Goal: Task Accomplishment & Management: Use online tool/utility

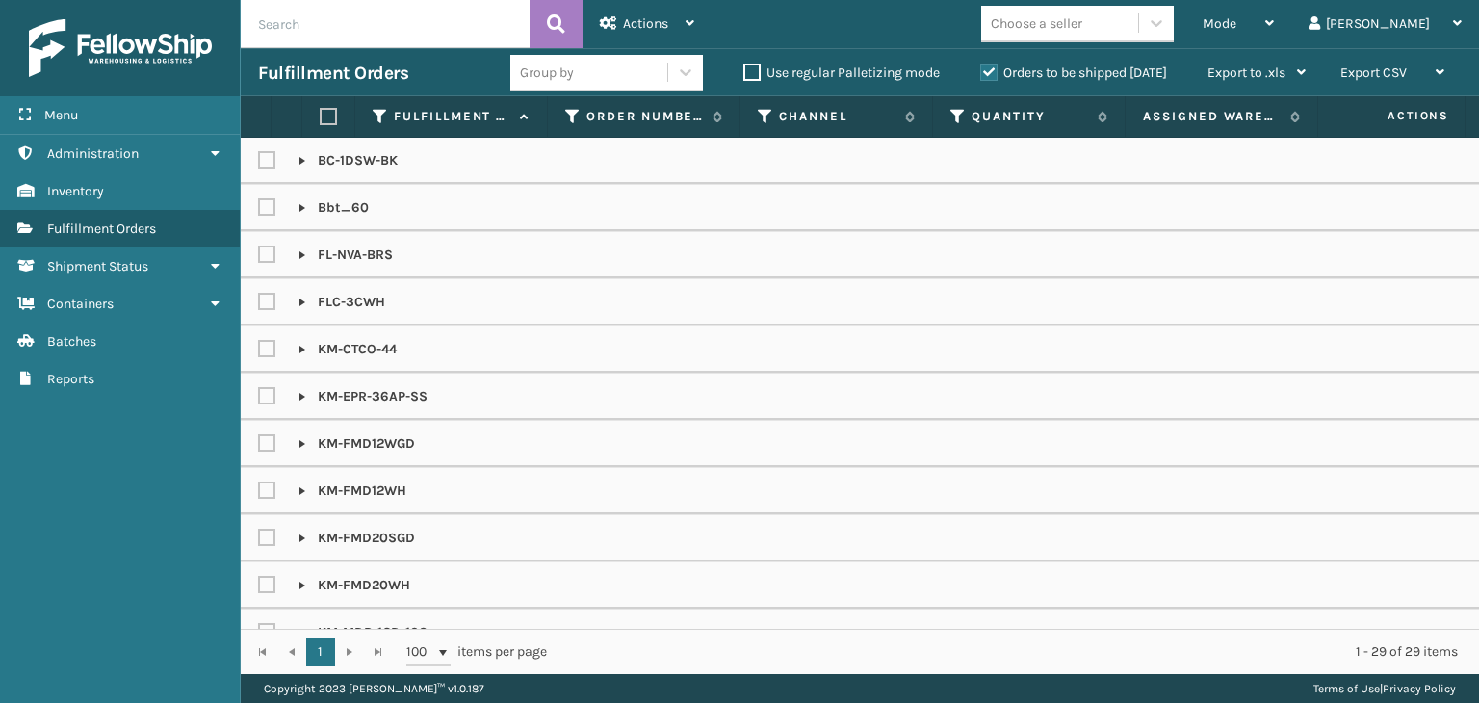
click at [435, 45] on input "text" at bounding box center [385, 24] width 289 height 48
paste input "LP-ALVRDP-BLK"
type input "LP-ALVRDP-BLK"
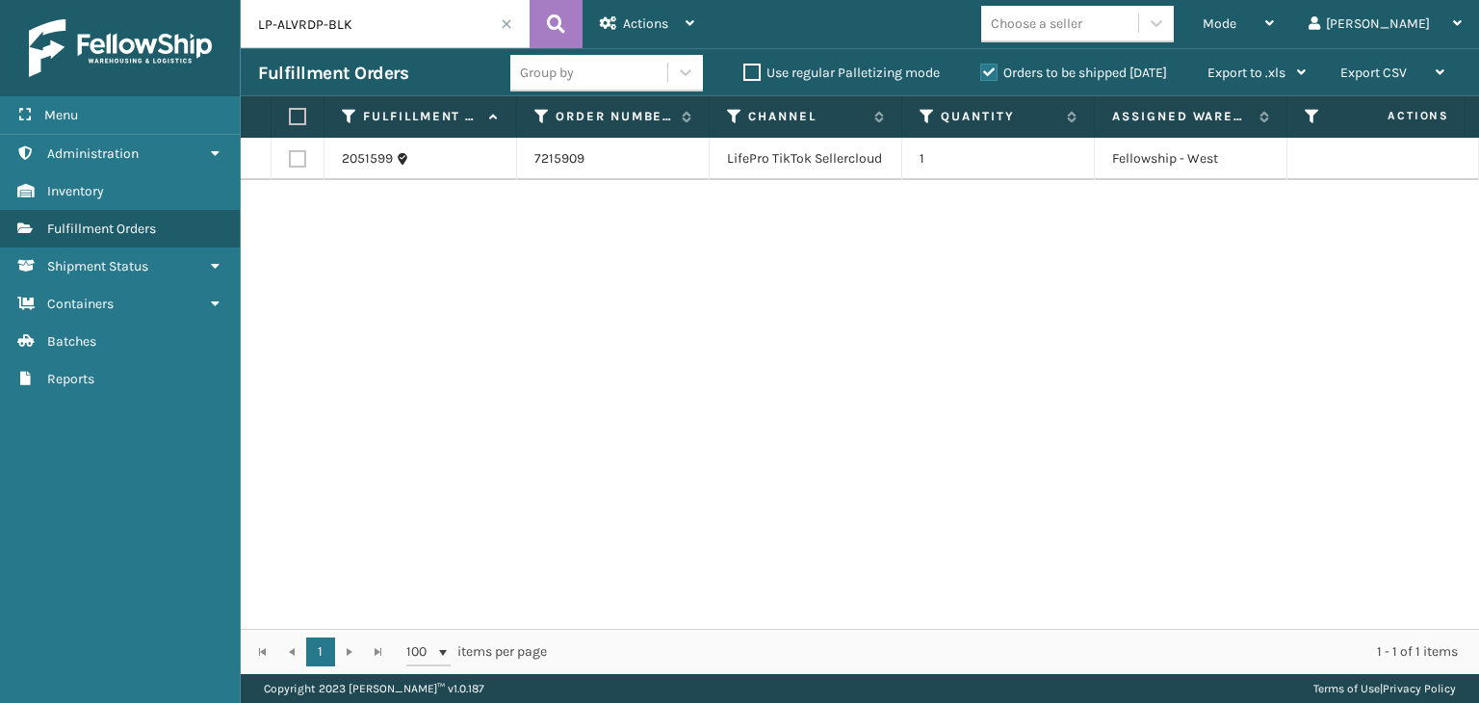
click at [1119, 71] on label "Orders to be shipped [DATE]" at bounding box center [1073, 73] width 187 height 16
click at [981, 71] on input "Orders to be shipped [DATE]" at bounding box center [980, 68] width 1 height 13
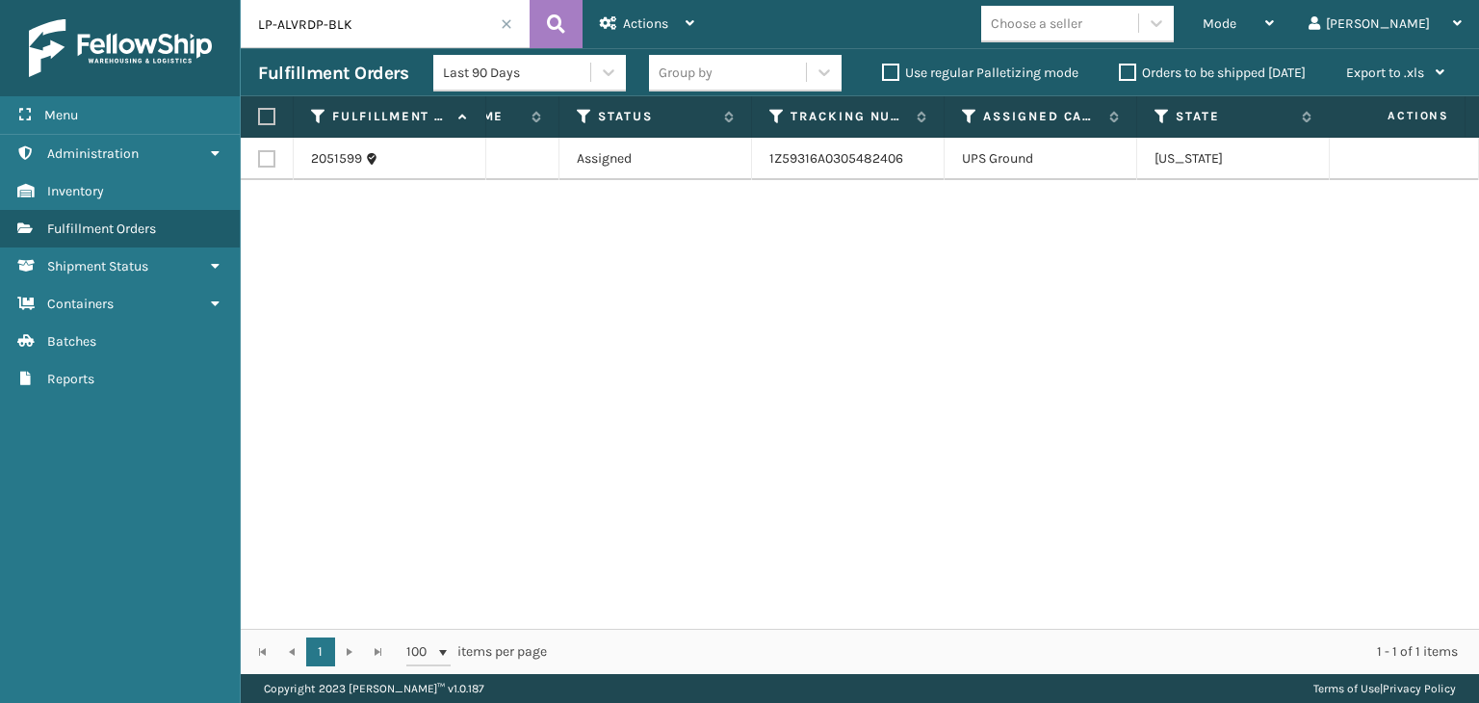
scroll to position [0, 917]
drag, startPoint x: 703, startPoint y: 628, endPoint x: 1113, endPoint y: 579, distance: 413.1
click at [1132, 594] on div "Fulfillment Order Id Order Number Channel Quantity Assigned Warehouse Pallet Na…" at bounding box center [860, 385] width 1238 height 578
click at [586, 117] on icon at bounding box center [588, 116] width 15 height 17
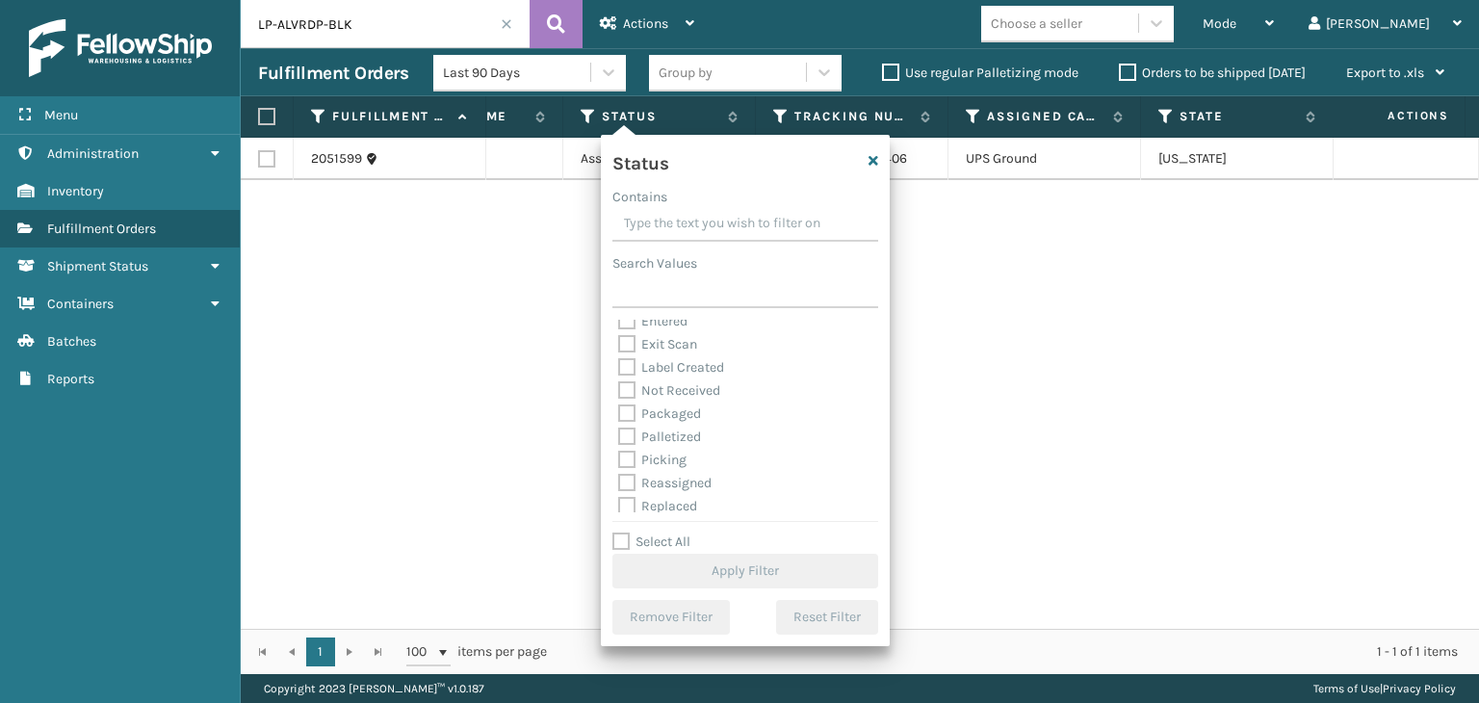
scroll to position [108, 0]
click at [674, 399] on div "Picking" at bounding box center [745, 408] width 254 height 23
click at [672, 413] on label "Picking" at bounding box center [652, 408] width 68 height 16
click at [619, 409] on input "Picking" at bounding box center [618, 403] width 1 height 13
checkbox input "true"
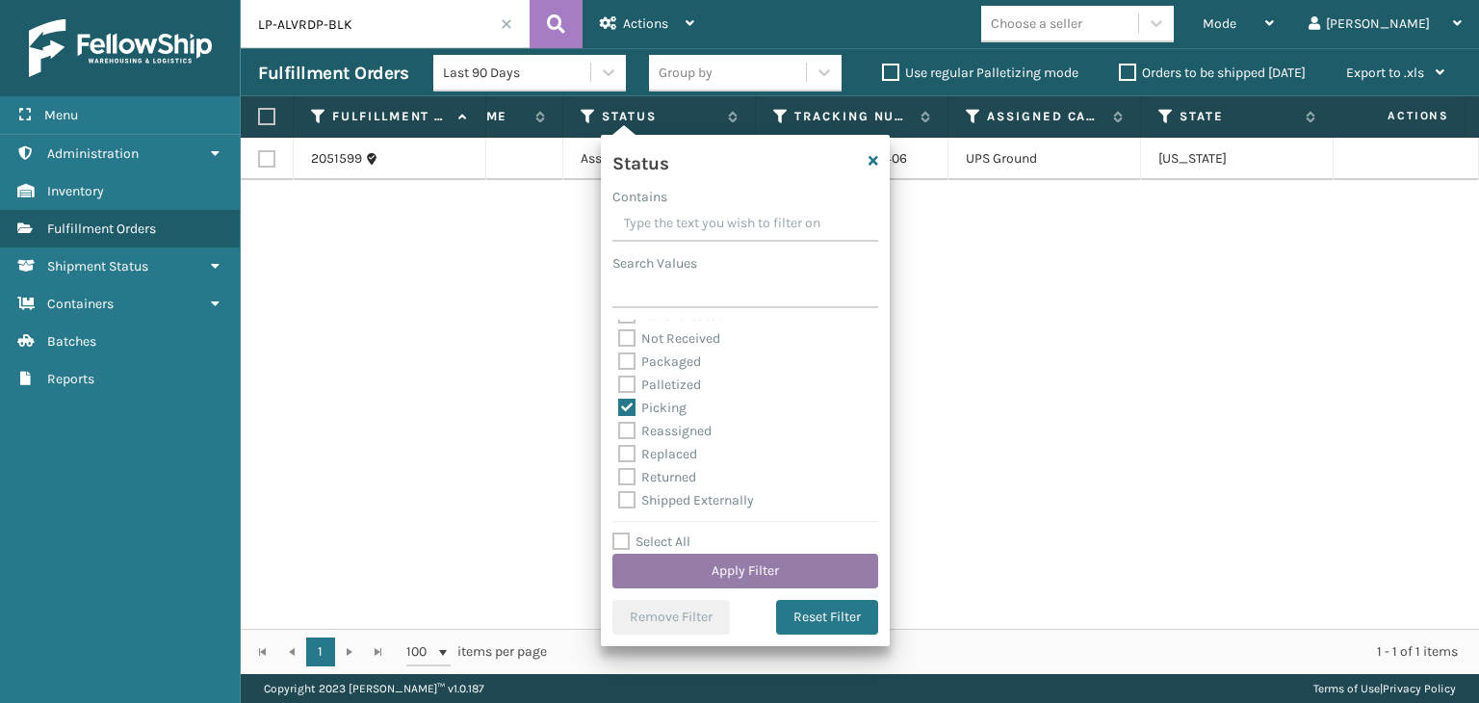
click at [753, 584] on button "Apply Filter" at bounding box center [745, 571] width 266 height 35
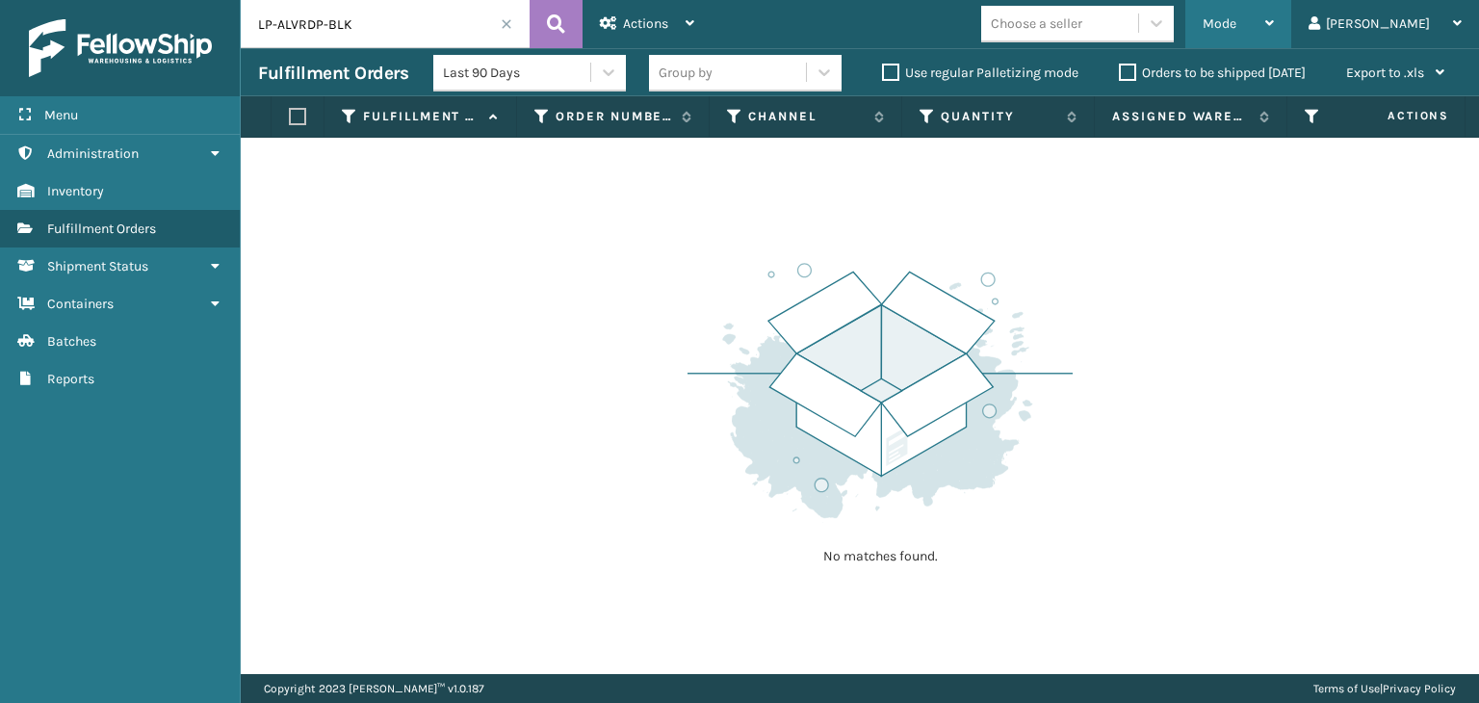
click at [1274, 0] on div "Mode" at bounding box center [1238, 24] width 71 height 48
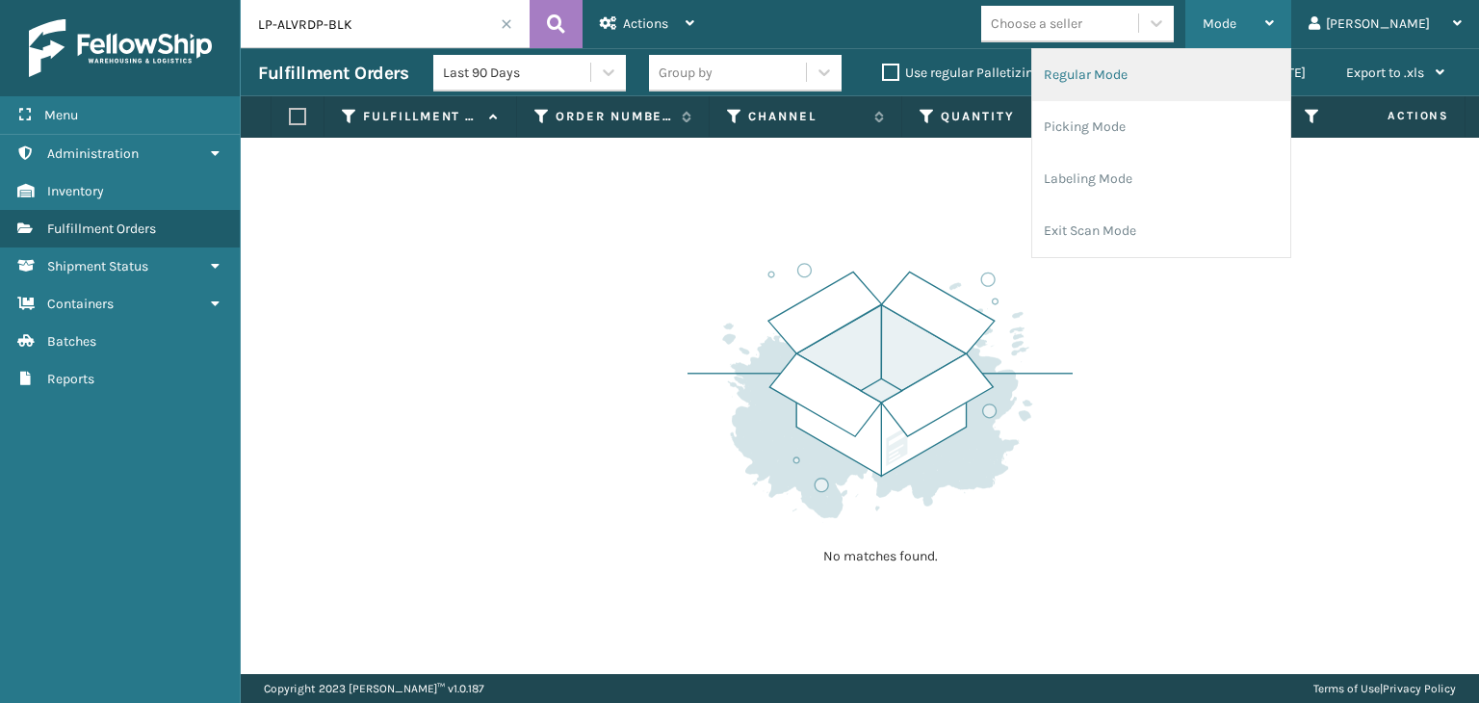
click at [1259, 67] on li "Regular Mode" at bounding box center [1161, 75] width 258 height 52
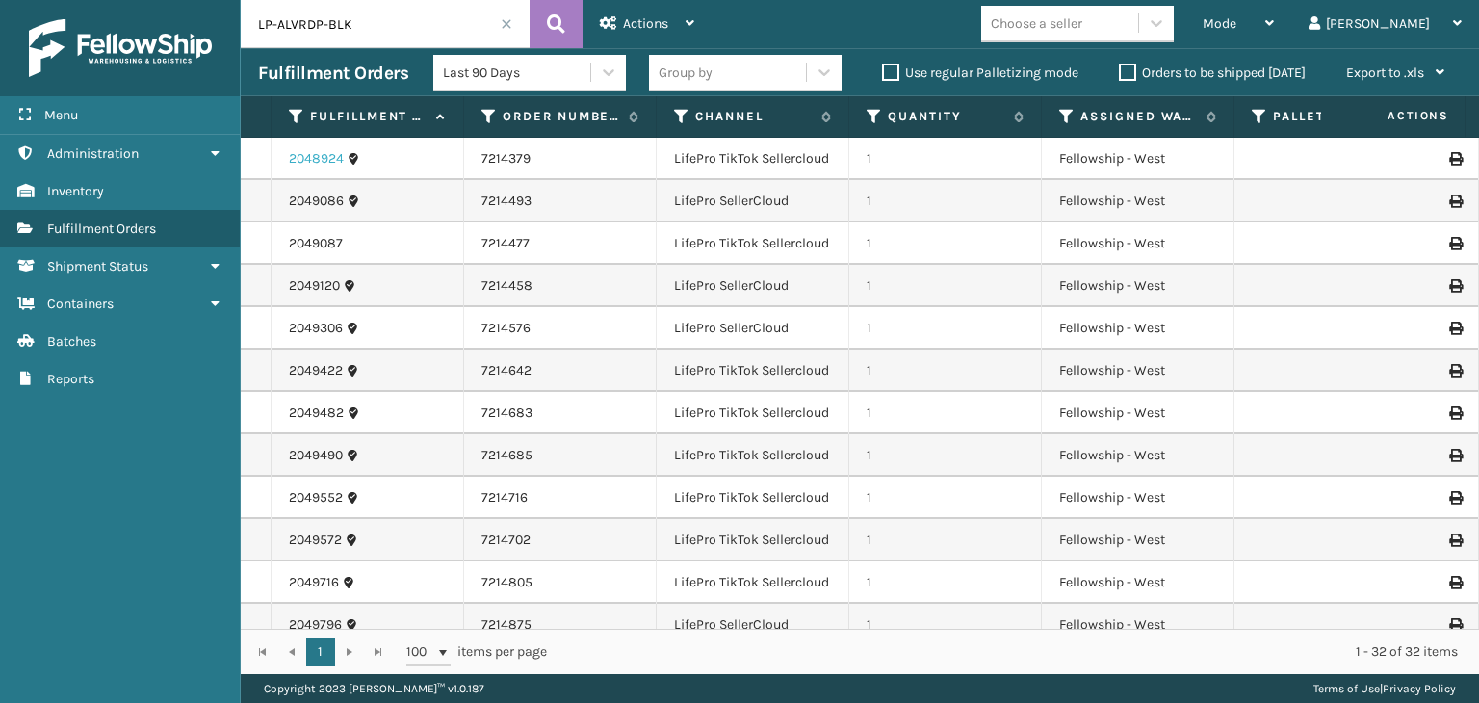
click at [327, 157] on link "2048924" at bounding box center [316, 158] width 55 height 19
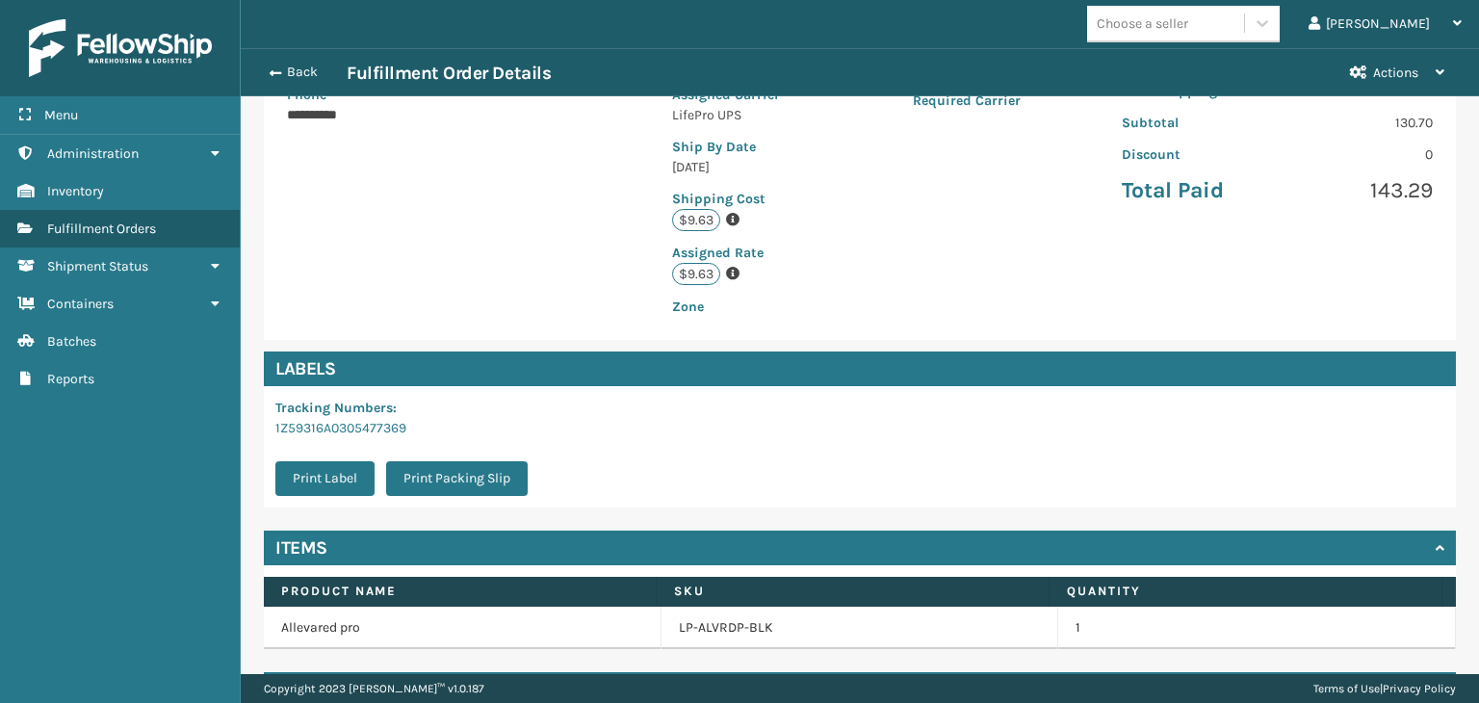
scroll to position [433, 0]
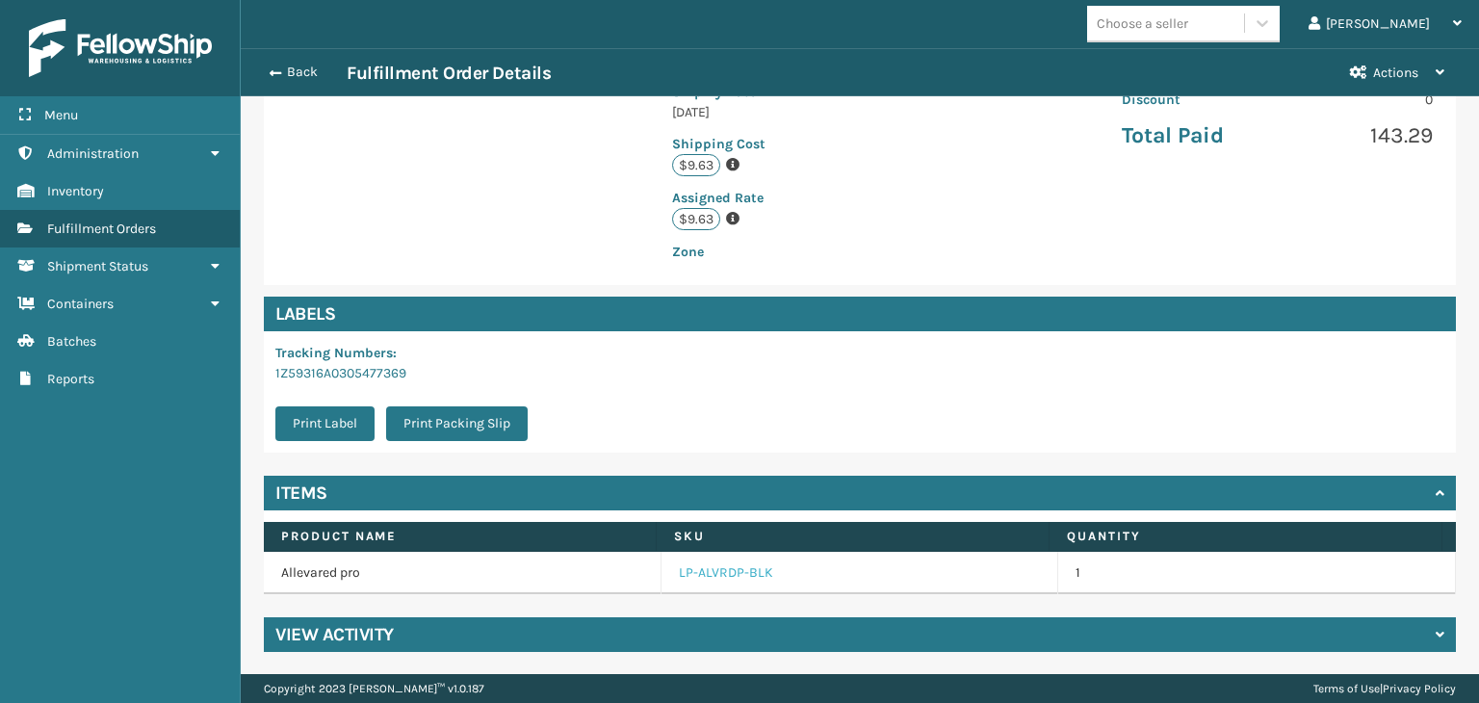
click at [744, 568] on link "LP-ALVRDP-BLK" at bounding box center [726, 572] width 94 height 19
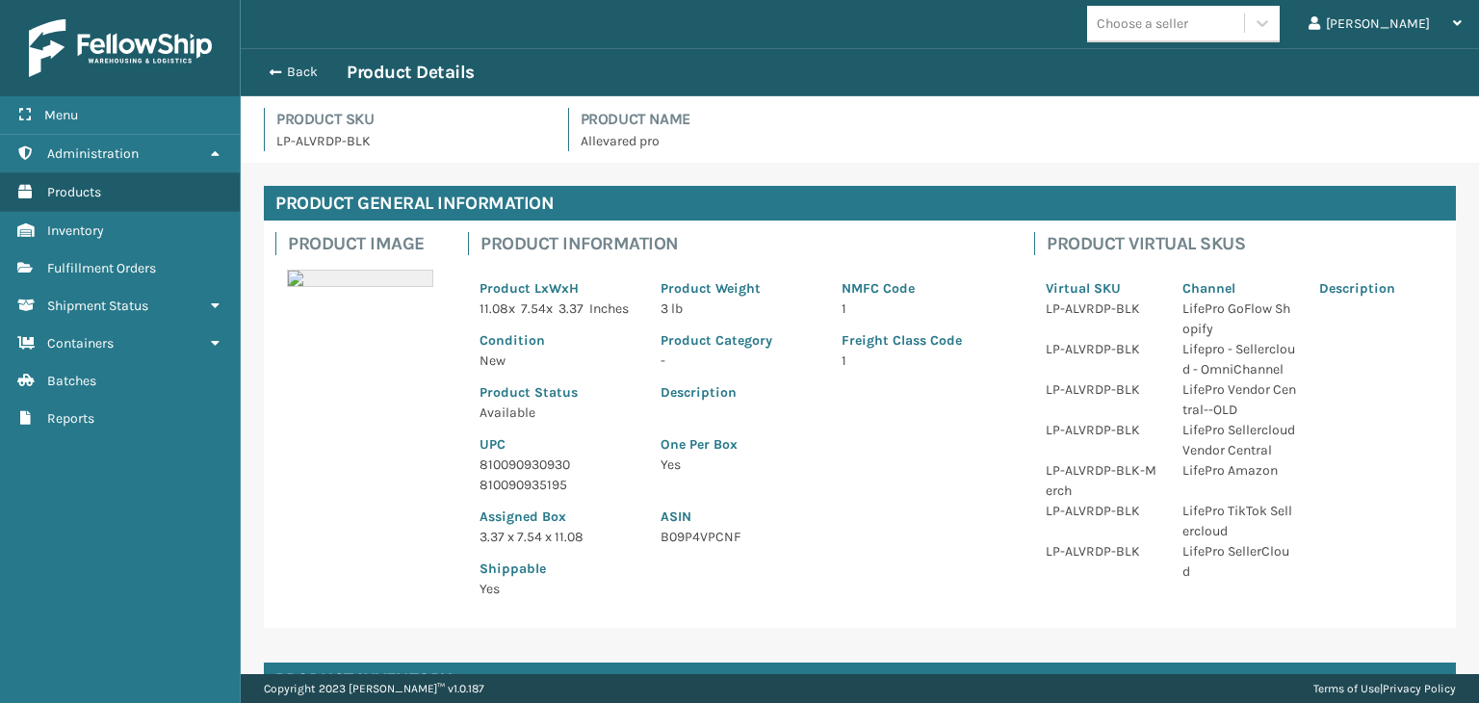
click at [563, 475] on p "810090930930" at bounding box center [559, 464] width 158 height 20
copy p "810090930930"
click at [303, 83] on div "Back Product Details" at bounding box center [860, 72] width 1204 height 23
drag, startPoint x: 332, startPoint y: 53, endPoint x: 311, endPoint y: 76, distance: 31.3
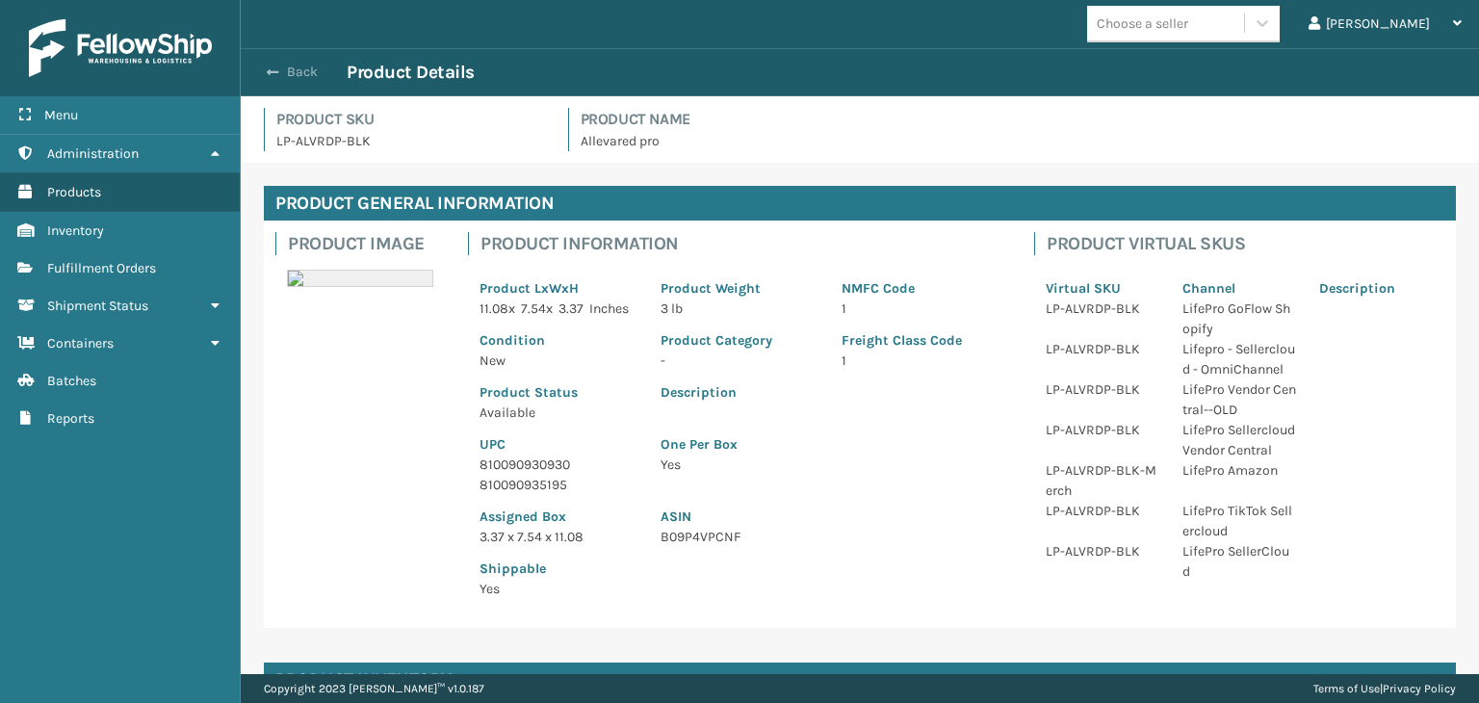
click at [331, 61] on div "Back Product Details" at bounding box center [860, 72] width 1238 height 48
click at [309, 74] on button "Back" at bounding box center [302, 72] width 89 height 17
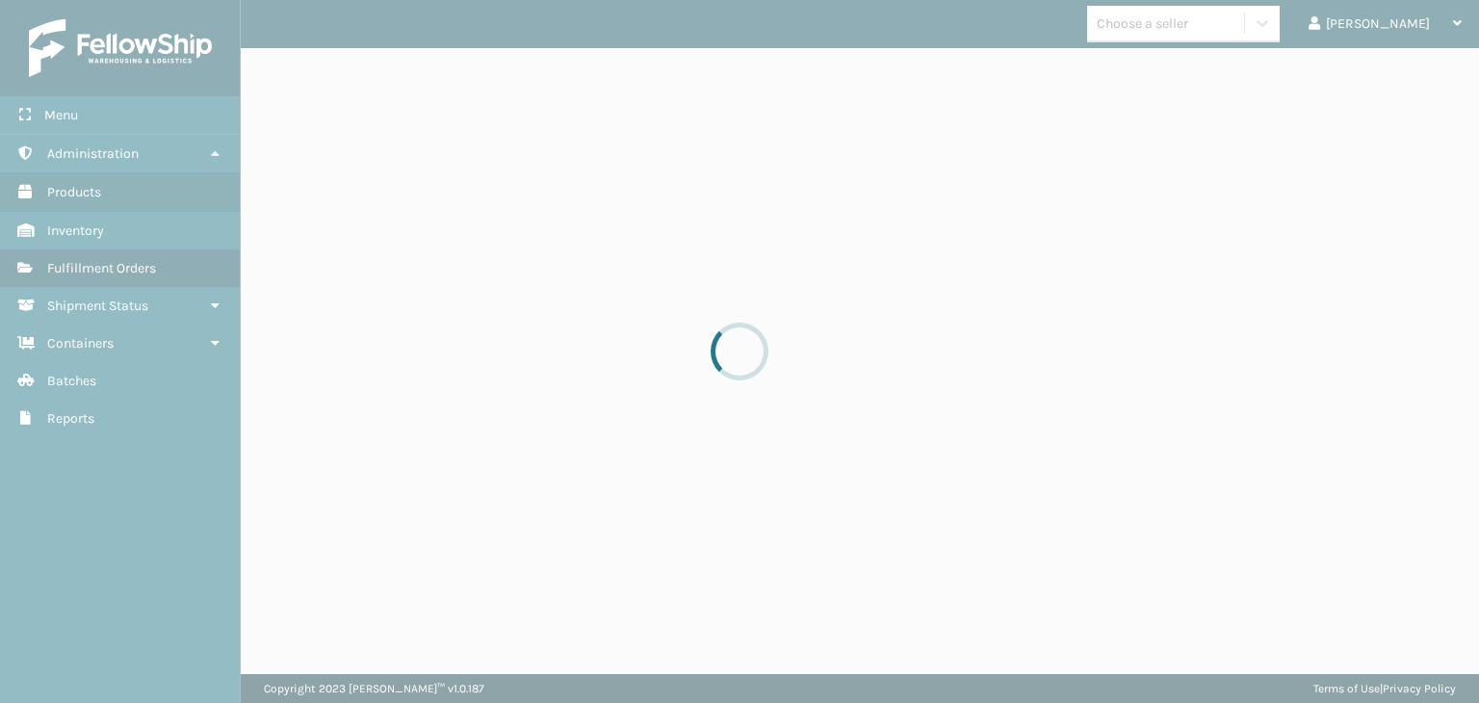
click at [301, 75] on div at bounding box center [739, 351] width 1479 height 703
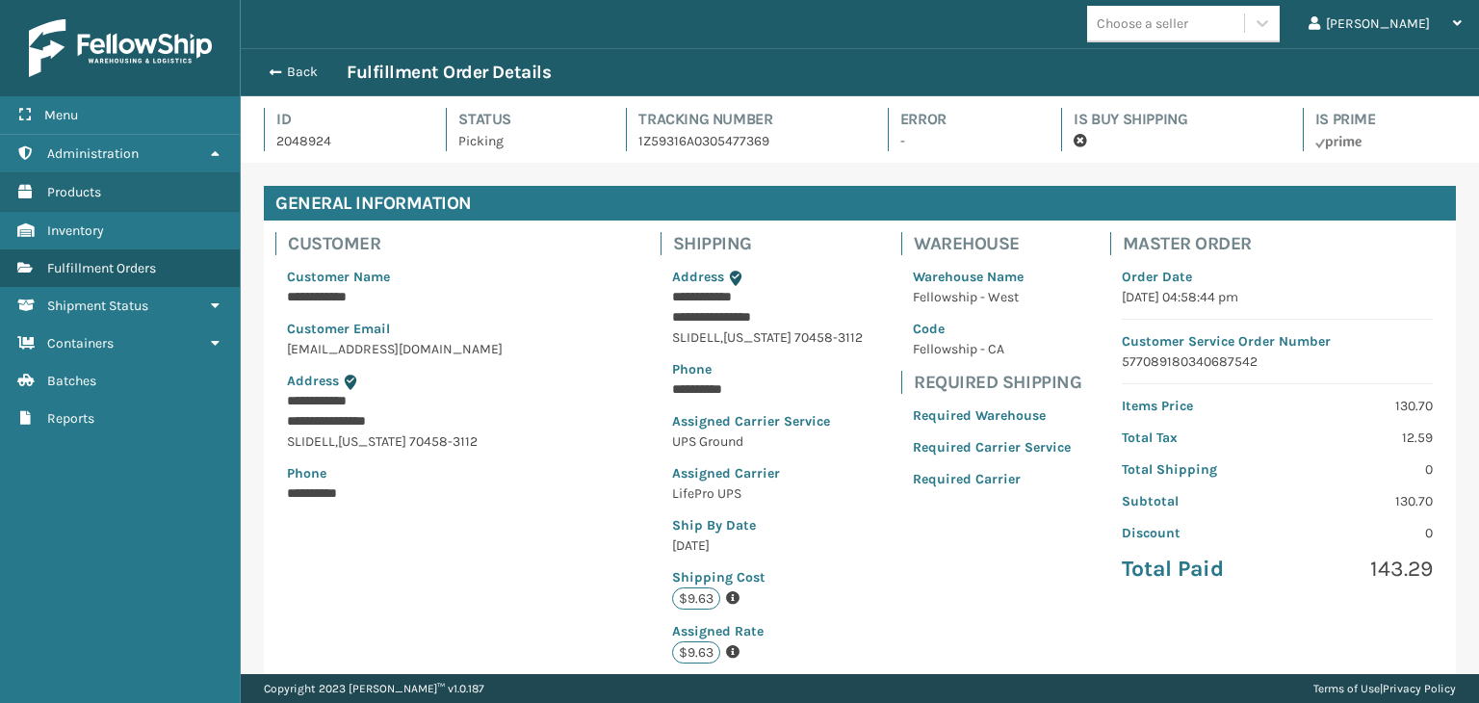
scroll to position [46, 1237]
click at [288, 72] on button "Back" at bounding box center [302, 72] width 89 height 17
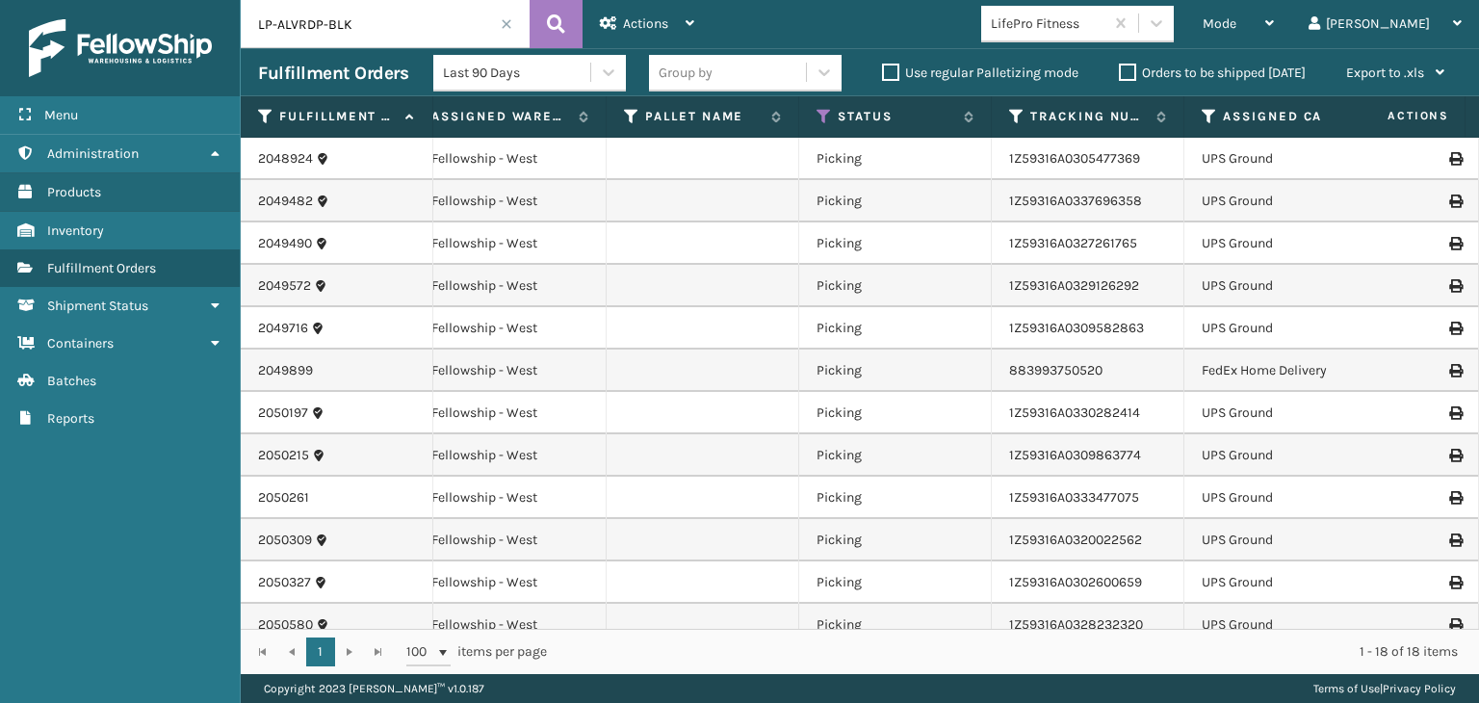
scroll to position [0, 687]
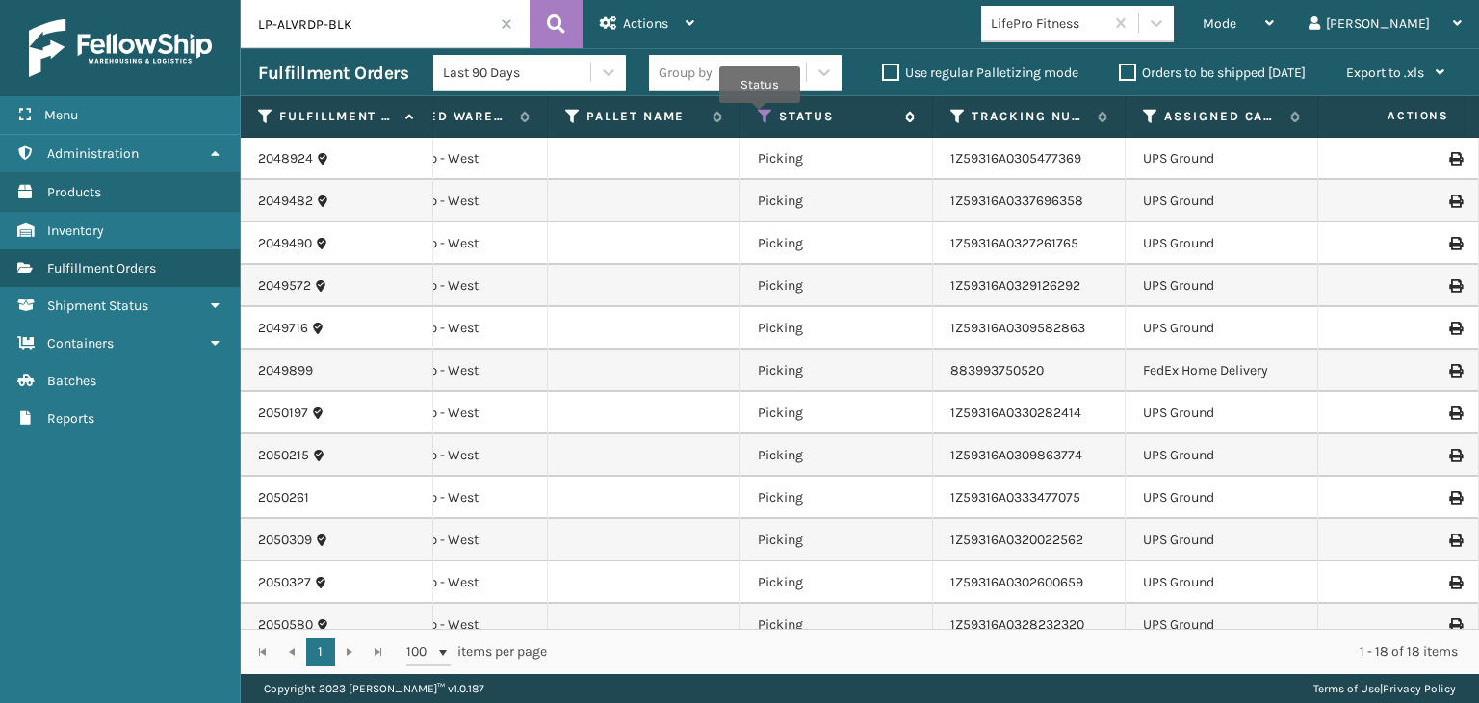
click at [765, 117] on icon at bounding box center [765, 116] width 15 height 17
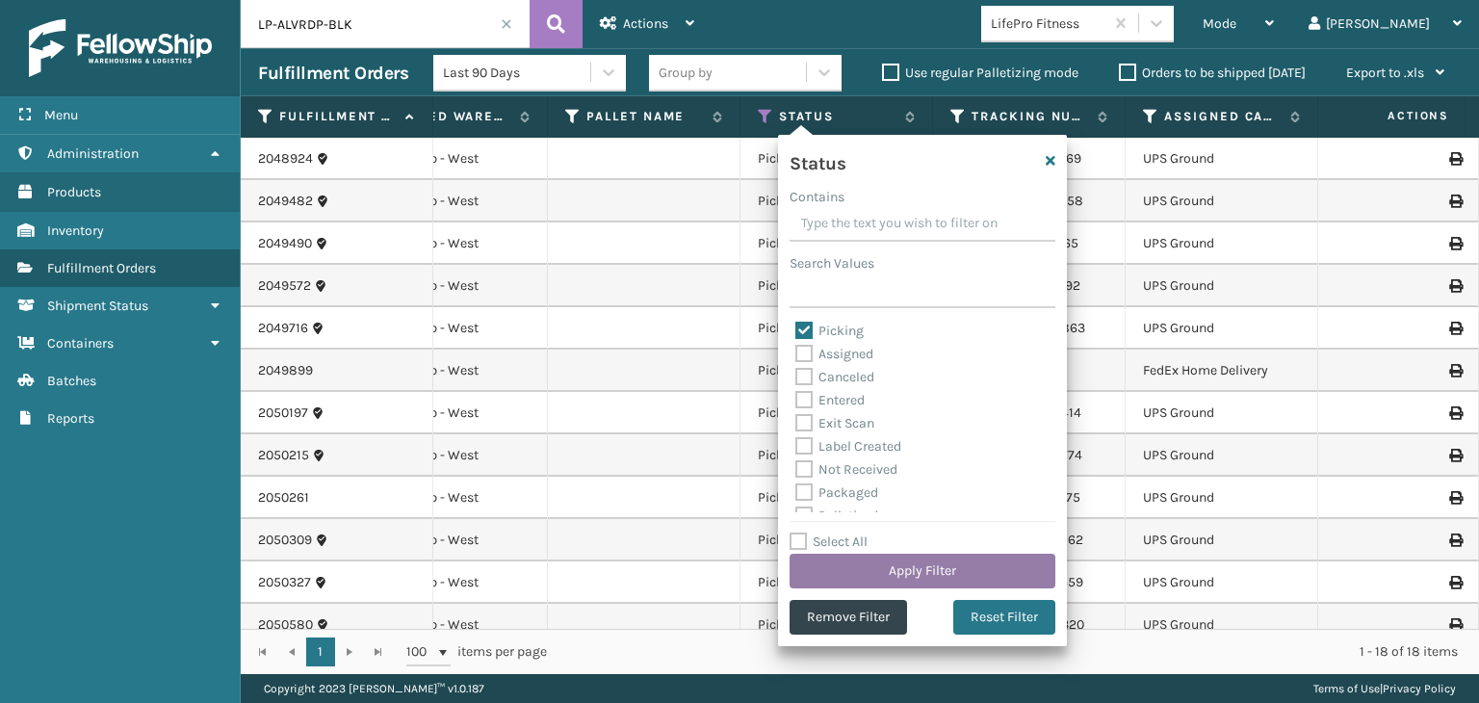
click at [911, 564] on button "Apply Filter" at bounding box center [923, 571] width 266 height 35
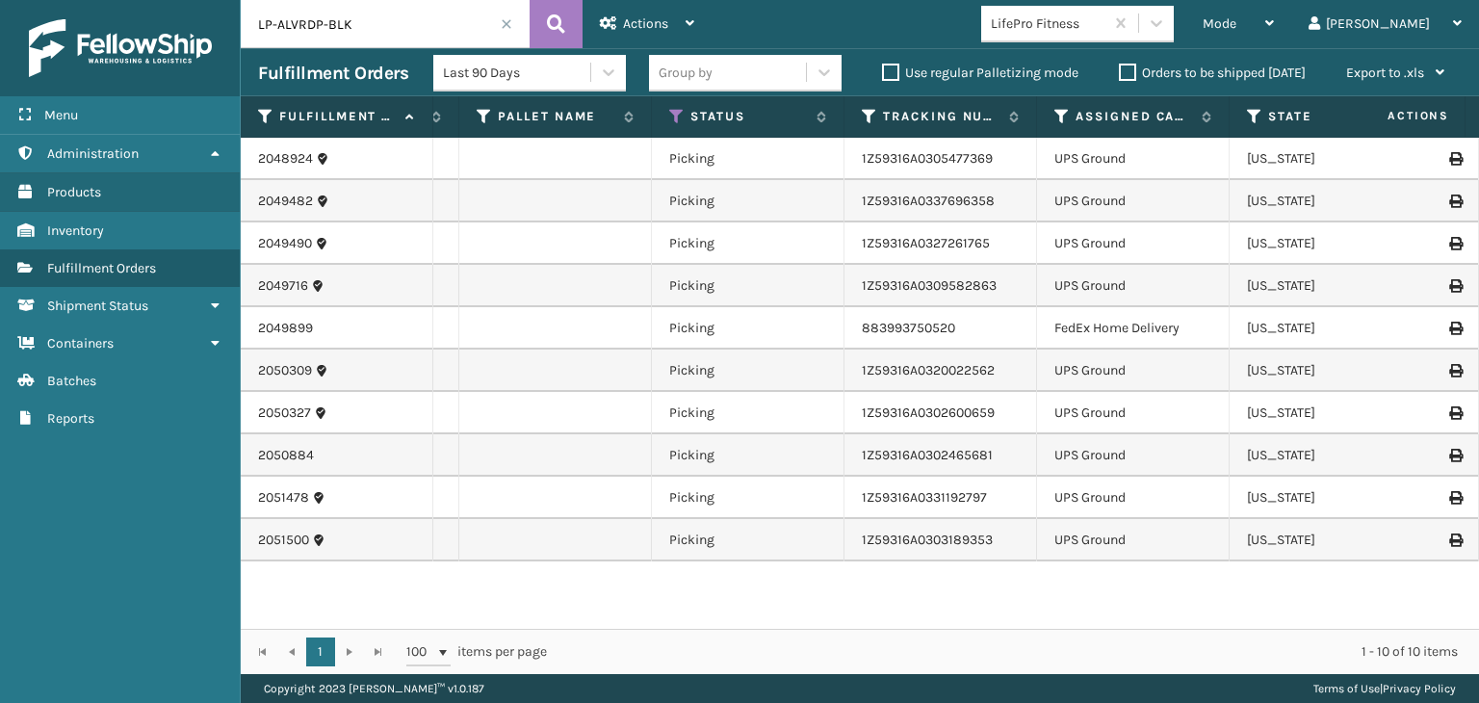
scroll to position [0, 789]
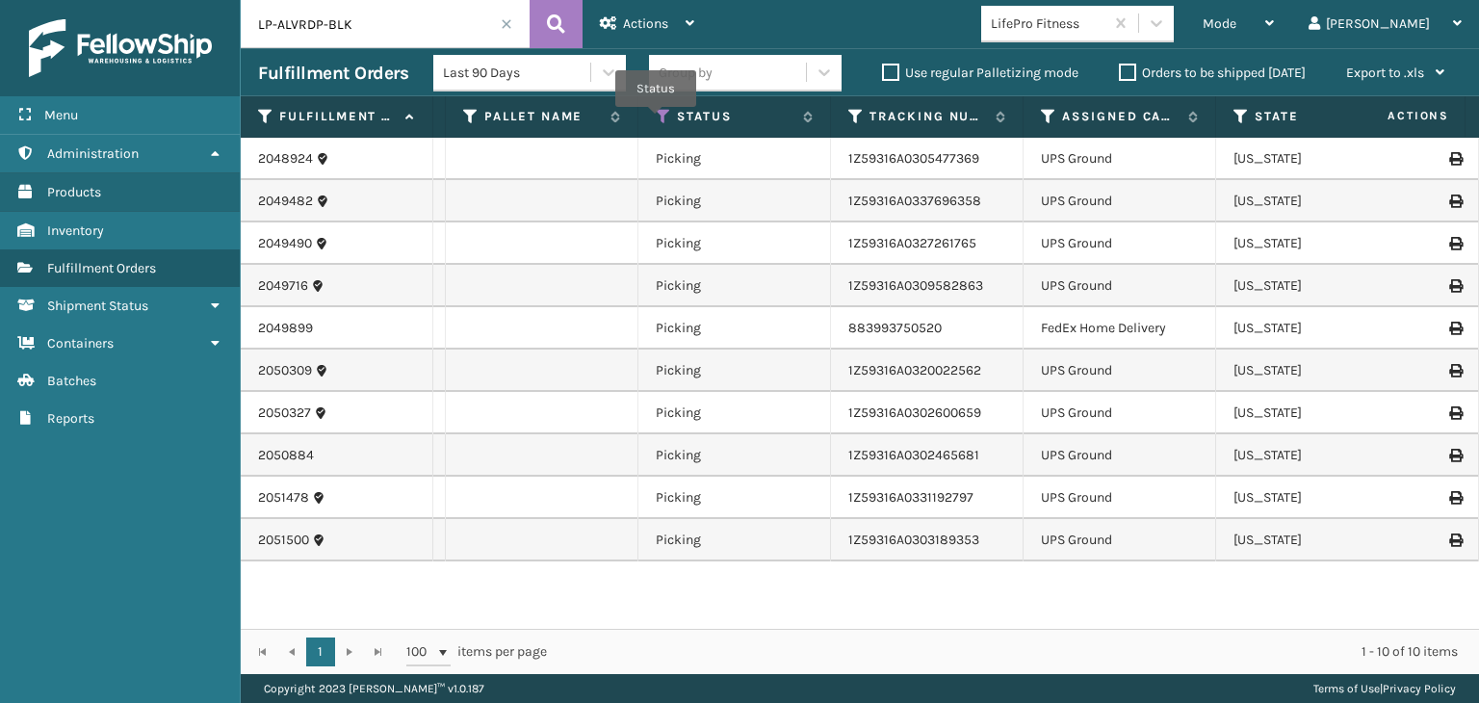
drag, startPoint x: 656, startPoint y: 120, endPoint x: 665, endPoint y: 143, distance: 25.0
click at [656, 120] on icon at bounding box center [663, 116] width 15 height 17
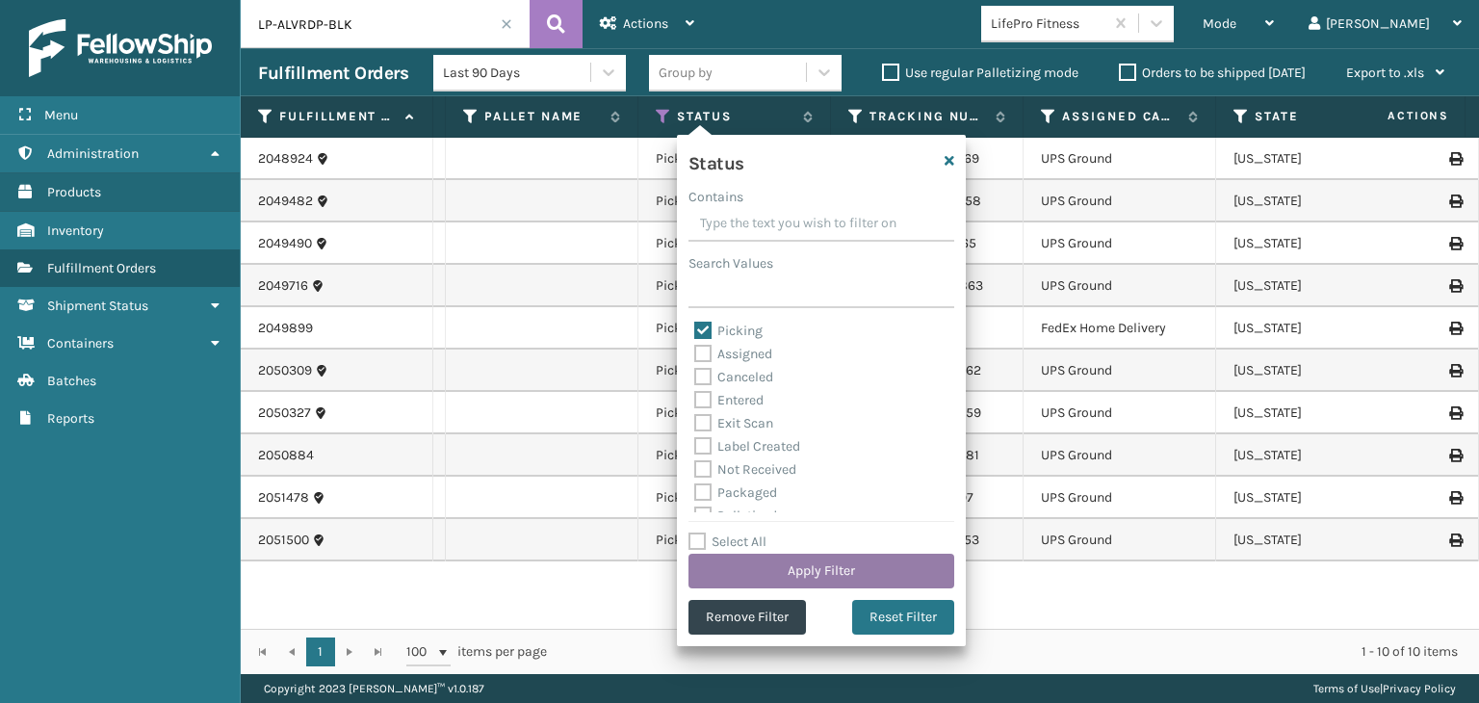
click at [826, 582] on button "Apply Filter" at bounding box center [821, 571] width 266 height 35
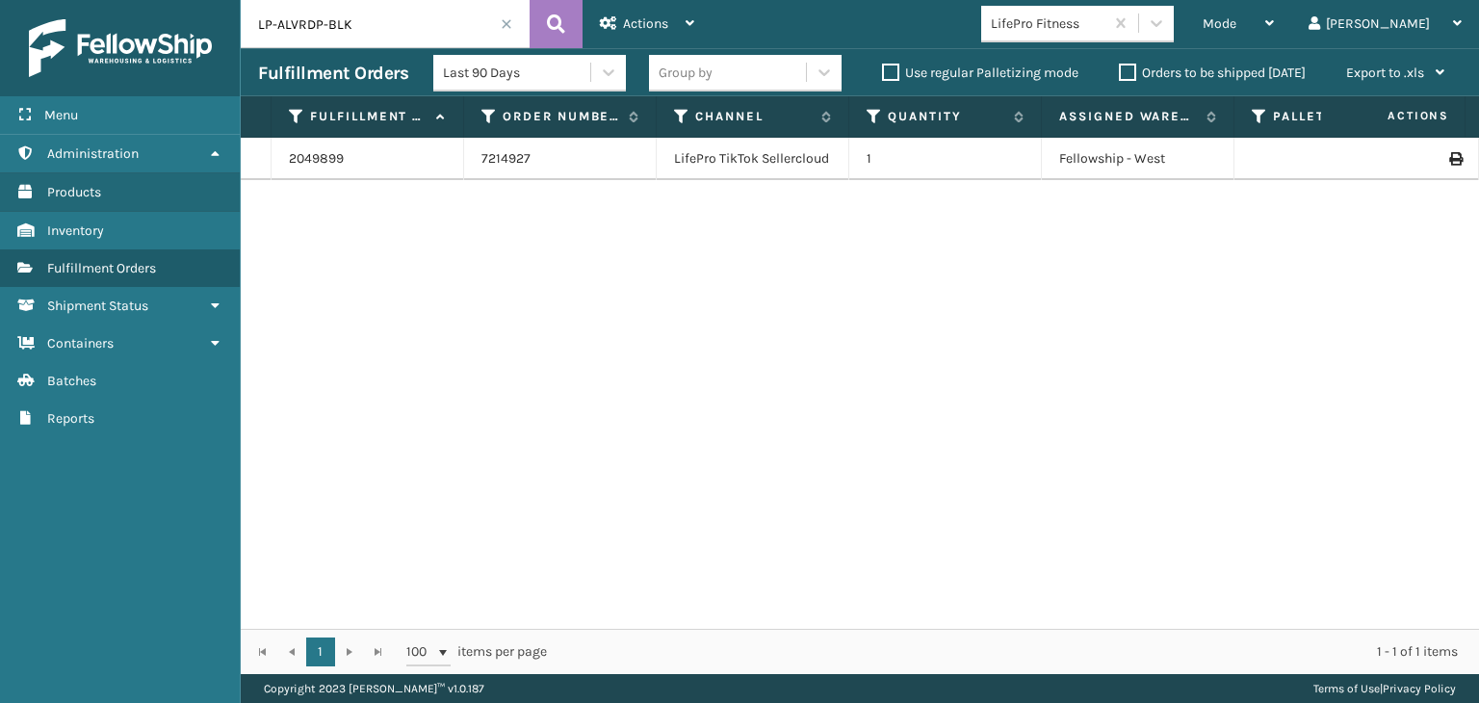
drag, startPoint x: 820, startPoint y: 611, endPoint x: 1126, endPoint y: 598, distance: 305.5
click at [1126, 598] on div "2049899 7214927 LifePro TikTok Sellercloud 1 Fellowship - West Picking 88399375…" at bounding box center [860, 383] width 1238 height 491
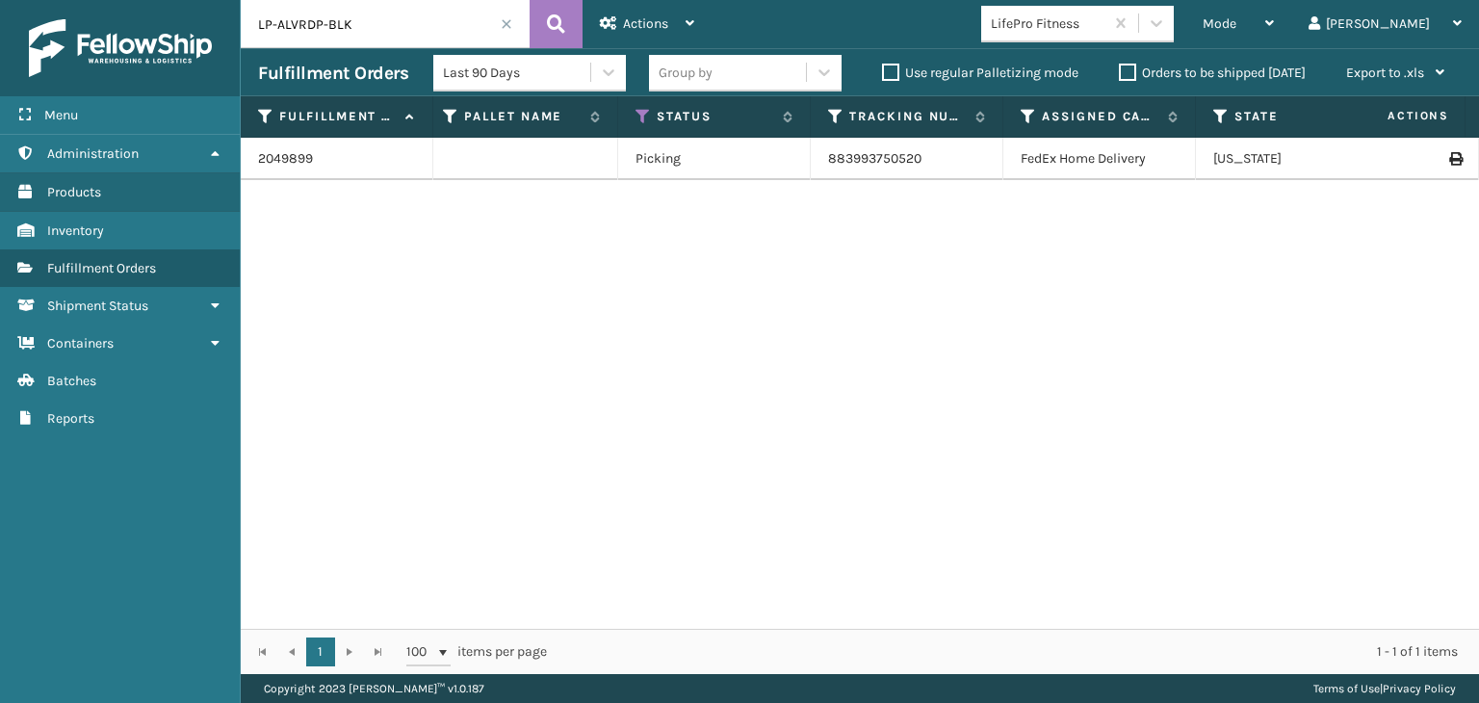
scroll to position [0, 0]
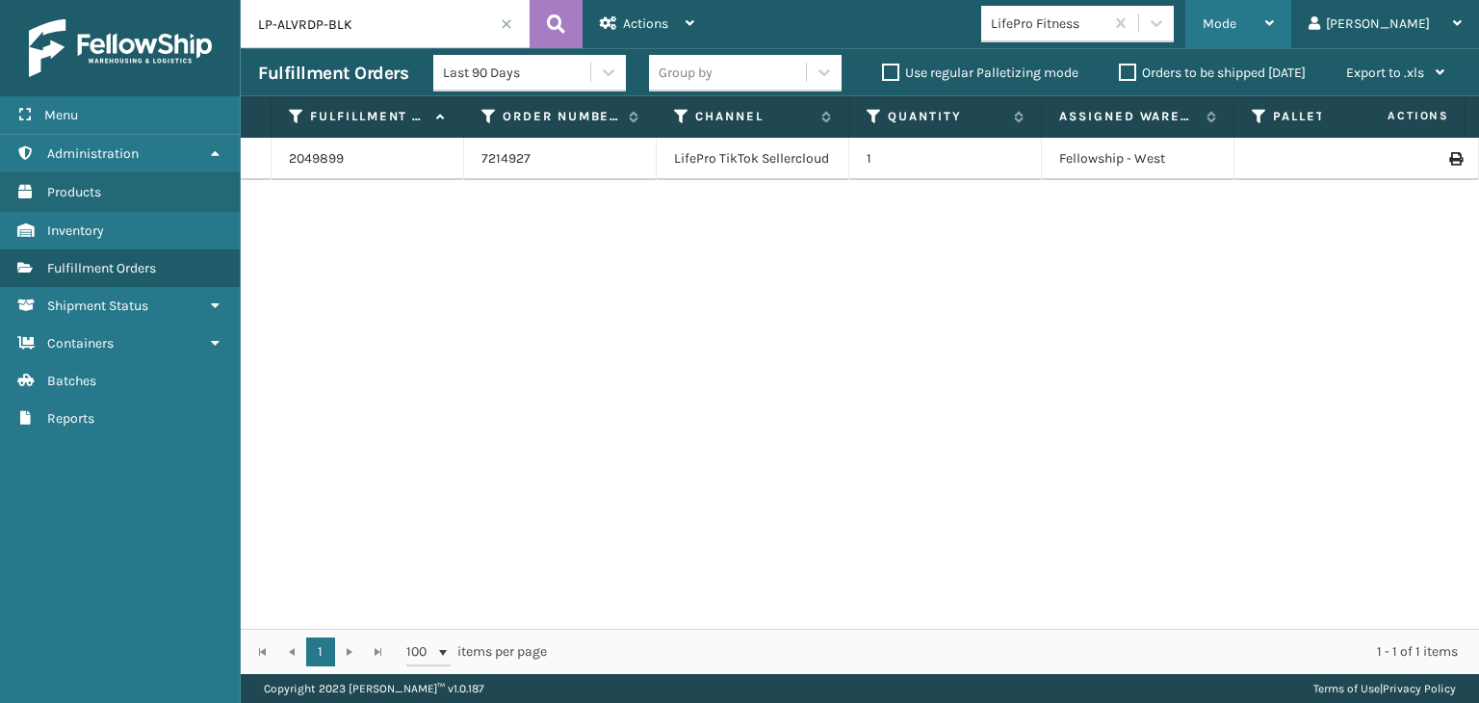
drag, startPoint x: 1328, startPoint y: 19, endPoint x: 1314, endPoint y: 17, distance: 13.6
click at [1274, 18] on div "Mode" at bounding box center [1238, 24] width 71 height 48
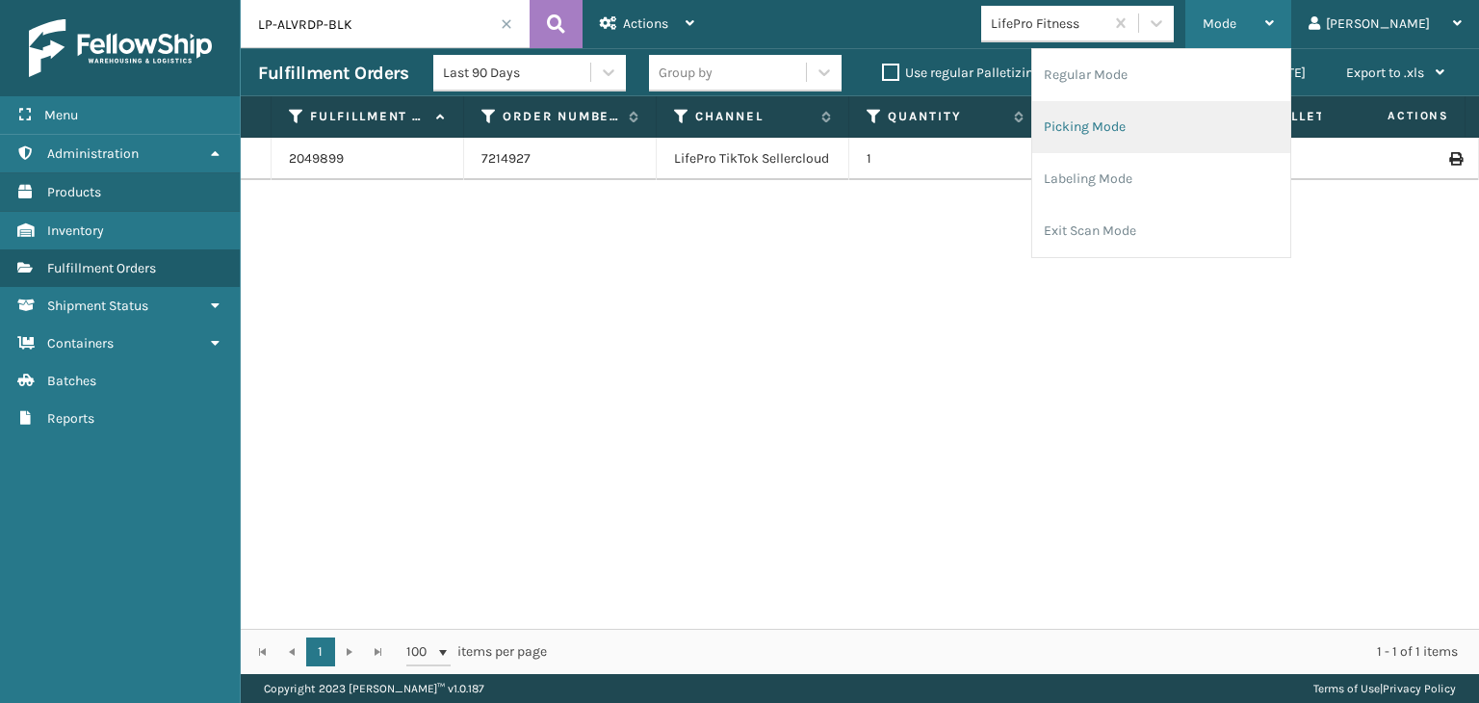
click at [1179, 127] on li "Picking Mode" at bounding box center [1161, 127] width 258 height 52
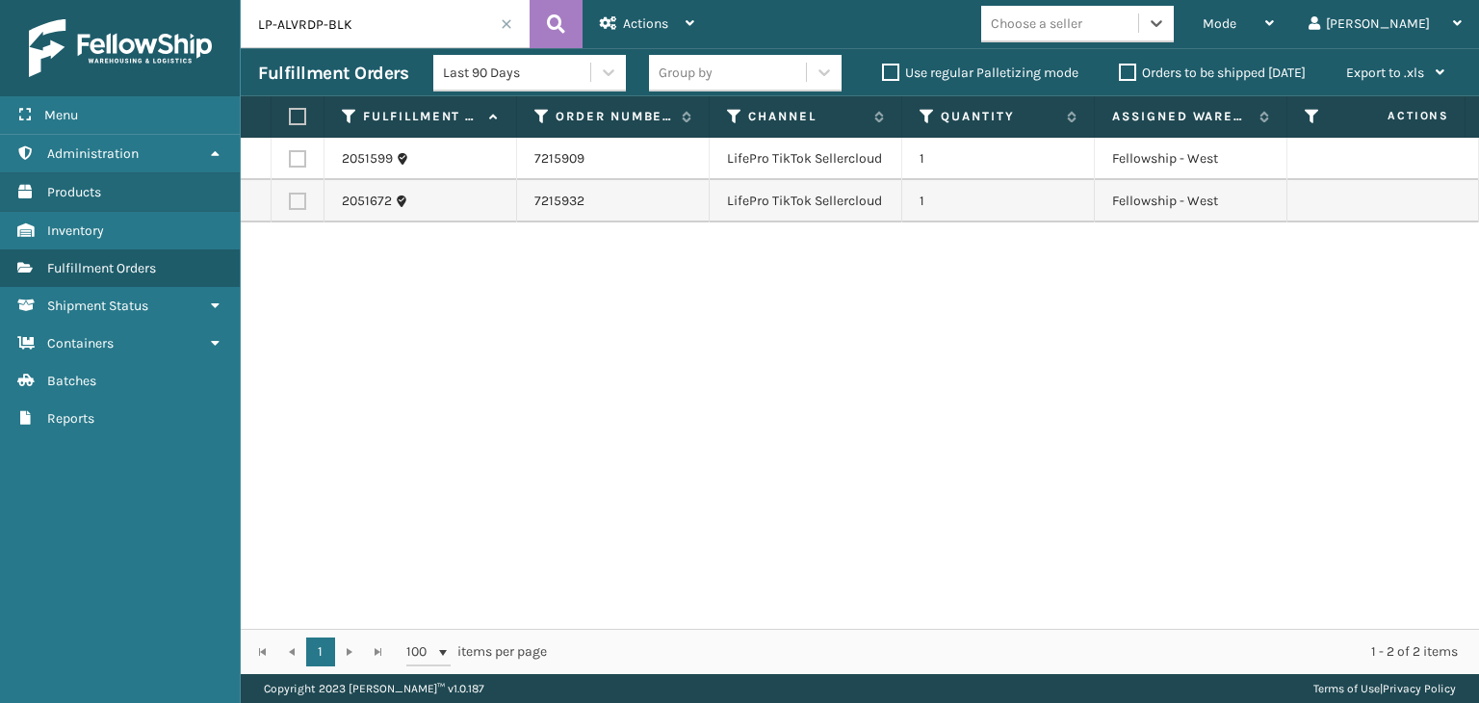
click at [498, 23] on input "LP-ALVRDP-BLK" at bounding box center [385, 24] width 289 height 48
click at [517, 23] on input "LP-ALVRDP-BLK" at bounding box center [385, 24] width 289 height 48
click at [508, 20] on span at bounding box center [507, 24] width 12 height 12
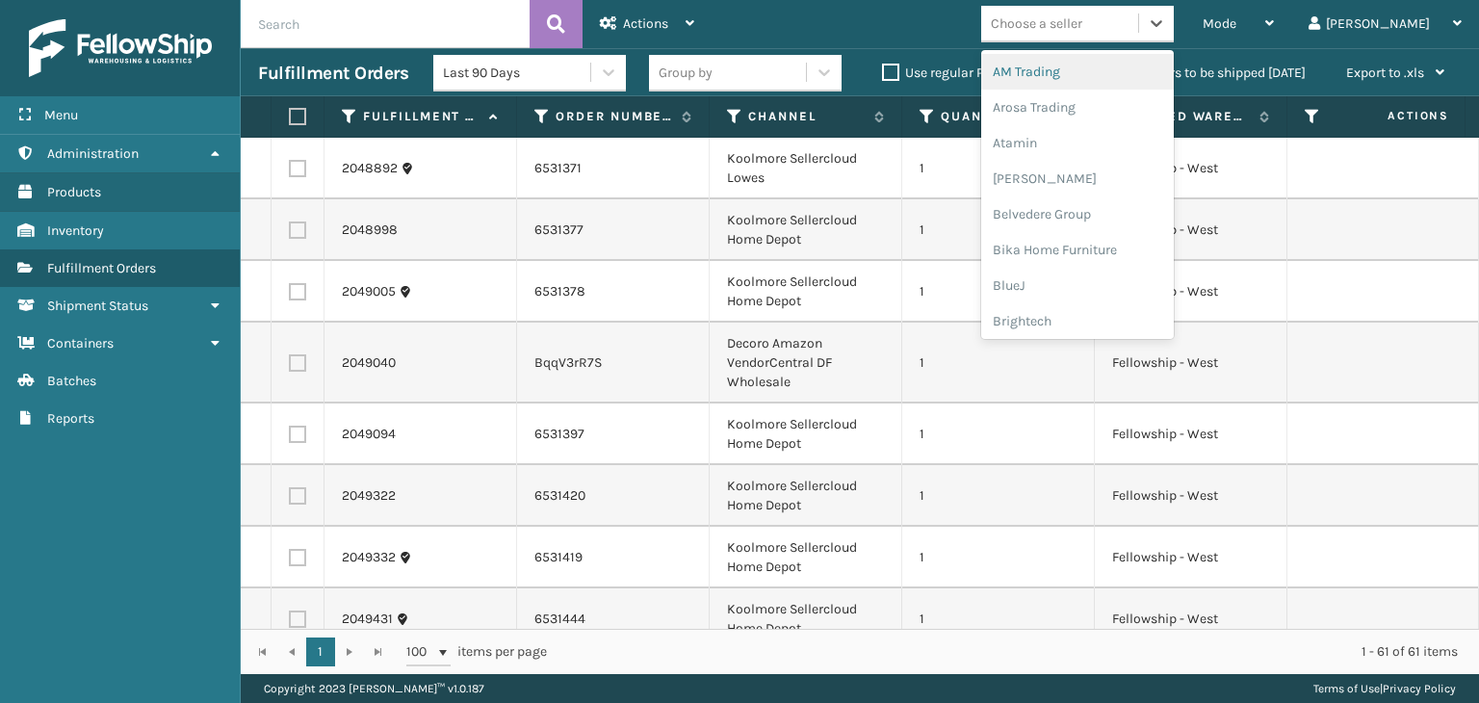
click at [1082, 20] on div "Choose a seller" at bounding box center [1036, 23] width 91 height 20
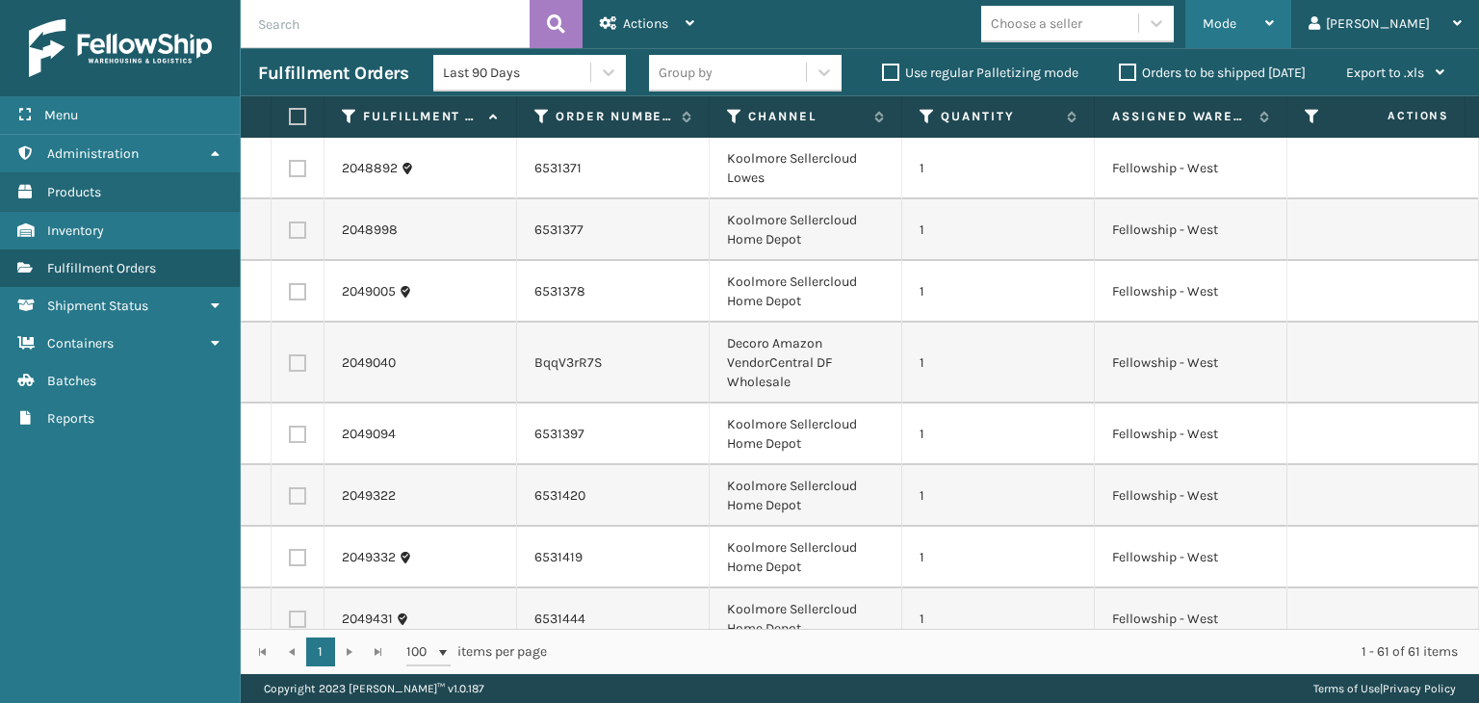
drag, startPoint x: 1290, startPoint y: 14, endPoint x: 1248, endPoint y: 118, distance: 112.3
click at [1274, 19] on div "Mode" at bounding box center [1238, 24] width 71 height 48
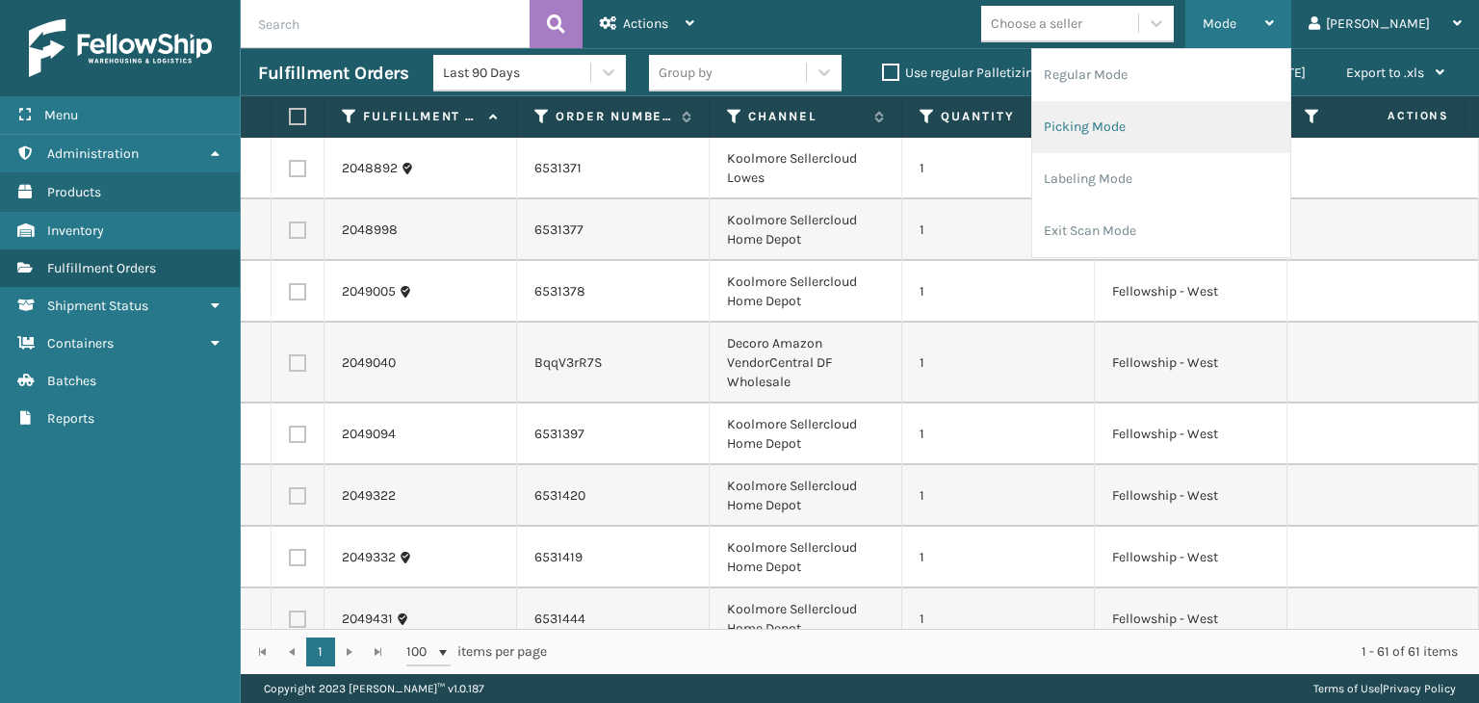
click at [1243, 131] on li "Picking Mode" at bounding box center [1161, 127] width 258 height 52
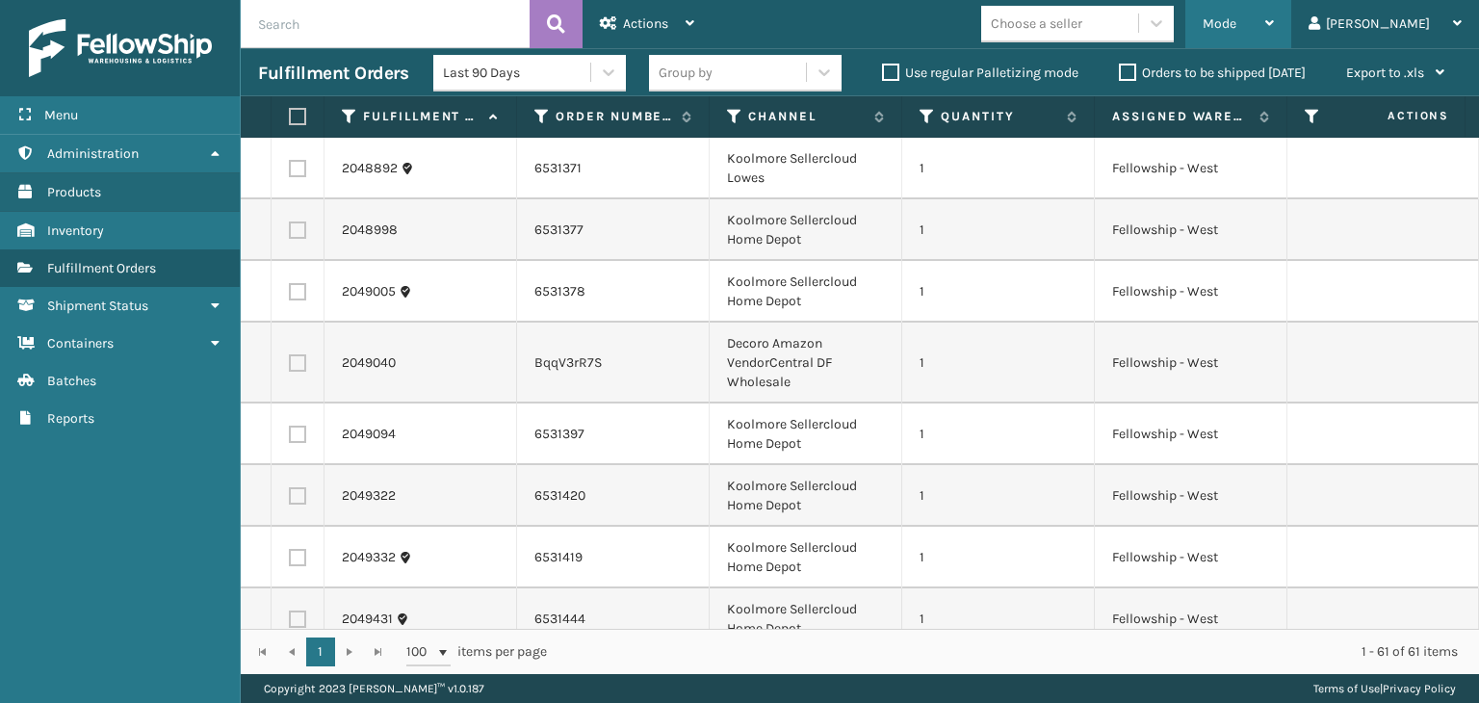
click at [1236, 28] on span "Mode" at bounding box center [1220, 23] width 34 height 16
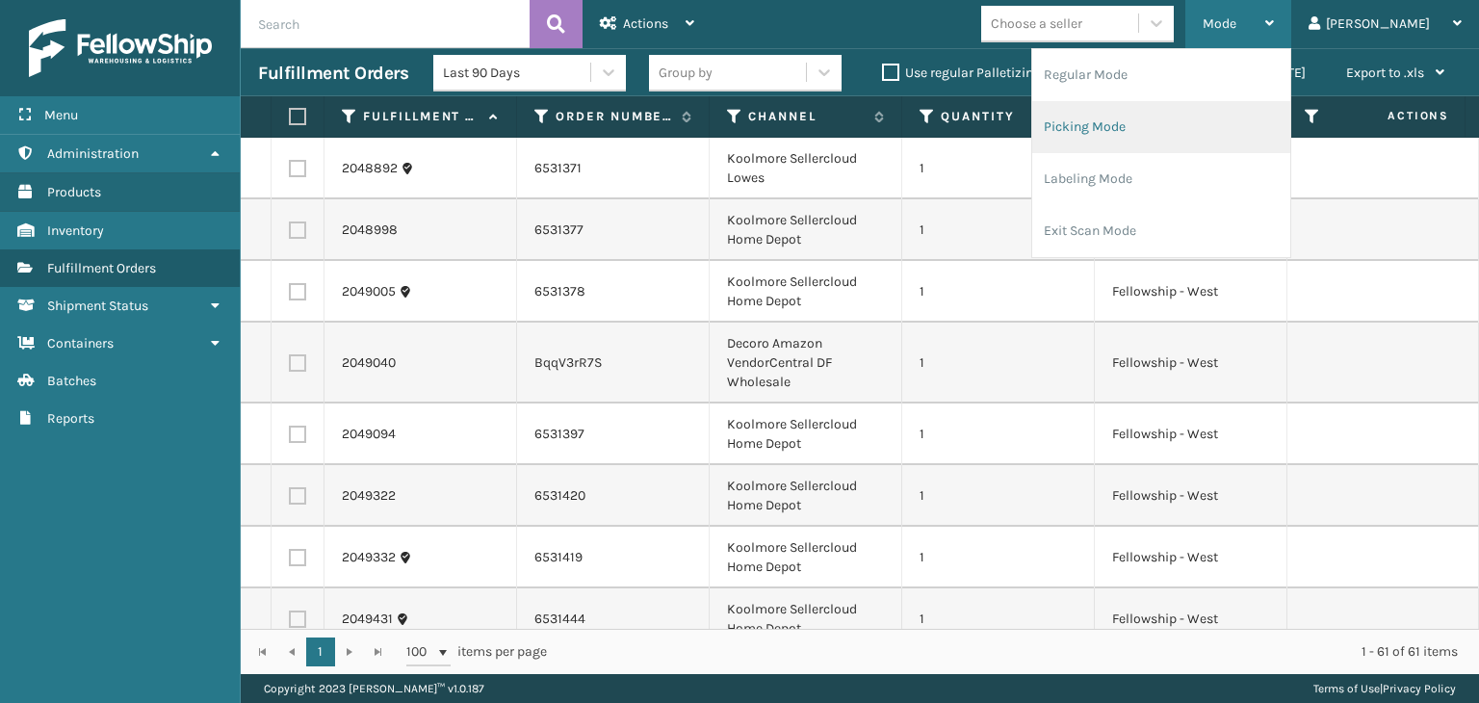
click at [1237, 105] on li "Picking Mode" at bounding box center [1161, 127] width 258 height 52
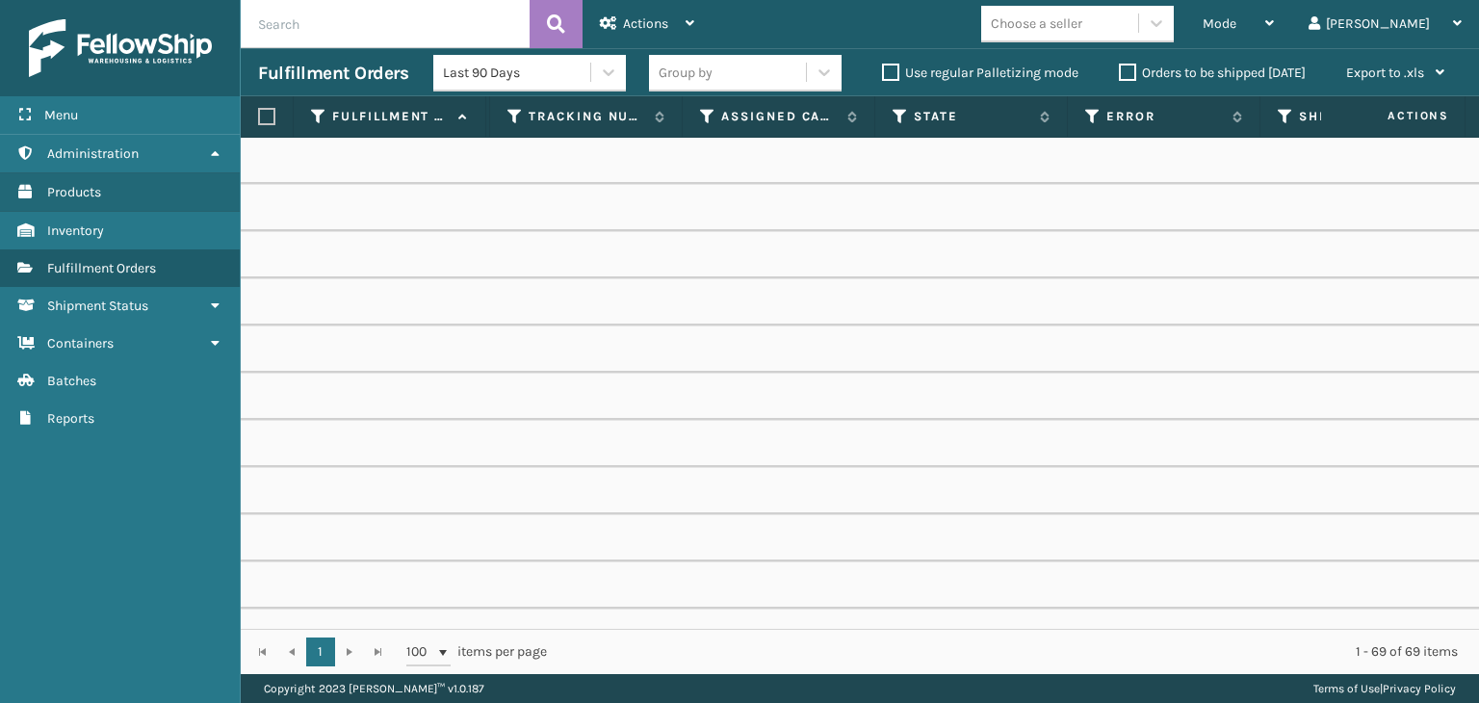
scroll to position [0, 1344]
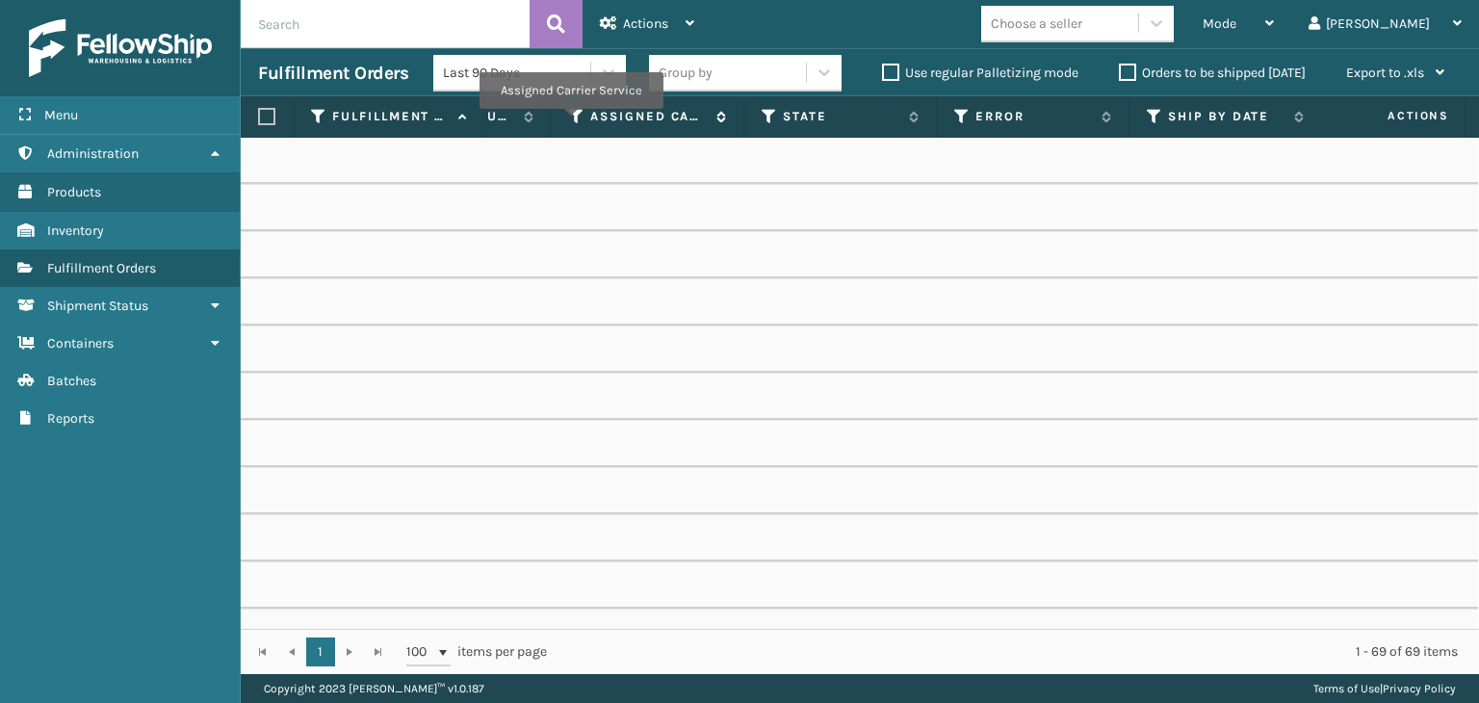
click at [569, 110] on icon at bounding box center [576, 116] width 15 height 17
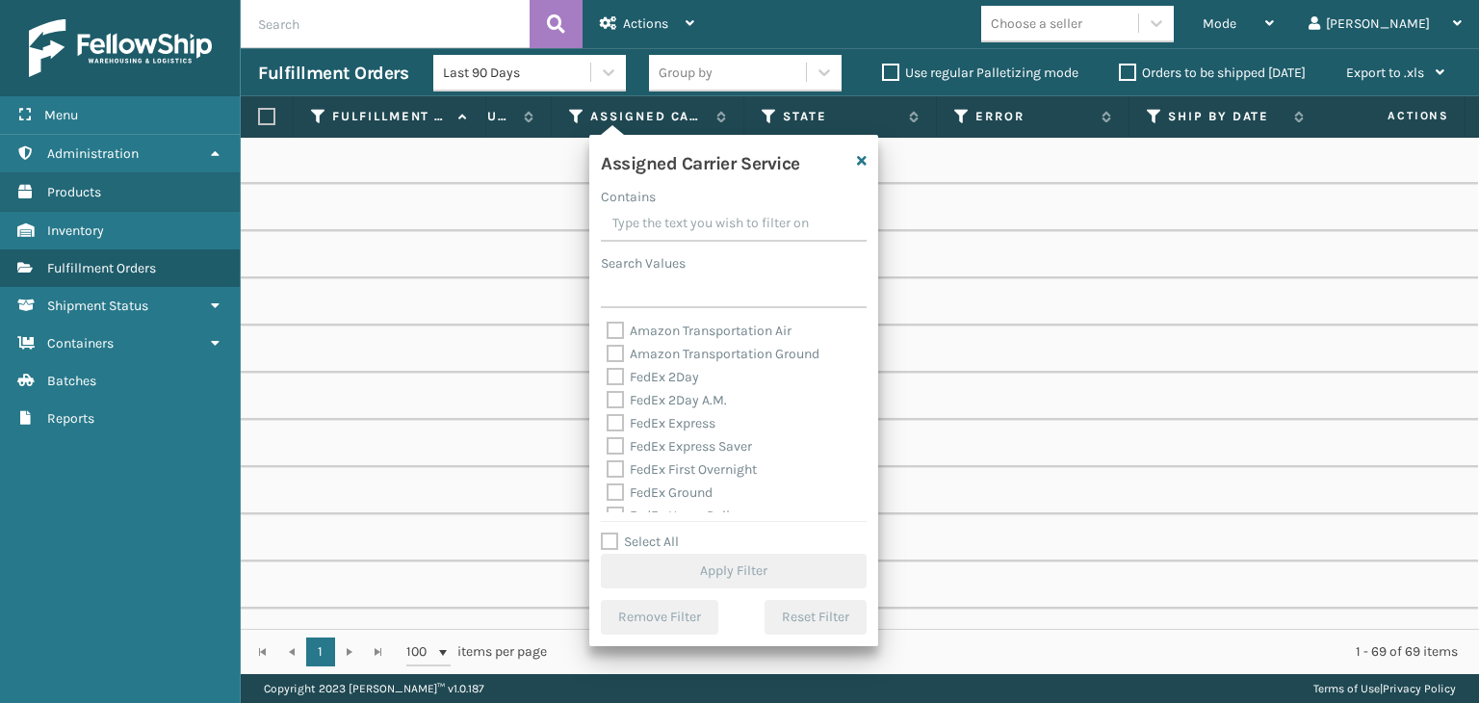
click at [662, 550] on div "Select All Apply Filter" at bounding box center [734, 560] width 266 height 58
click at [646, 537] on label "Select All" at bounding box center [640, 541] width 78 height 16
click at [646, 532] on input "Select All" at bounding box center [745, 532] width 289 height 2
checkbox input "true"
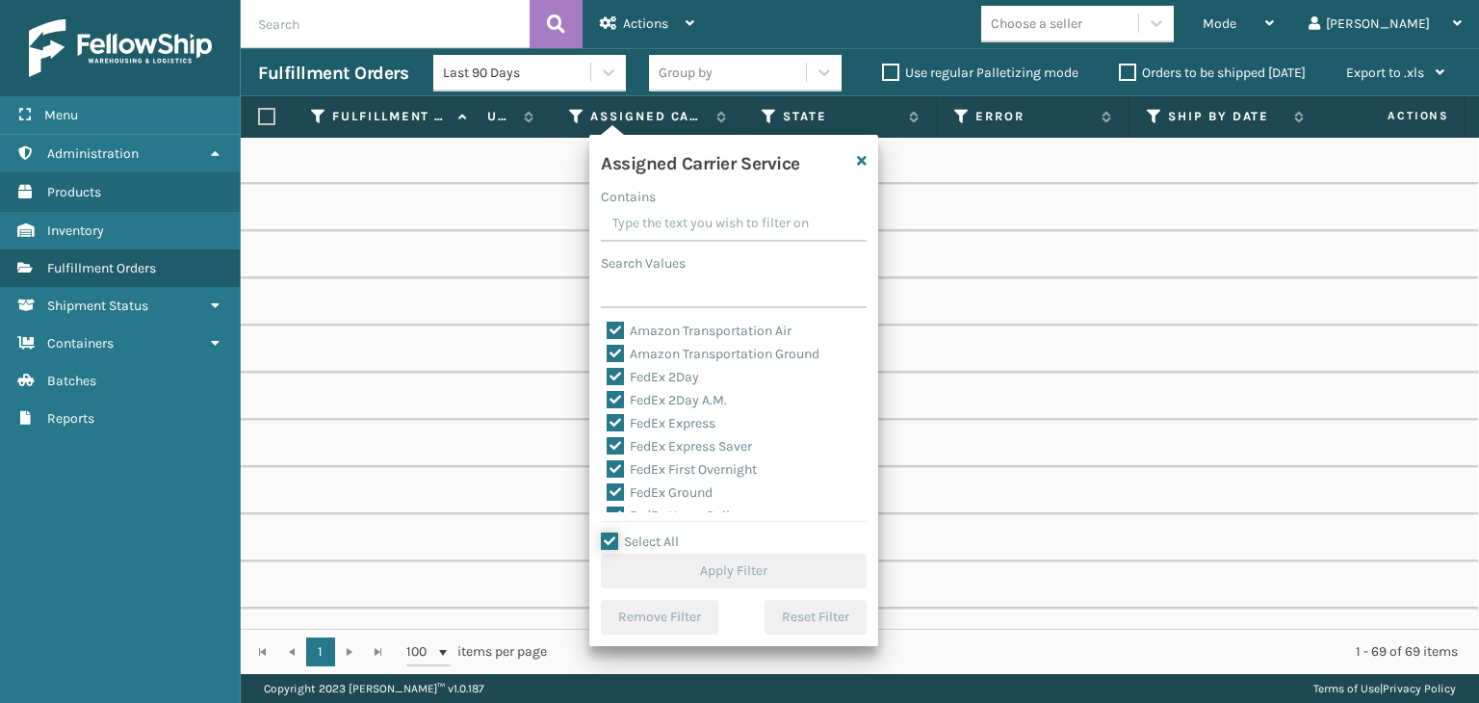
checkbox input "true"
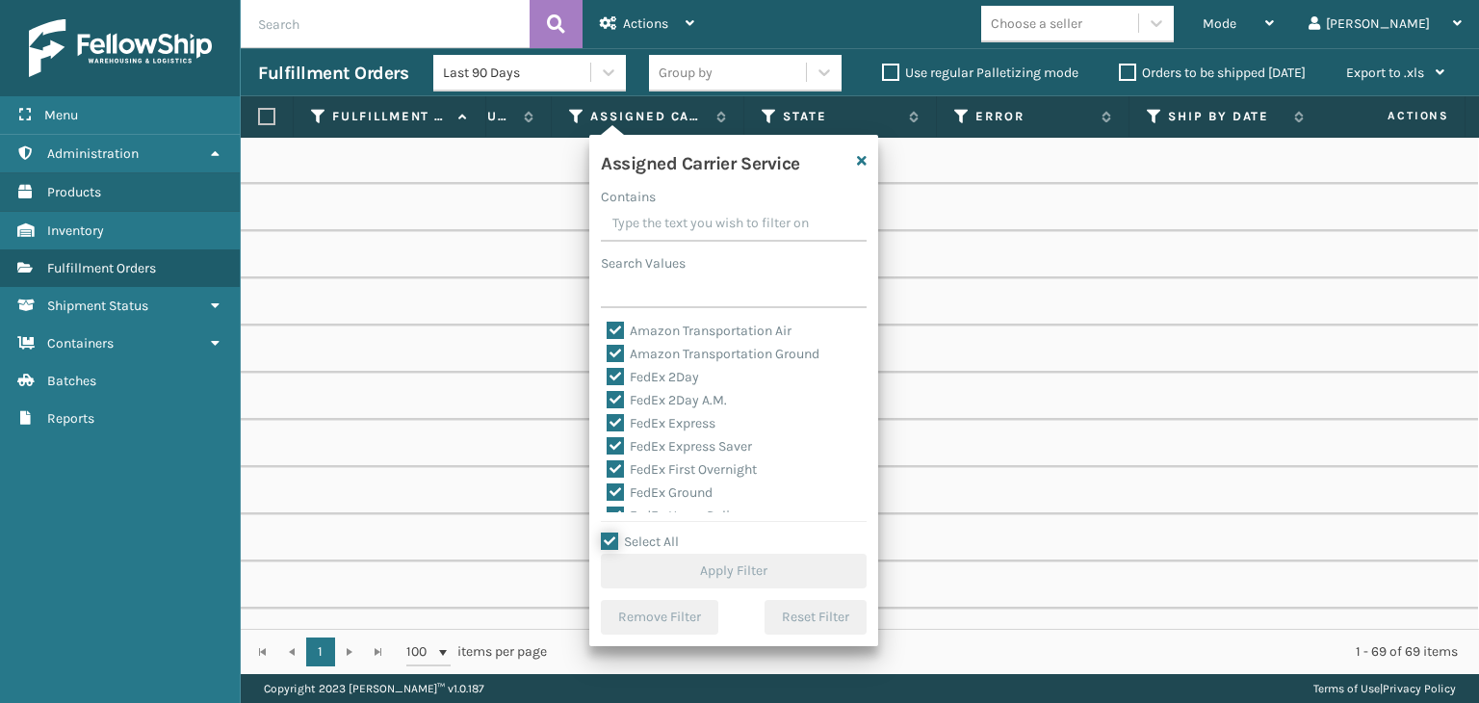
checkbox input "true"
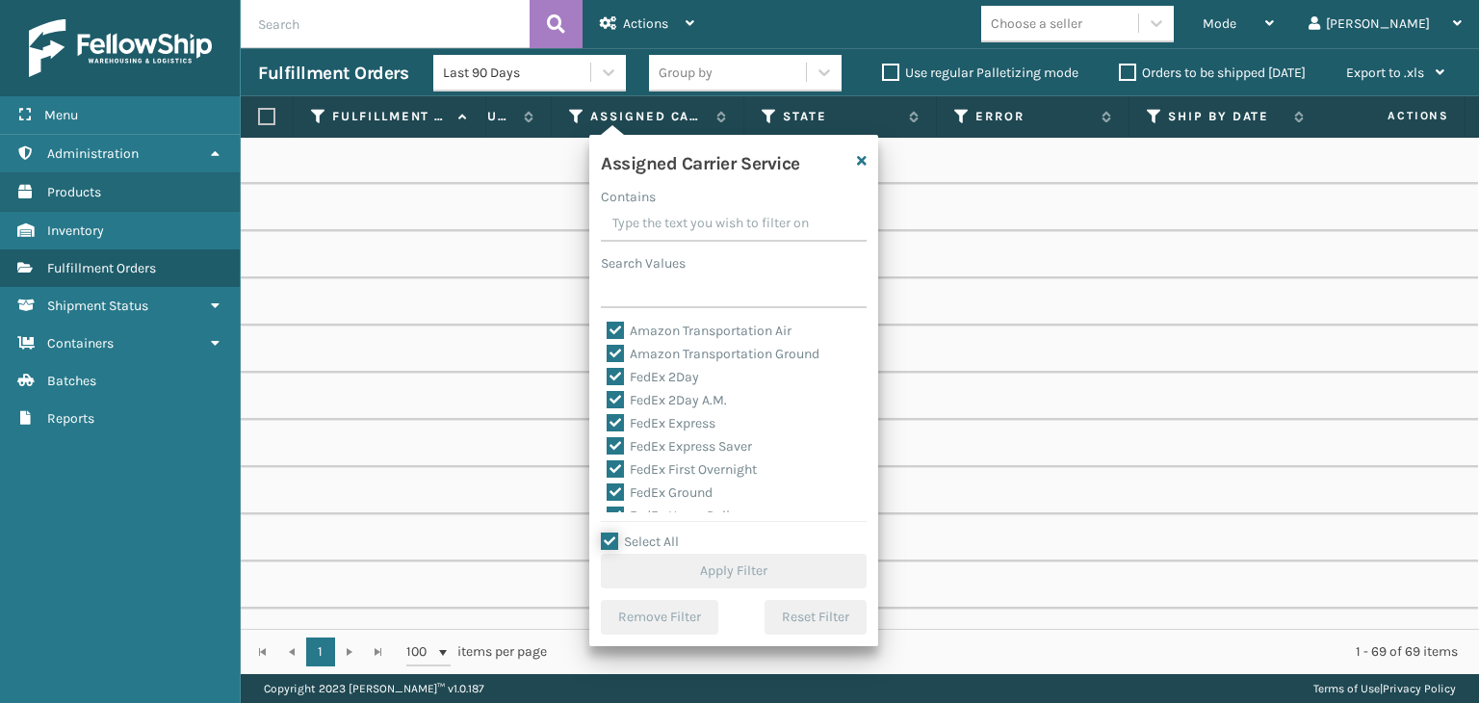
checkbox input "true"
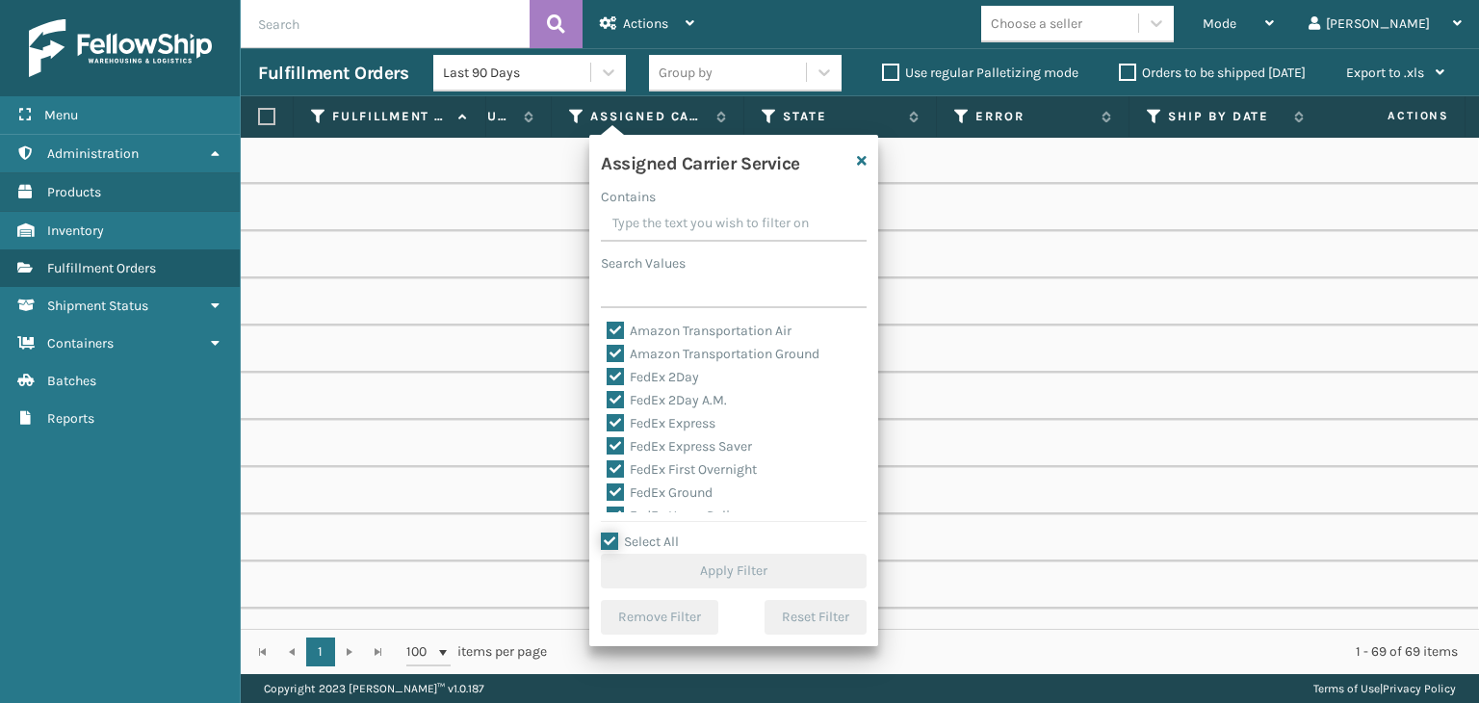
checkbox input "true"
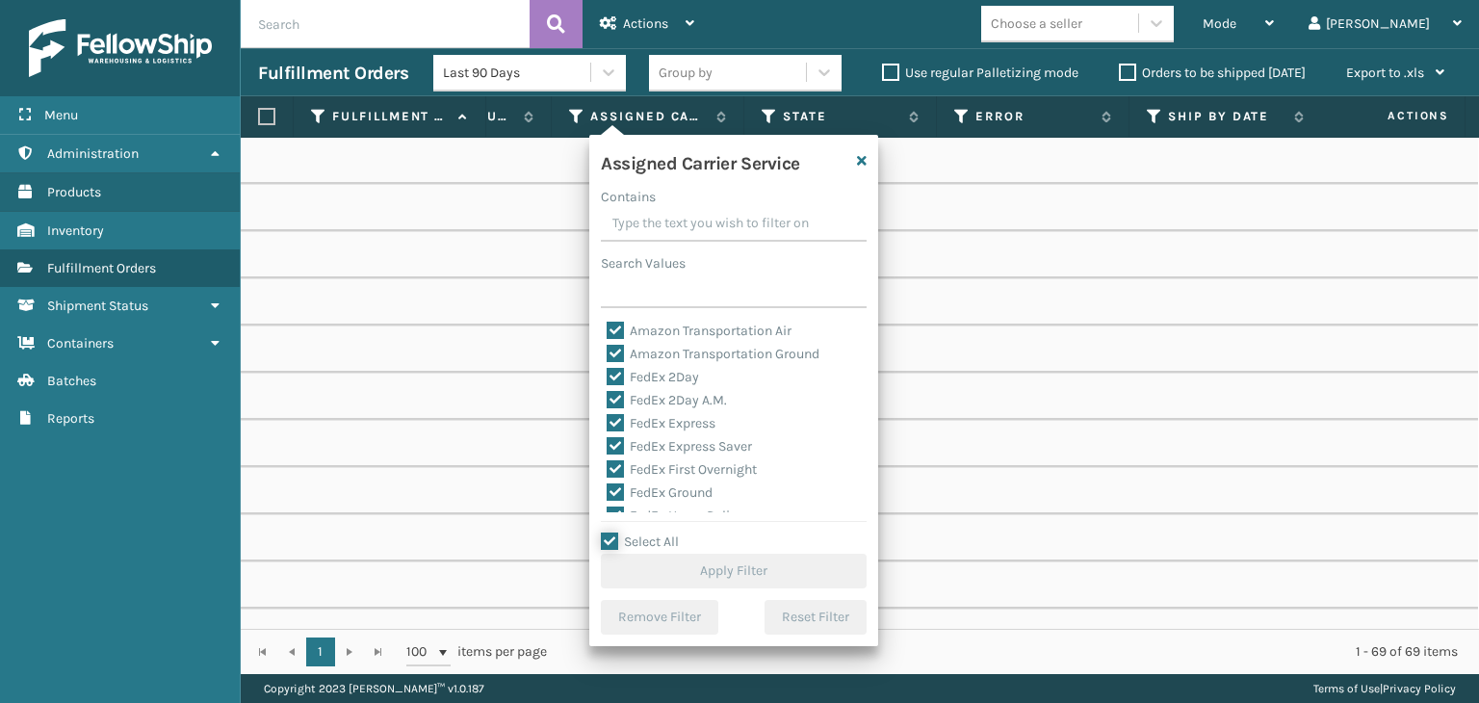
checkbox input "true"
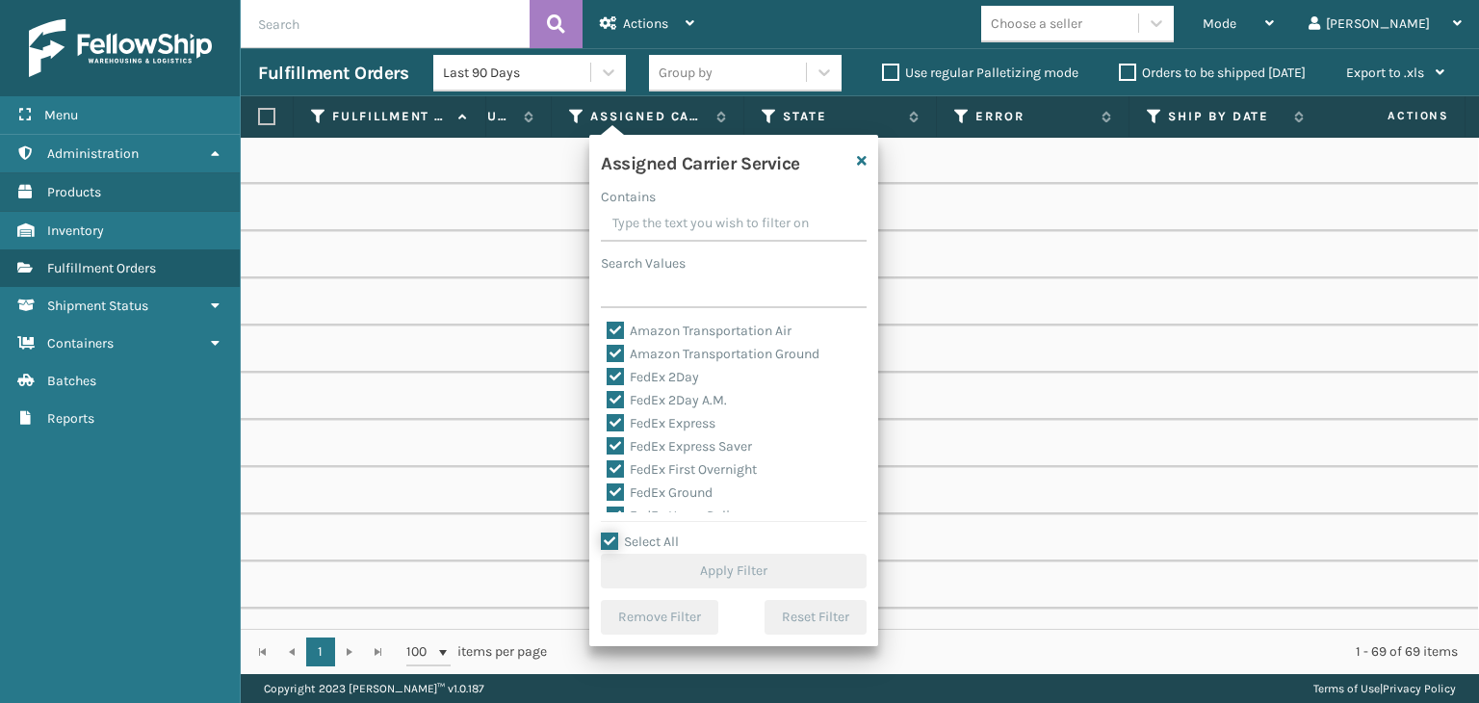
checkbox input "true"
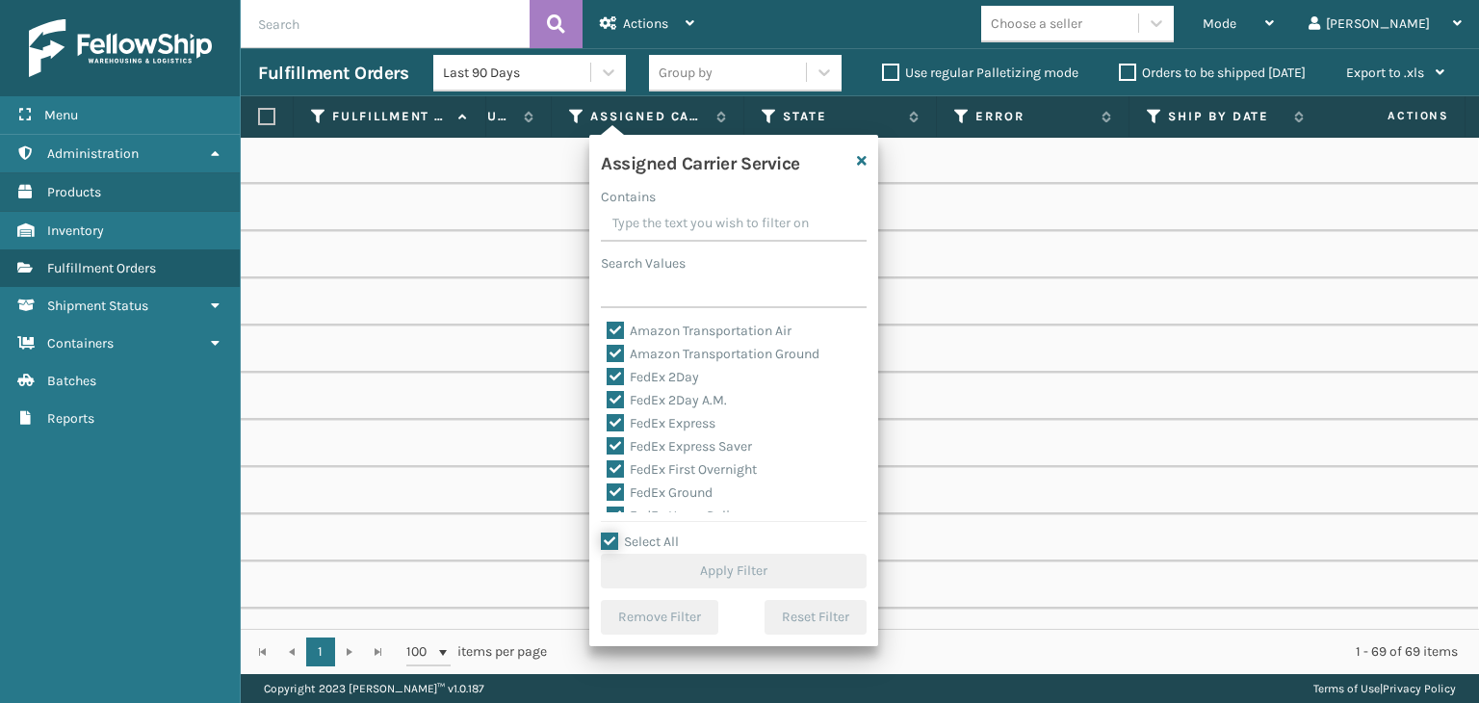
checkbox input "true"
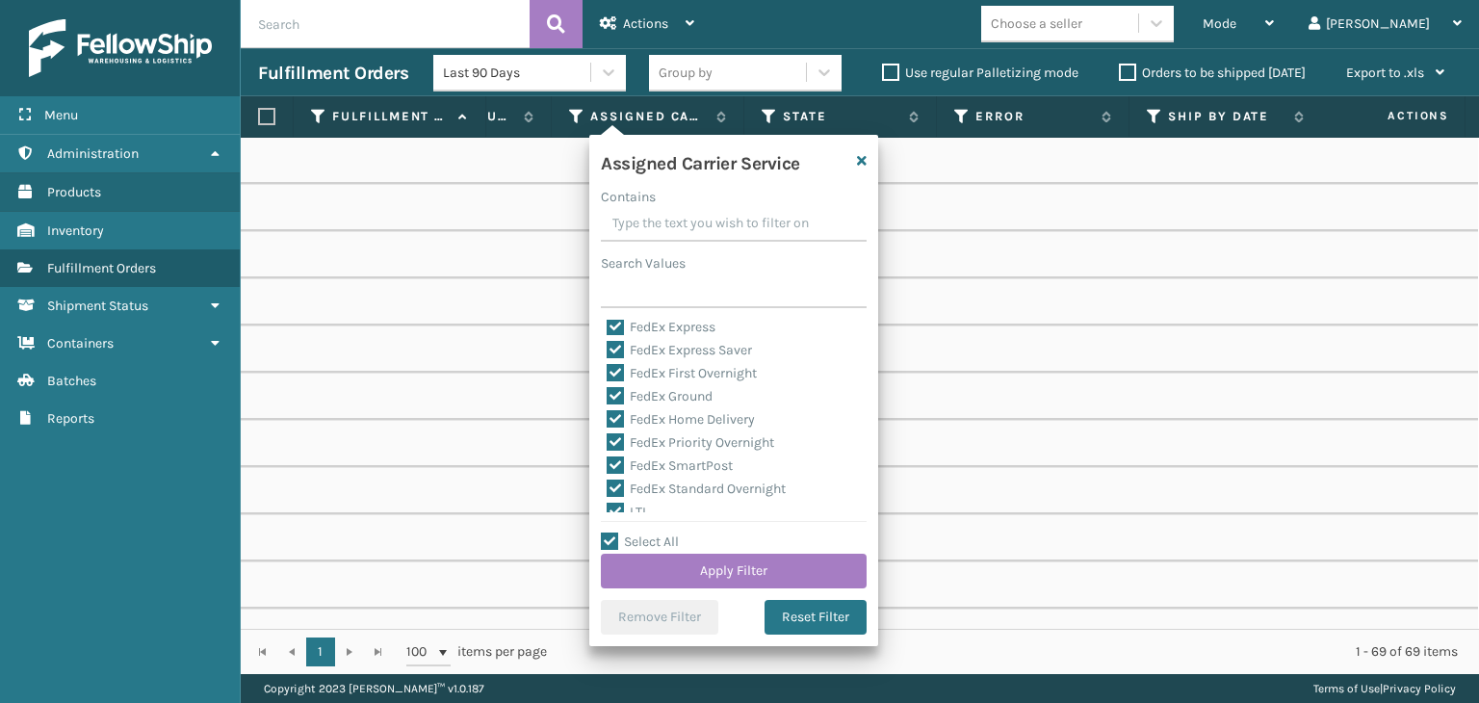
click at [623, 509] on label "LTL" at bounding box center [628, 512] width 42 height 16
click at [608, 509] on input "LTL" at bounding box center [607, 507] width 1 height 13
checkbox input "false"
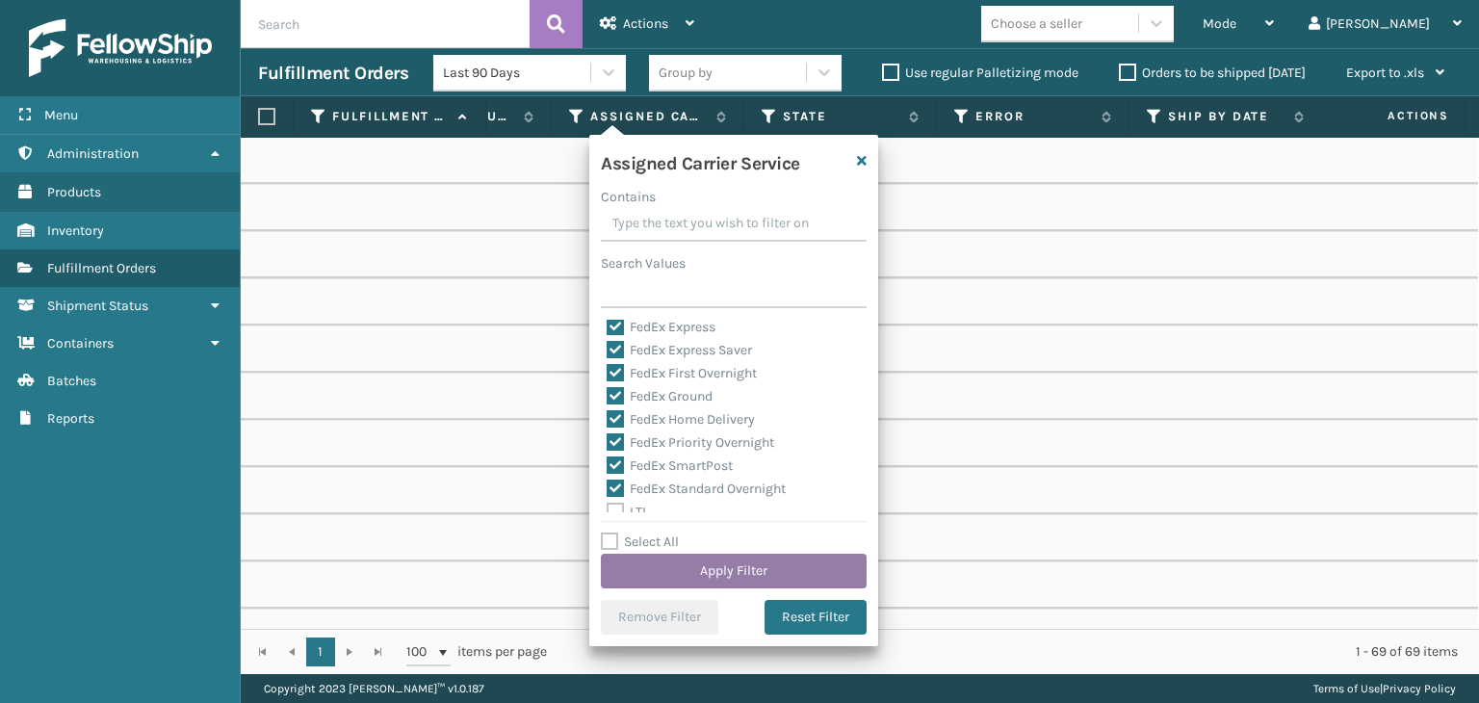
click at [775, 582] on button "Apply Filter" at bounding box center [734, 571] width 266 height 35
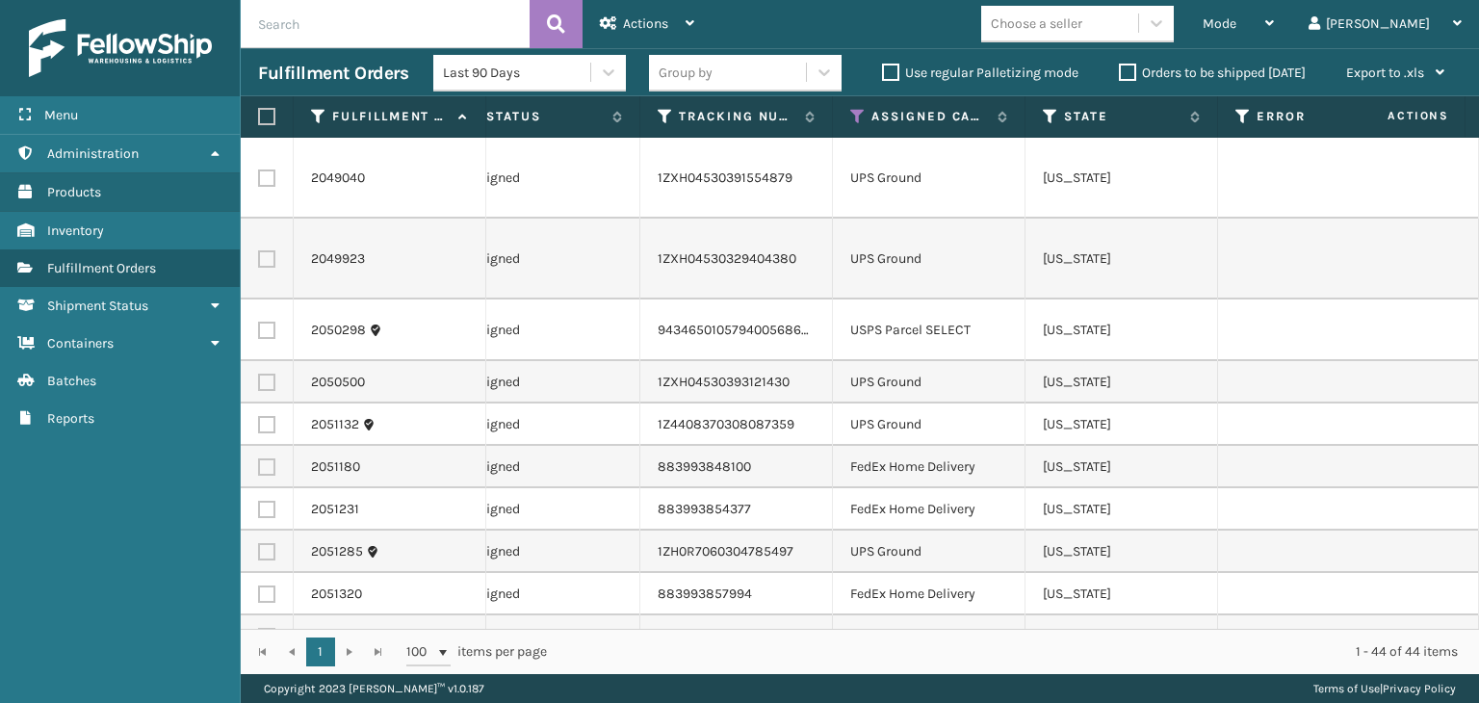
scroll to position [0, 1048]
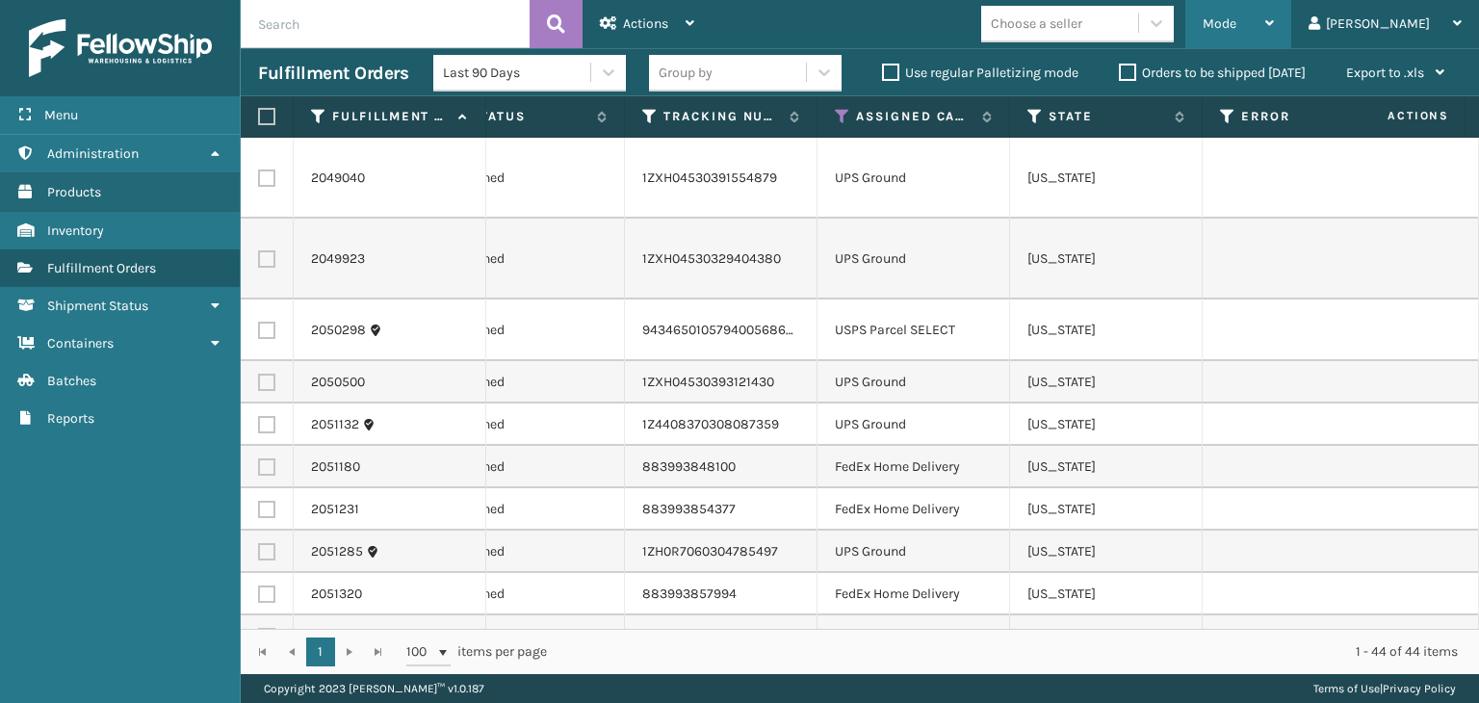
click at [1236, 27] on span "Mode" at bounding box center [1220, 23] width 34 height 16
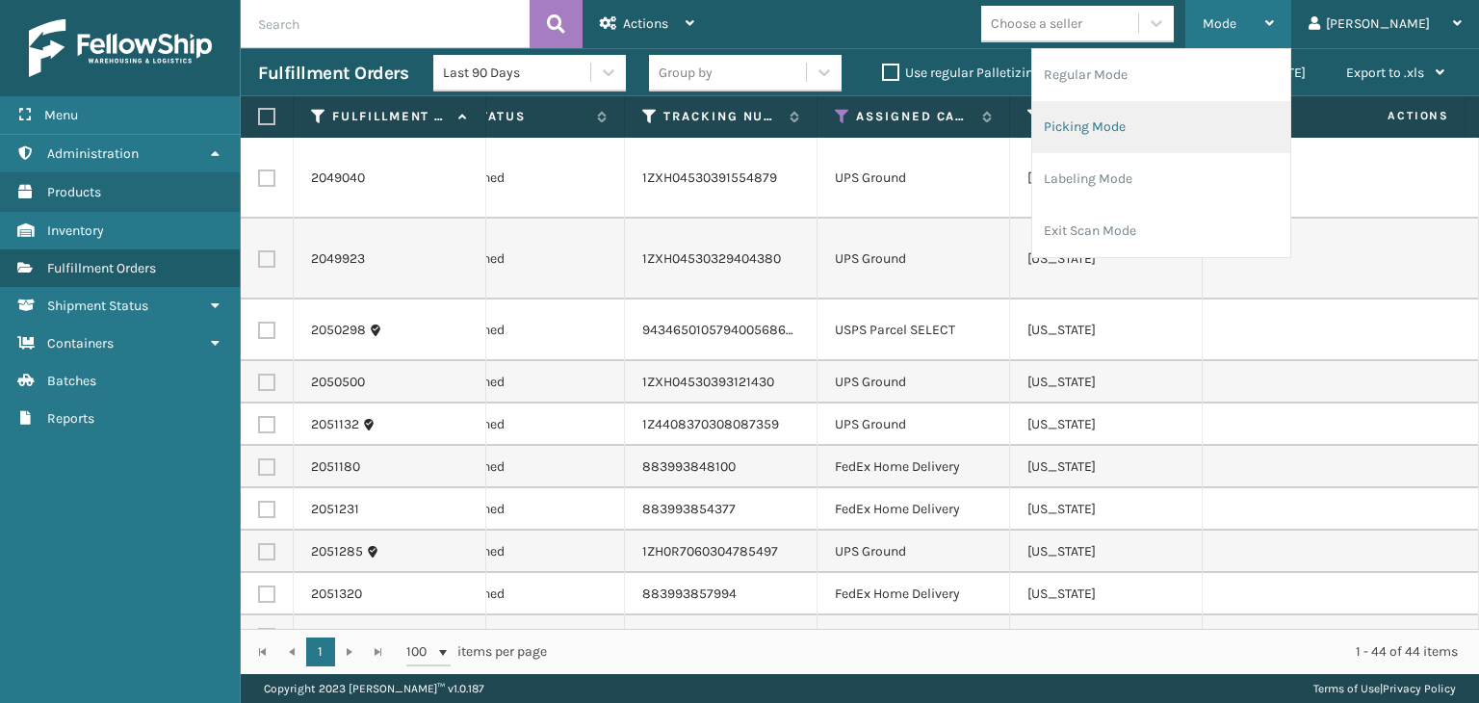
click at [1243, 133] on li "Picking Mode" at bounding box center [1161, 127] width 258 height 52
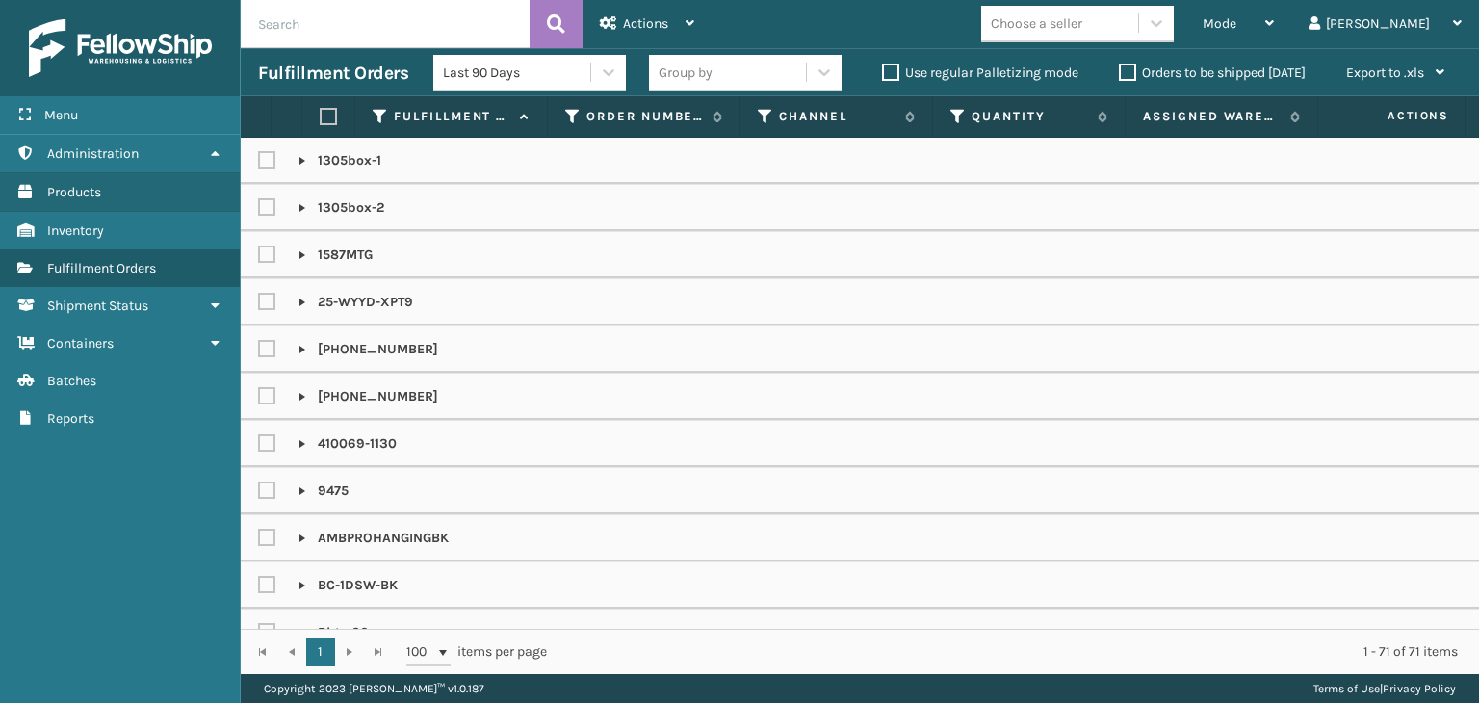
click at [465, 19] on input "text" at bounding box center [385, 24] width 289 height 48
paste input "LP-FLXCPLS-BLU"
type input "LP-FLXCPLS-BLU"
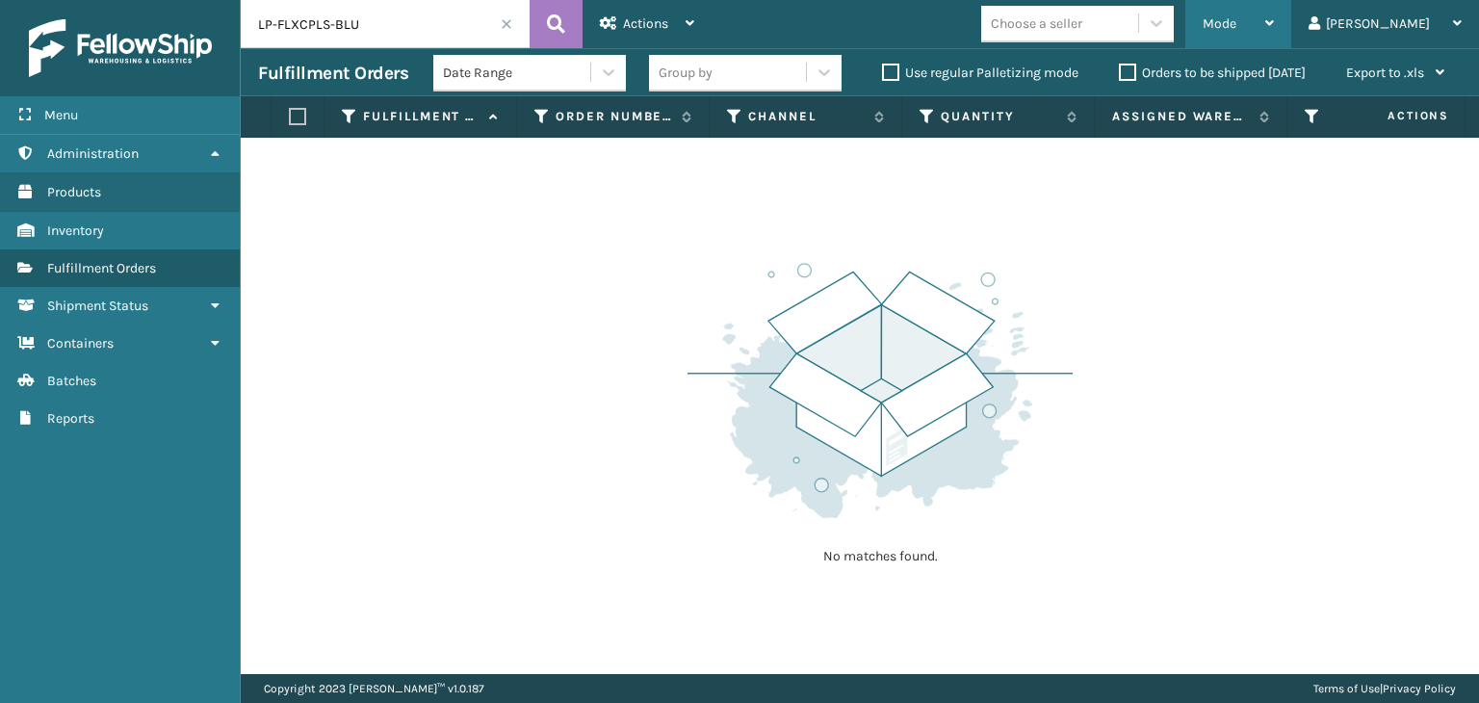
drag, startPoint x: 1324, startPoint y: 20, endPoint x: 1305, endPoint y: 75, distance: 58.2
click at [1274, 32] on div "Mode" at bounding box center [1238, 24] width 71 height 48
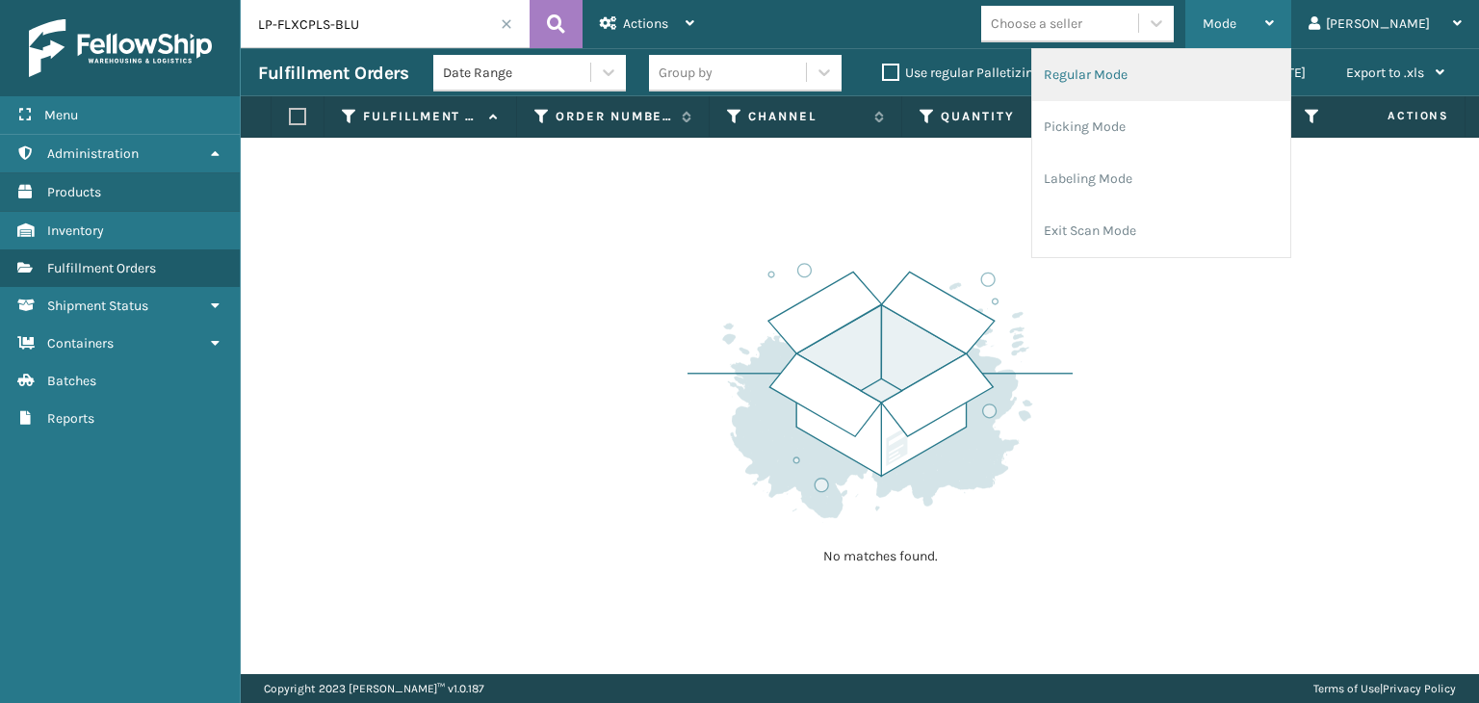
click at [1290, 75] on li "Regular Mode" at bounding box center [1161, 75] width 258 height 52
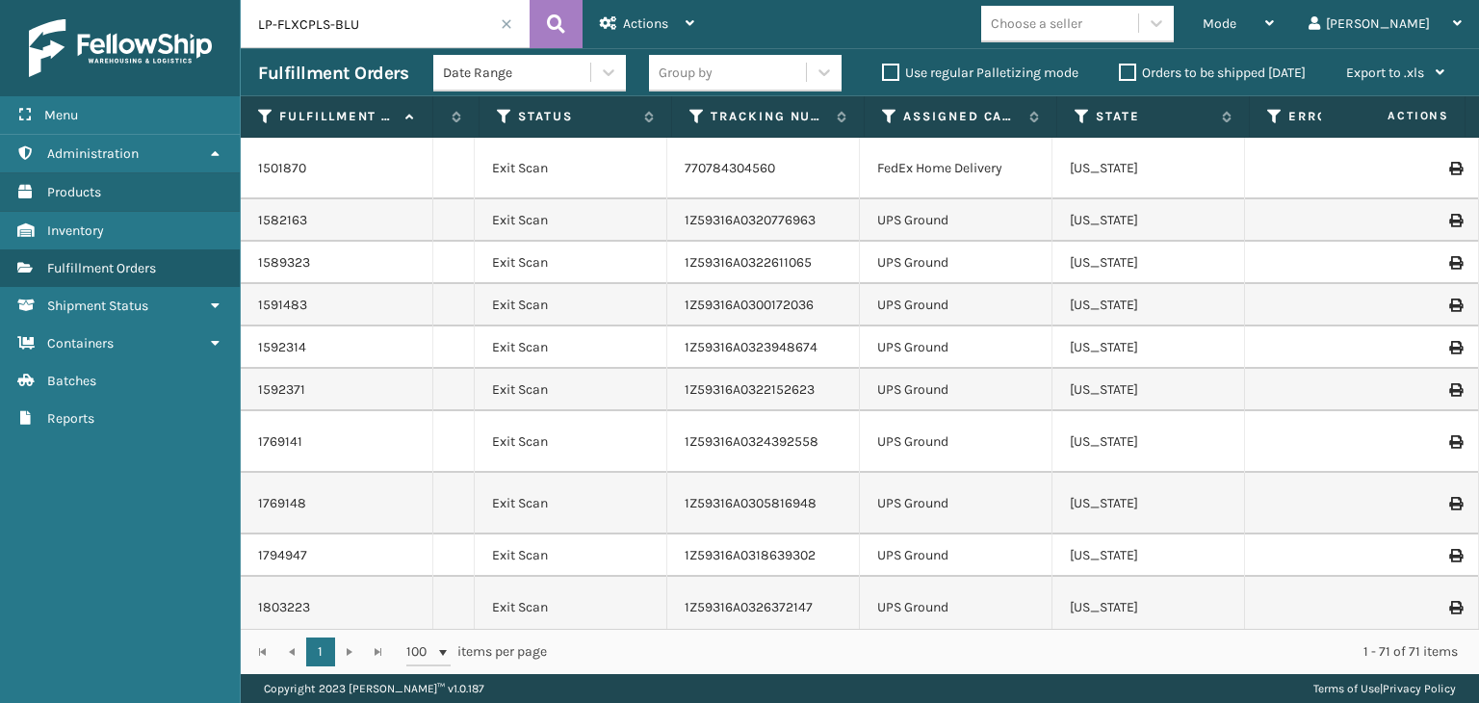
scroll to position [0, 952]
click at [502, 122] on icon at bounding box center [499, 116] width 15 height 17
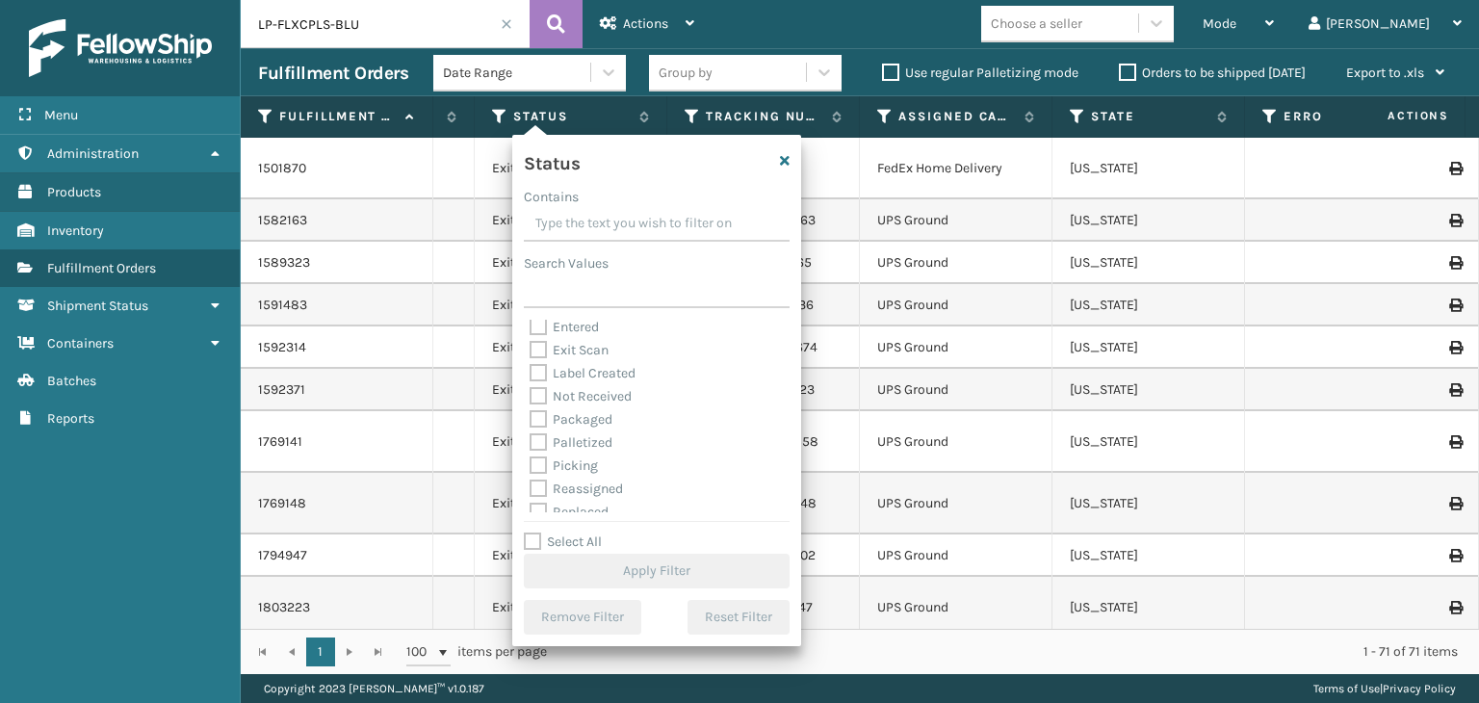
scroll to position [96, 0]
drag, startPoint x: 601, startPoint y: 399, endPoint x: 611, endPoint y: 463, distance: 65.4
click at [601, 399] on label "Palletized" at bounding box center [571, 396] width 83 height 16
click at [566, 394] on label "Palletized" at bounding box center [571, 396] width 83 height 16
click at [531, 394] on input "Palletized" at bounding box center [530, 391] width 1 height 13
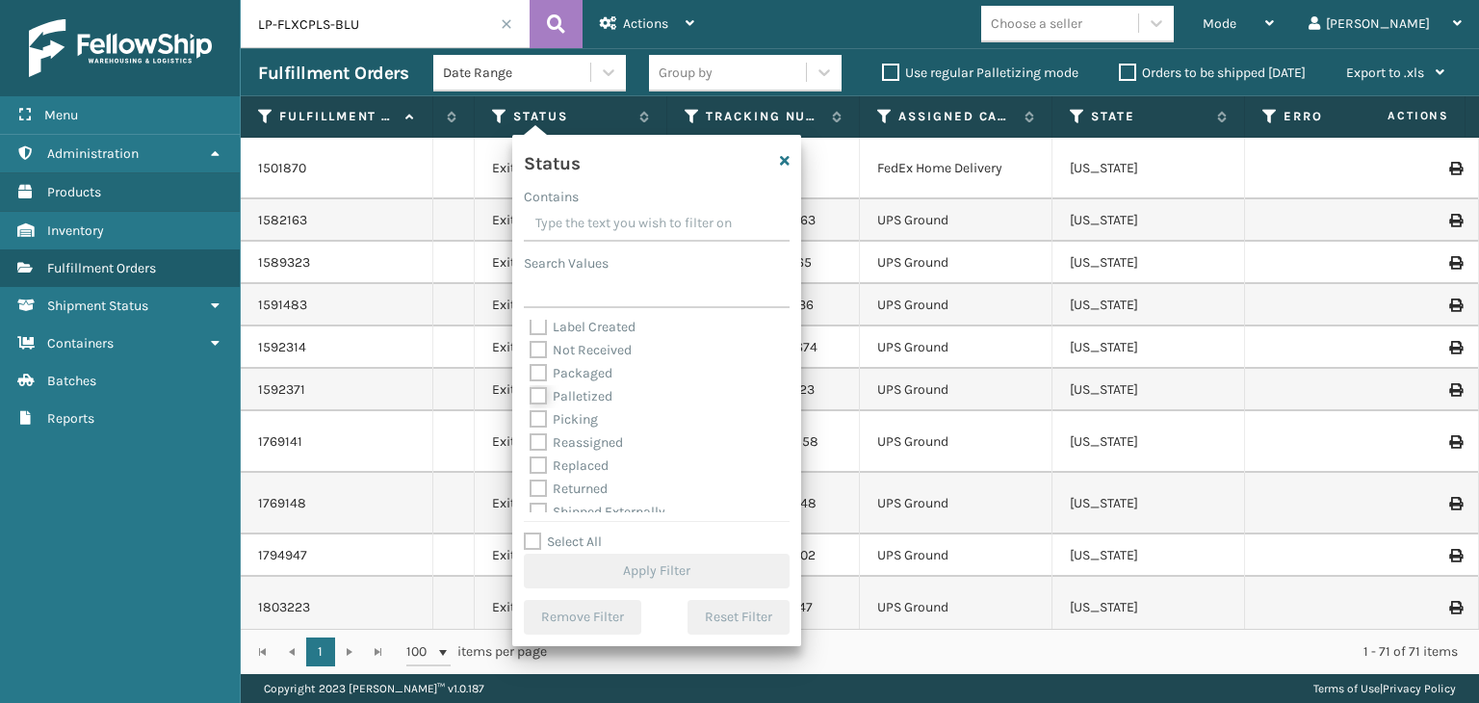
checkbox input "true"
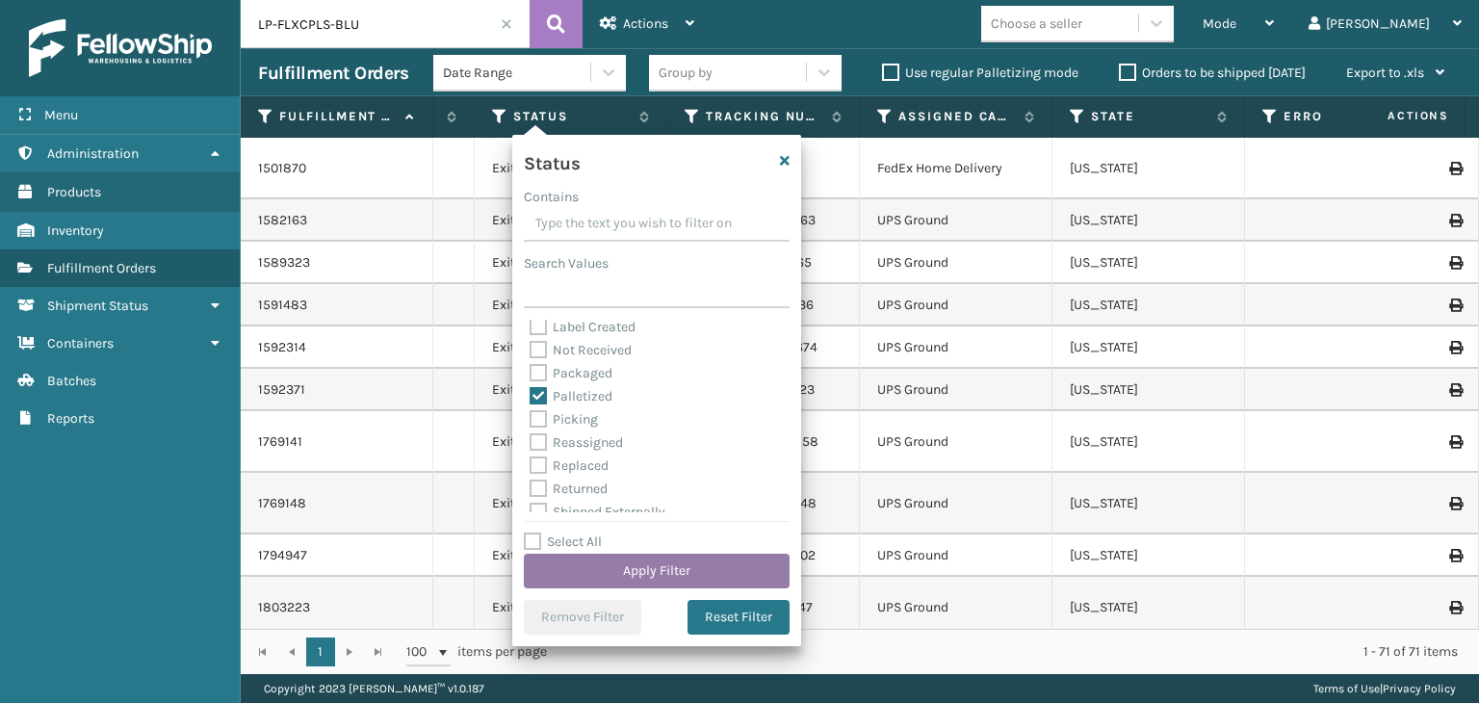
click at [635, 560] on button "Apply Filter" at bounding box center [657, 571] width 266 height 35
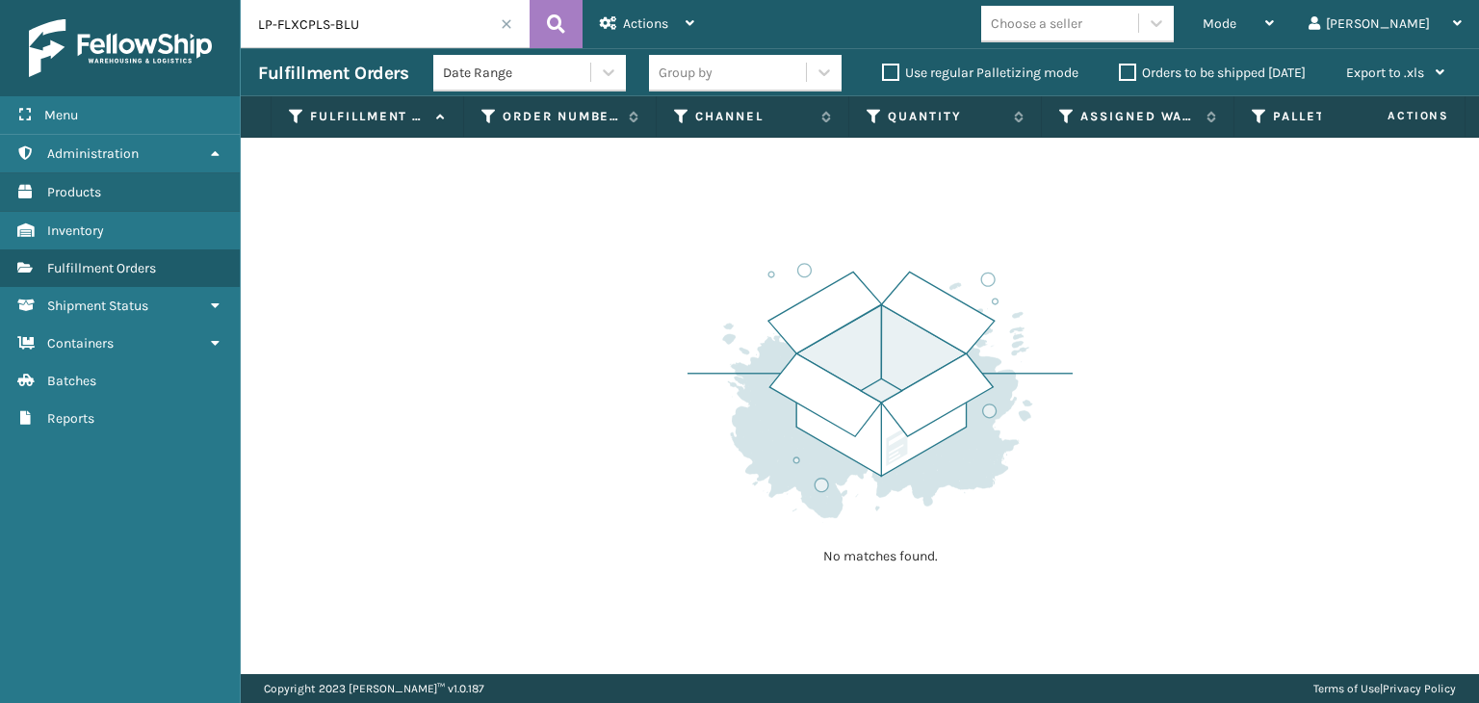
click at [377, 13] on input "LP-FLXCPLS-BLU" at bounding box center [385, 24] width 289 height 48
type input "LP-FLXCPLS-GRY"
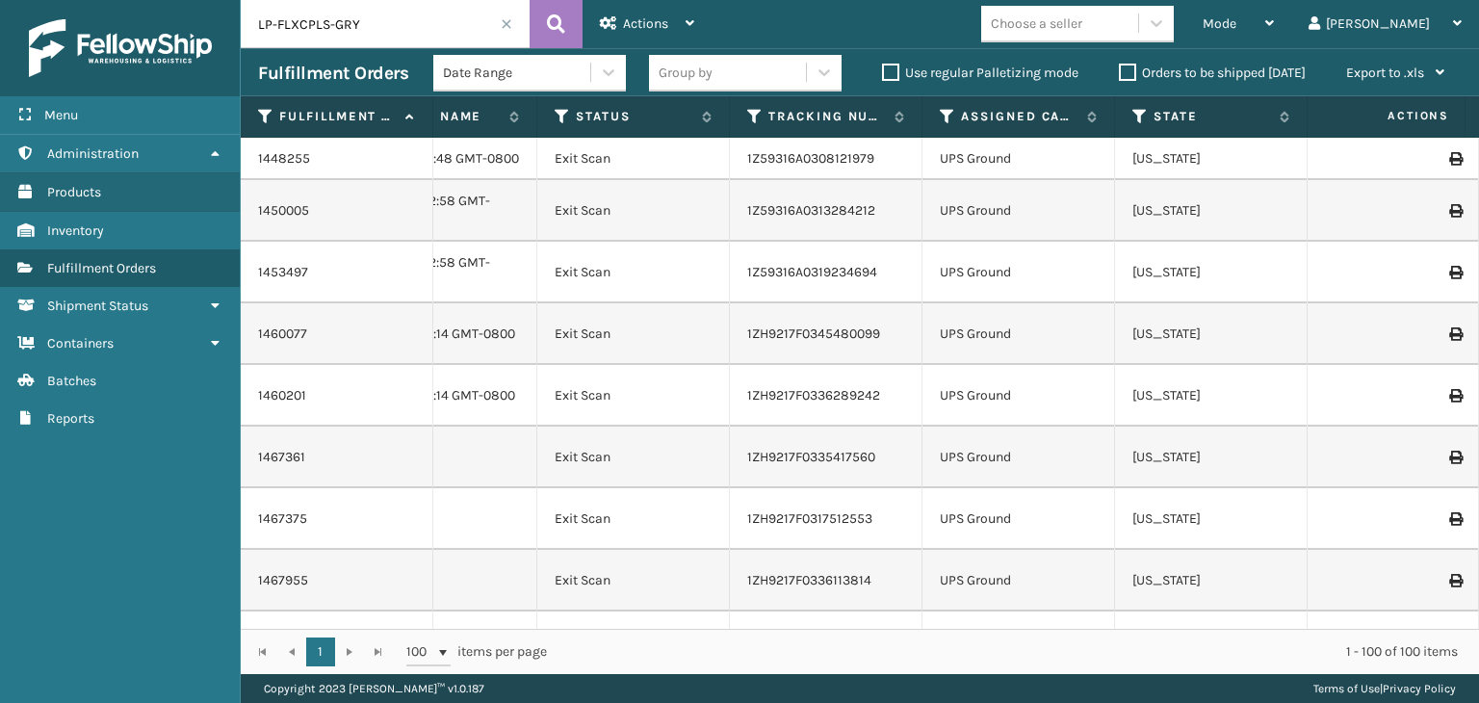
scroll to position [0, 897]
click at [554, 122] on icon at bounding box center [554, 116] width 15 height 17
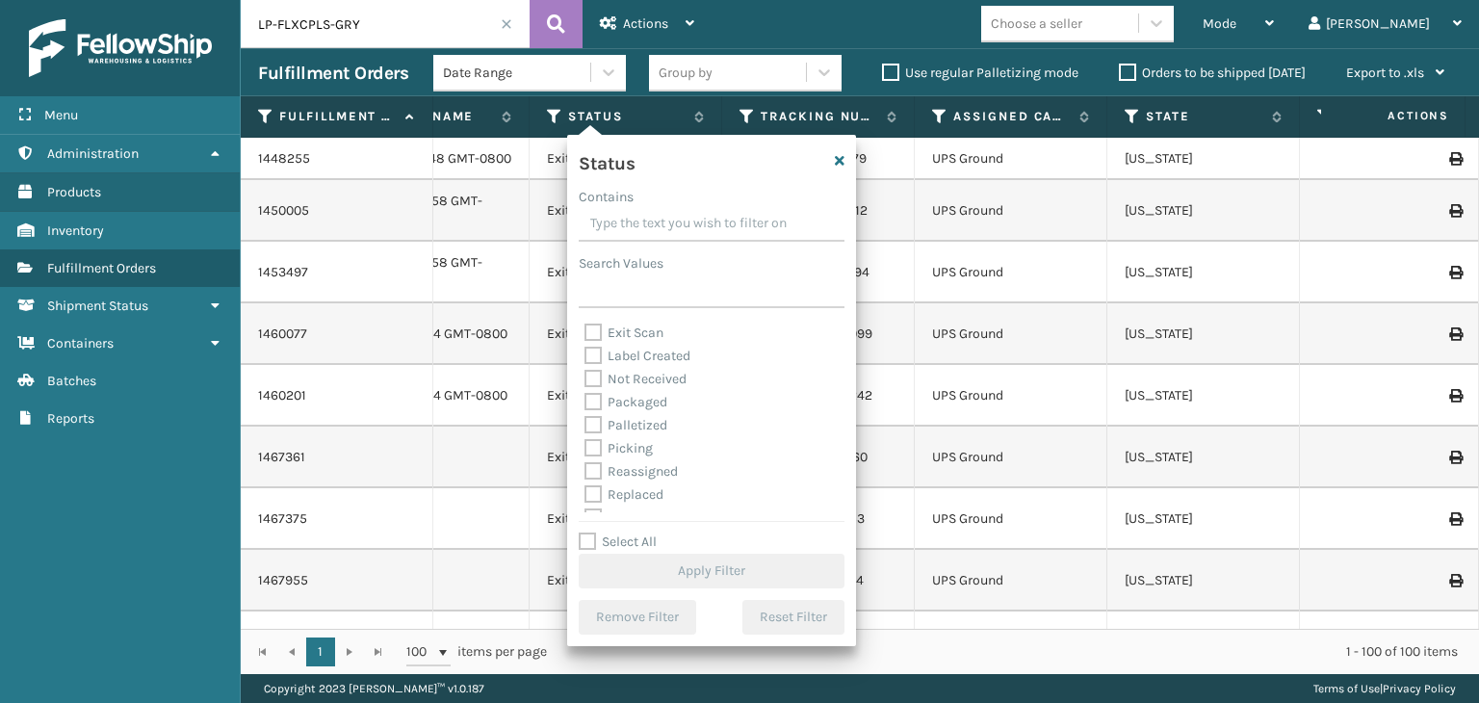
scroll to position [96, 0]
click at [638, 392] on label "Palletized" at bounding box center [625, 396] width 83 height 16
click at [585, 392] on input "Palletized" at bounding box center [584, 391] width 1 height 13
checkbox input "true"
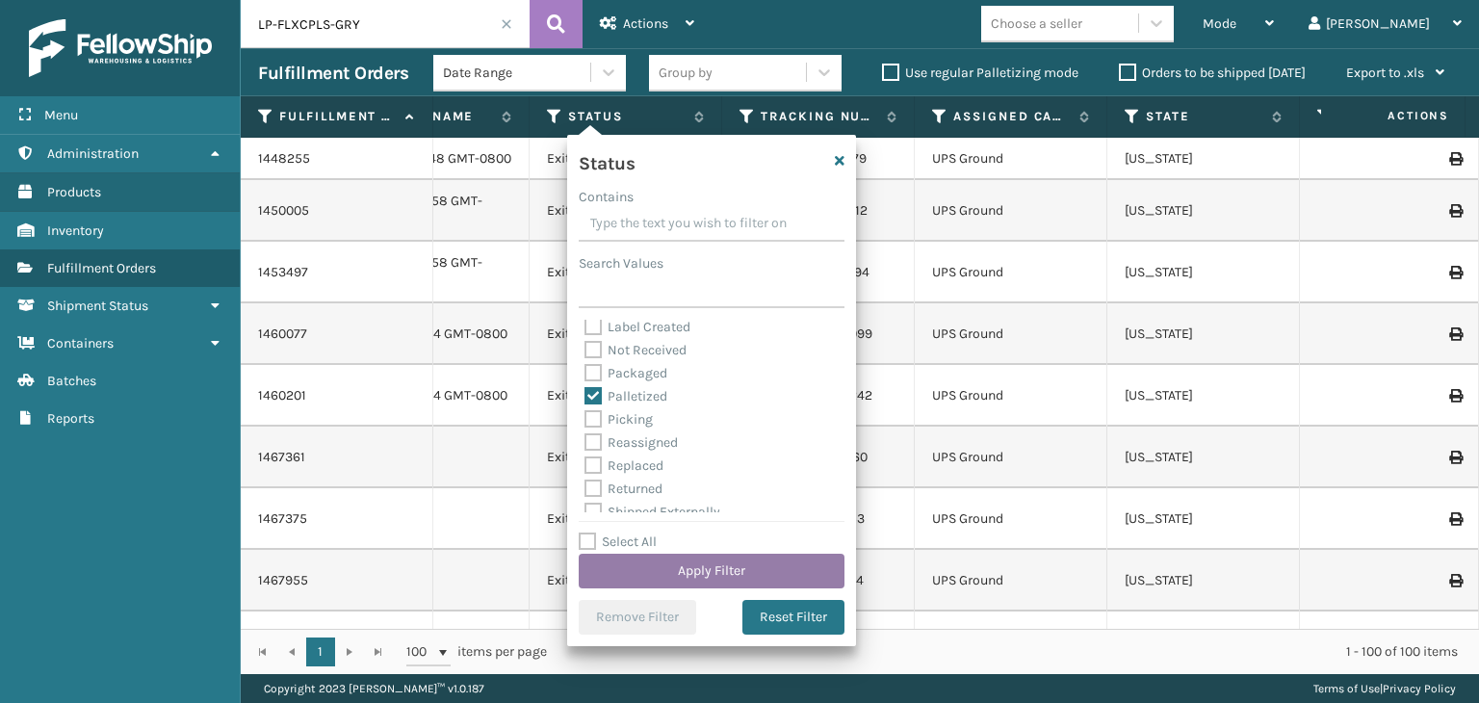
click at [732, 561] on button "Apply Filter" at bounding box center [712, 571] width 266 height 35
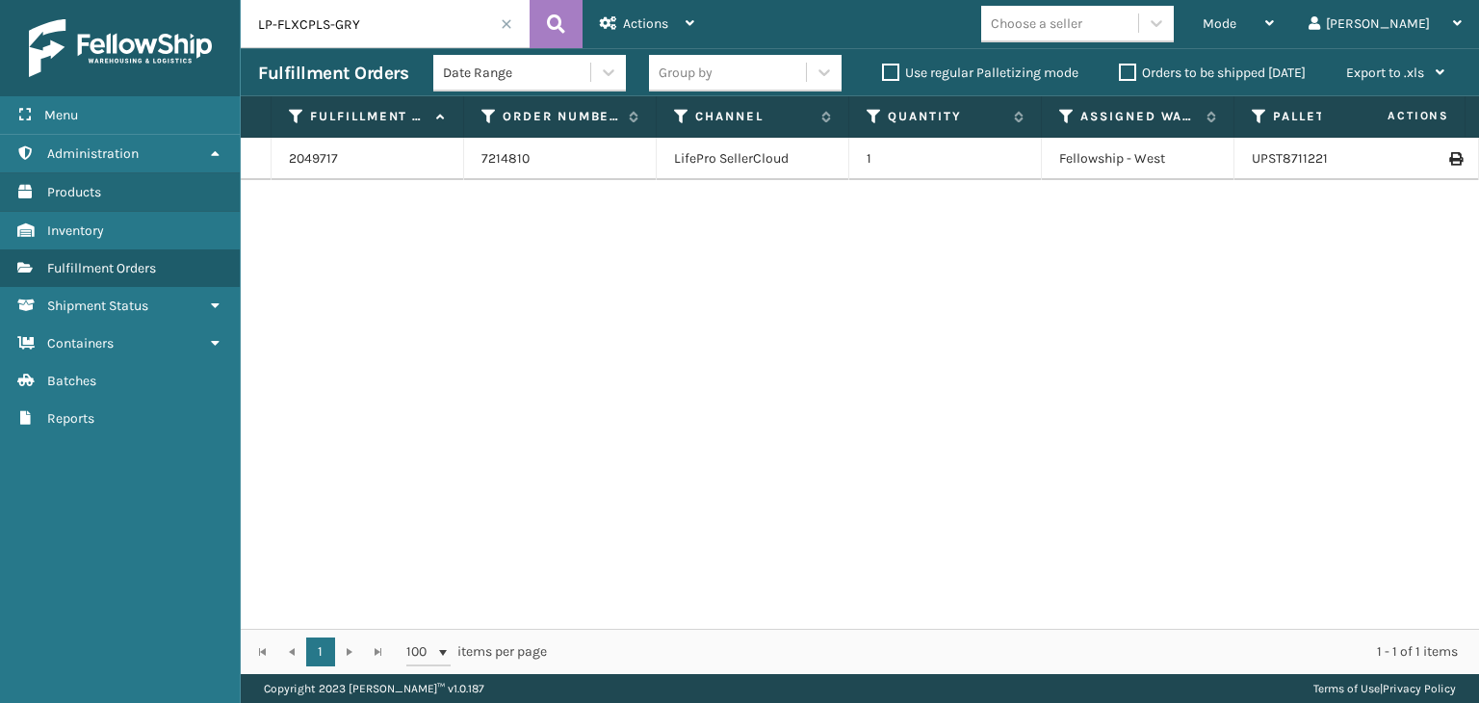
click at [716, 74] on div "Group by" at bounding box center [727, 73] width 157 height 32
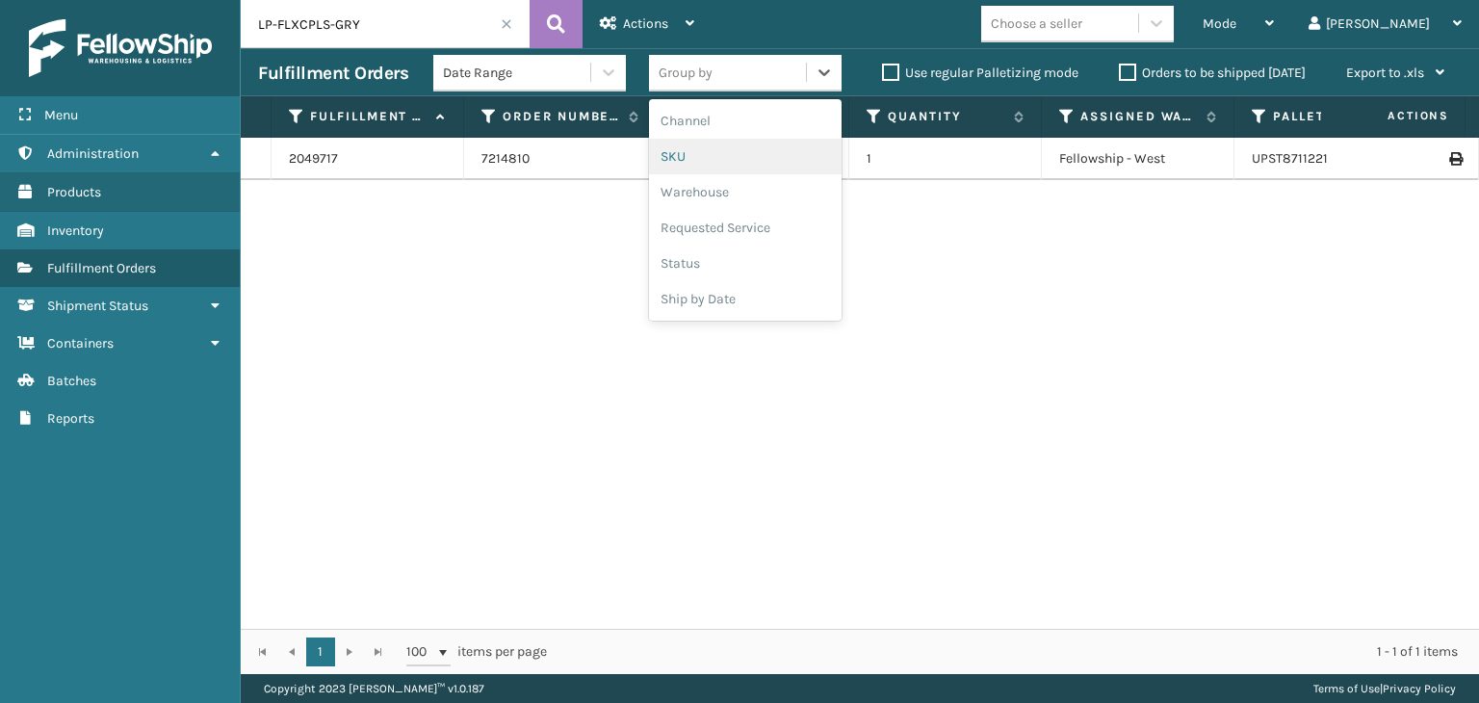
click at [716, 150] on div "SKU" at bounding box center [745, 157] width 193 height 36
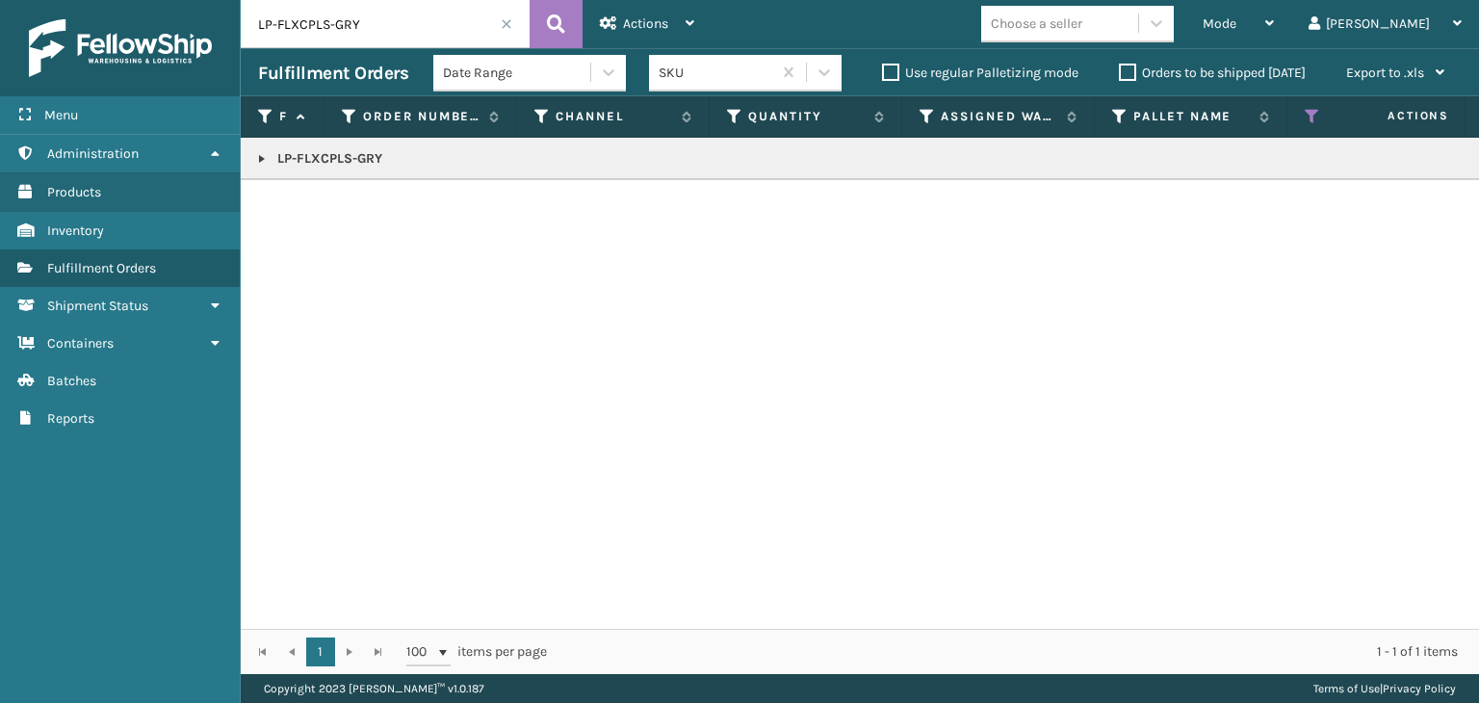
drag, startPoint x: 266, startPoint y: 155, endPoint x: 269, endPoint y: 167, distance: 11.9
click at [266, 155] on link at bounding box center [261, 158] width 15 height 15
drag, startPoint x: 809, startPoint y: 608, endPoint x: 820, endPoint y: 614, distance: 13.4
click at [811, 609] on div "LP-FLXCPLS-GRY 2049717 7214810 LifePro SellerCloud 1 Fellowship - West UPST8711…" at bounding box center [860, 383] width 1238 height 491
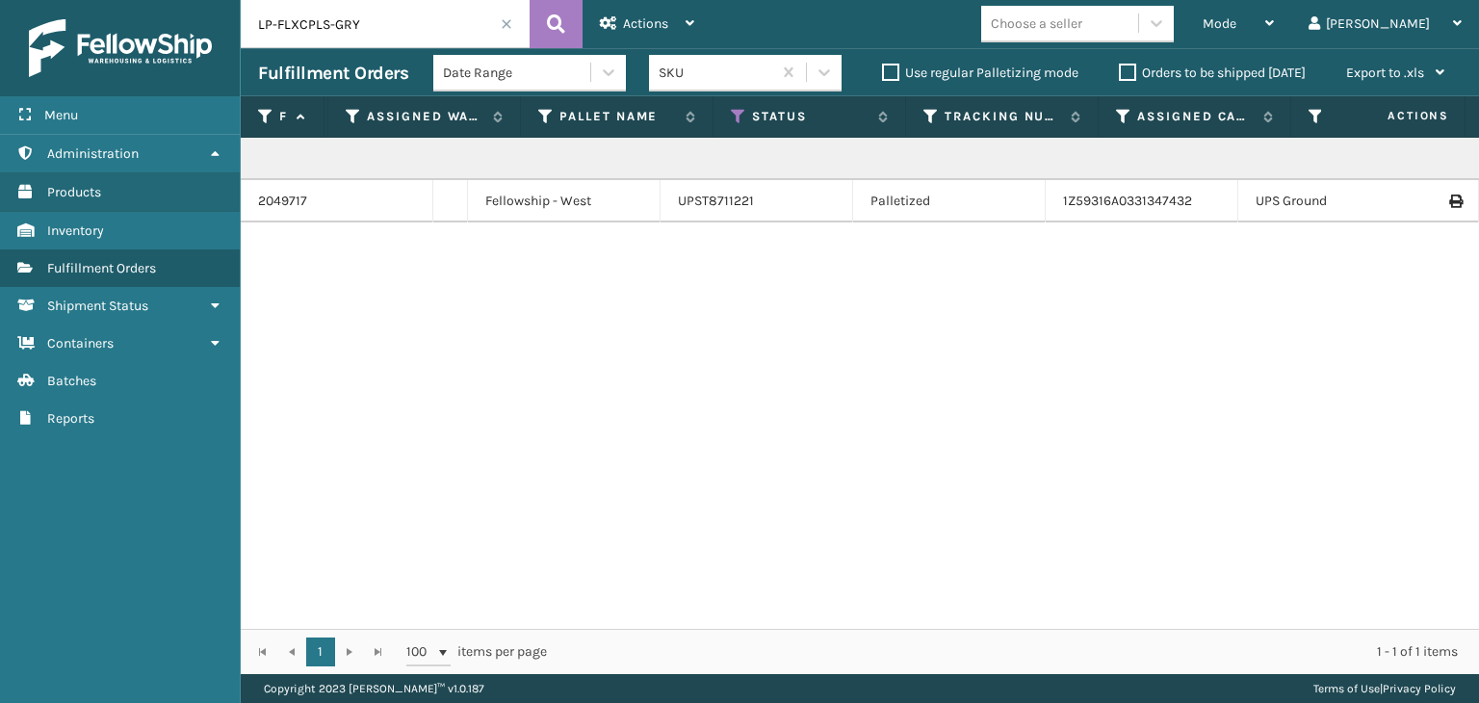
scroll to position [0, 573]
click at [318, 207] on link "2049717" at bounding box center [313, 201] width 49 height 19
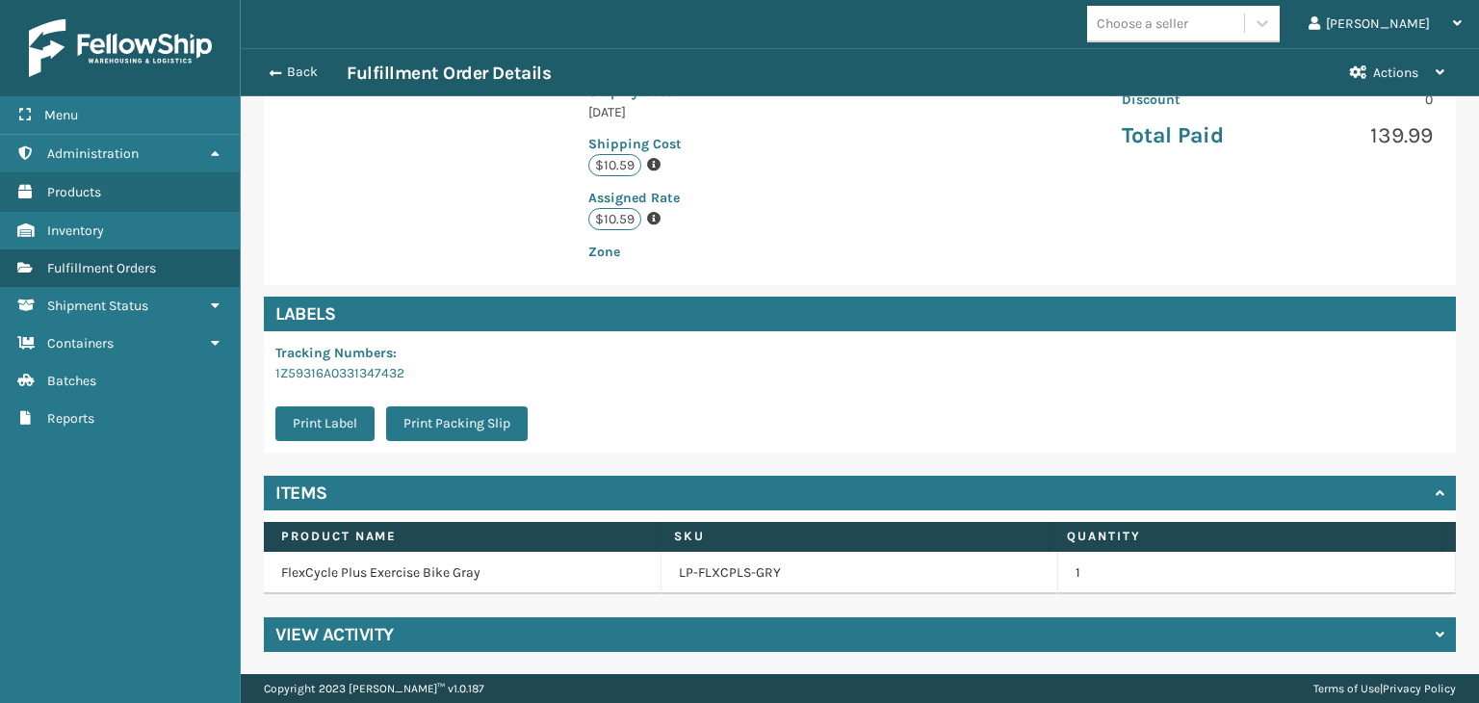
click at [701, 560] on td "LP-FLXCPLS-GRY" at bounding box center [861, 573] width 398 height 42
click at [720, 572] on link "LP-FLXCPLS-GRY" at bounding box center [730, 572] width 102 height 19
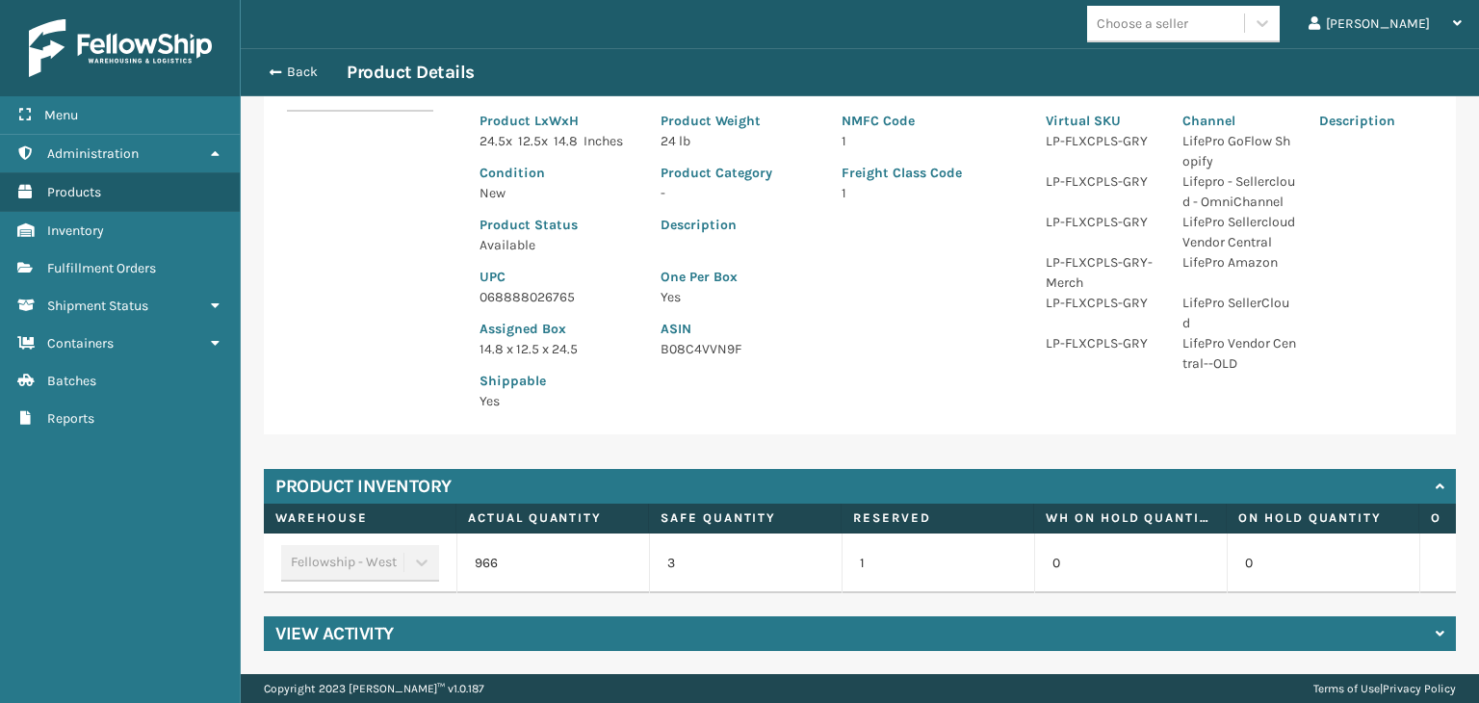
click at [435, 646] on div "View Activity" at bounding box center [860, 633] width 1192 height 35
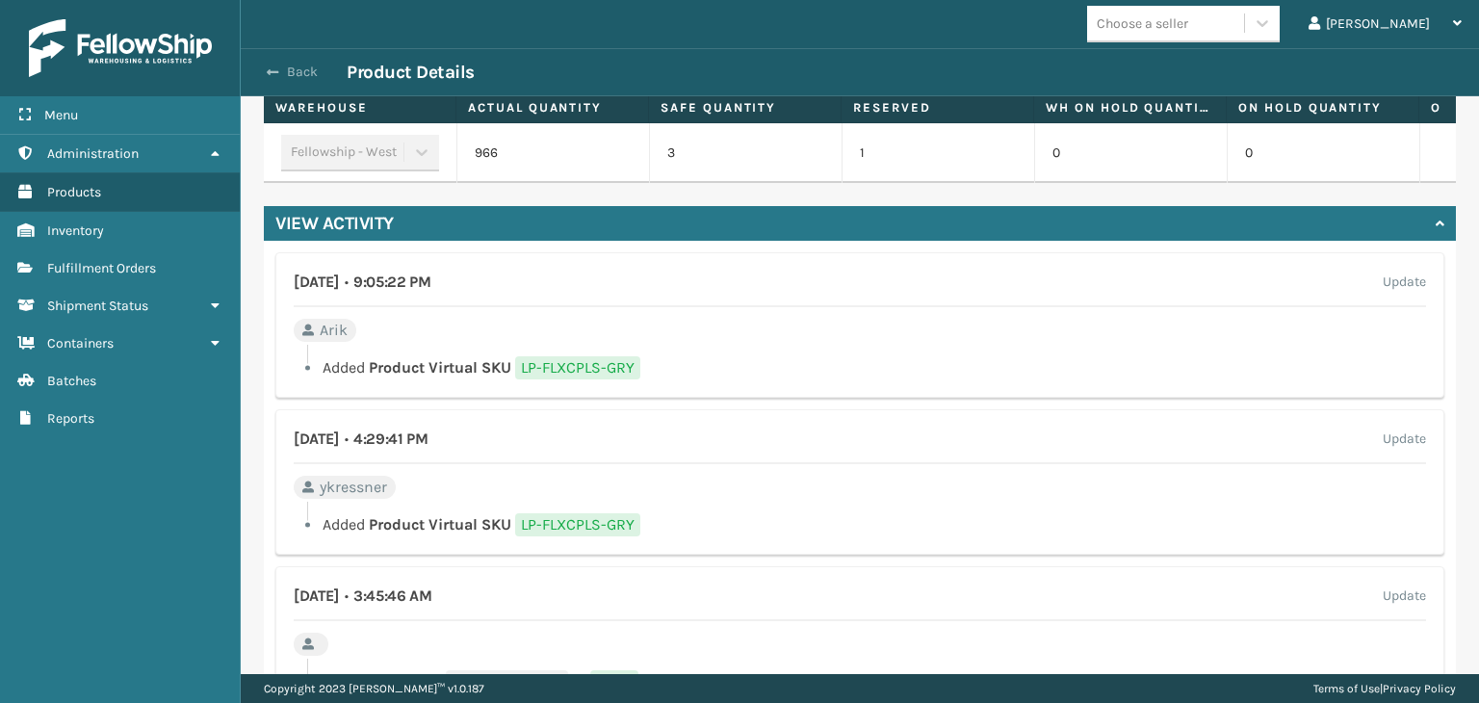
click at [303, 64] on button "Back" at bounding box center [302, 72] width 89 height 17
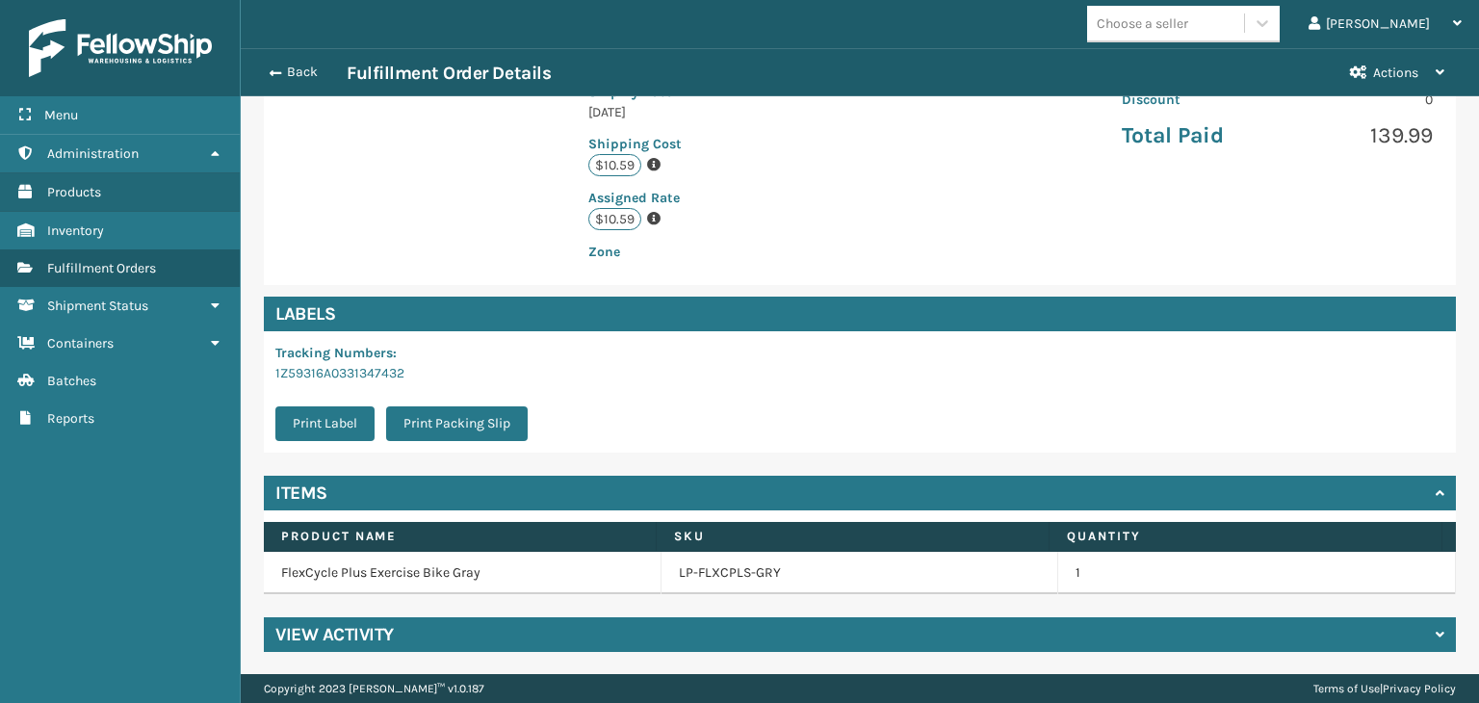
click at [364, 629] on h4 "View Activity" at bounding box center [334, 634] width 118 height 23
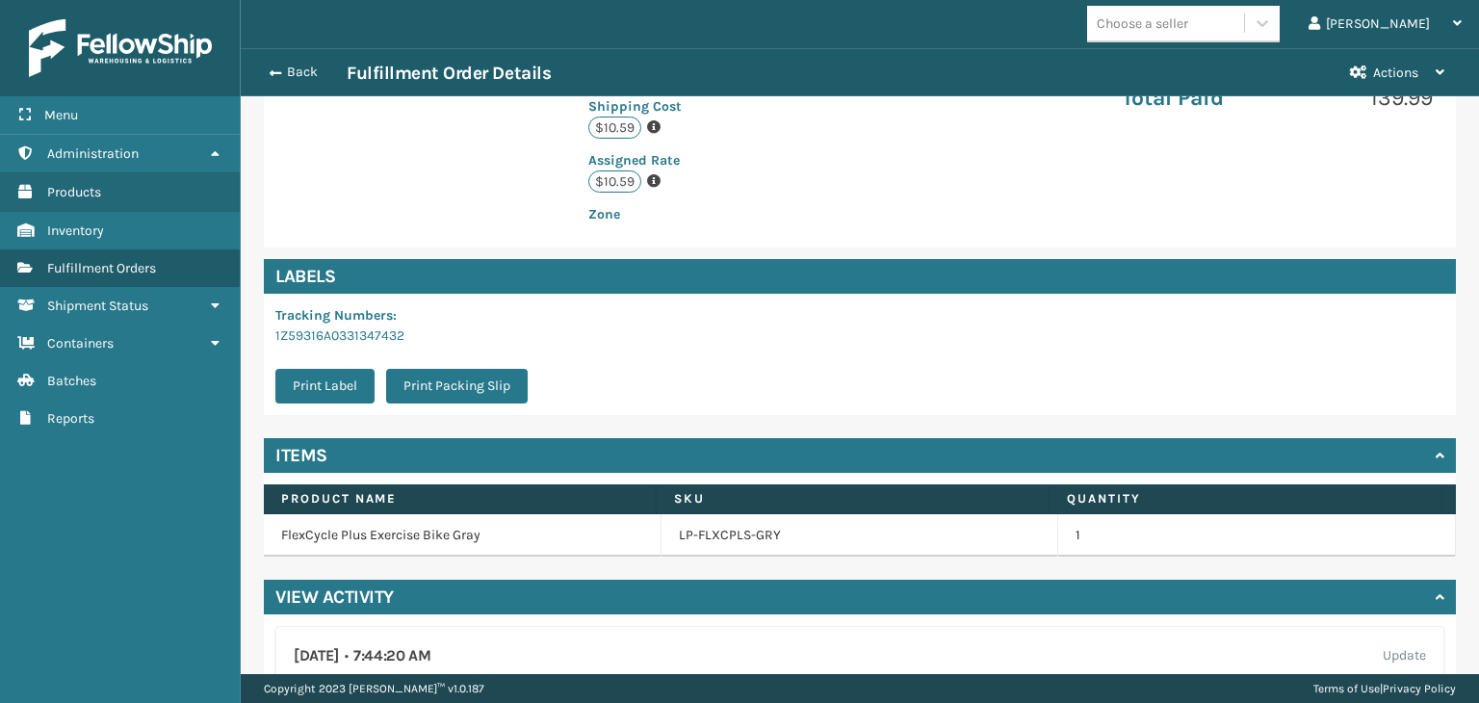
scroll to position [433, 0]
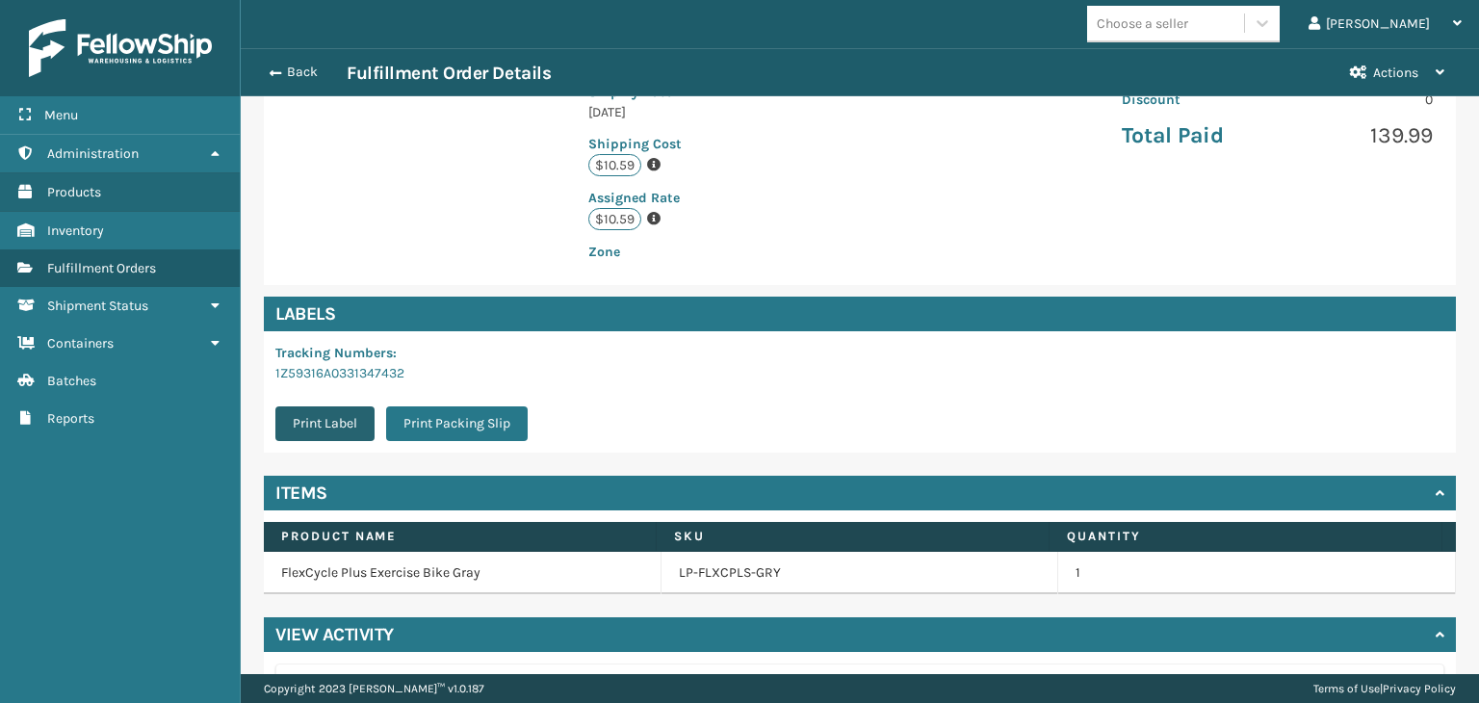
click at [327, 420] on button "Print Label" at bounding box center [324, 423] width 99 height 35
click at [344, 623] on h4 "View Activity" at bounding box center [334, 634] width 118 height 23
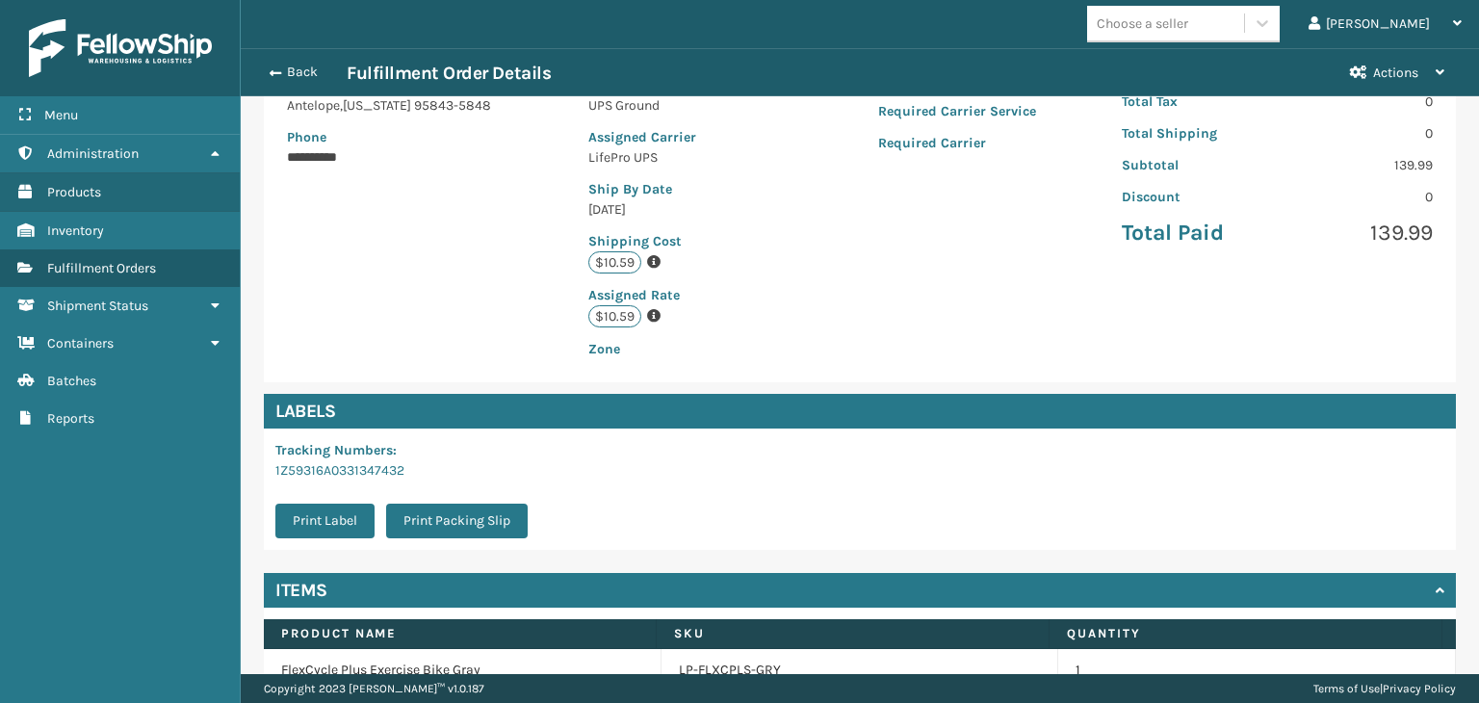
scroll to position [241, 0]
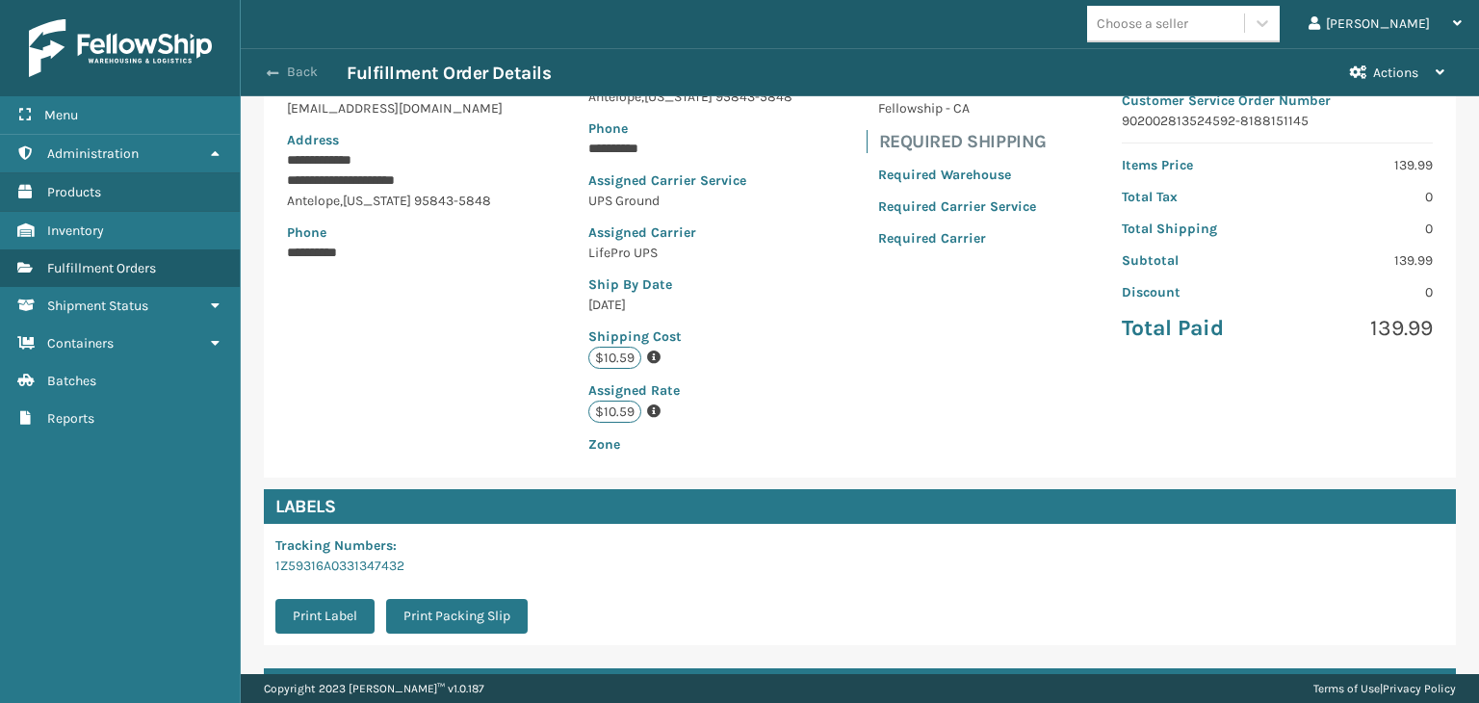
click at [318, 64] on button "Back" at bounding box center [302, 72] width 89 height 17
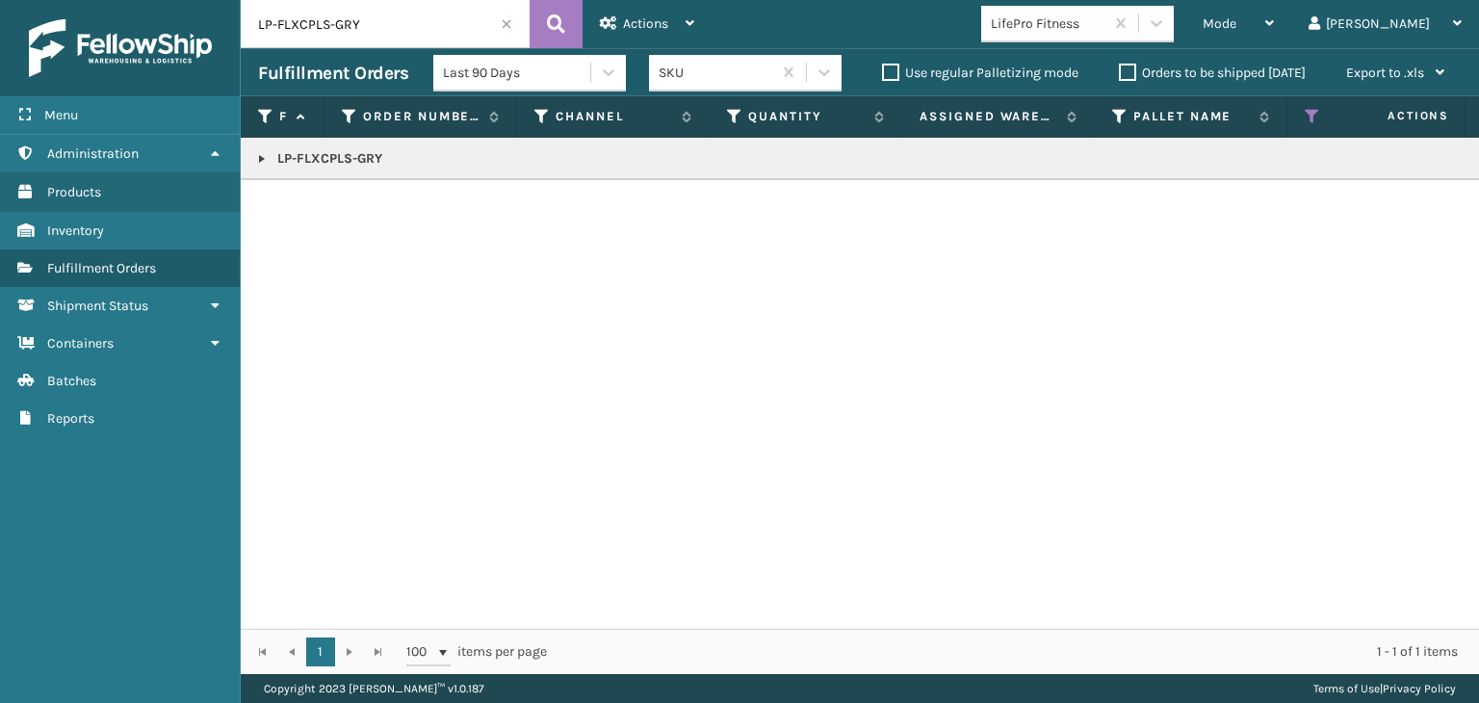
click at [265, 159] on link at bounding box center [261, 158] width 15 height 15
click at [312, 206] on link "2049717" at bounding box center [313, 201] width 49 height 19
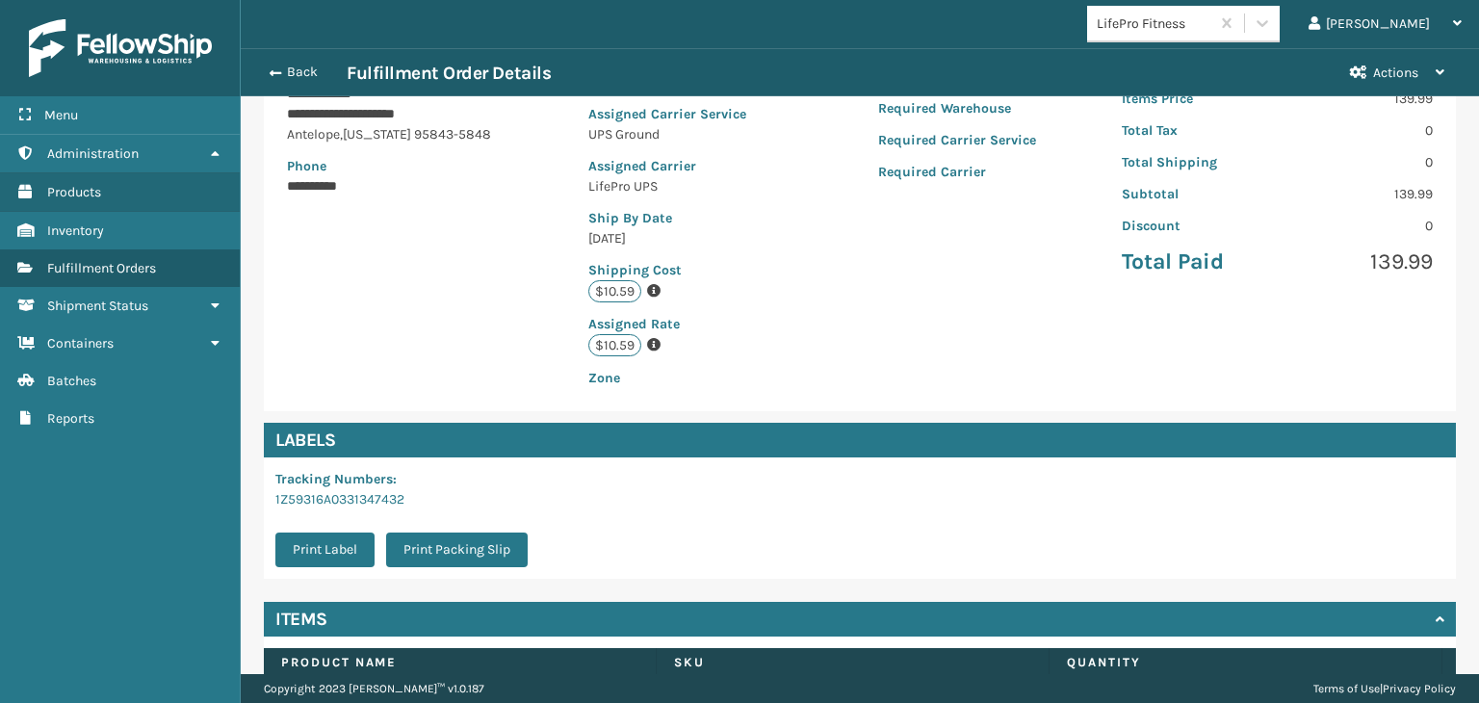
scroll to position [433, 0]
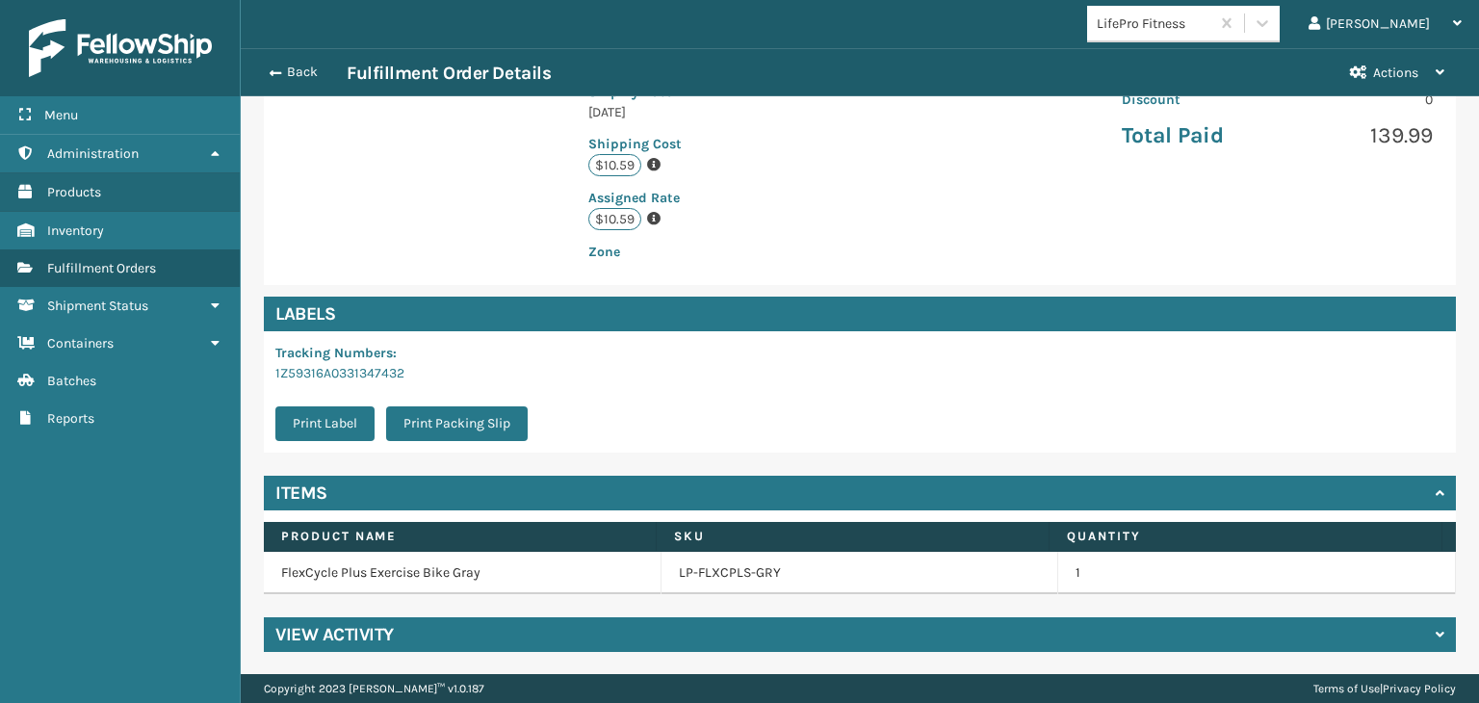
click at [357, 621] on div "View Activity" at bounding box center [860, 634] width 1192 height 35
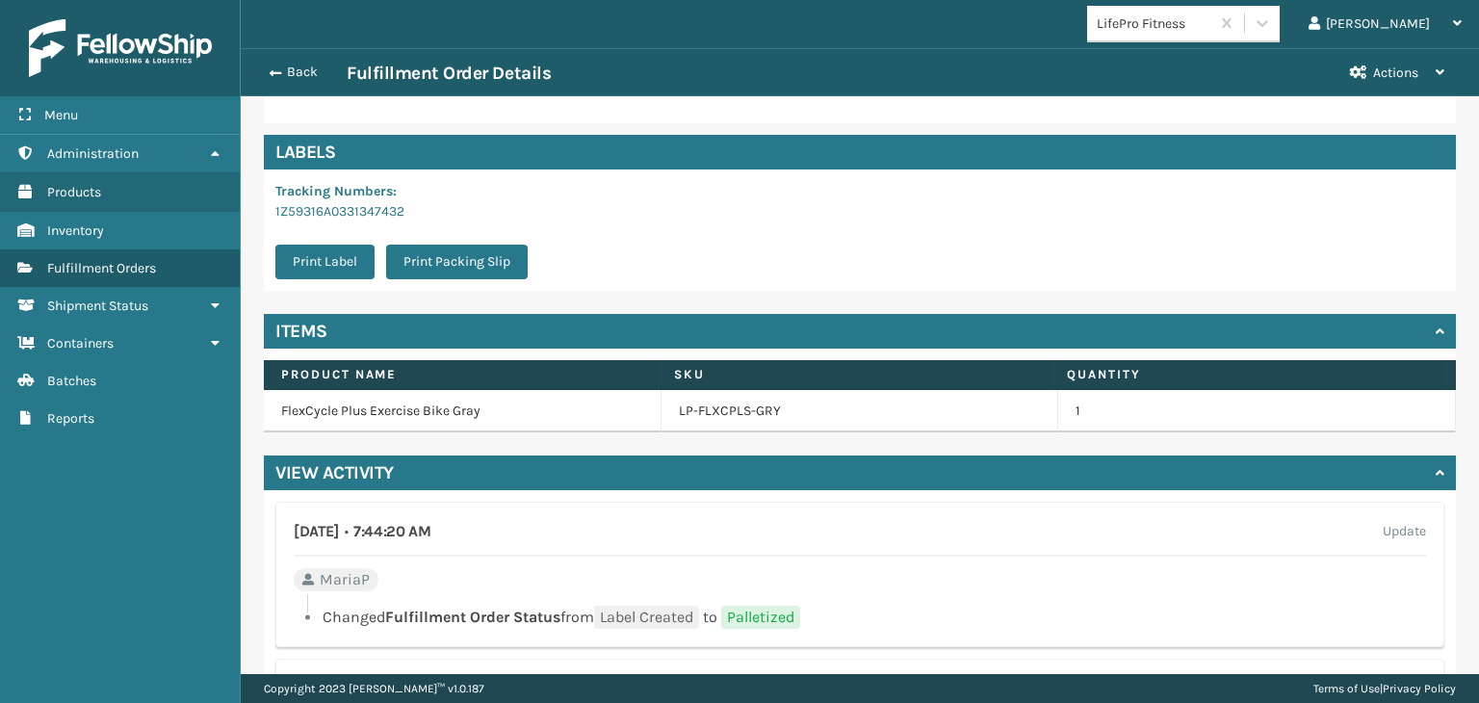
scroll to position [899, 0]
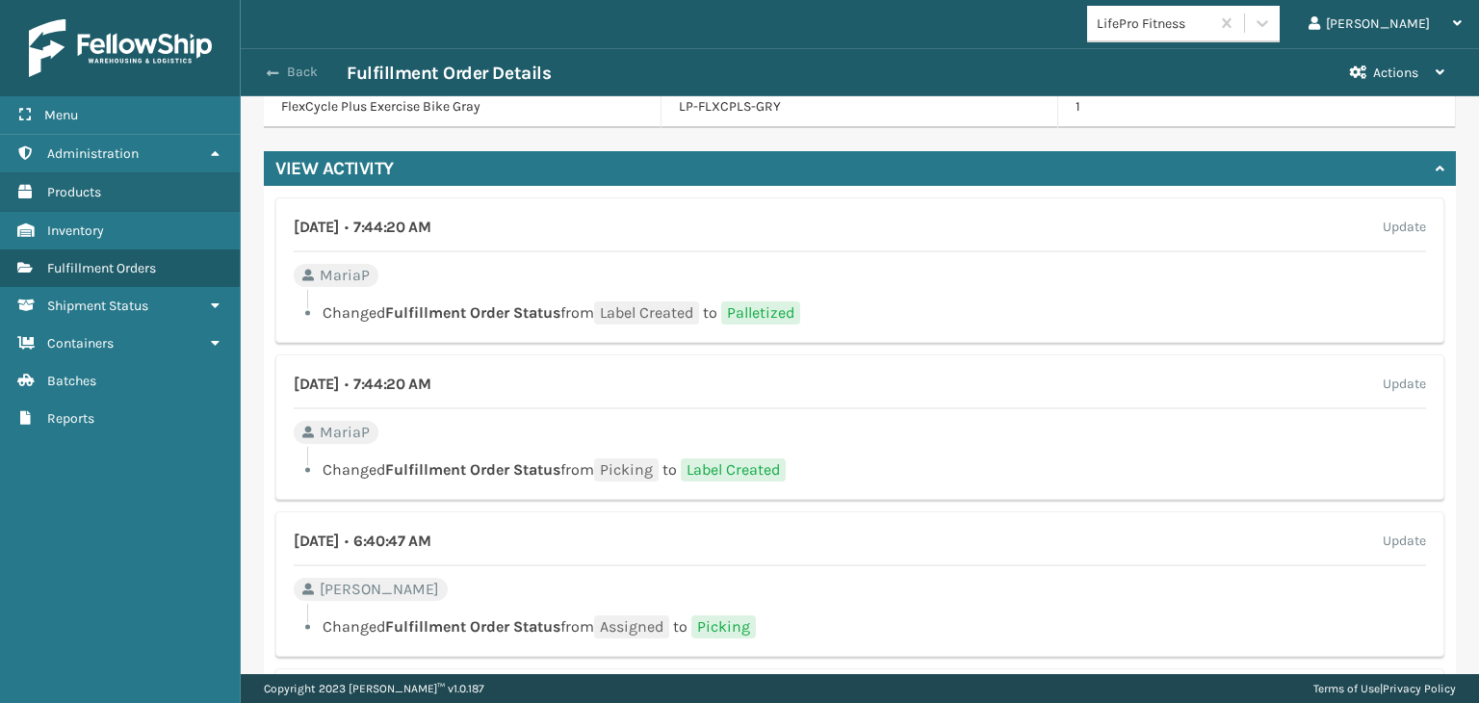
click at [296, 72] on button "Back" at bounding box center [302, 72] width 89 height 17
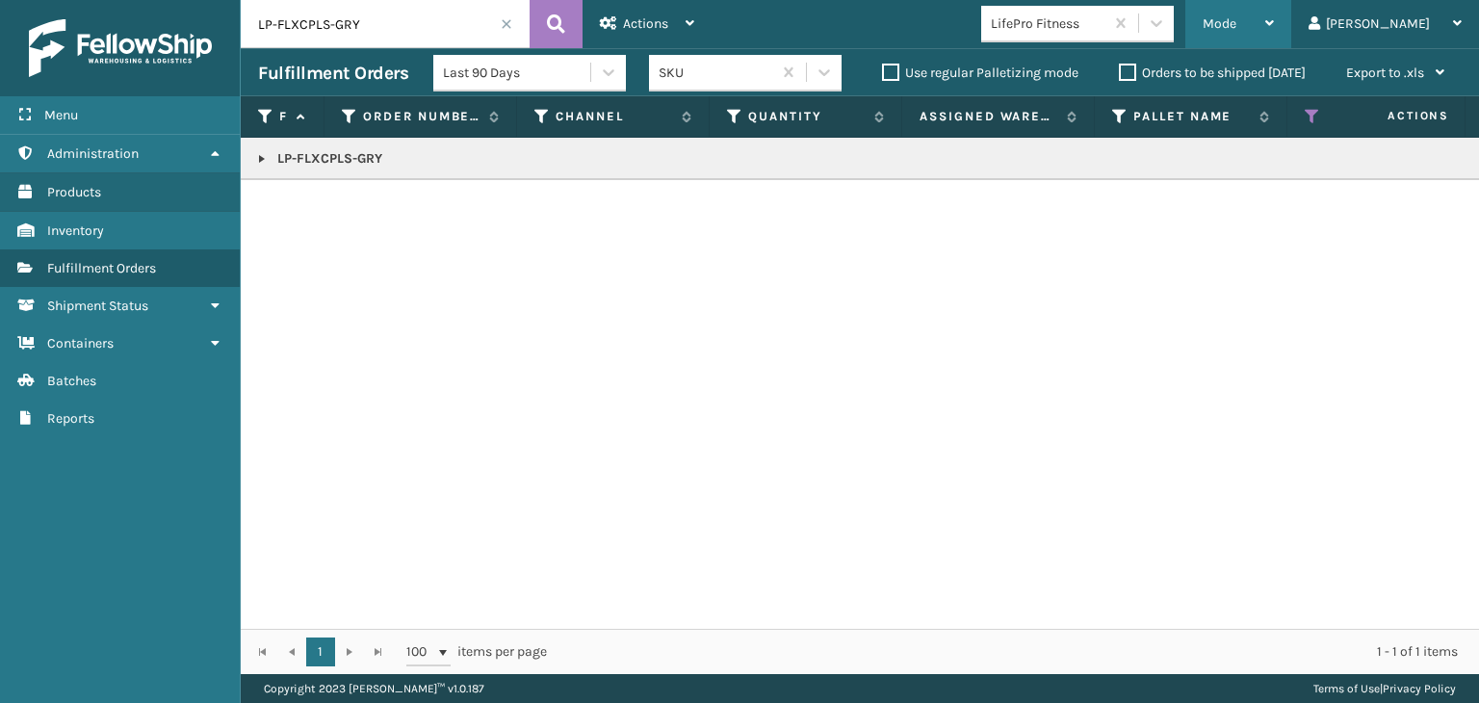
click at [1236, 24] on span "Mode" at bounding box center [1220, 23] width 34 height 16
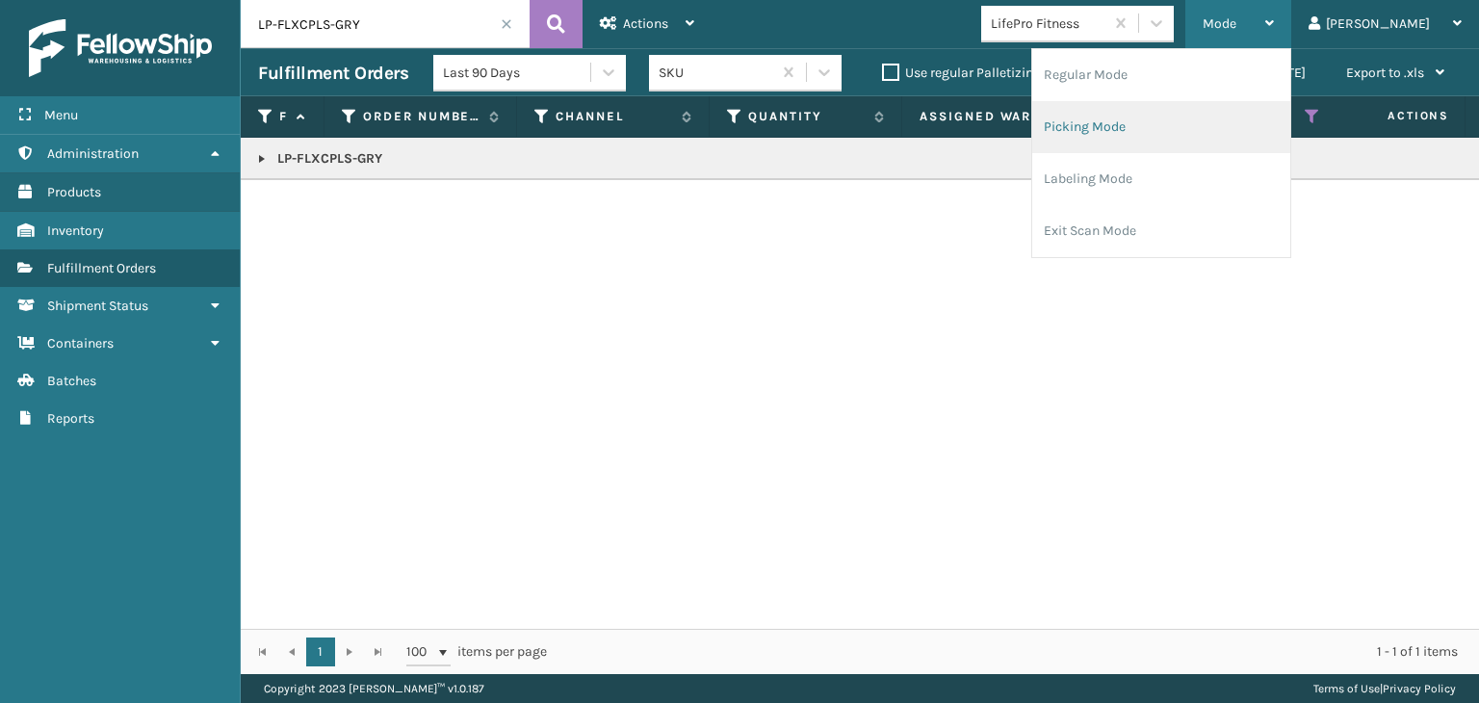
click at [1217, 124] on li "Picking Mode" at bounding box center [1161, 127] width 258 height 52
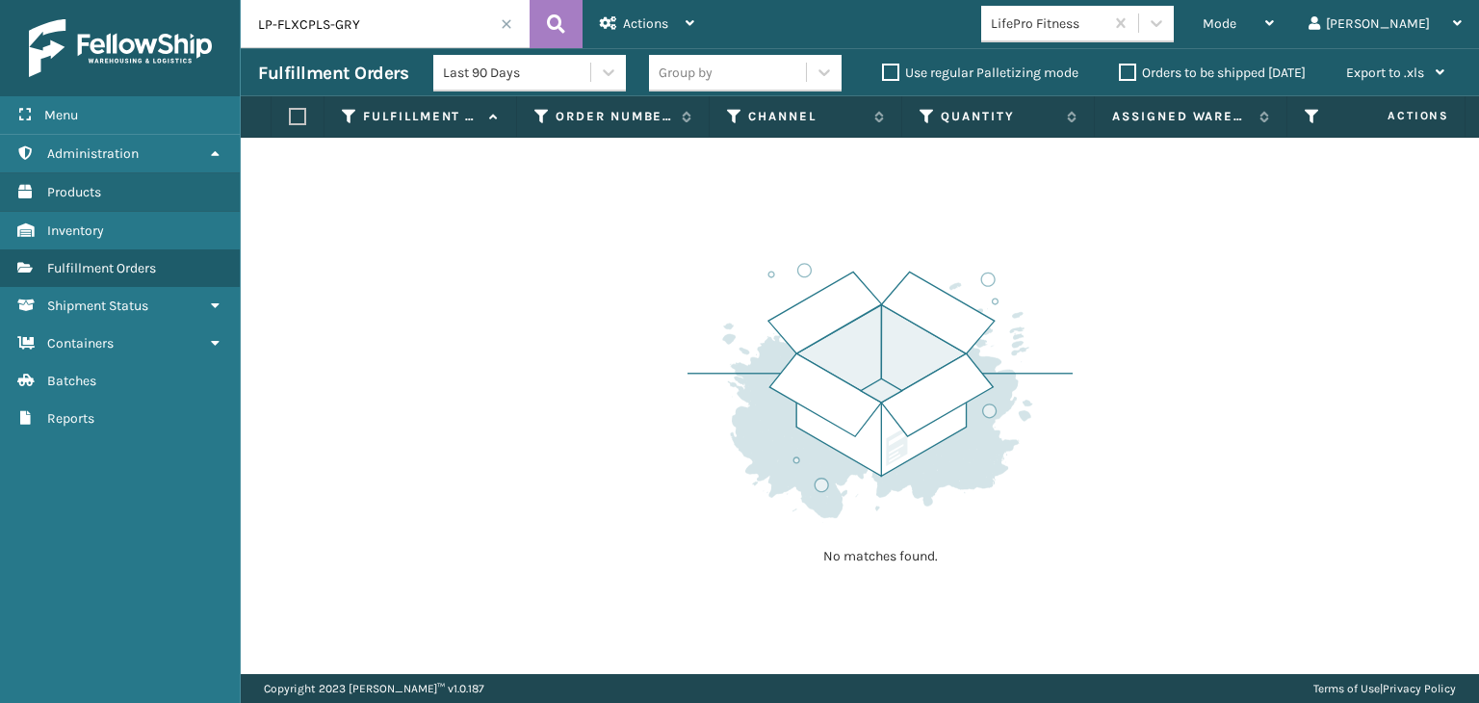
click at [508, 24] on span at bounding box center [507, 24] width 12 height 12
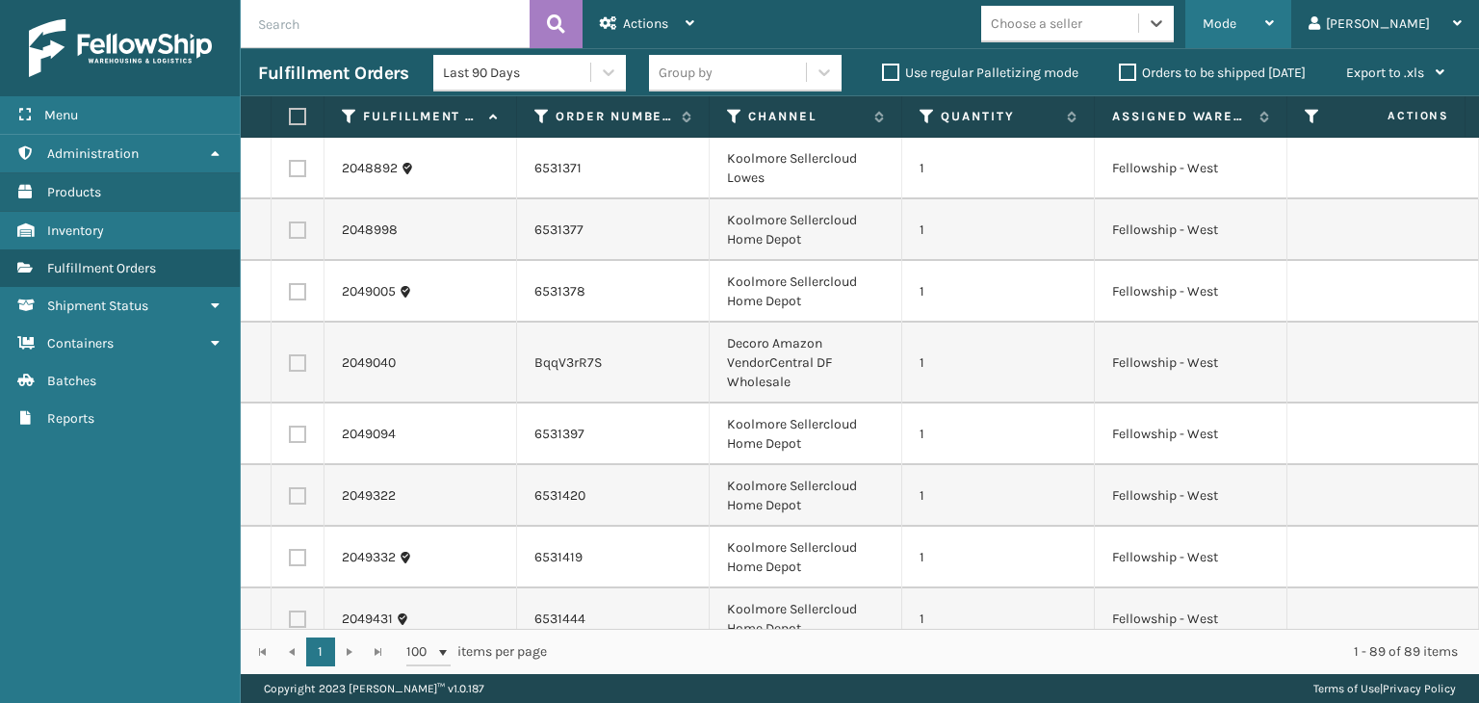
click at [1267, 33] on div "Mode Regular Mode Picking Mode Labeling Mode Exit Scan Mode" at bounding box center [1238, 24] width 106 height 48
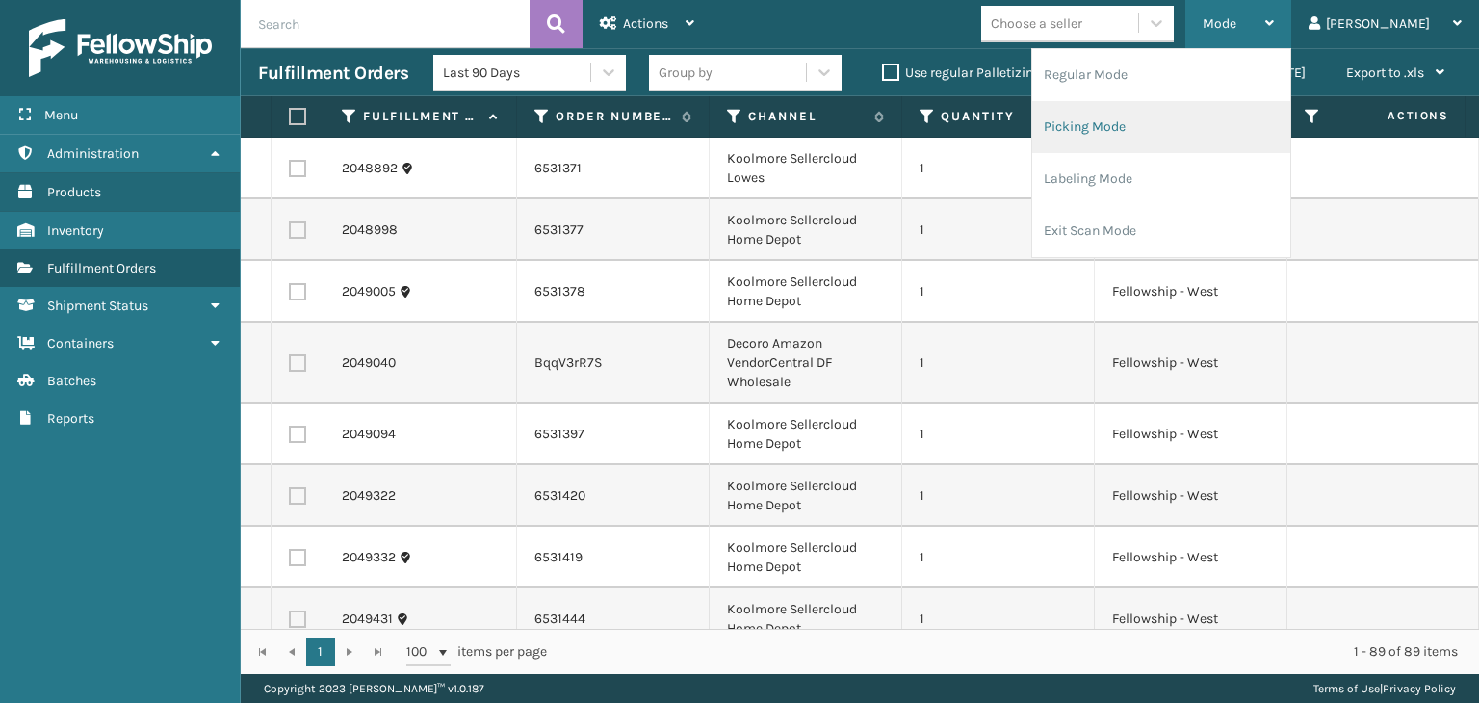
click at [1224, 124] on li "Picking Mode" at bounding box center [1161, 127] width 258 height 52
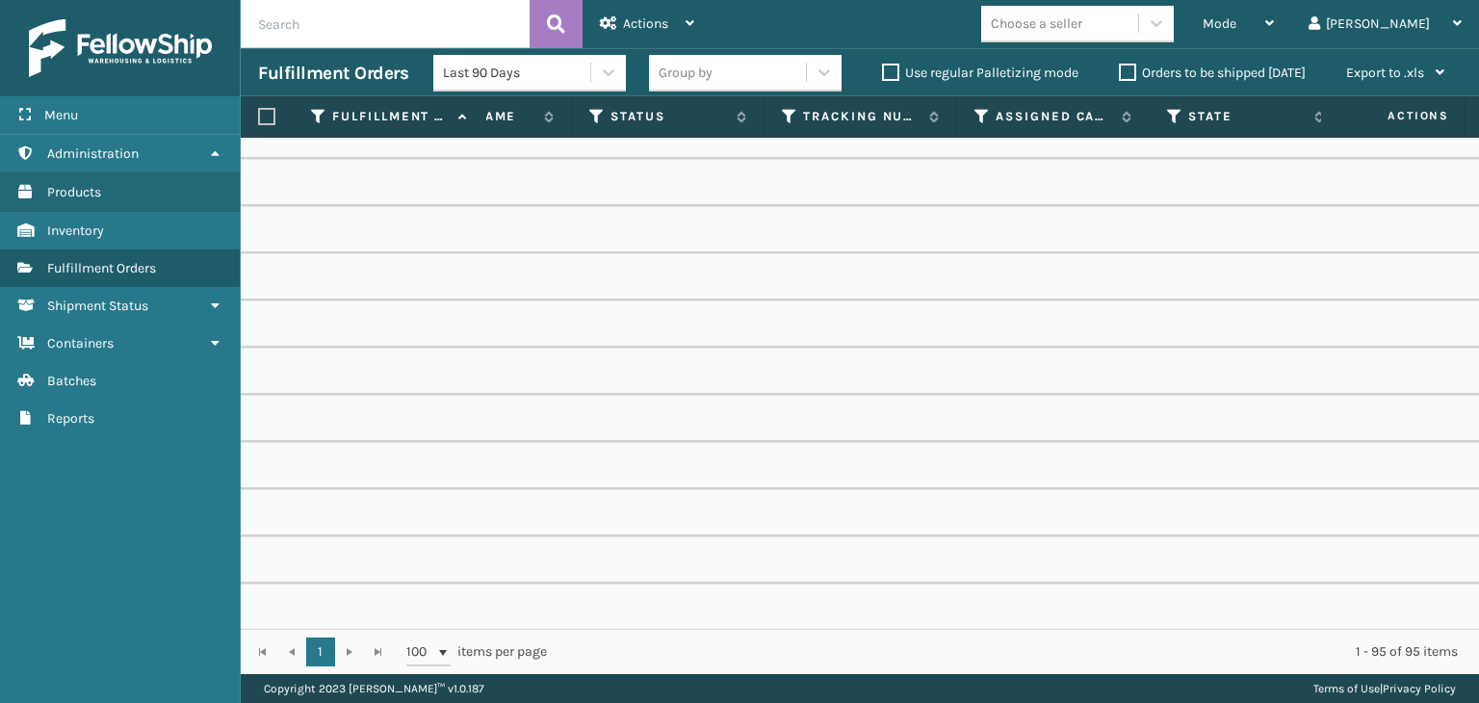
scroll to position [0, 944]
click at [973, 114] on icon at bounding box center [977, 116] width 15 height 17
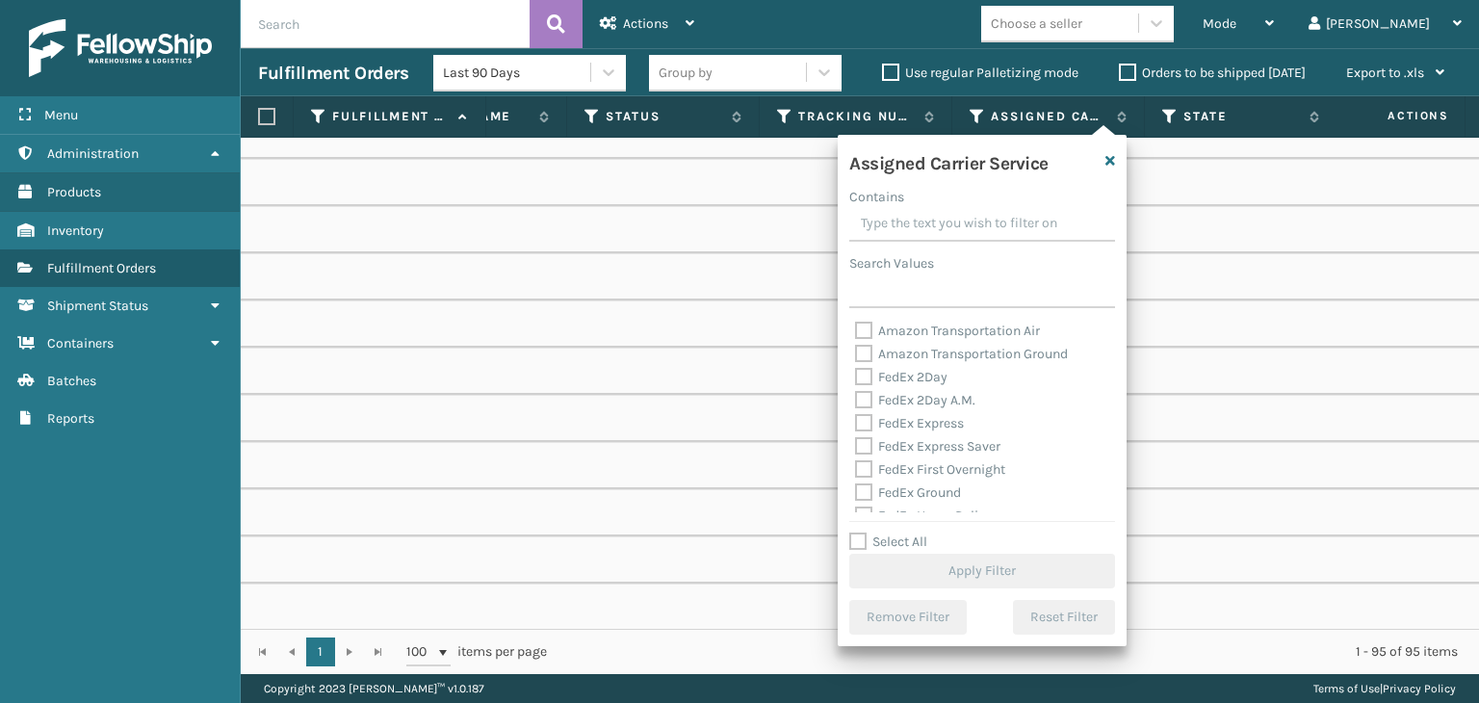
click at [895, 539] on label "Select All" at bounding box center [888, 541] width 78 height 16
click at [895, 532] on input "Select All" at bounding box center [993, 532] width 289 height 2
checkbox input "true"
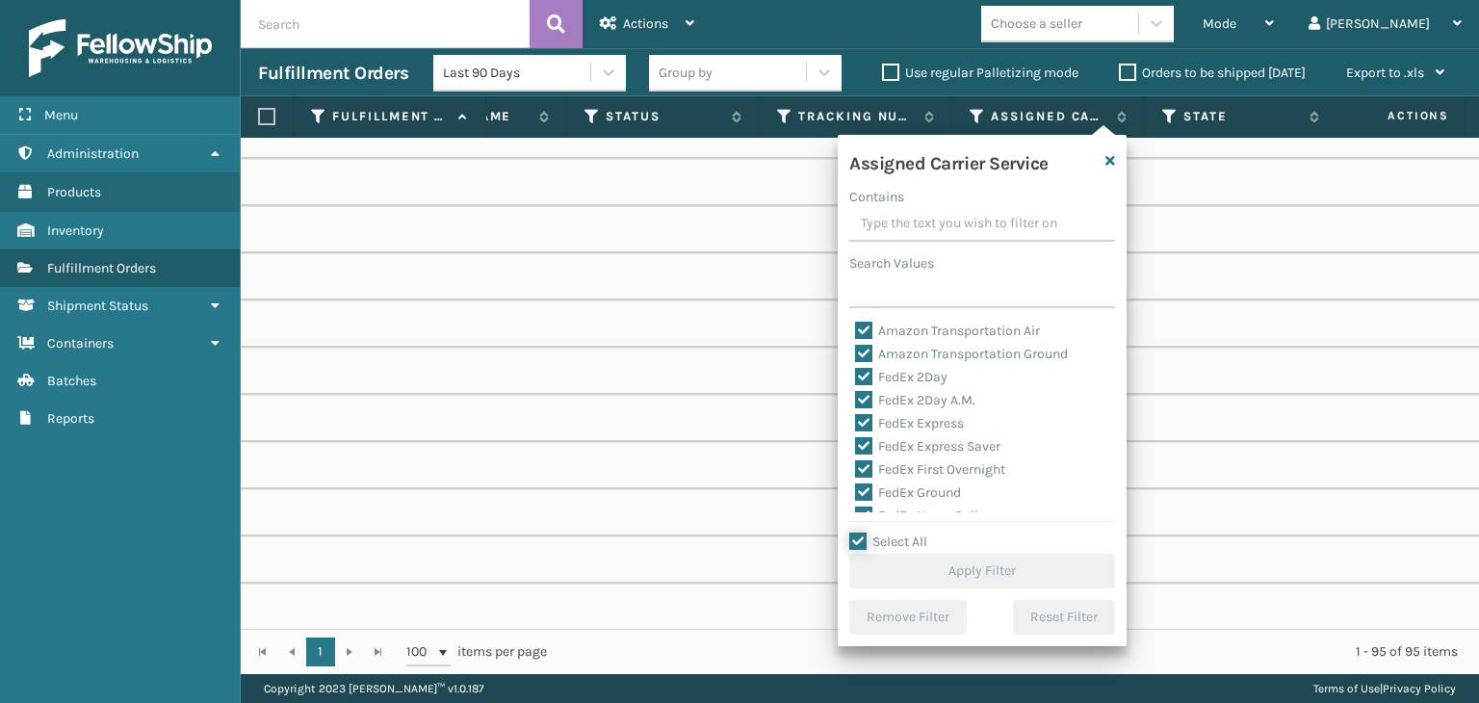
checkbox input "true"
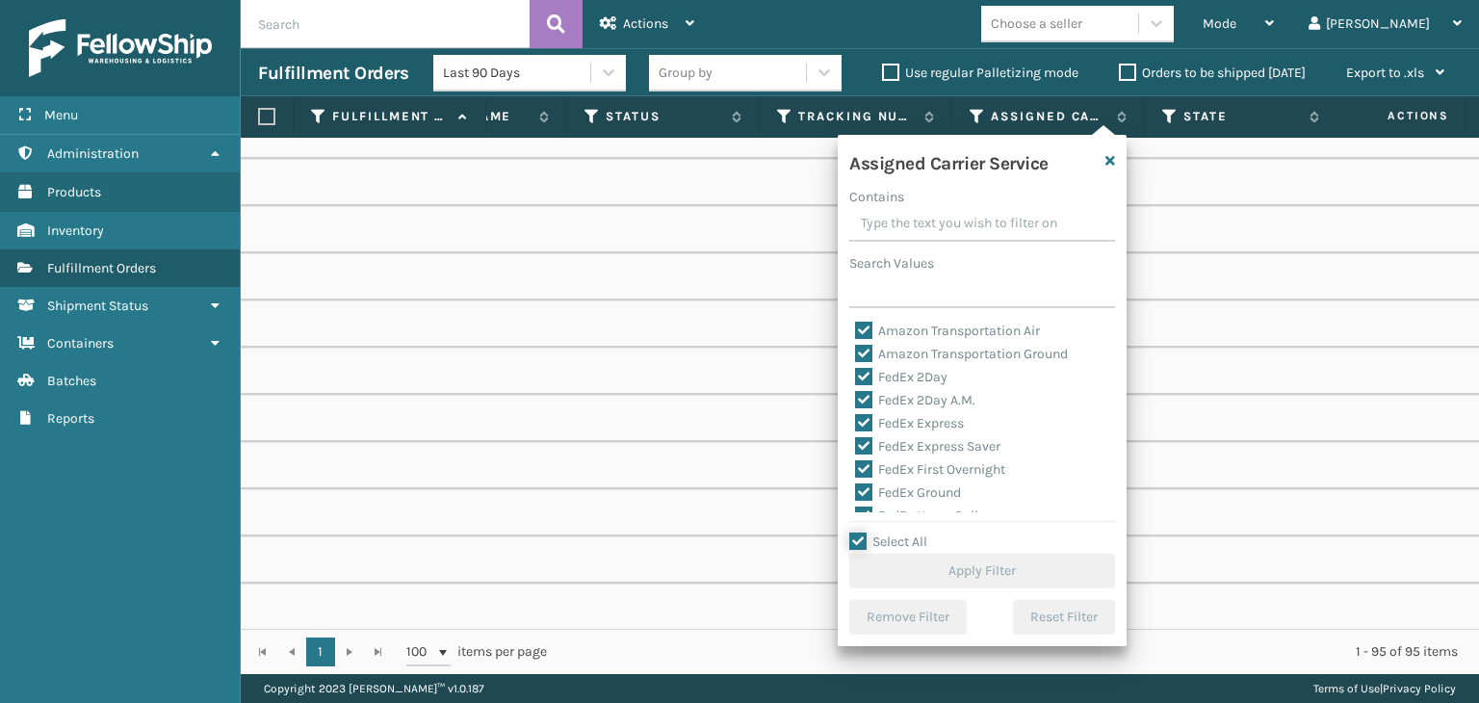
checkbox input "true"
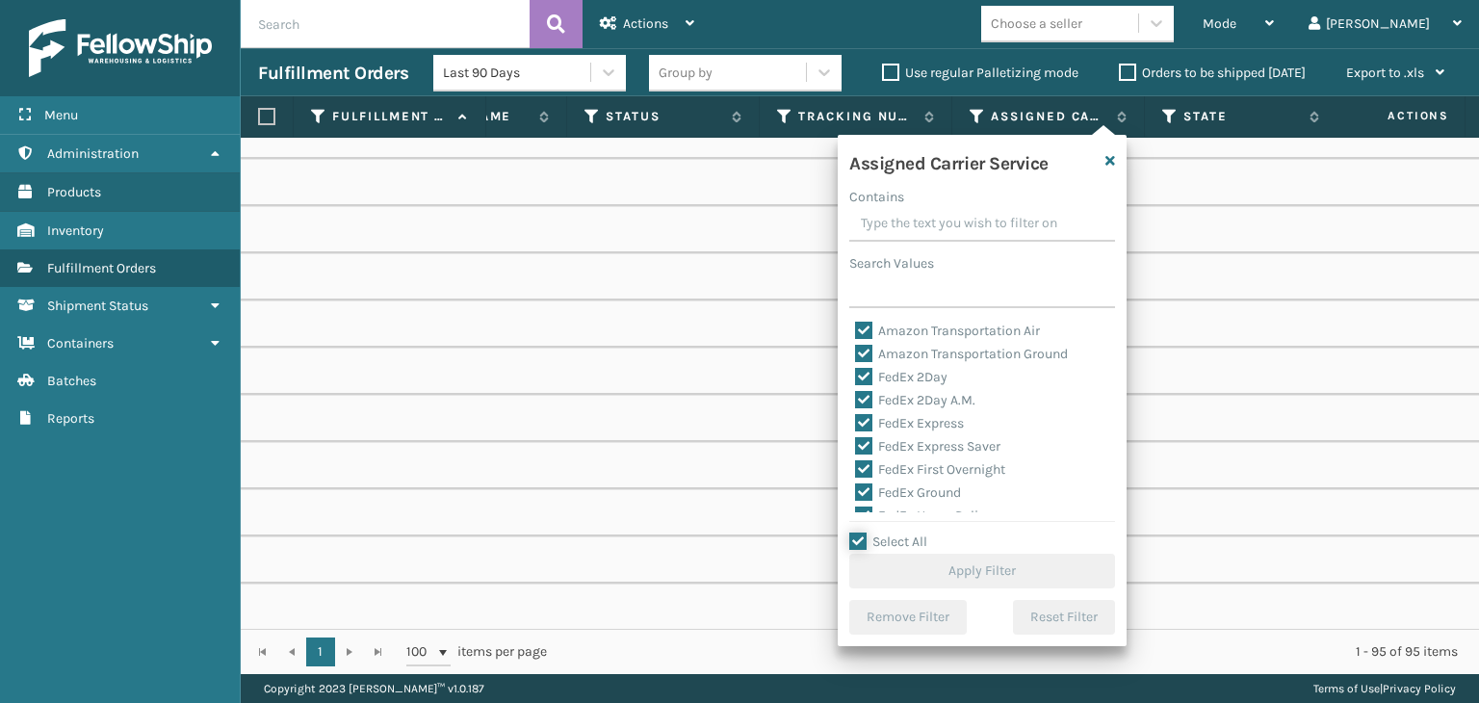
checkbox input "true"
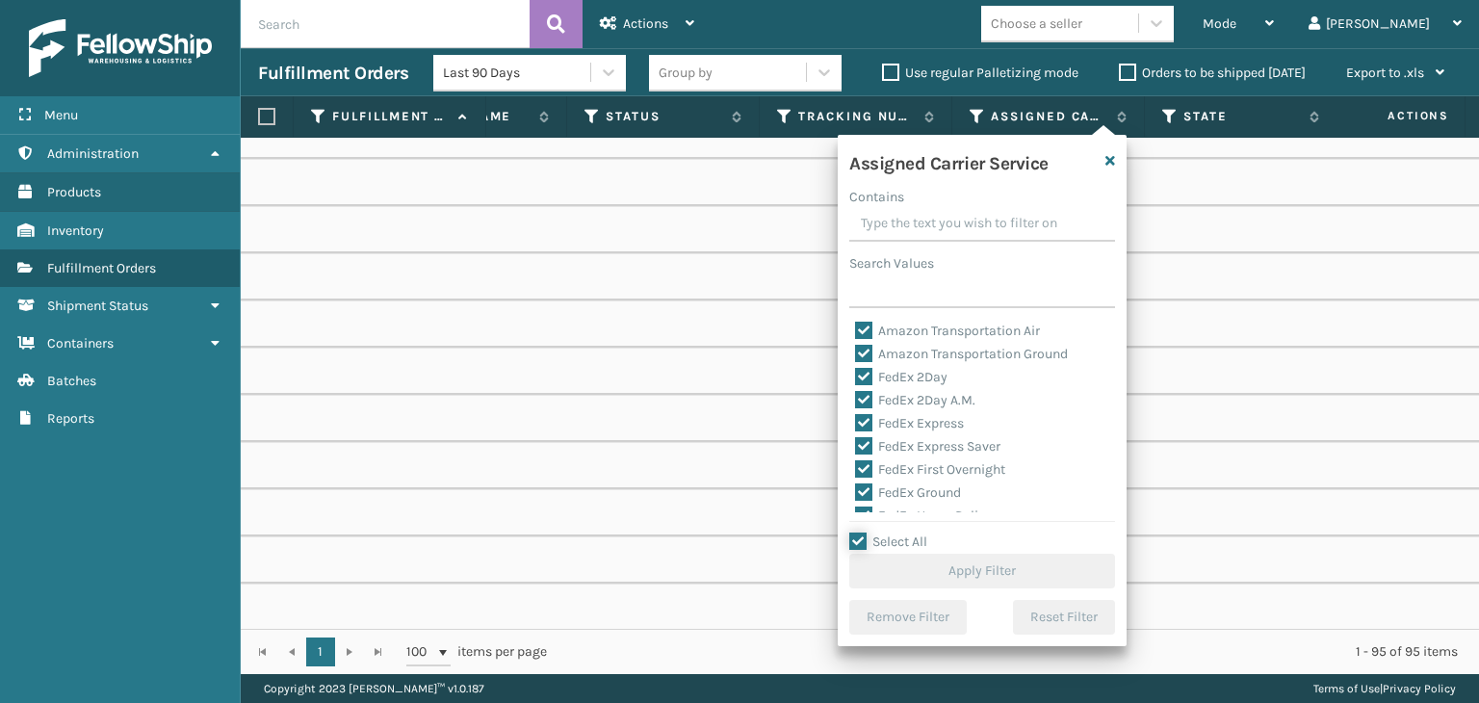
checkbox input "true"
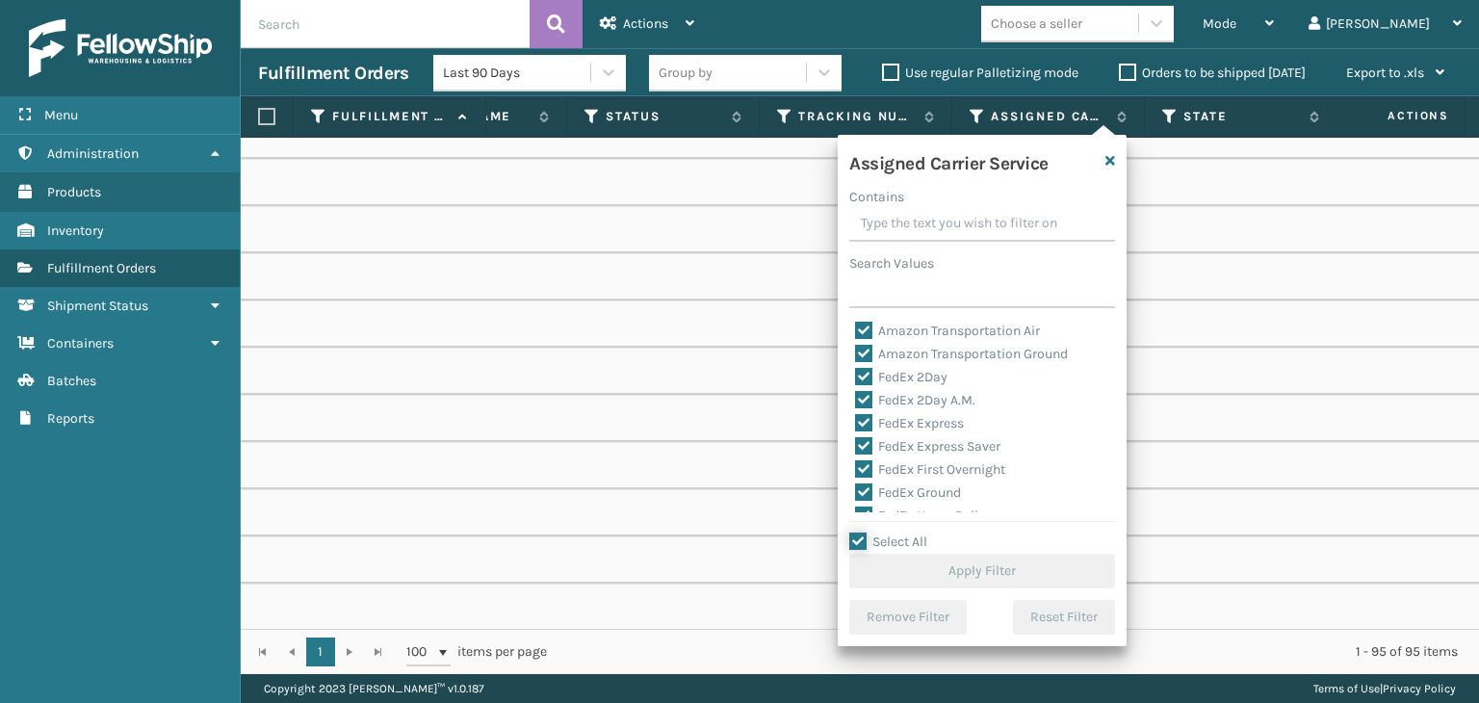
checkbox input "true"
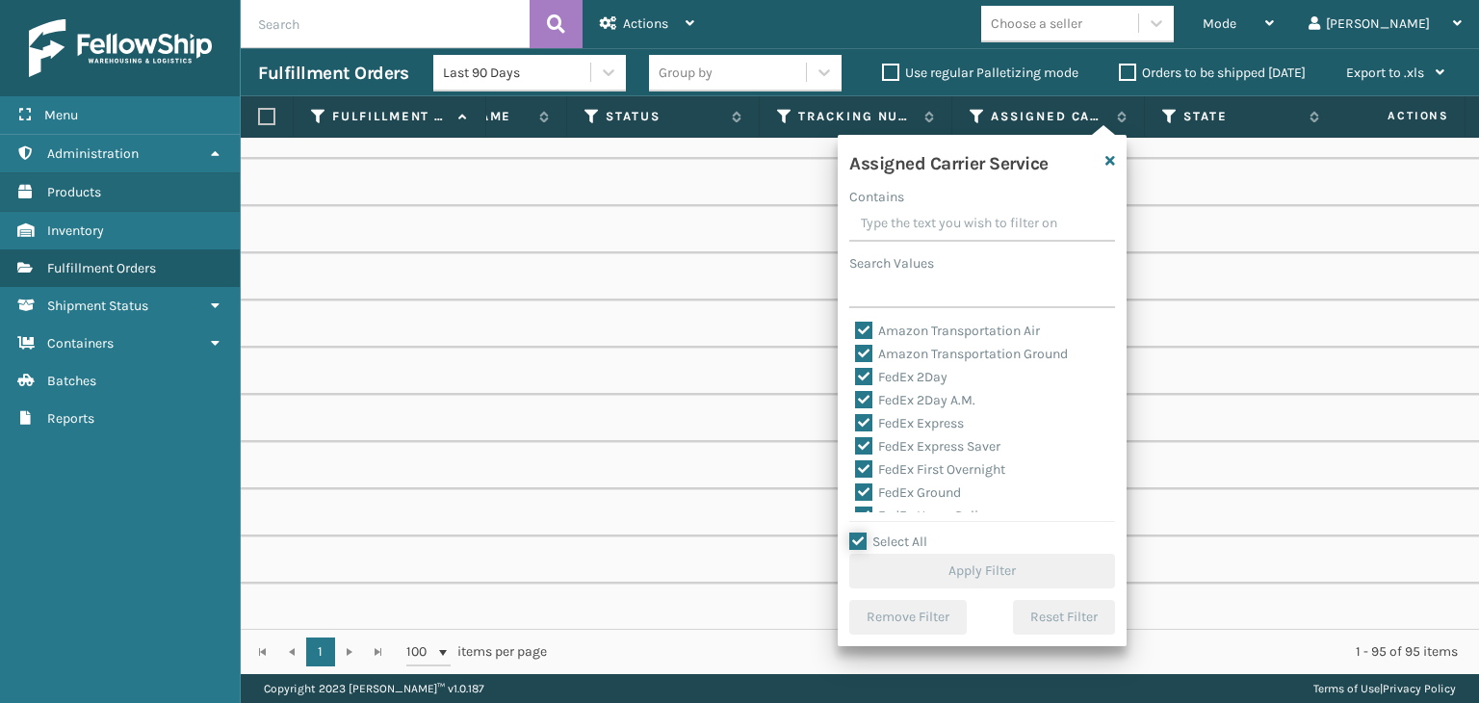
checkbox input "true"
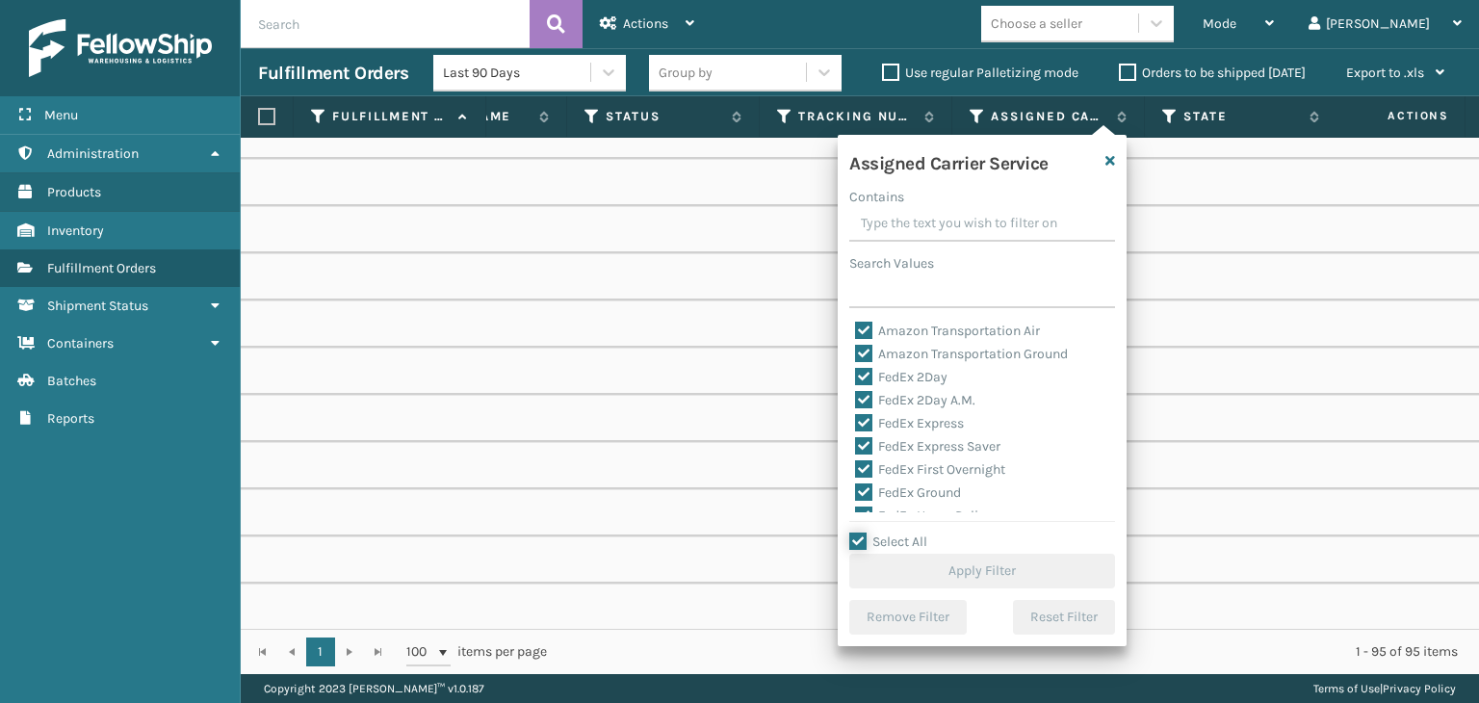
checkbox input "true"
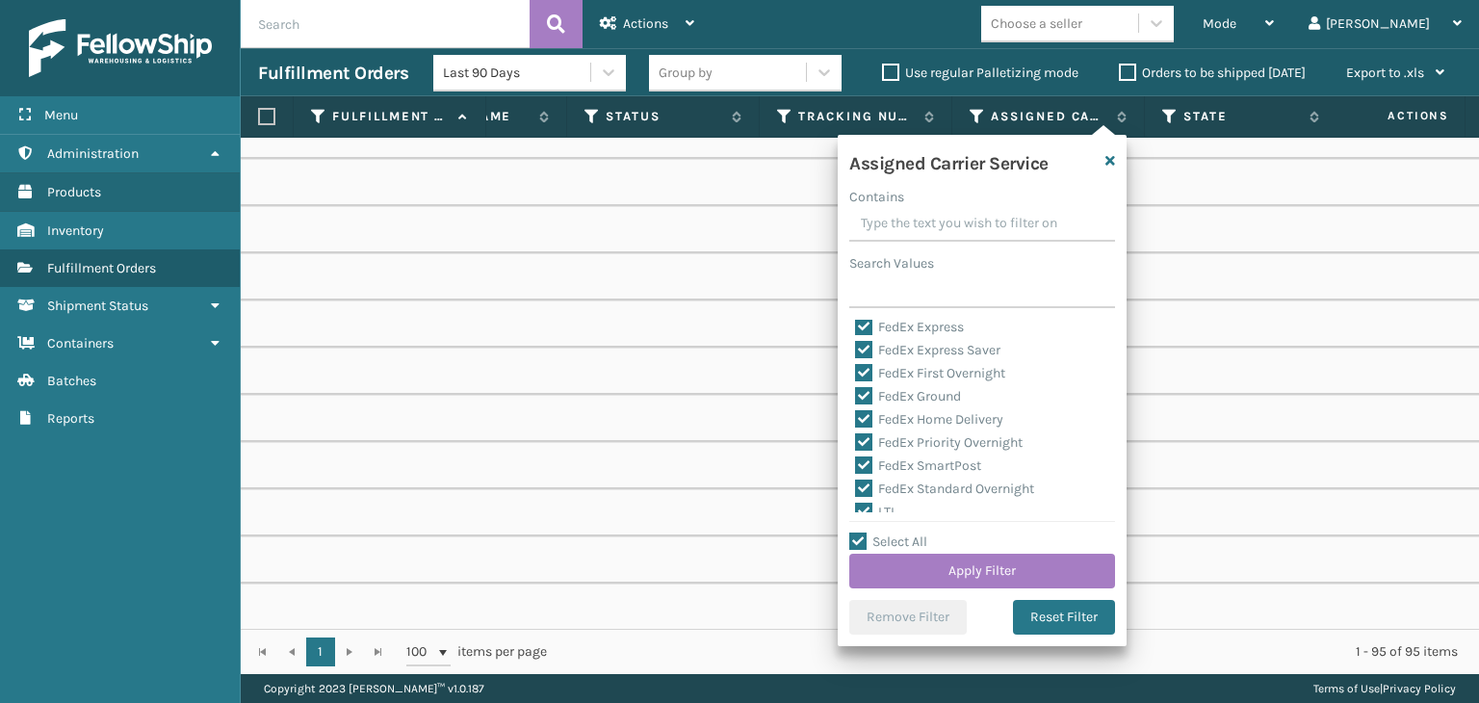
click at [881, 507] on label "LTL" at bounding box center [876, 512] width 42 height 16
click at [856, 507] on input "LTL" at bounding box center [855, 507] width 1 height 13
checkbox input "false"
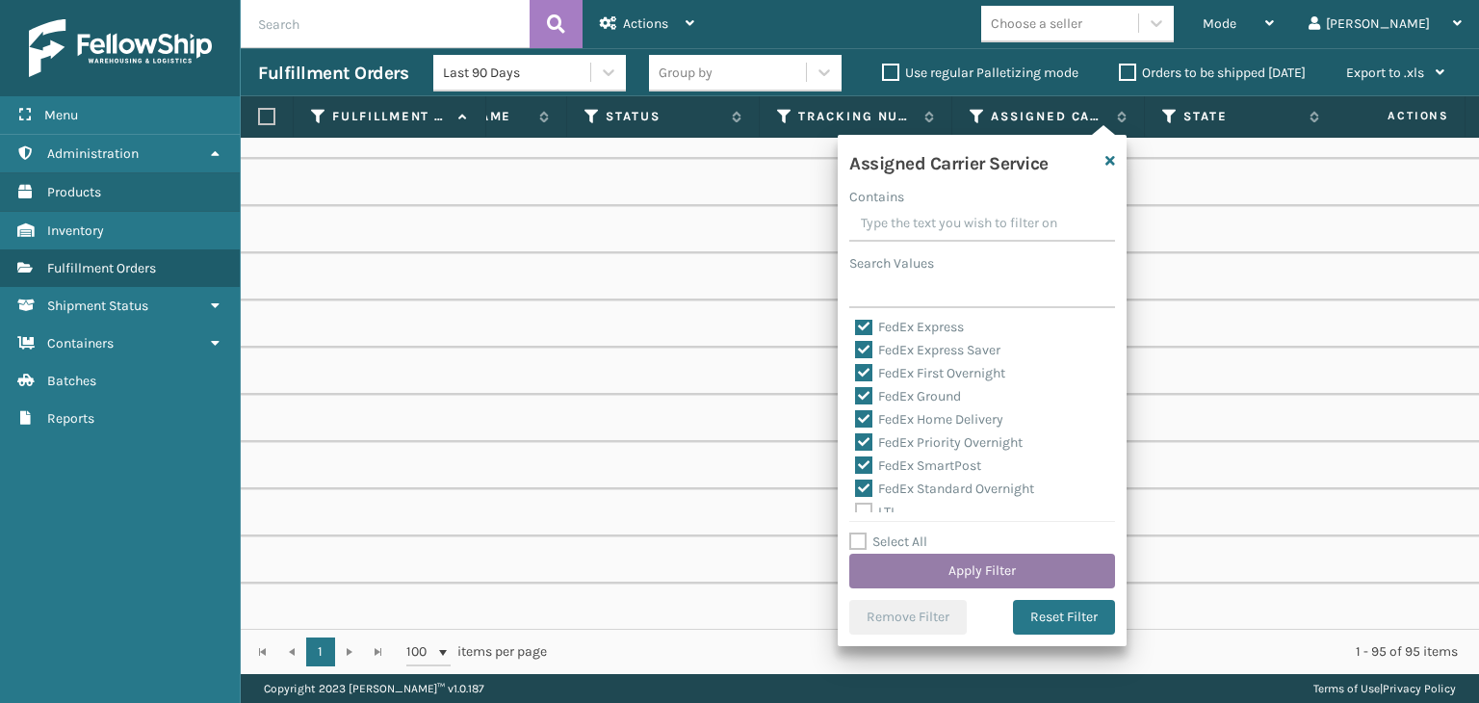
click at [915, 578] on button "Apply Filter" at bounding box center [982, 571] width 266 height 35
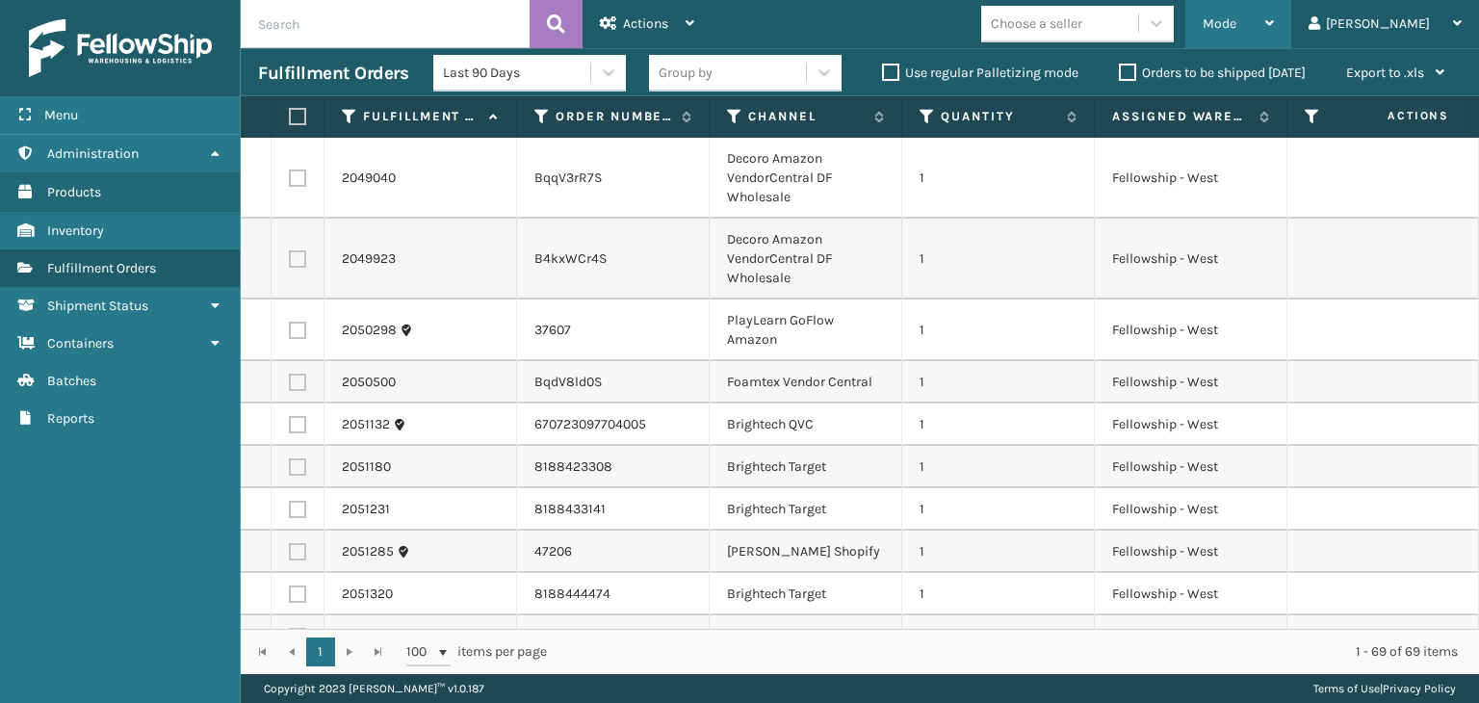
click at [1236, 22] on span "Mode" at bounding box center [1220, 23] width 34 height 16
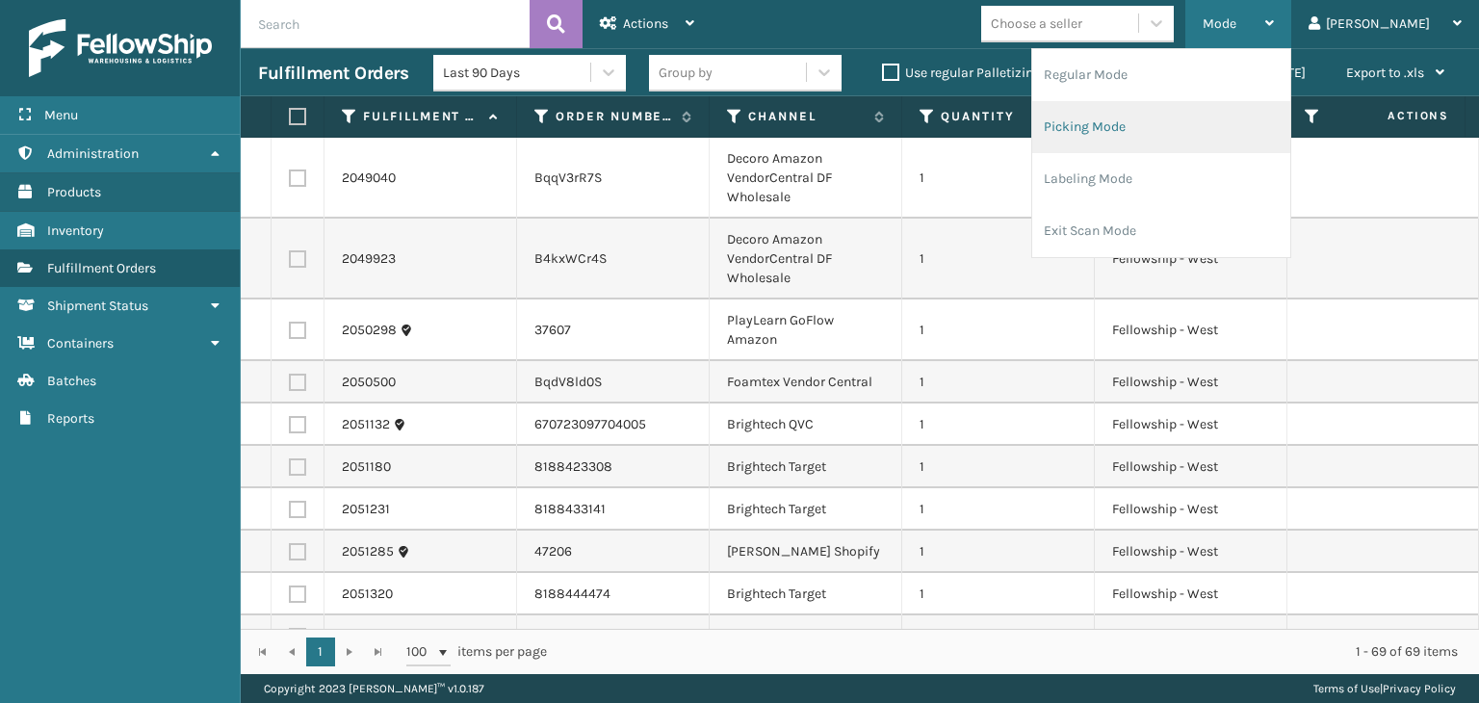
click at [1222, 132] on li "Picking Mode" at bounding box center [1161, 127] width 258 height 52
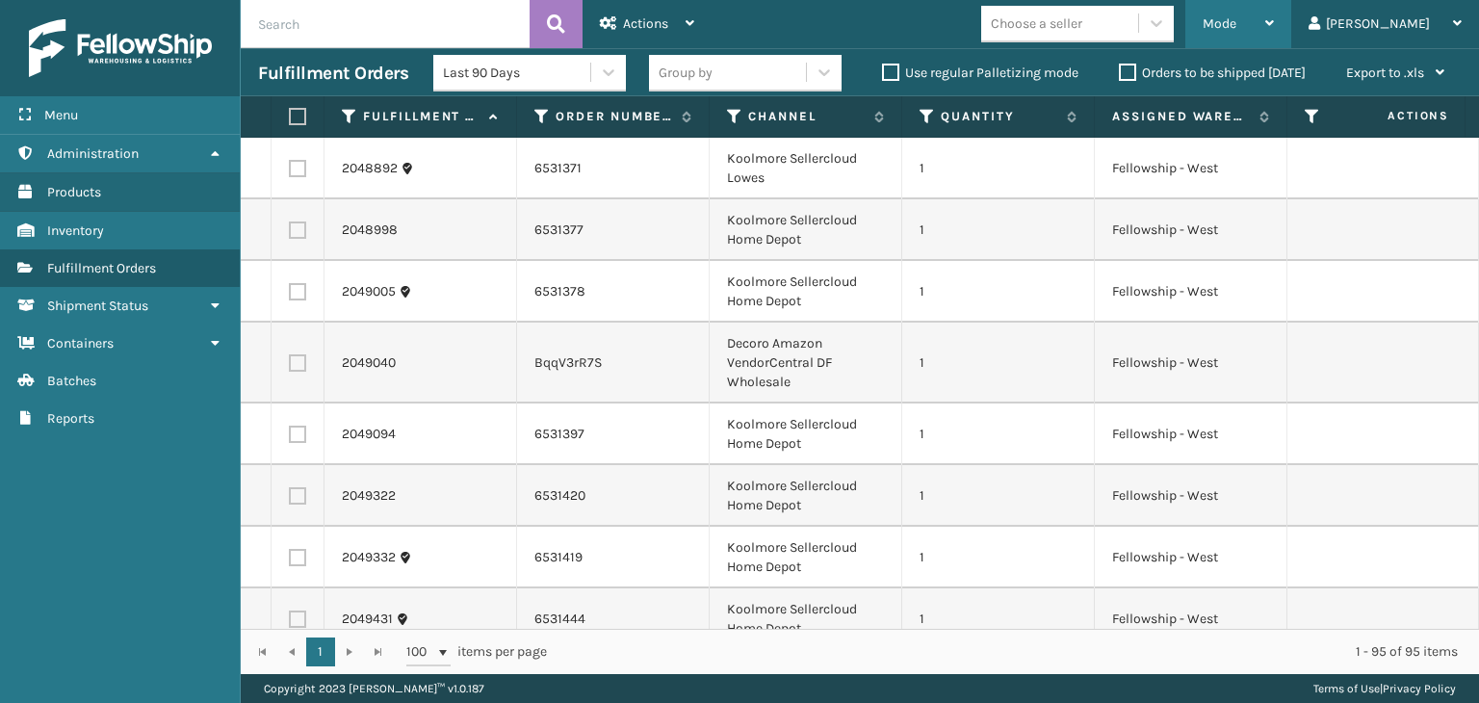
click at [1274, 23] on div "Mode" at bounding box center [1238, 24] width 71 height 48
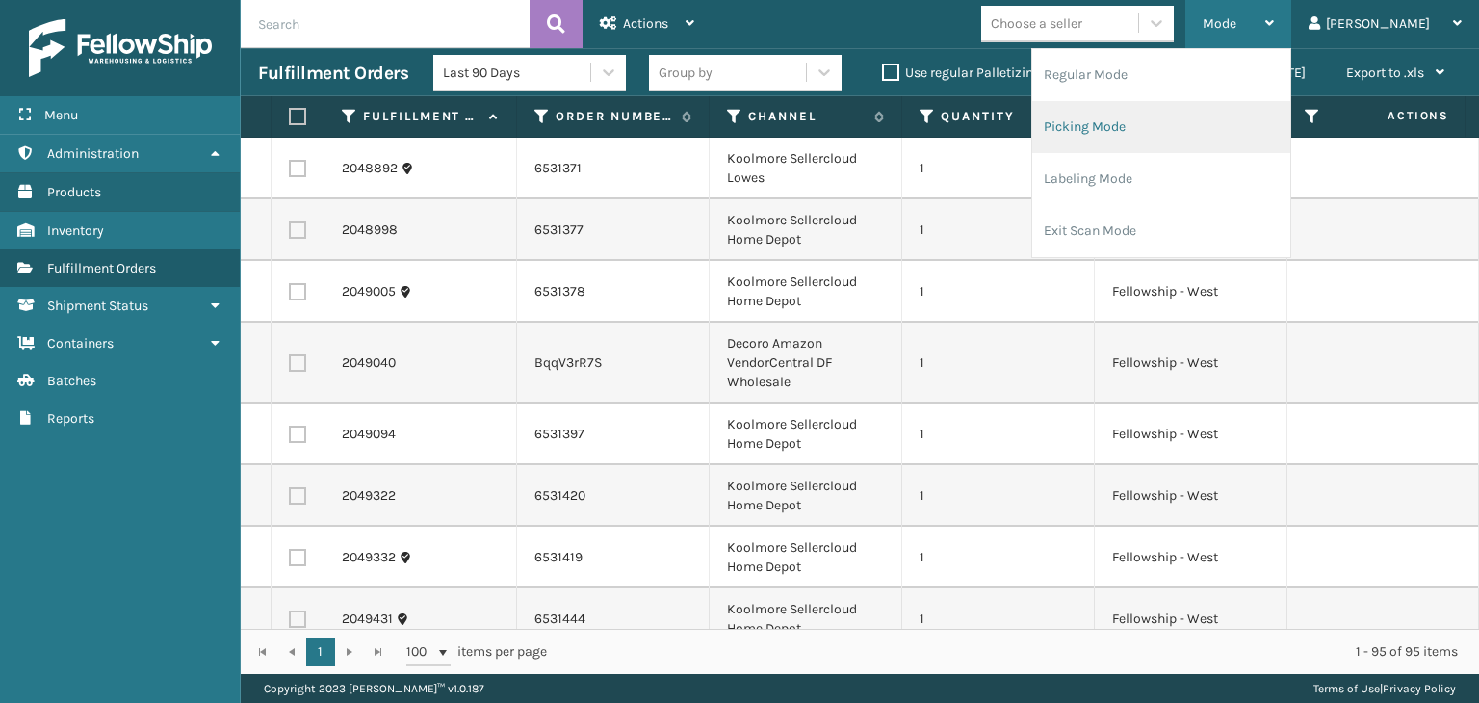
click at [1207, 136] on li "Picking Mode" at bounding box center [1161, 127] width 258 height 52
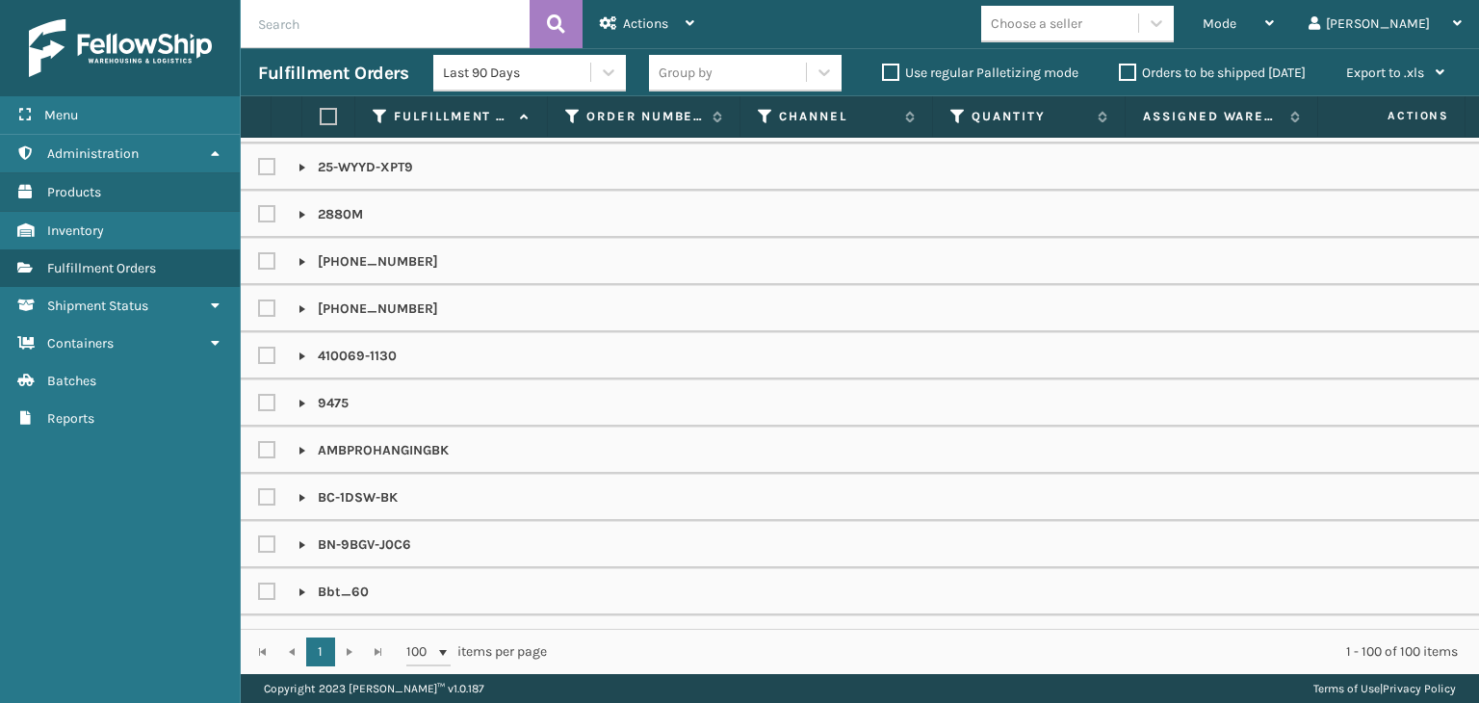
scroll to position [385, 0]
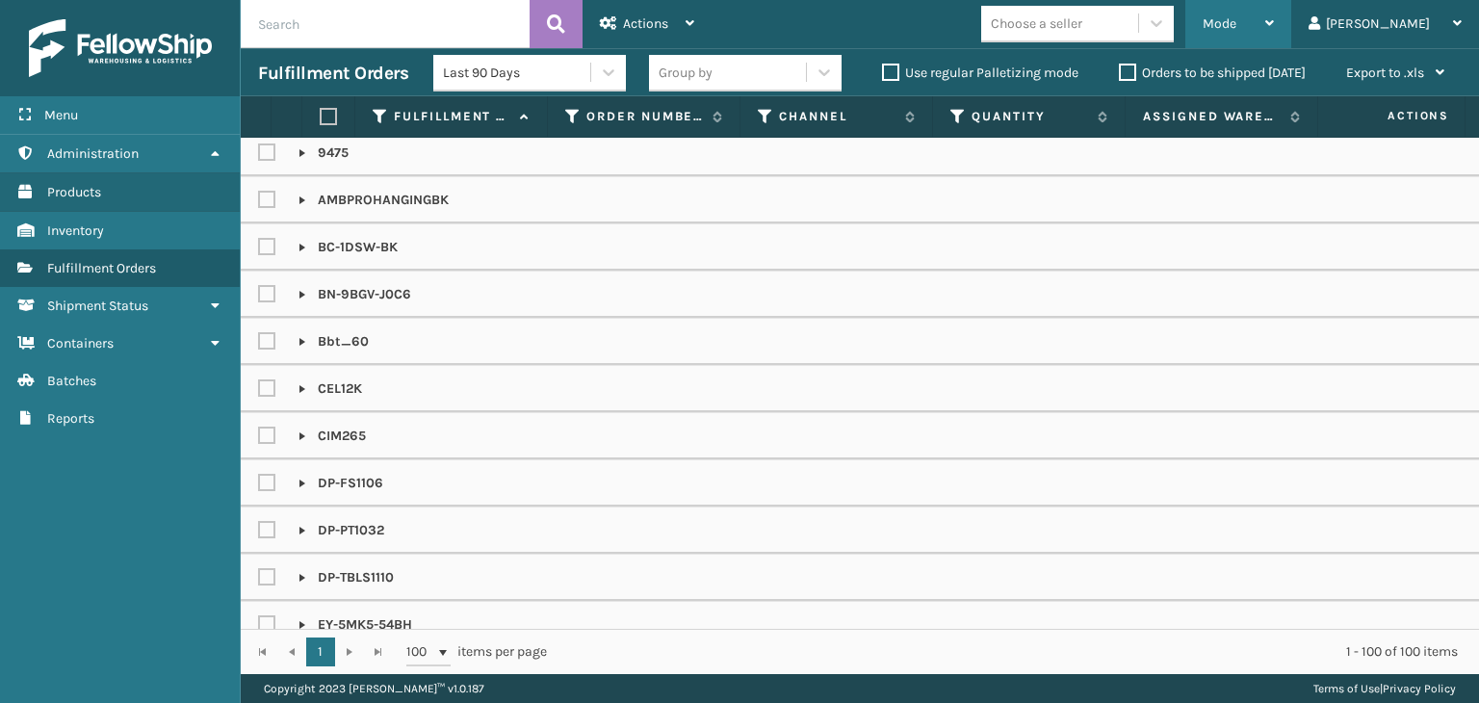
click at [1274, 20] on div "Mode" at bounding box center [1238, 24] width 71 height 48
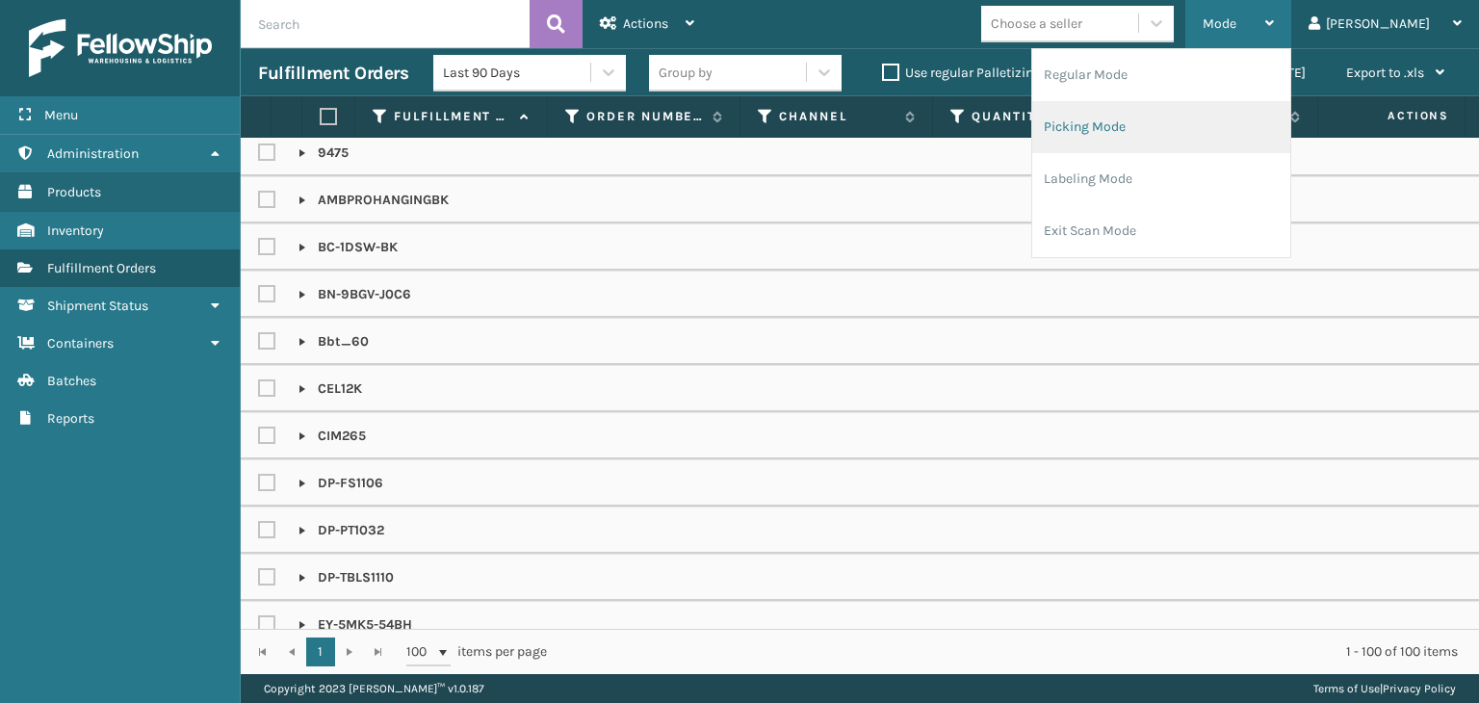
click at [1186, 145] on li "Picking Mode" at bounding box center [1161, 127] width 258 height 52
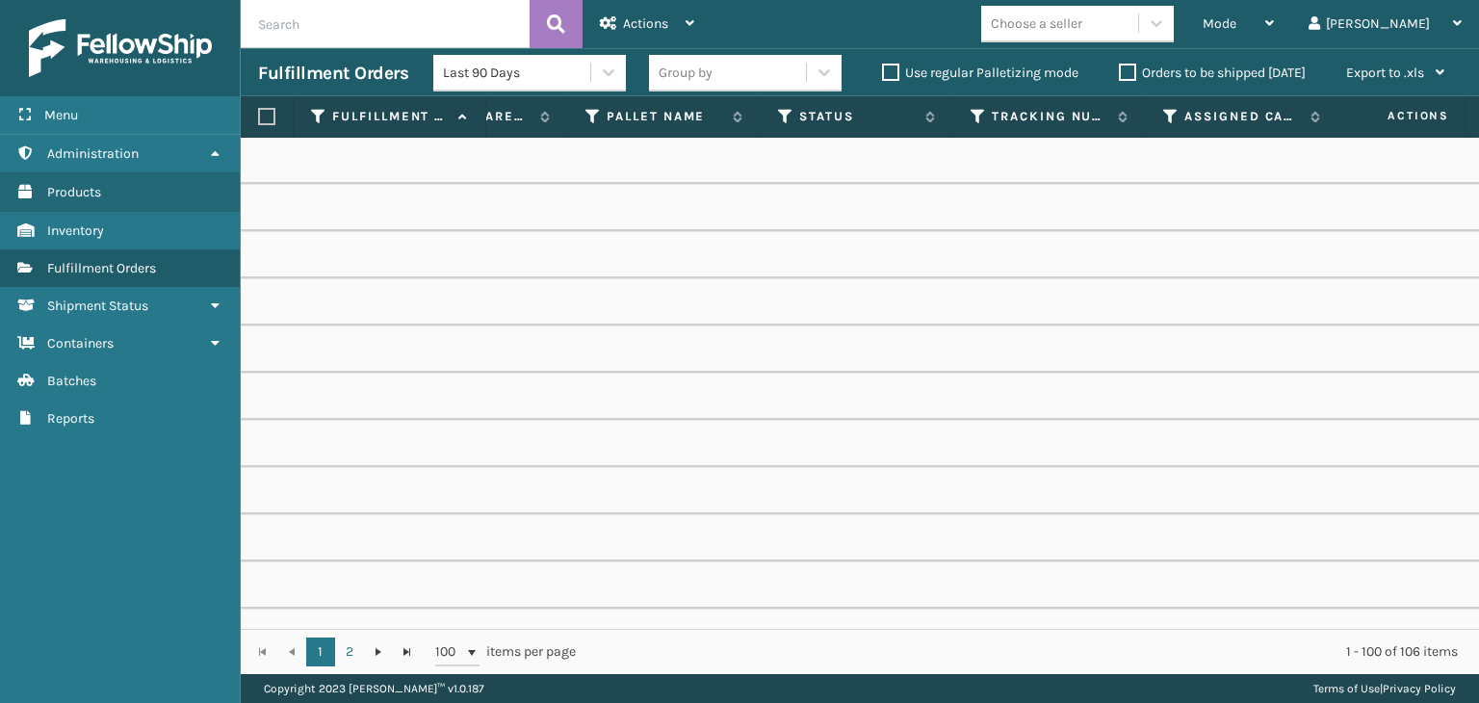
scroll to position [0, 739]
drag, startPoint x: 1184, startPoint y: 107, endPoint x: 1165, endPoint y: 113, distance: 20.1
click at [1176, 113] on icon at bounding box center [1182, 116] width 15 height 17
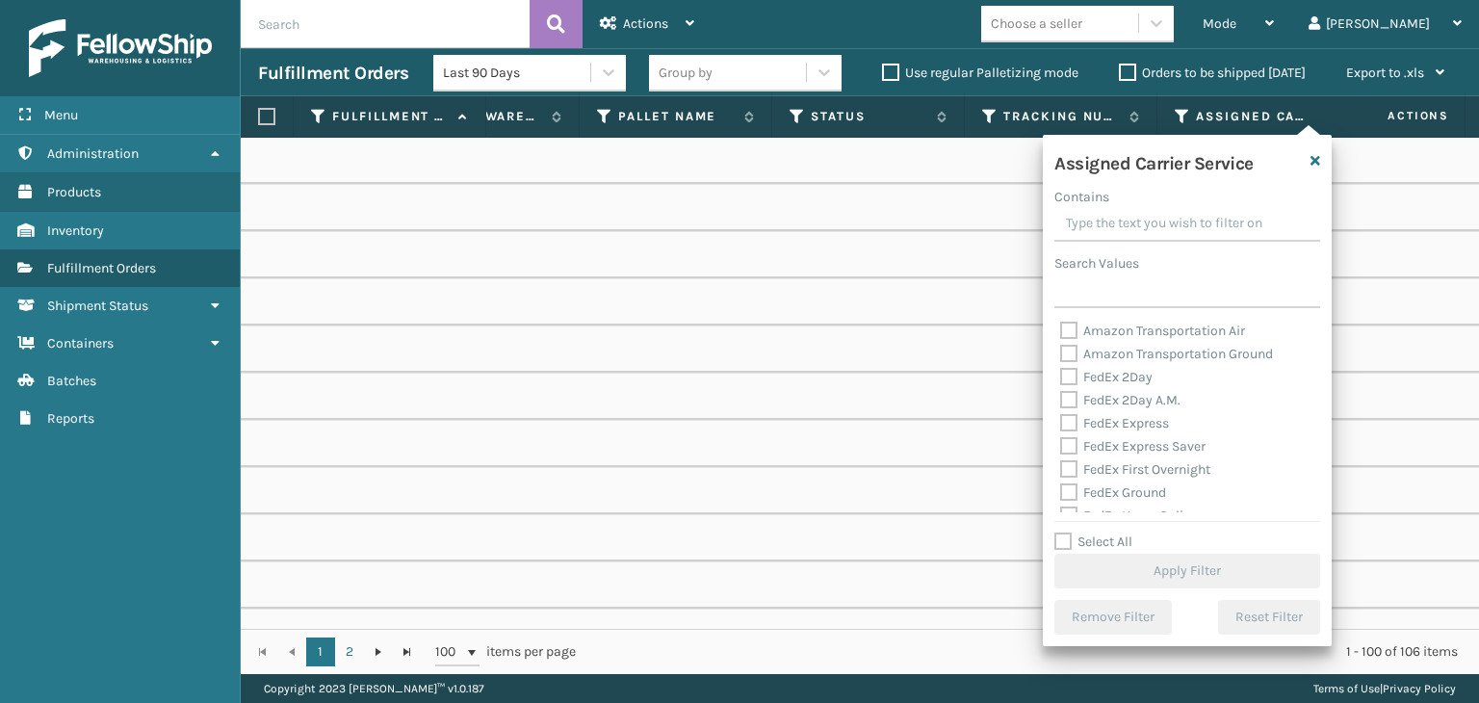
click at [1105, 539] on label "Select All" at bounding box center [1093, 541] width 78 height 16
click at [1105, 532] on input "Select All" at bounding box center [1198, 532] width 289 height 2
checkbox input "true"
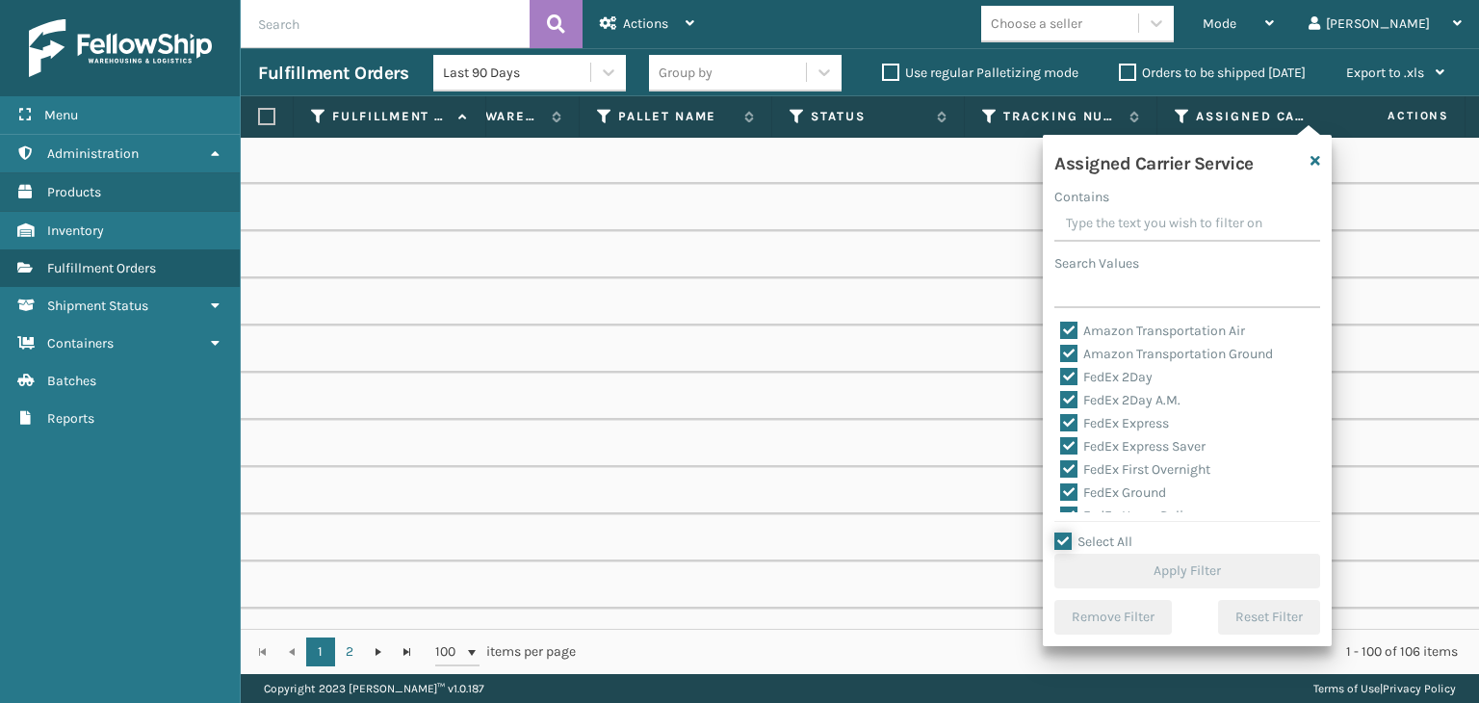
checkbox input "true"
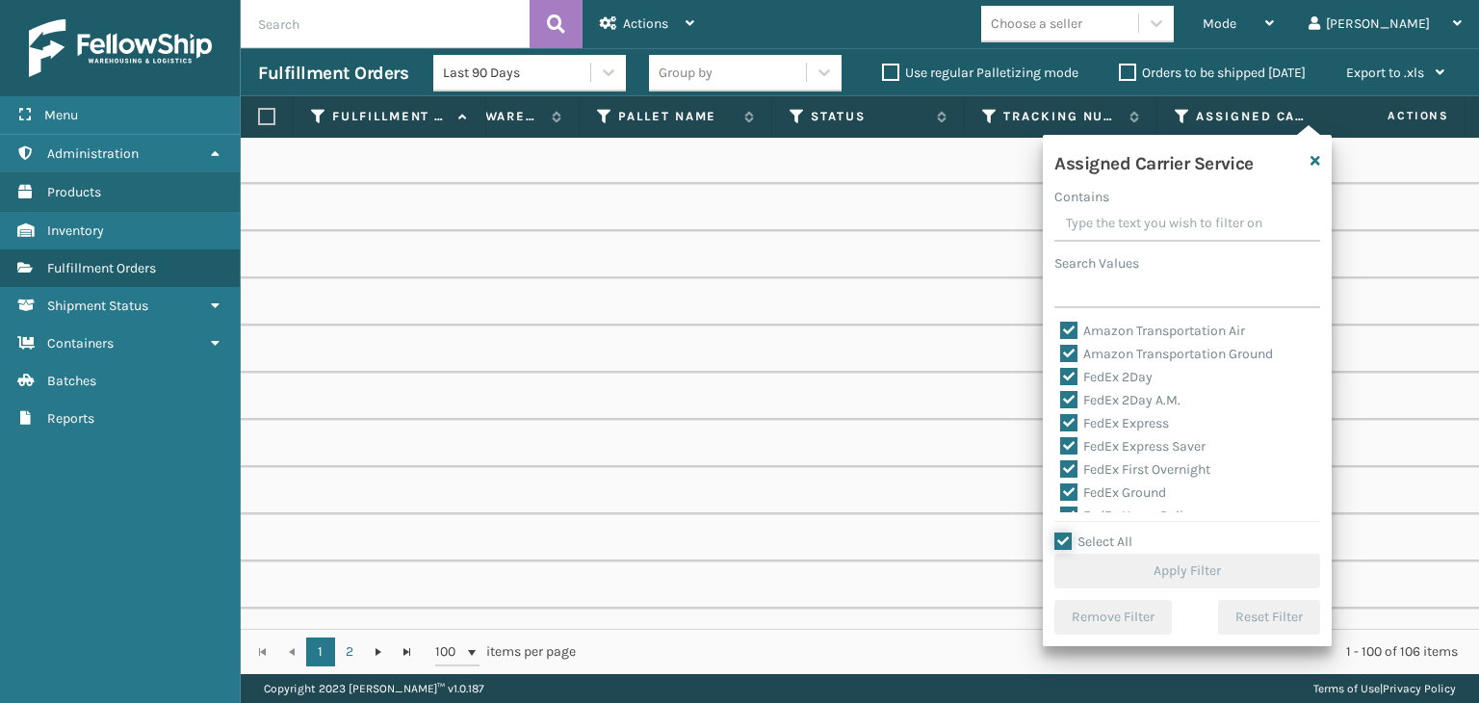
checkbox input "true"
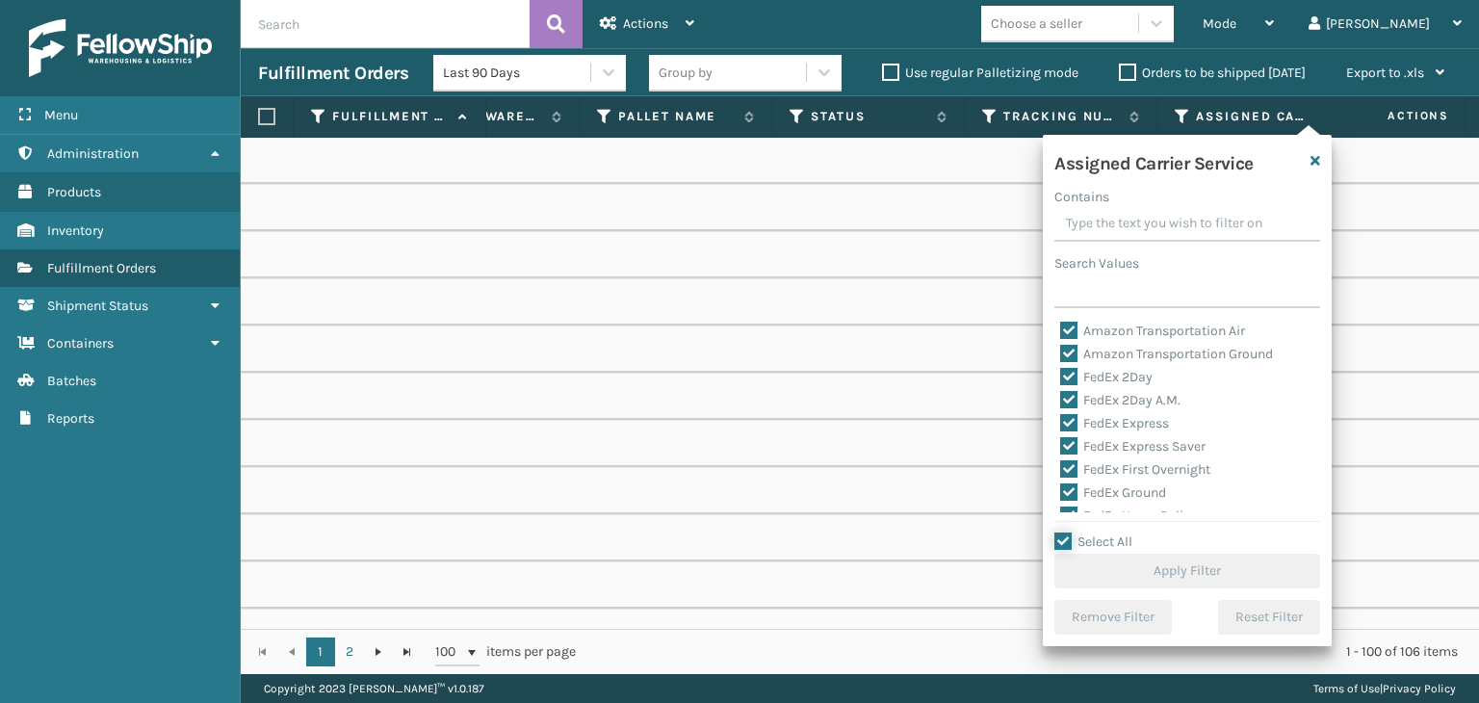
checkbox input "true"
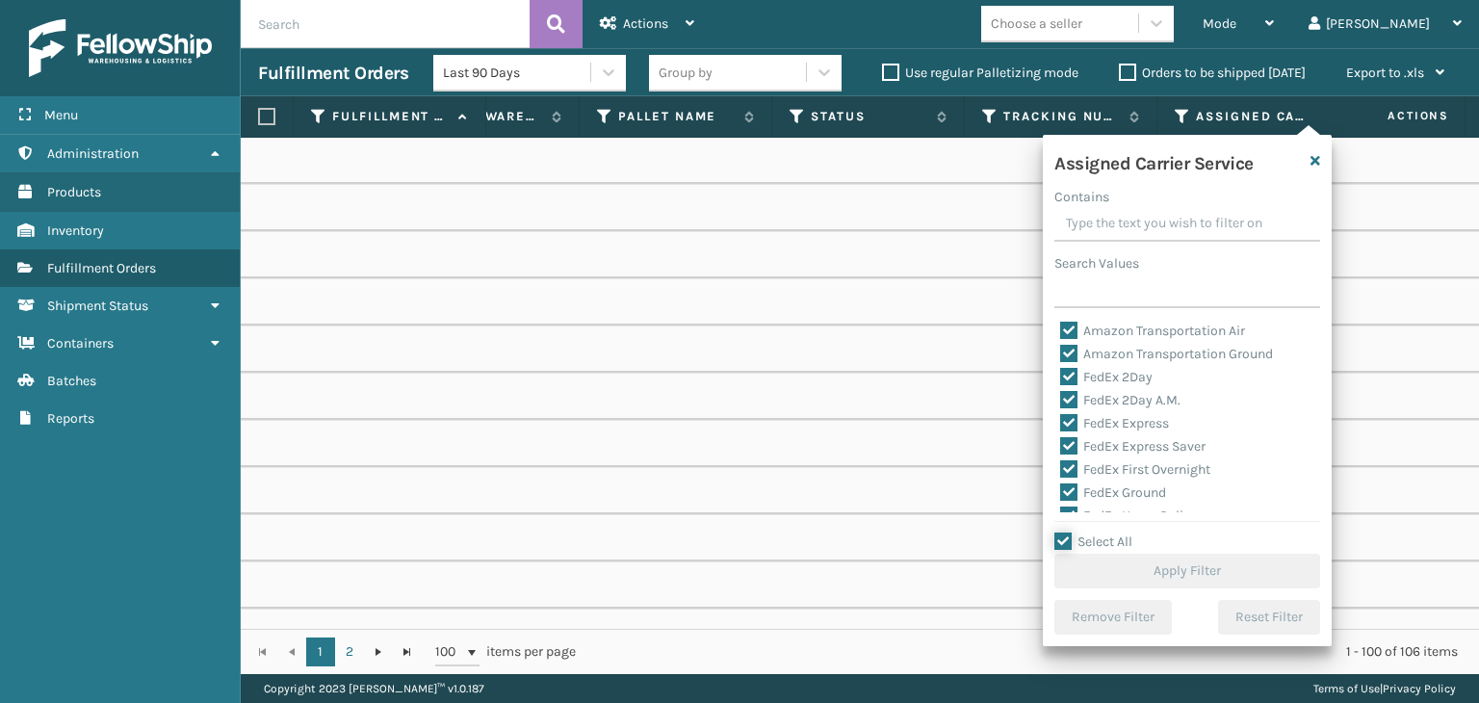
checkbox input "true"
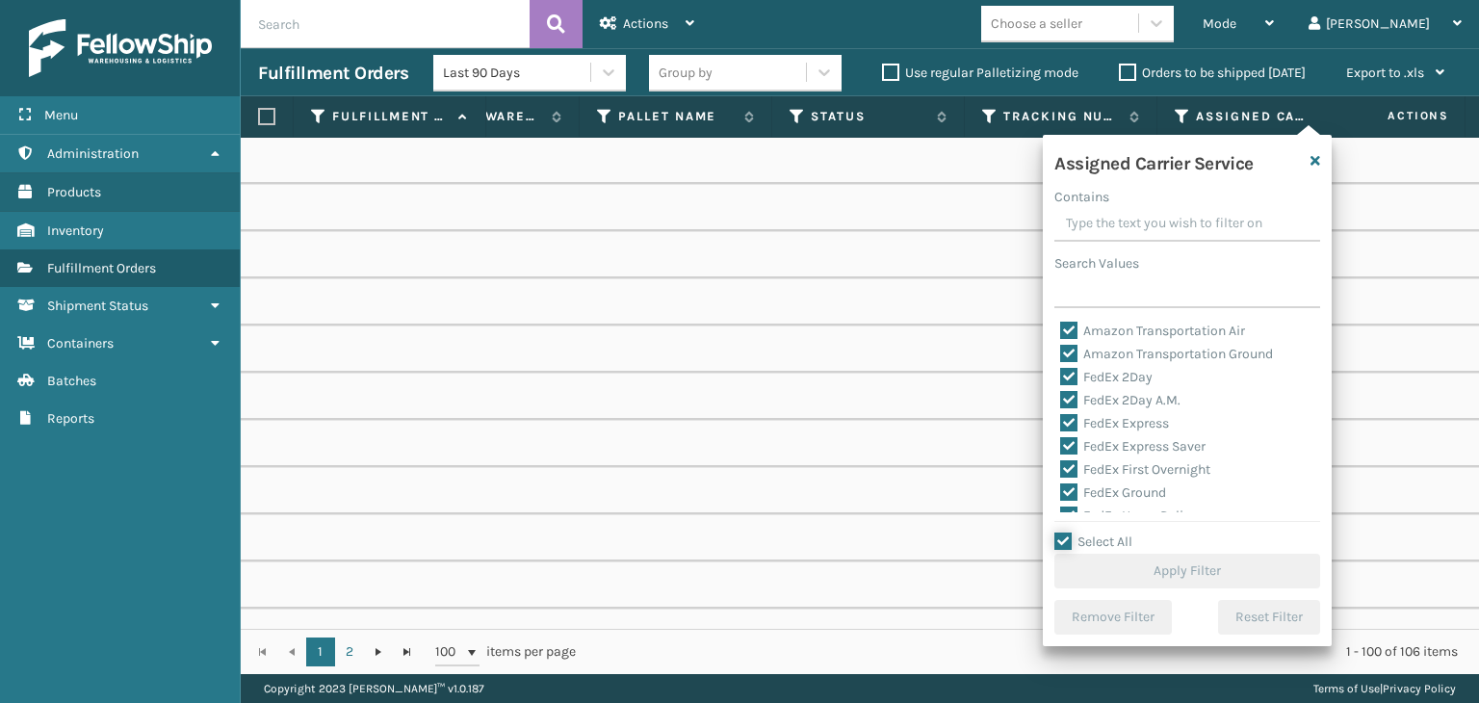
checkbox input "true"
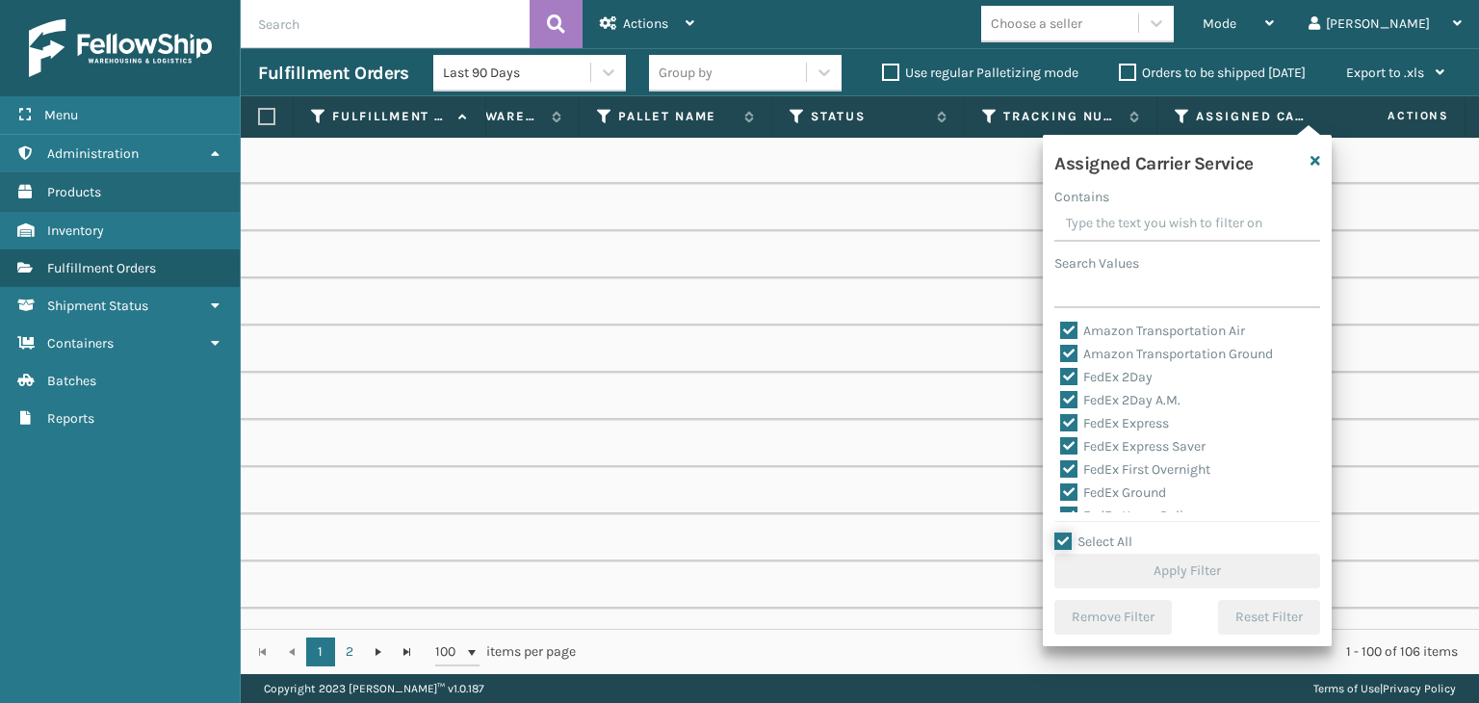
checkbox input "true"
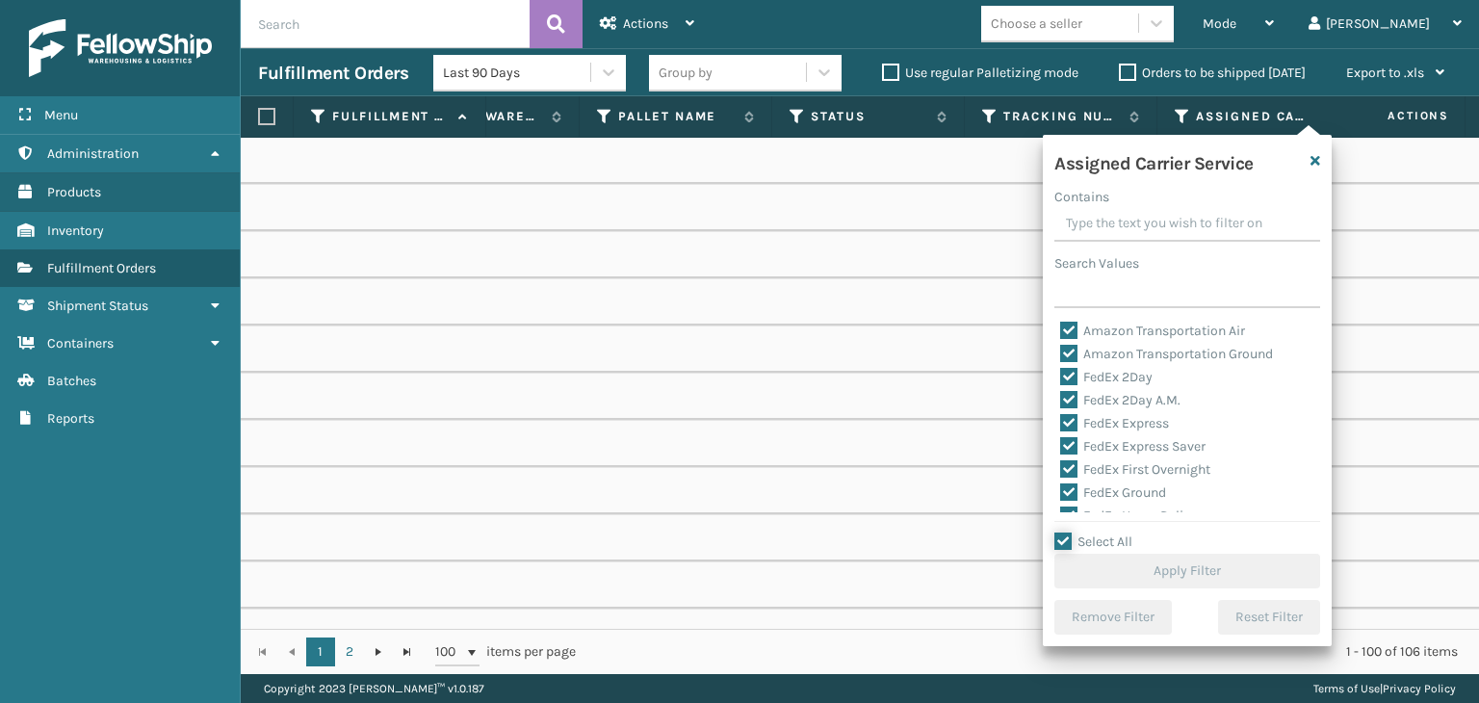
checkbox input "true"
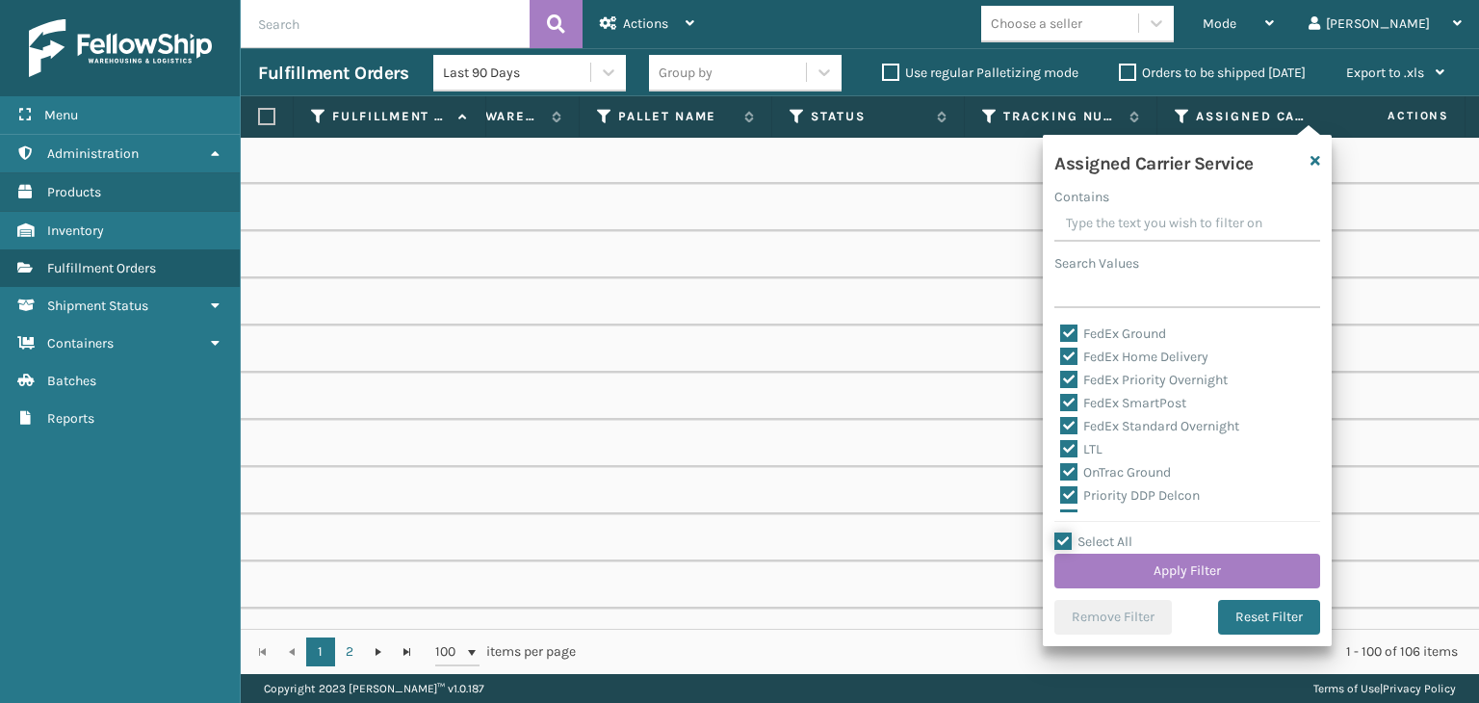
scroll to position [193, 0]
click at [1084, 410] on label "LTL" at bounding box center [1081, 415] width 42 height 16
click at [1061, 410] on input "LTL" at bounding box center [1060, 410] width 1 height 13
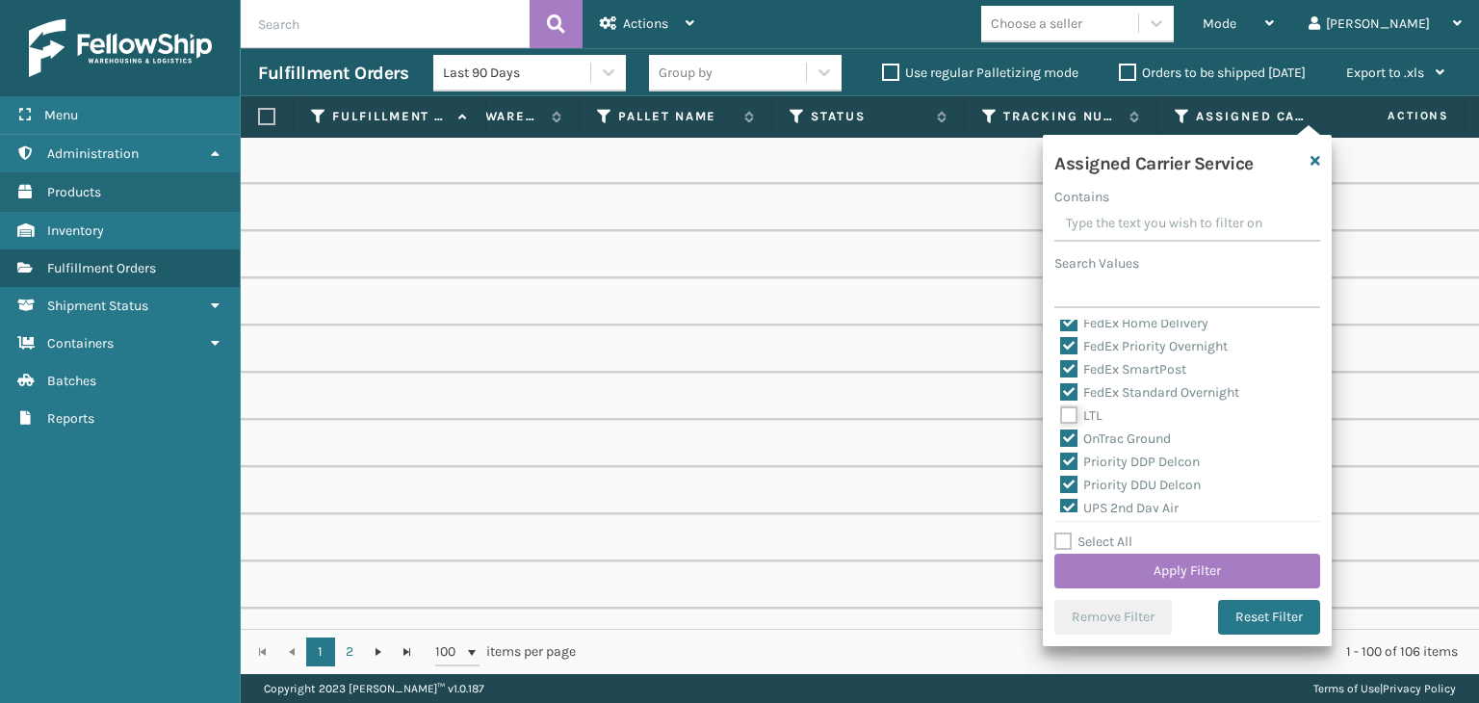
checkbox input "false"
click at [1186, 568] on button "Apply Filter" at bounding box center [1187, 571] width 266 height 35
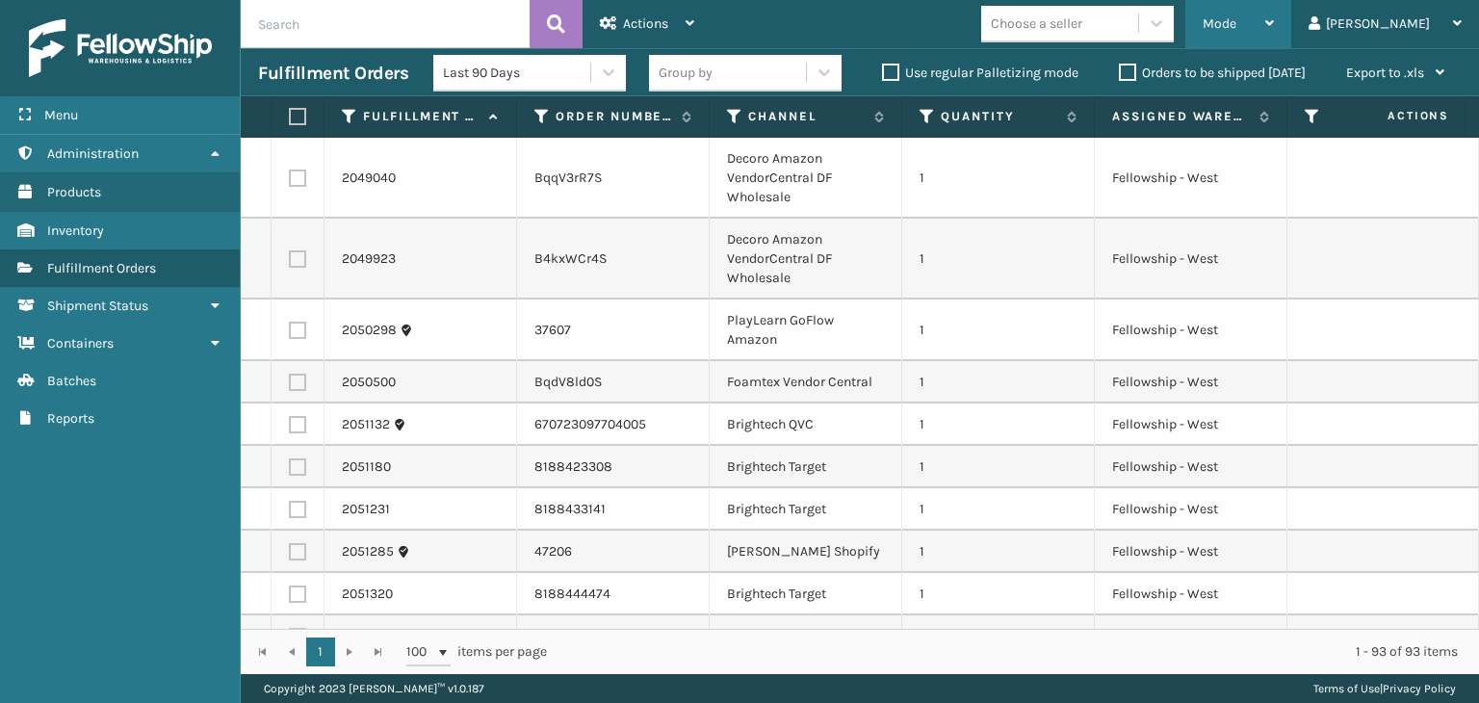
click at [1274, 18] on icon at bounding box center [1269, 22] width 9 height 13
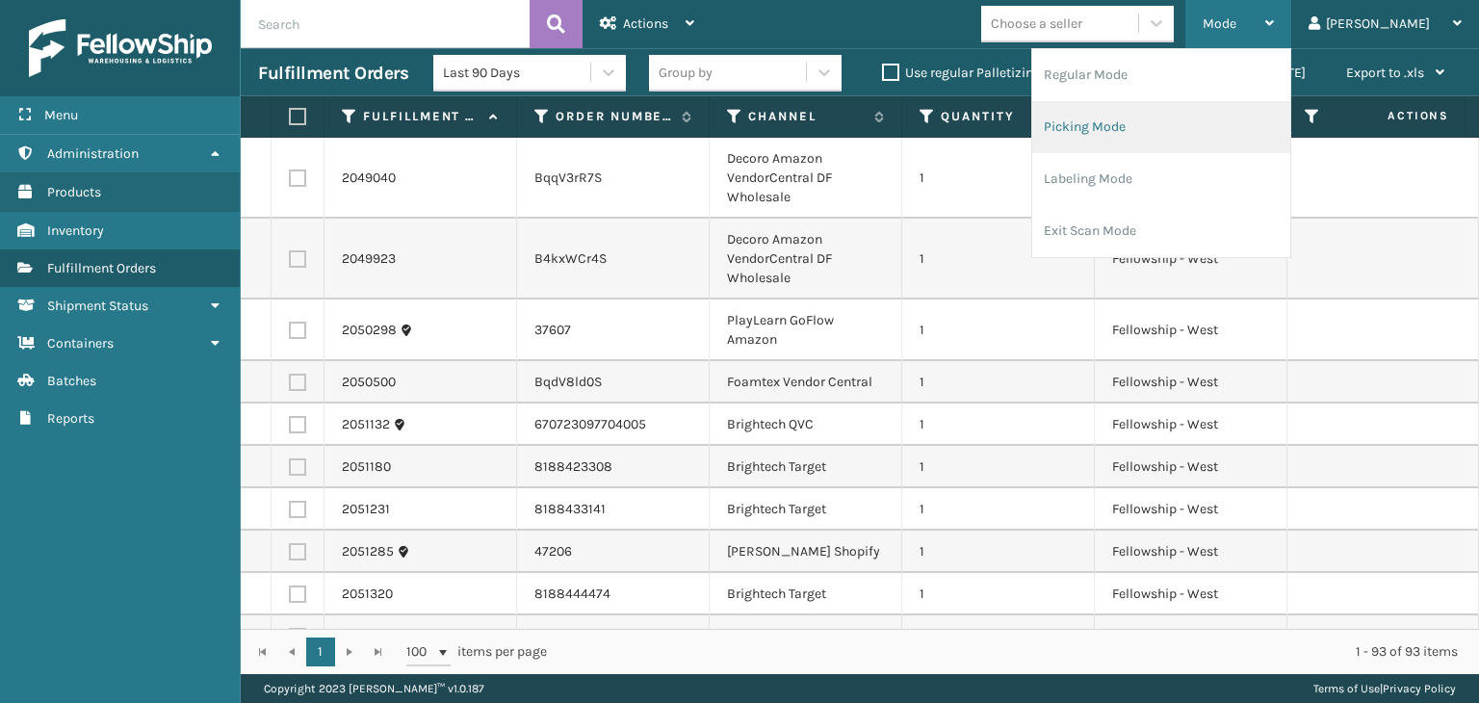
click at [1251, 120] on li "Picking Mode" at bounding box center [1161, 127] width 258 height 52
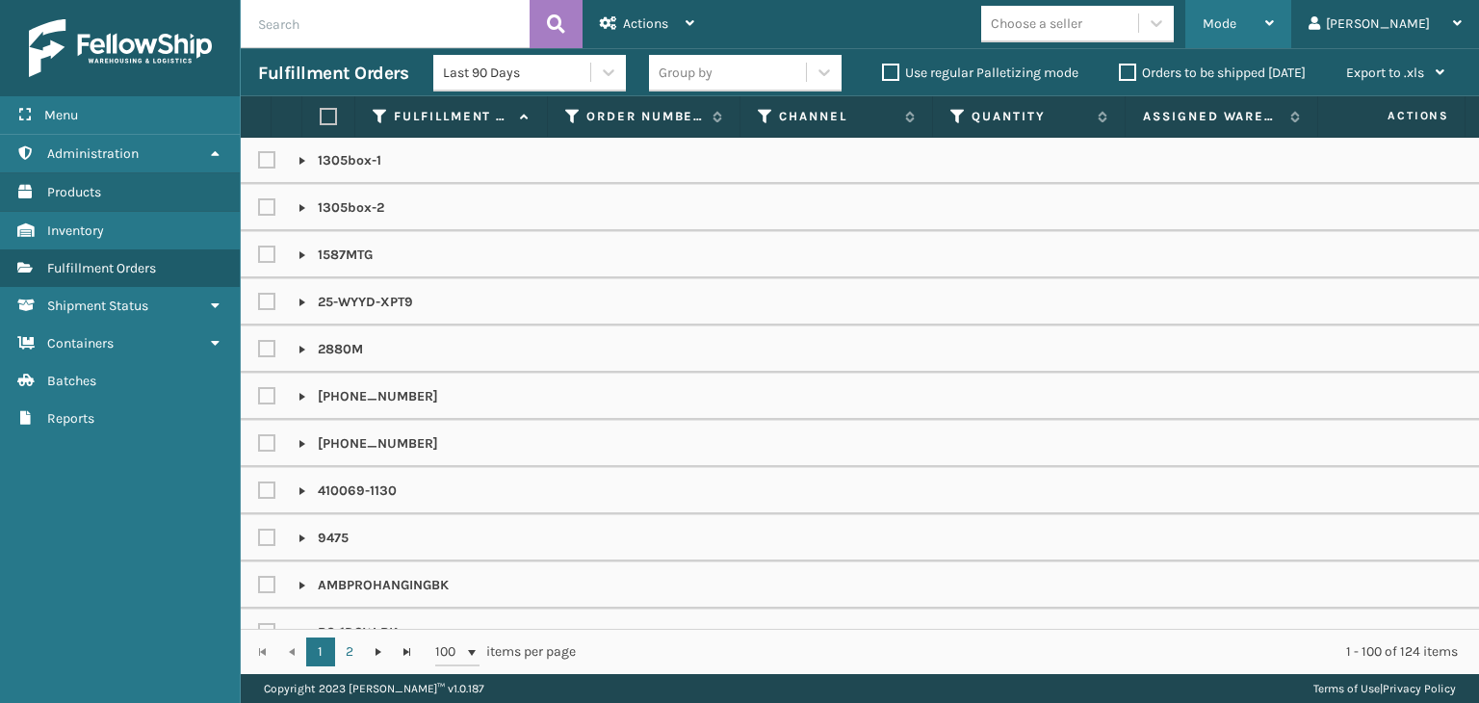
click at [1274, 31] on div "Mode" at bounding box center [1238, 24] width 71 height 48
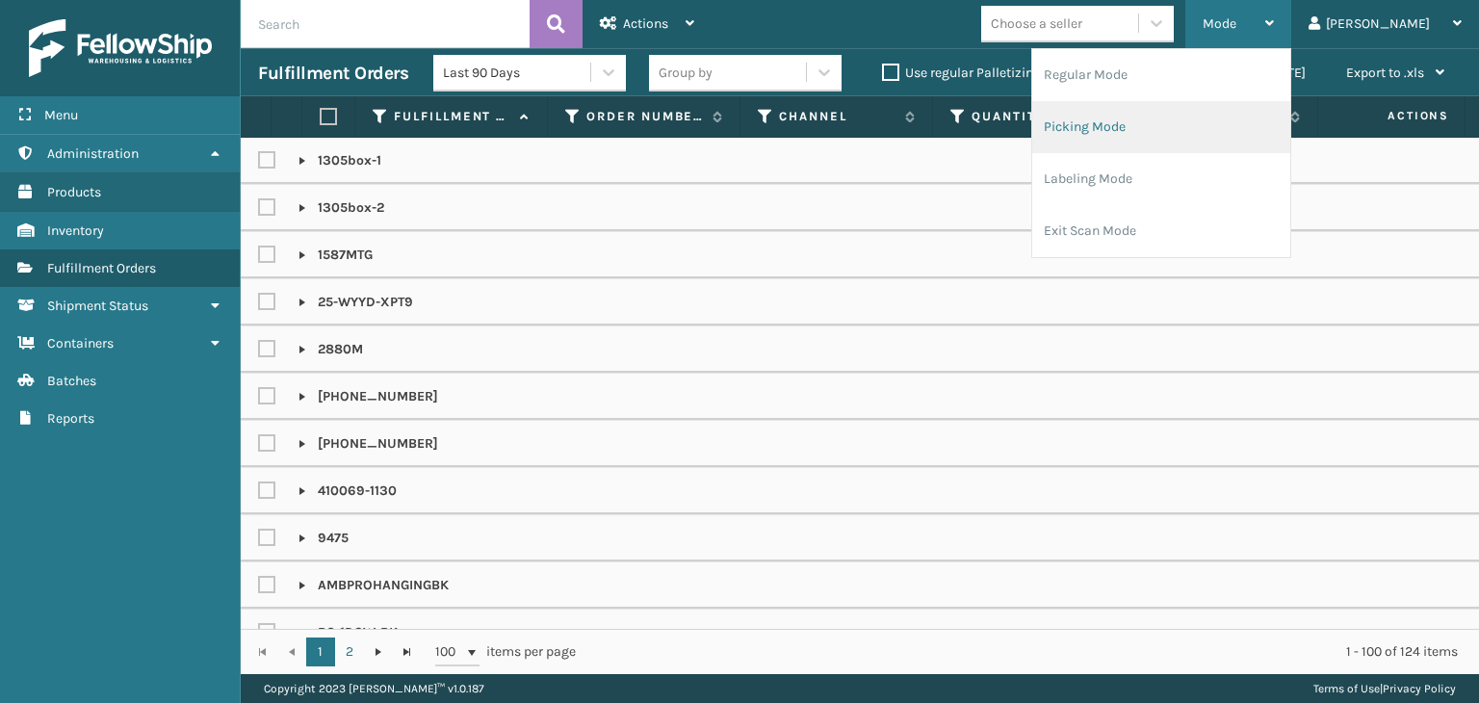
click at [1258, 120] on li "Picking Mode" at bounding box center [1161, 127] width 258 height 52
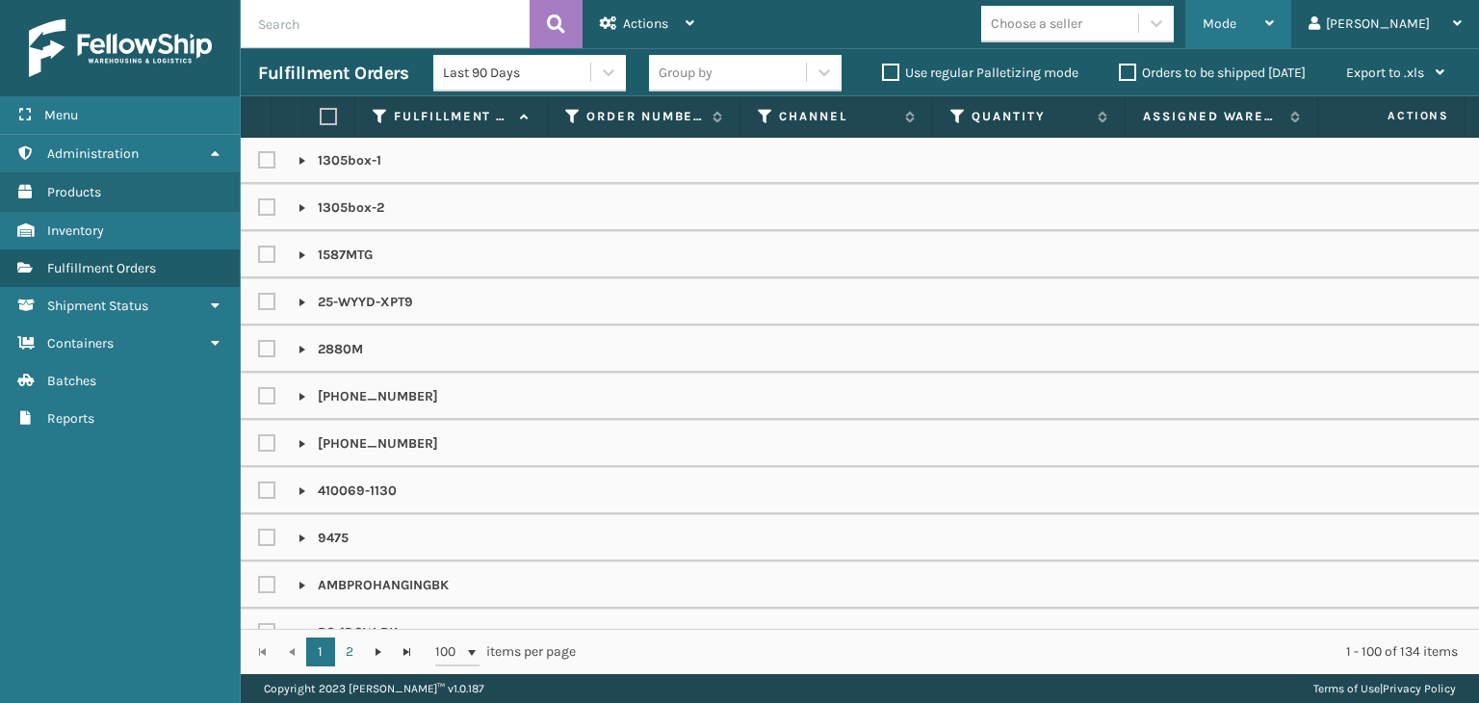
click at [1236, 15] on span "Mode" at bounding box center [1220, 23] width 34 height 16
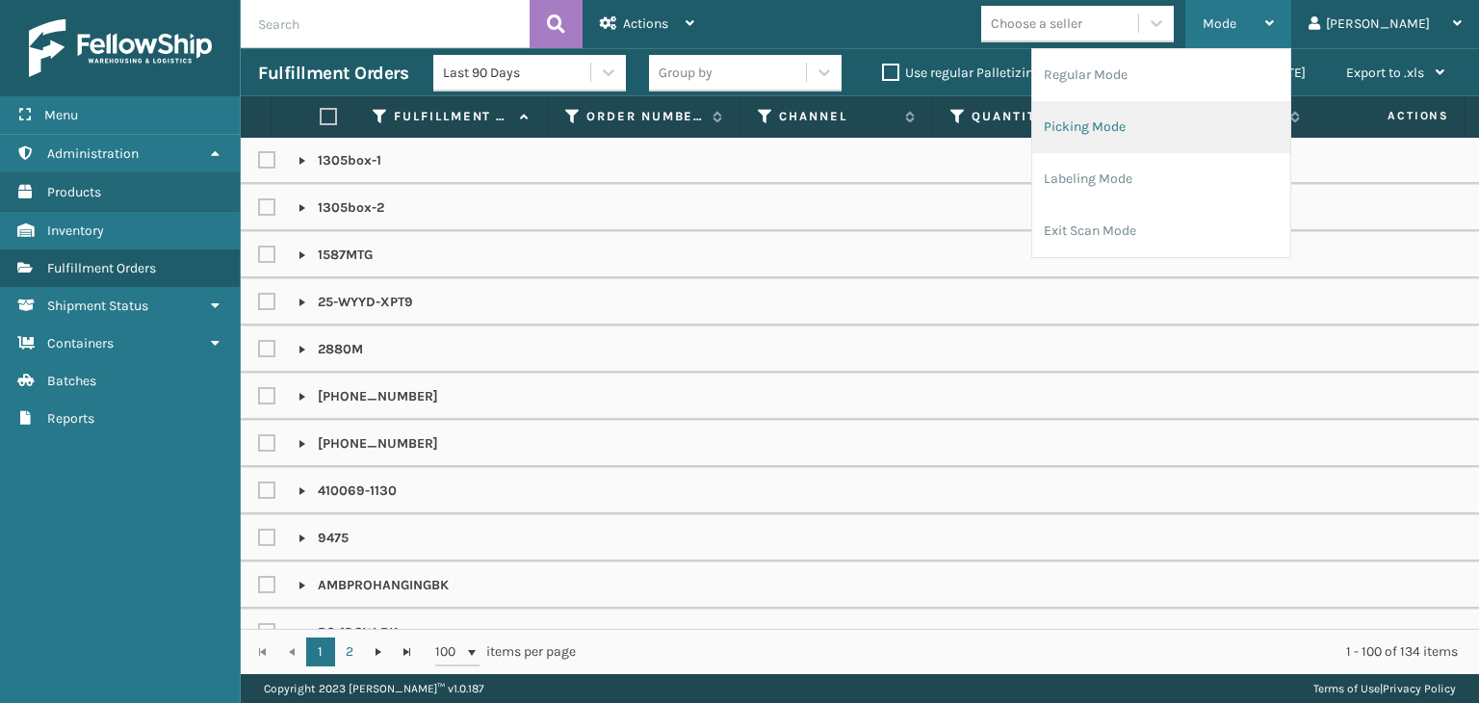
click at [1263, 108] on li "Picking Mode" at bounding box center [1161, 127] width 258 height 52
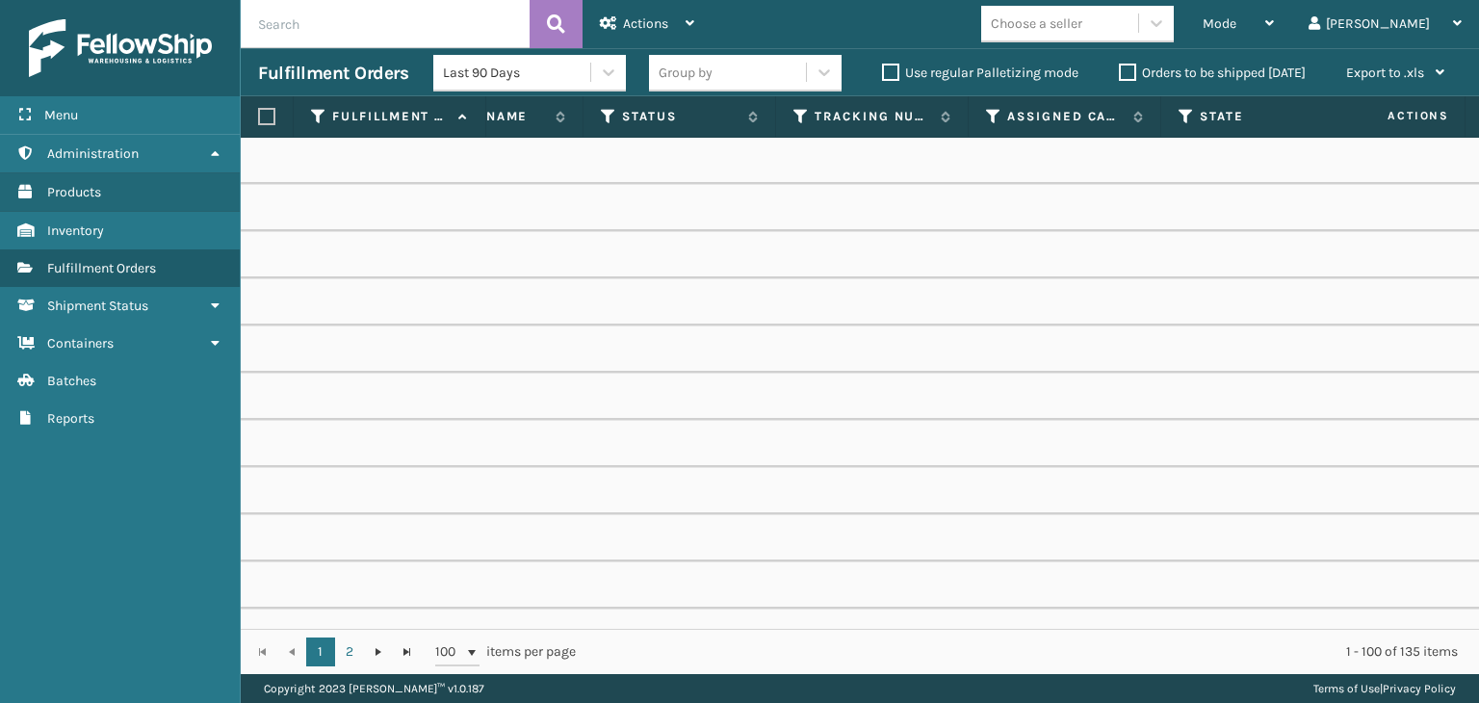
scroll to position [0, 928]
click at [605, 116] on icon at bounding box center [607, 116] width 15 height 17
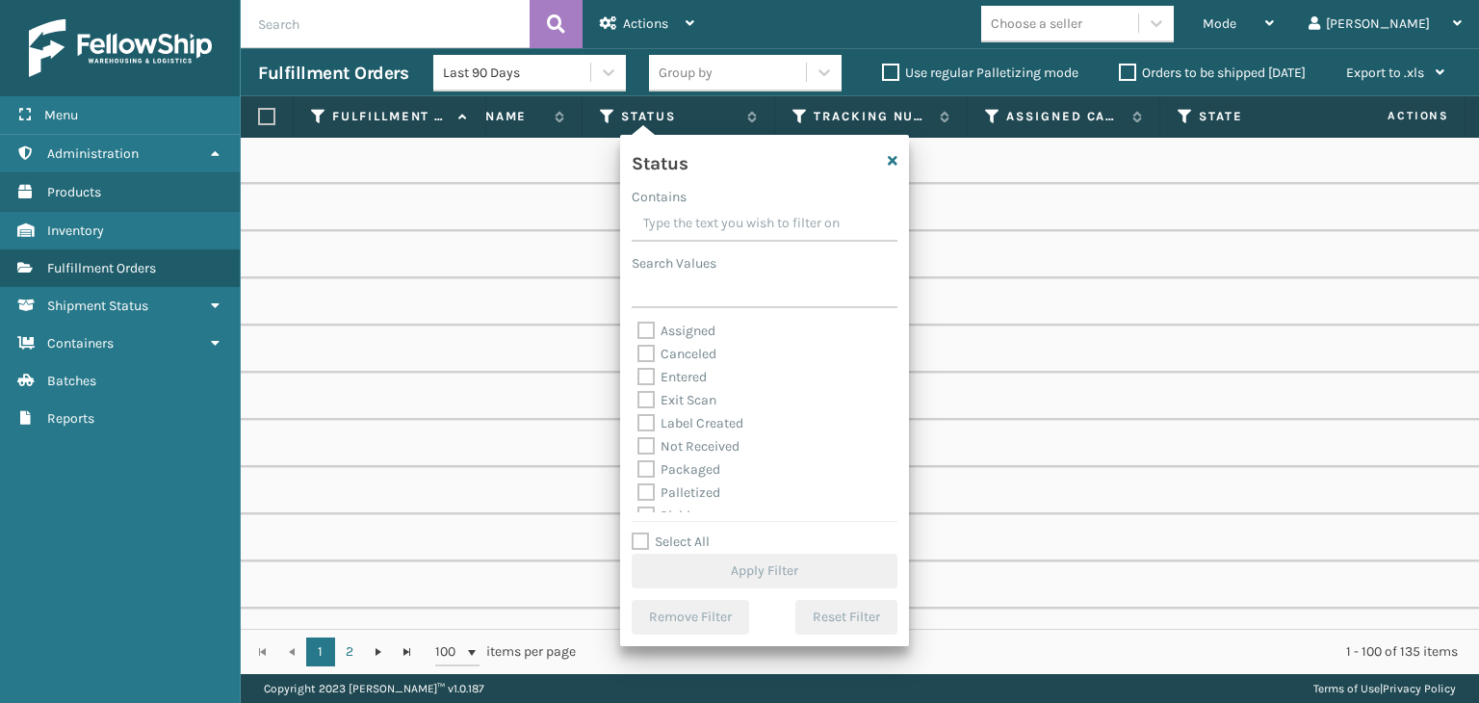
click at [999, 377] on td "[PHONE_NUMBER]" at bounding box center [597, 396] width 2570 height 47
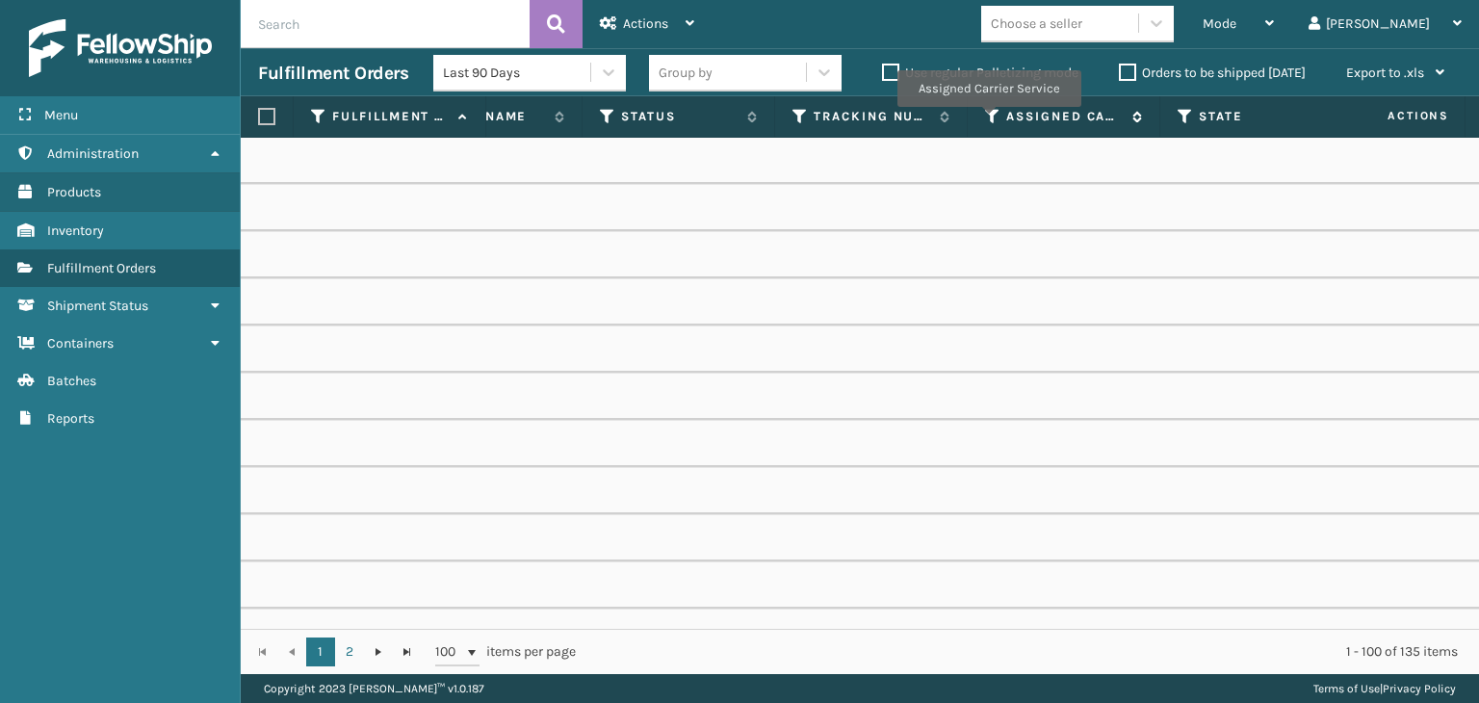
click at [988, 120] on icon at bounding box center [992, 116] width 15 height 17
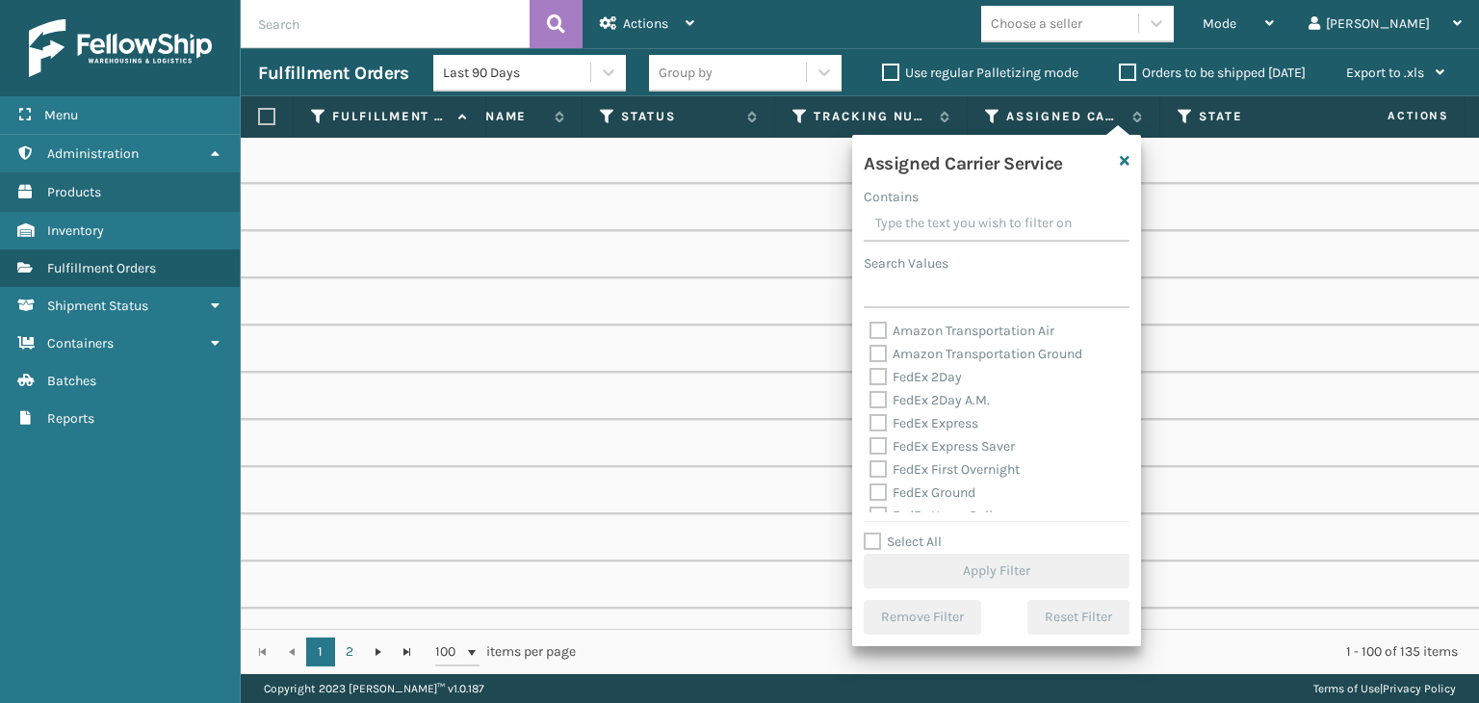
click at [913, 541] on label "Select All" at bounding box center [903, 541] width 78 height 16
click at [913, 532] on input "Select All" at bounding box center [1008, 532] width 289 height 2
checkbox input "true"
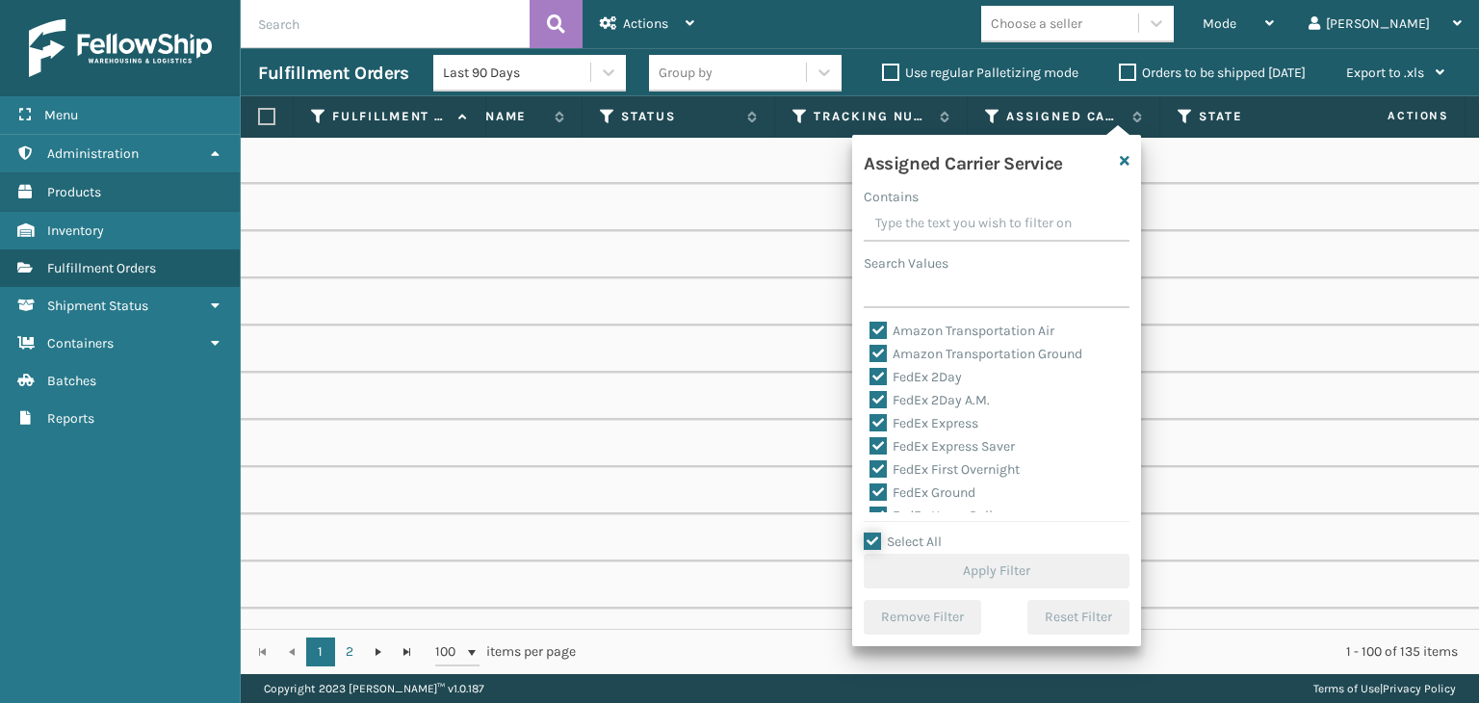
checkbox input "true"
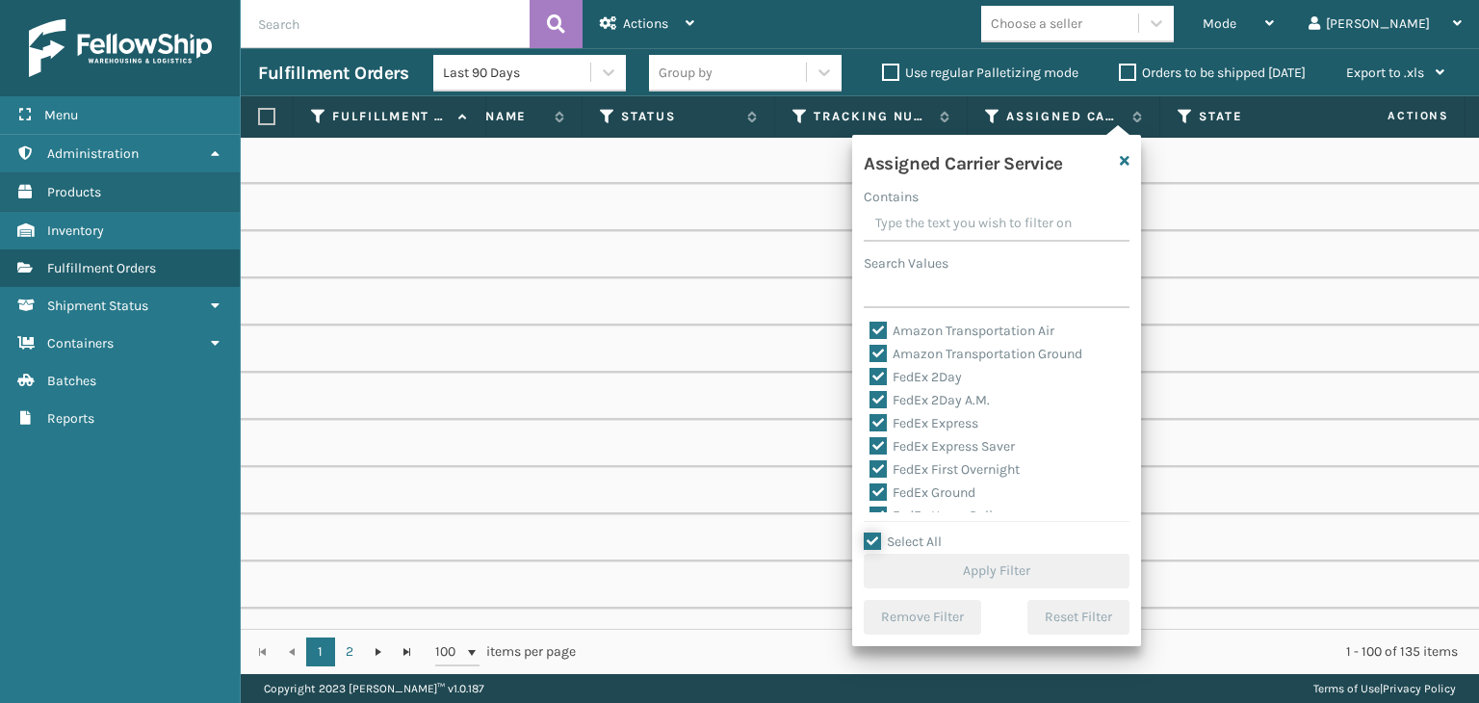
checkbox input "true"
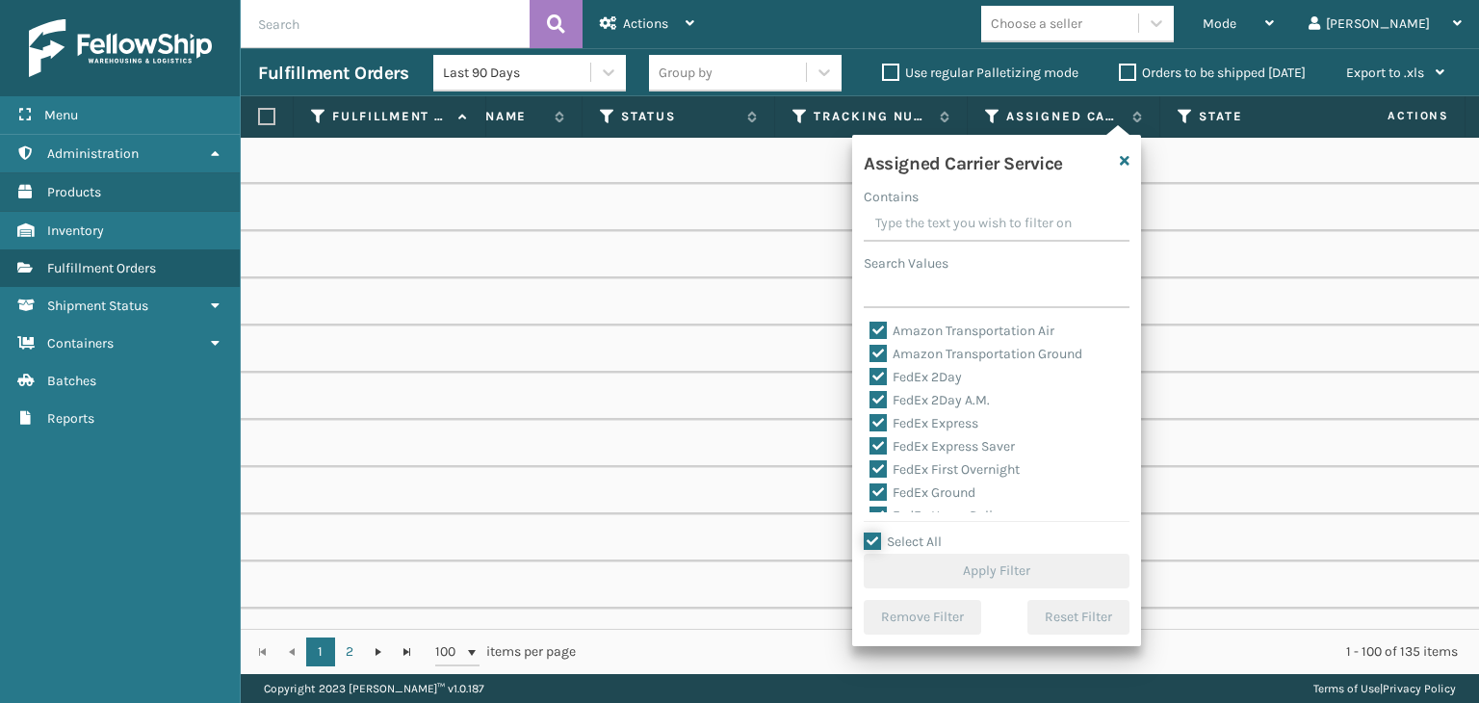
checkbox input "true"
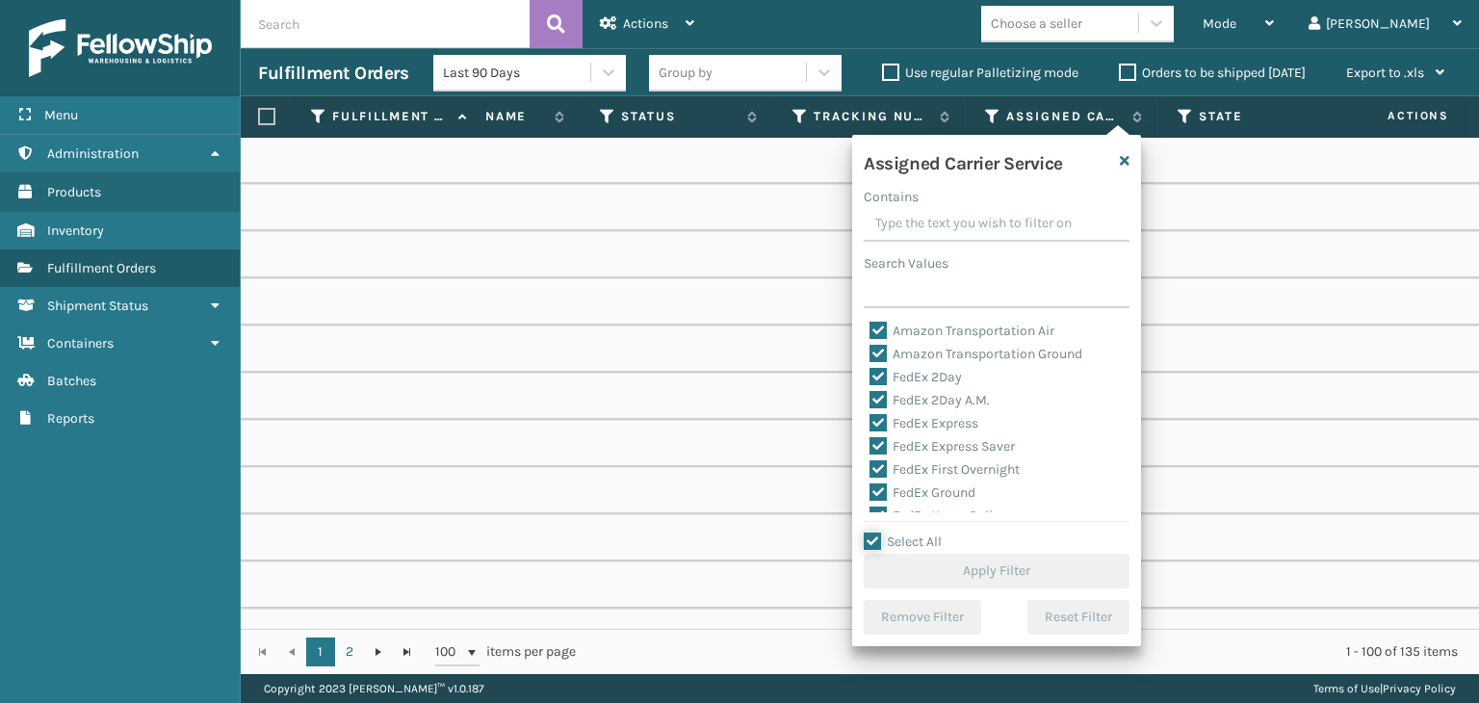
checkbox input "true"
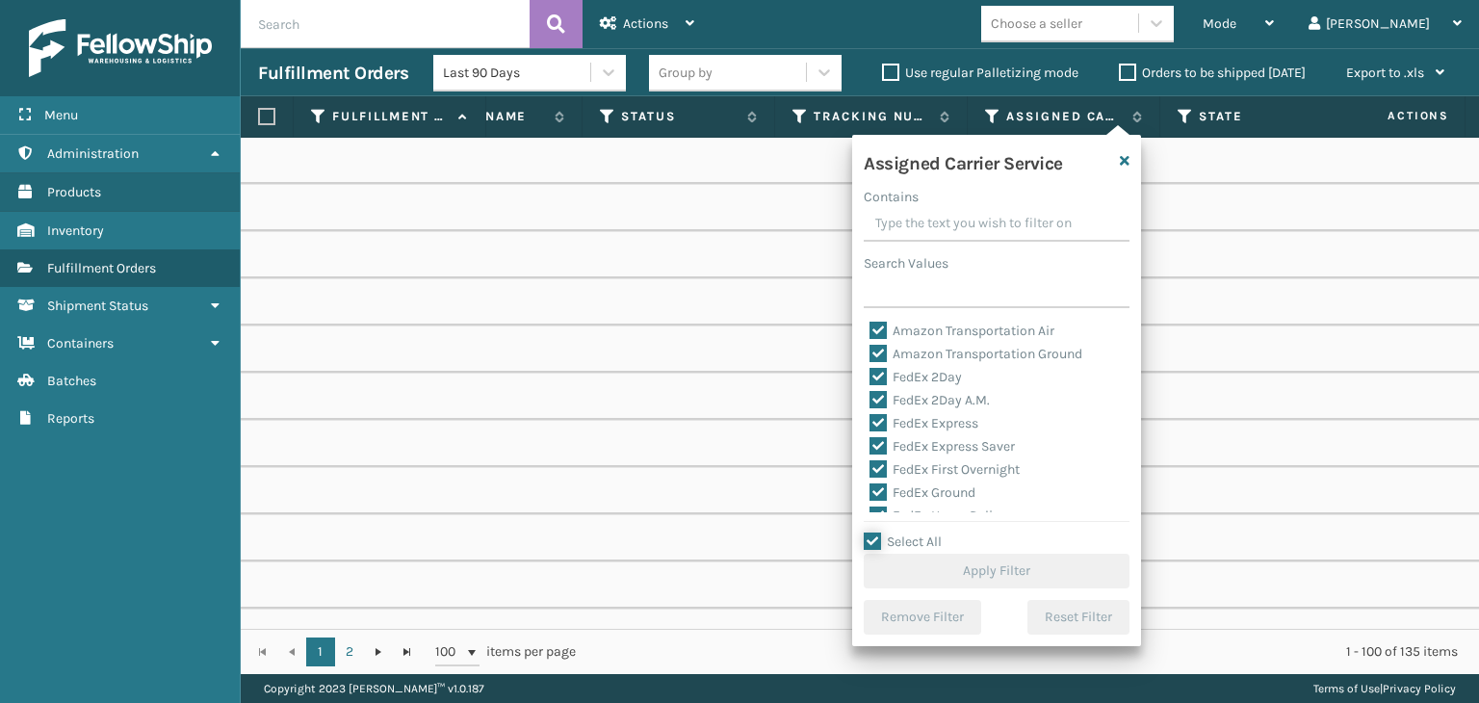
checkbox input "true"
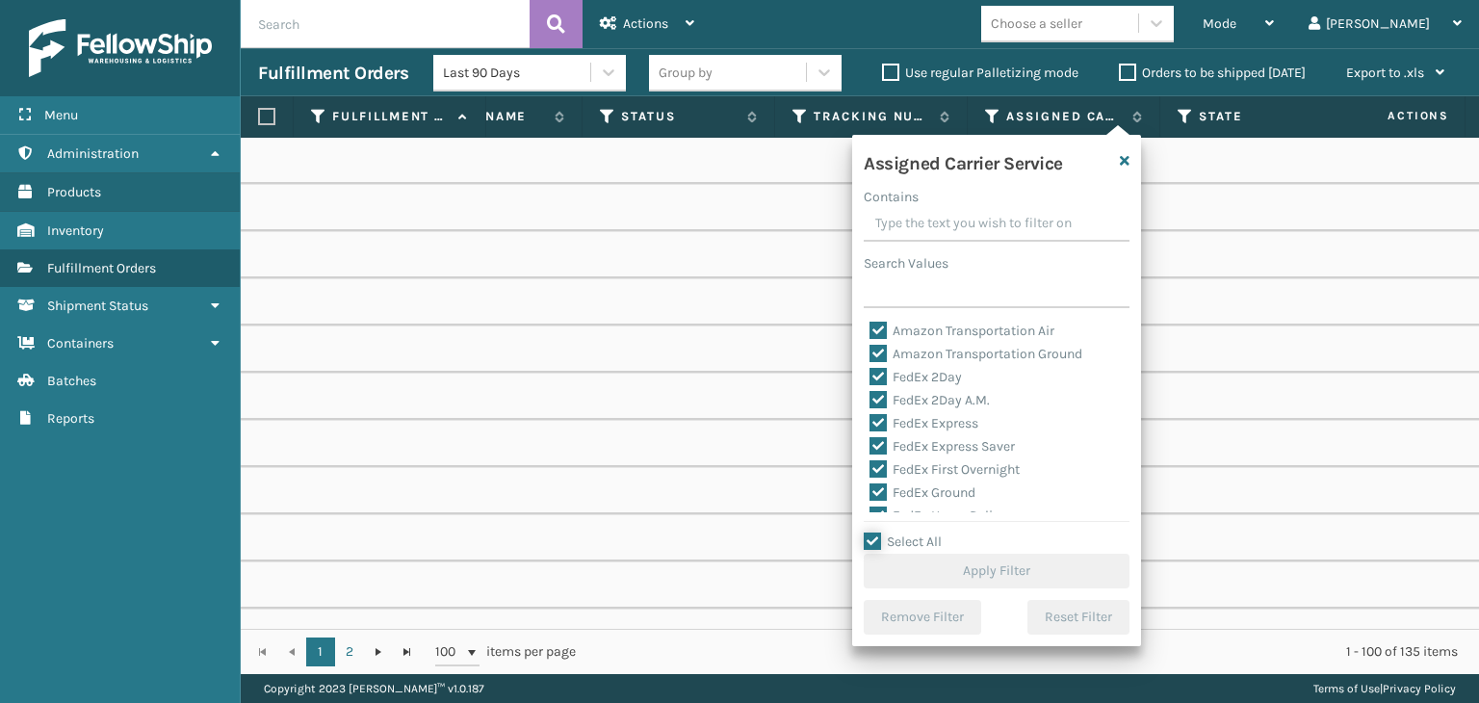
checkbox input "true"
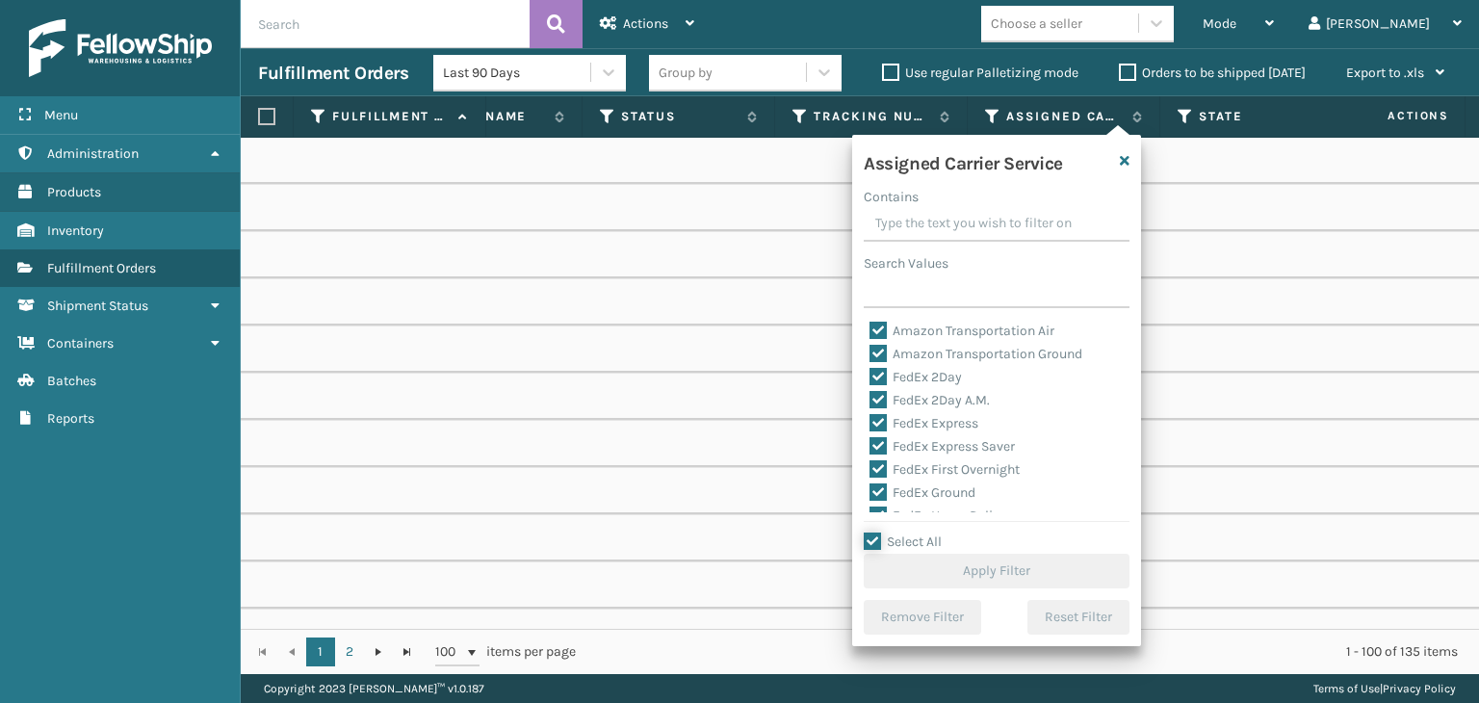
checkbox input "true"
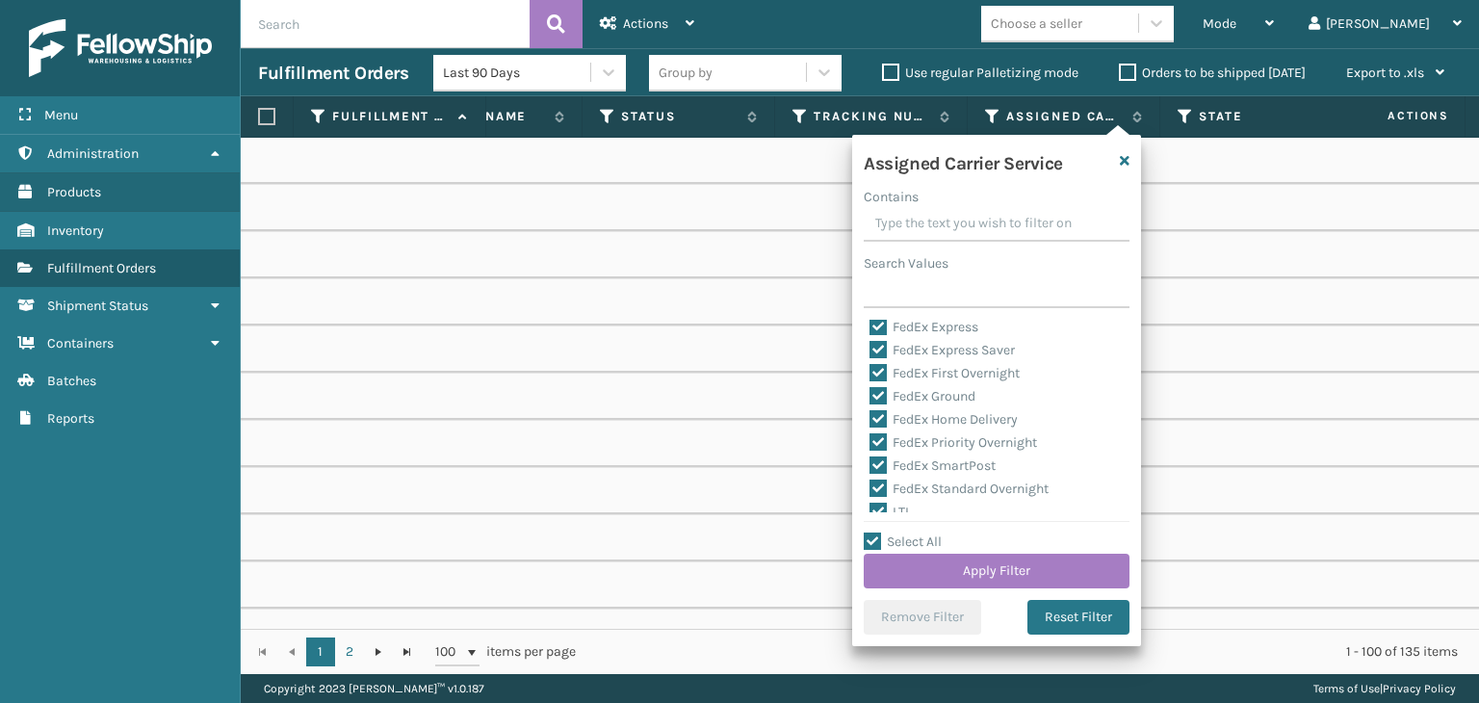
click at [898, 510] on label "LTL" at bounding box center [890, 512] width 42 height 16
click at [870, 510] on input "LTL" at bounding box center [869, 507] width 1 height 13
checkbox input "false"
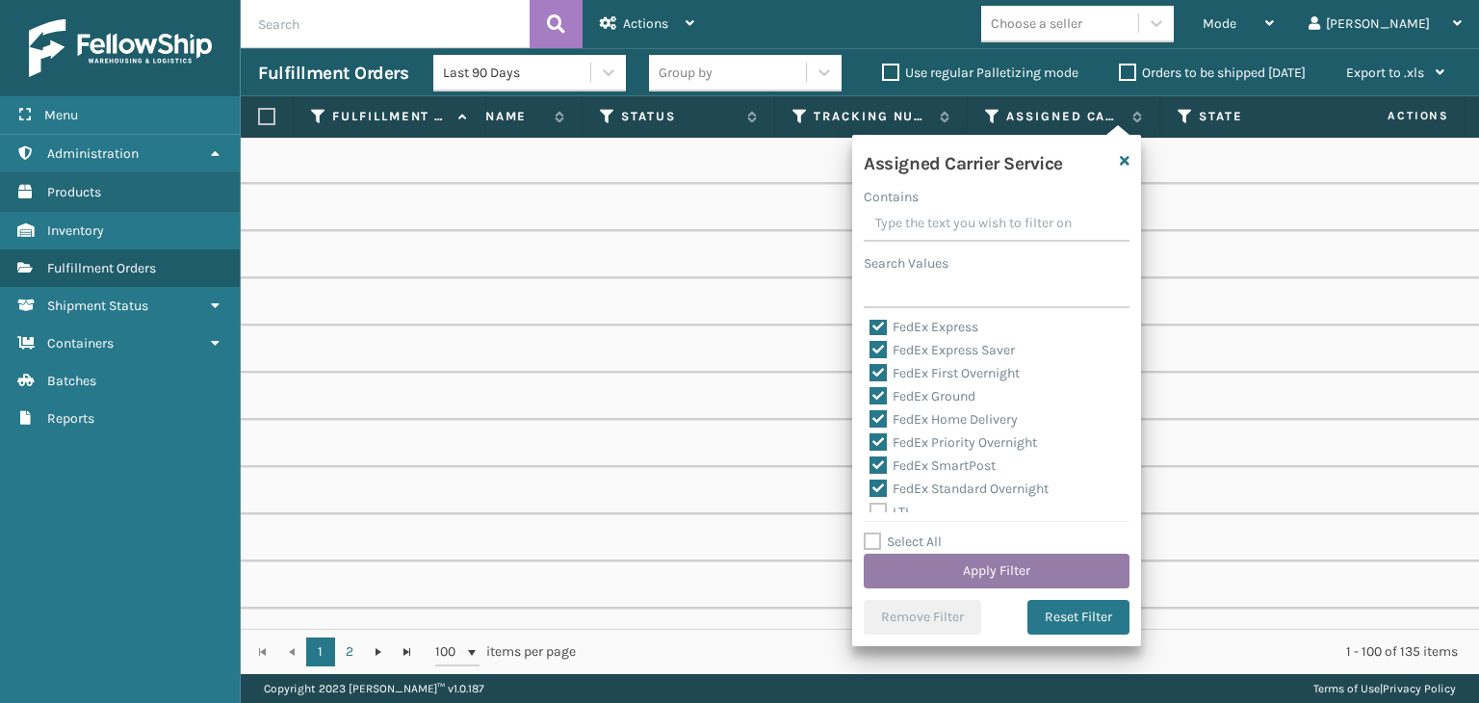
click at [955, 575] on button "Apply Filter" at bounding box center [997, 571] width 266 height 35
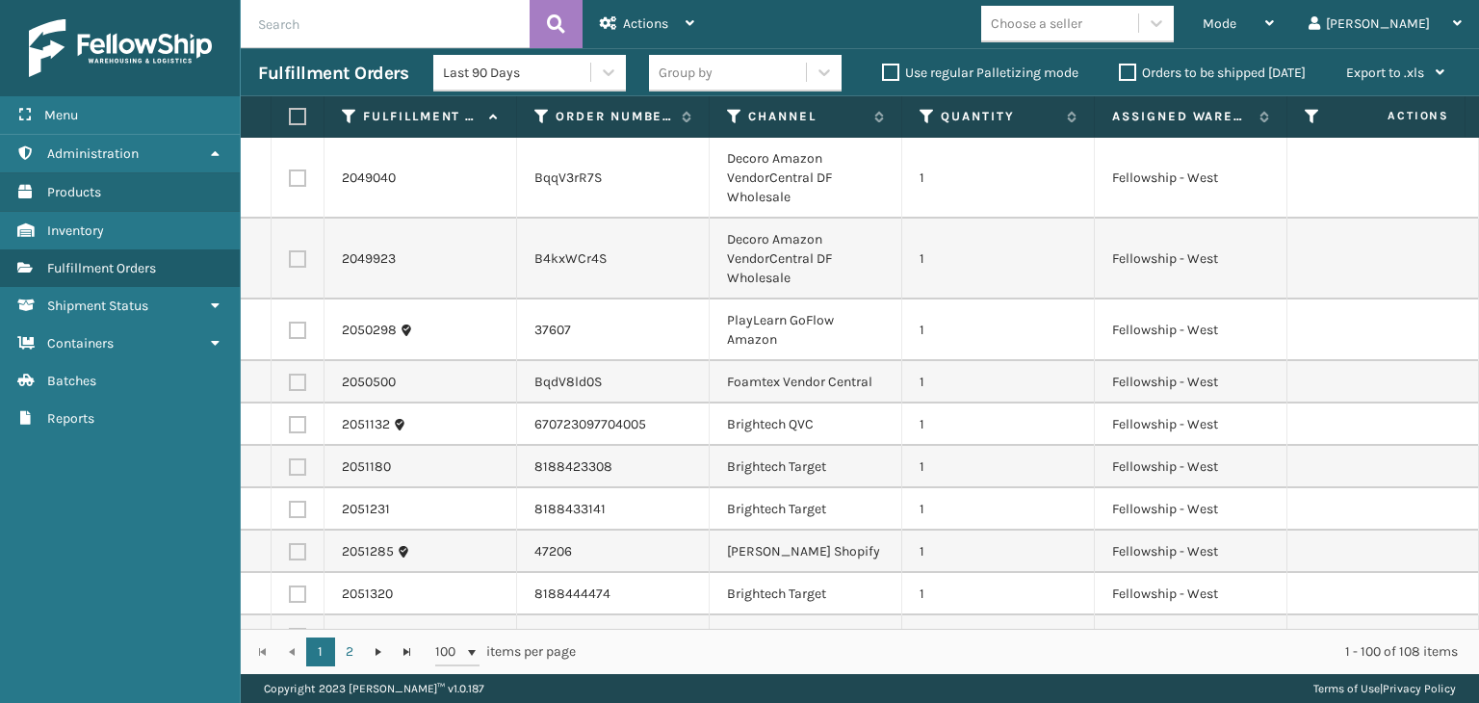
click at [1138, 24] on div "Choose a seller" at bounding box center [1059, 24] width 157 height 32
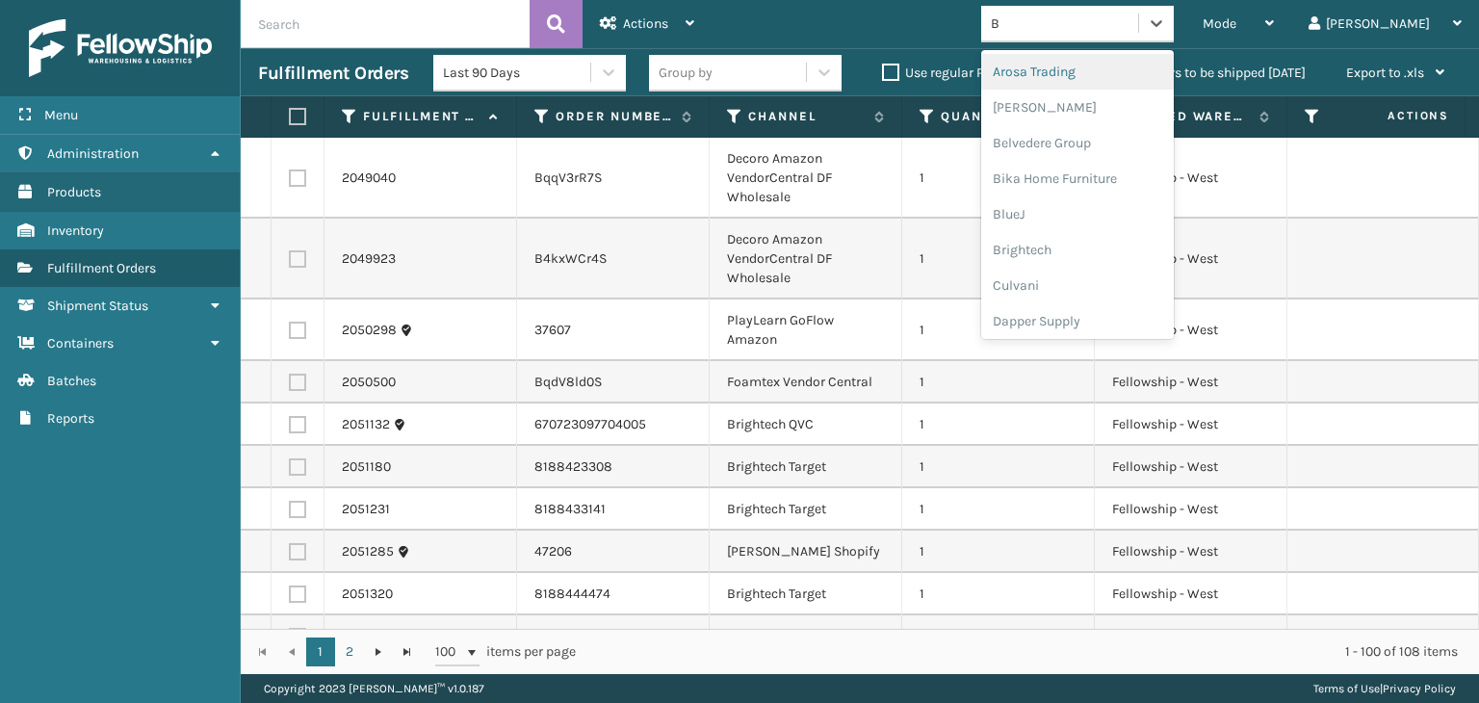
type input "BR"
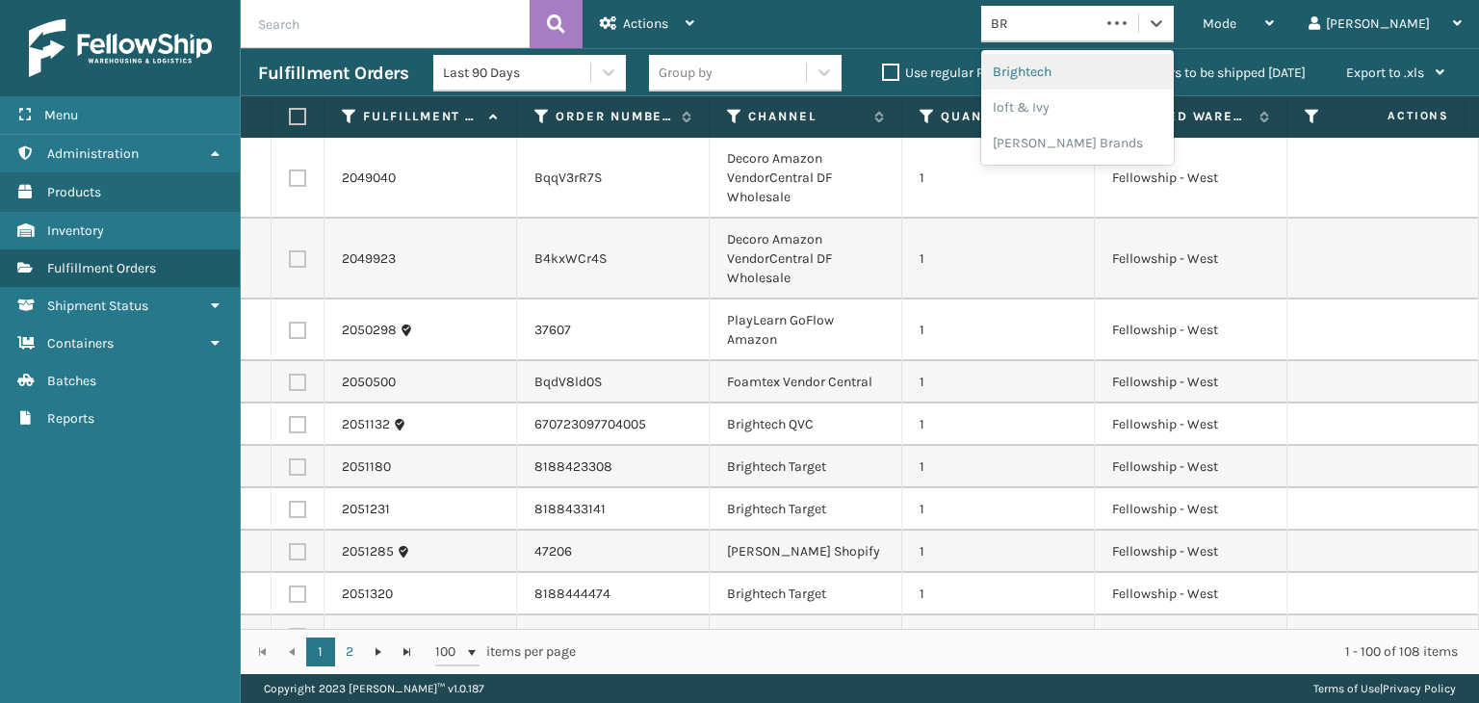
click at [1171, 66] on div "Brightech" at bounding box center [1077, 72] width 193 height 36
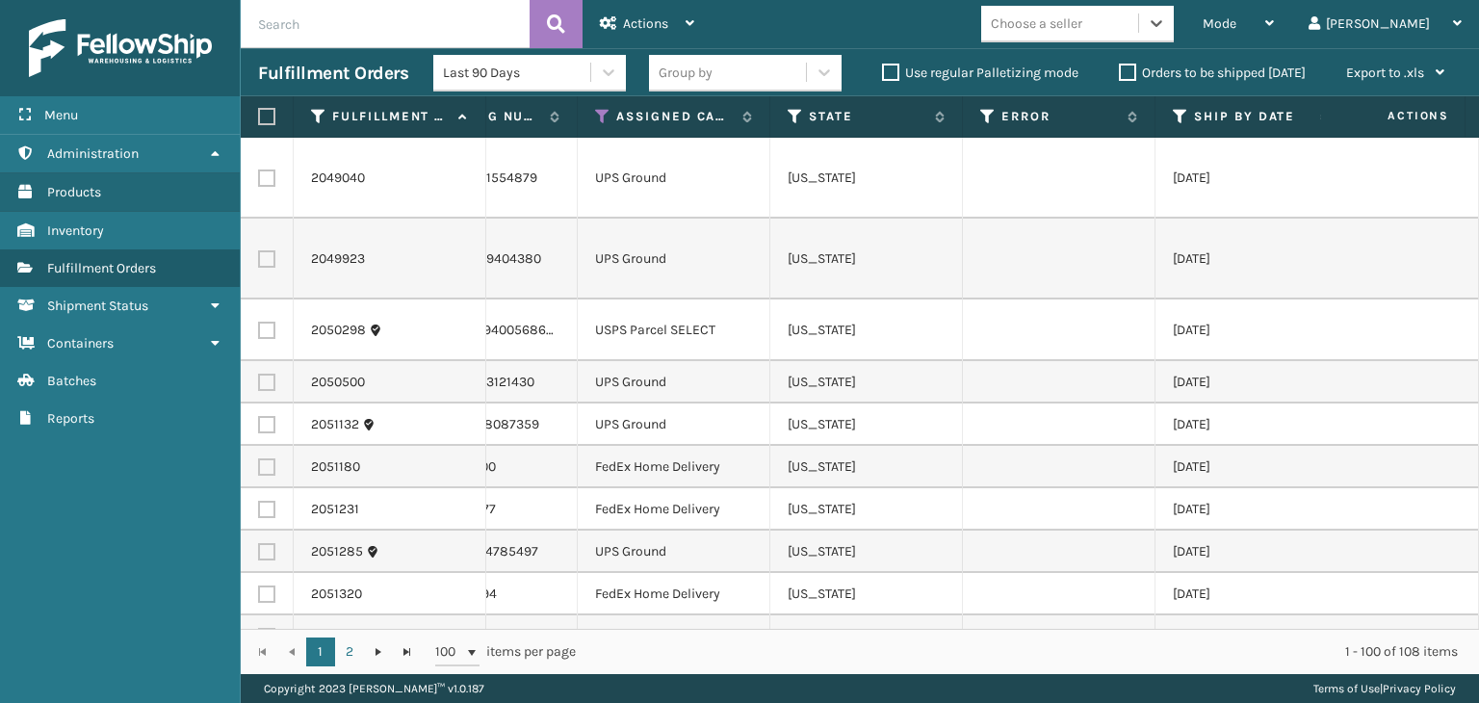
scroll to position [0, 1292]
click at [606, 117] on div "Assigned Carrier Service" at bounding box center [668, 116] width 157 height 17
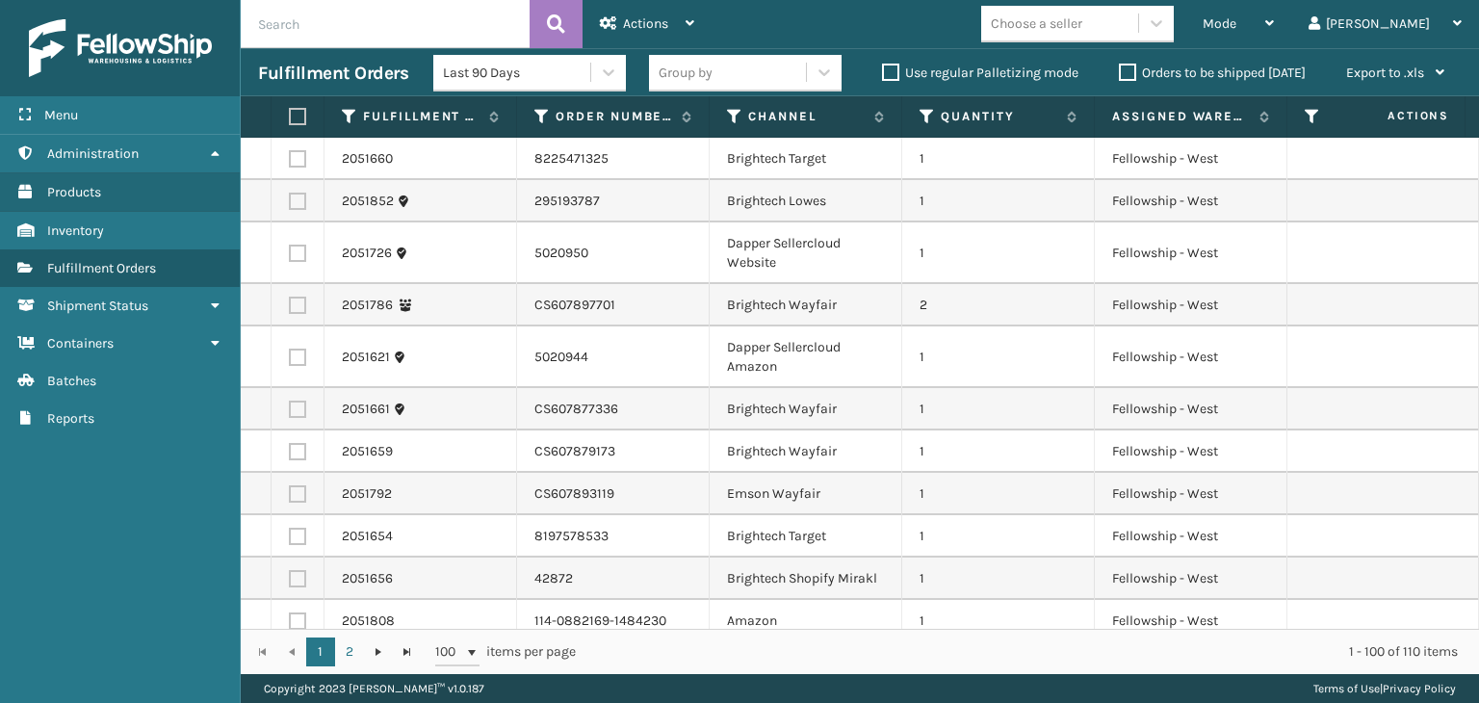
click at [284, 20] on input "text" at bounding box center [385, 24] width 289 height 48
paste input "MIL-RDPL-18-BLUE"
type input "MIL-RDPL-18-BLUE"
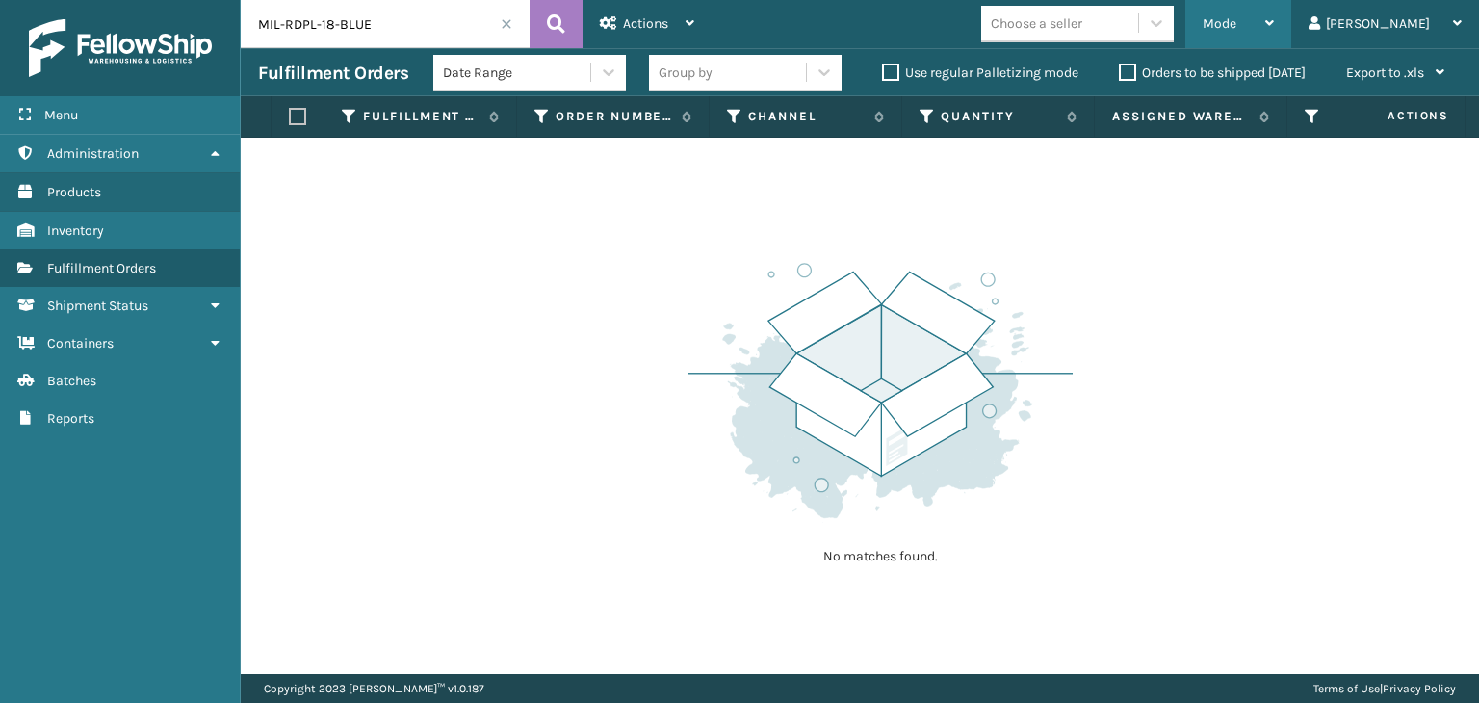
click at [1274, 37] on div "Mode" at bounding box center [1238, 24] width 71 height 48
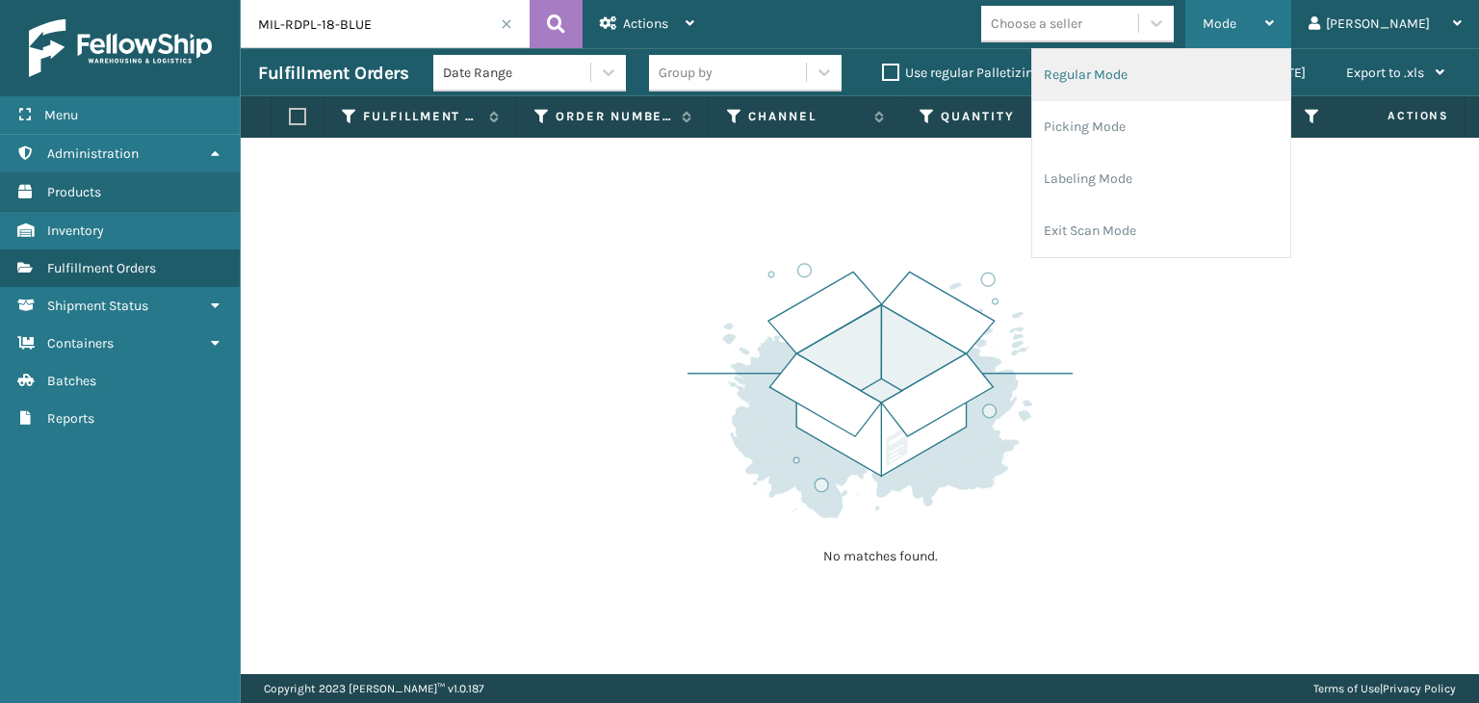
click at [1258, 85] on li "Regular Mode" at bounding box center [1161, 75] width 258 height 52
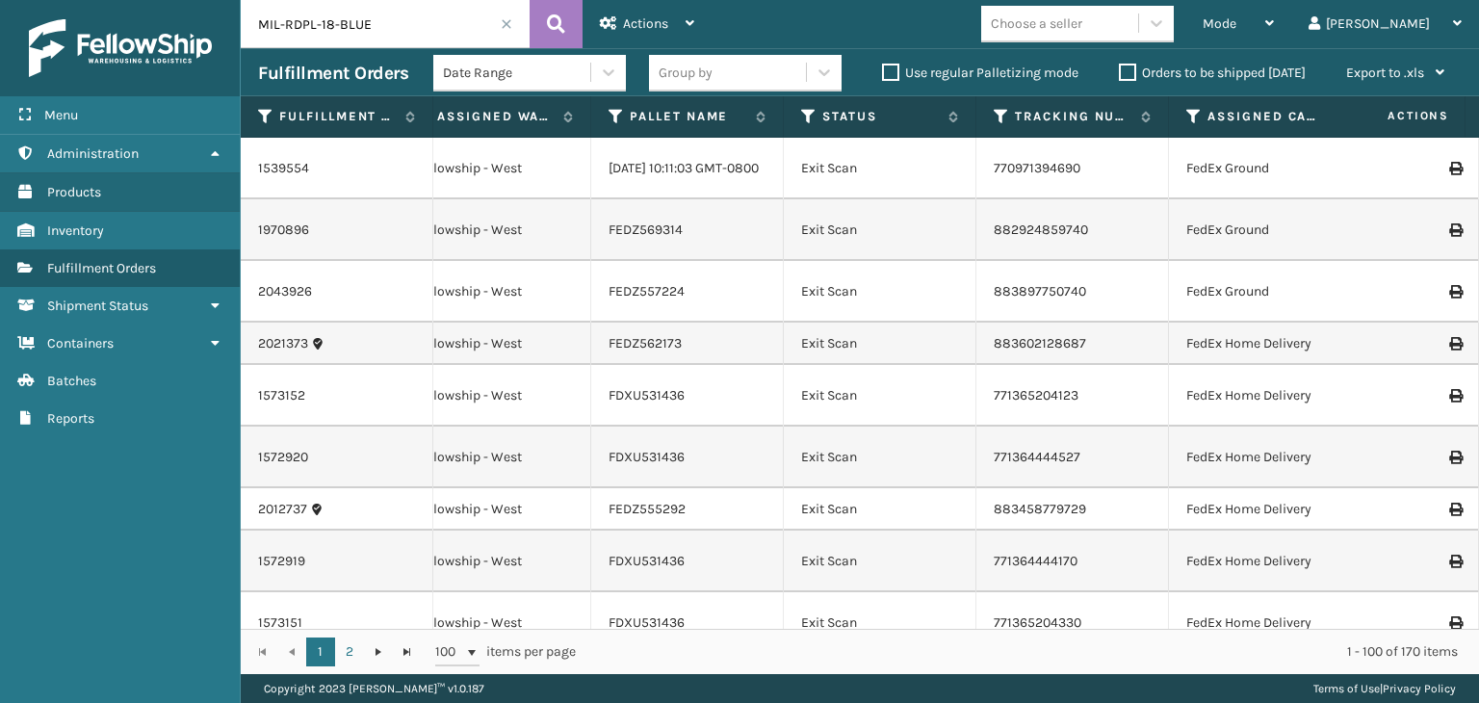
scroll to position [0, 646]
click at [806, 117] on icon at bounding box center [805, 116] width 15 height 17
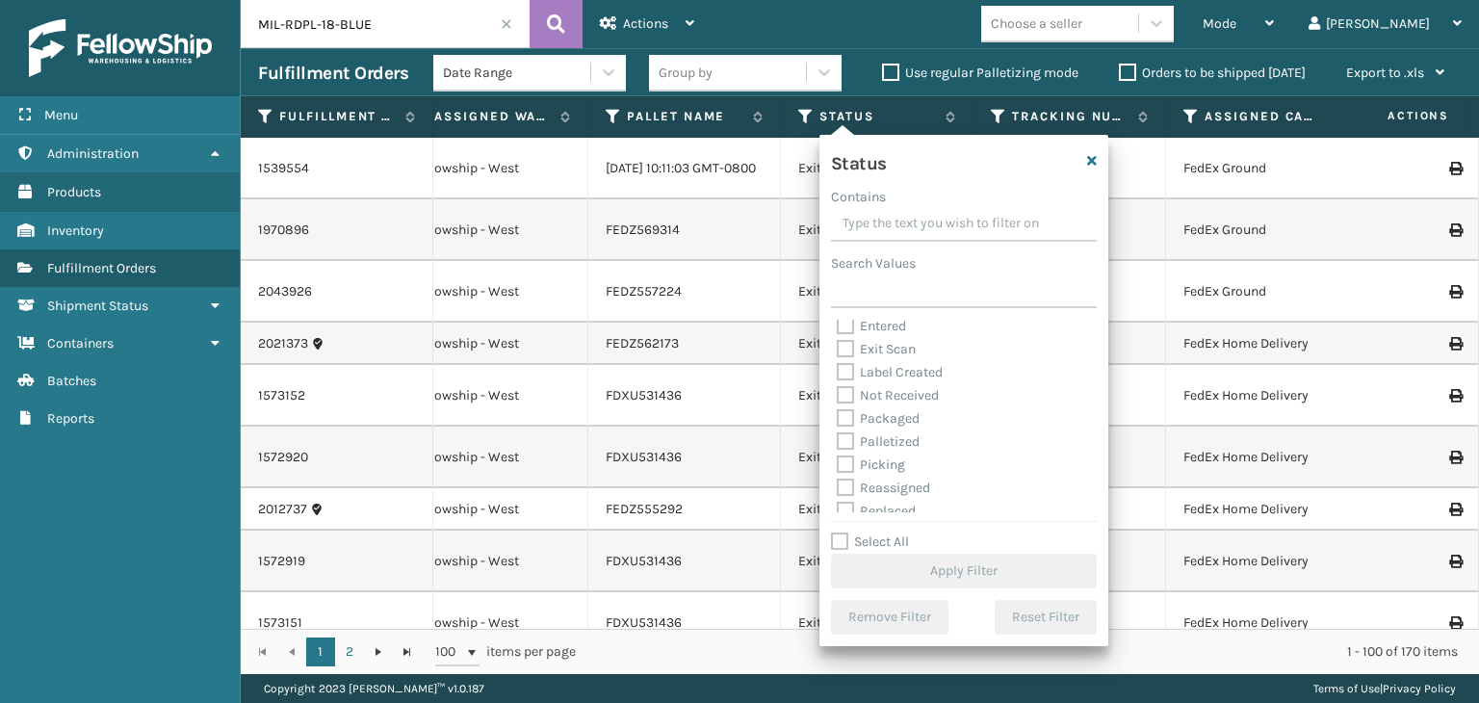
scroll to position [96, 0]
click at [885, 404] on div "Palletized" at bounding box center [964, 396] width 254 height 23
click at [897, 393] on label "Palletized" at bounding box center [878, 396] width 83 height 16
click at [838, 393] on input "Palletized" at bounding box center [837, 391] width 1 height 13
checkbox input "true"
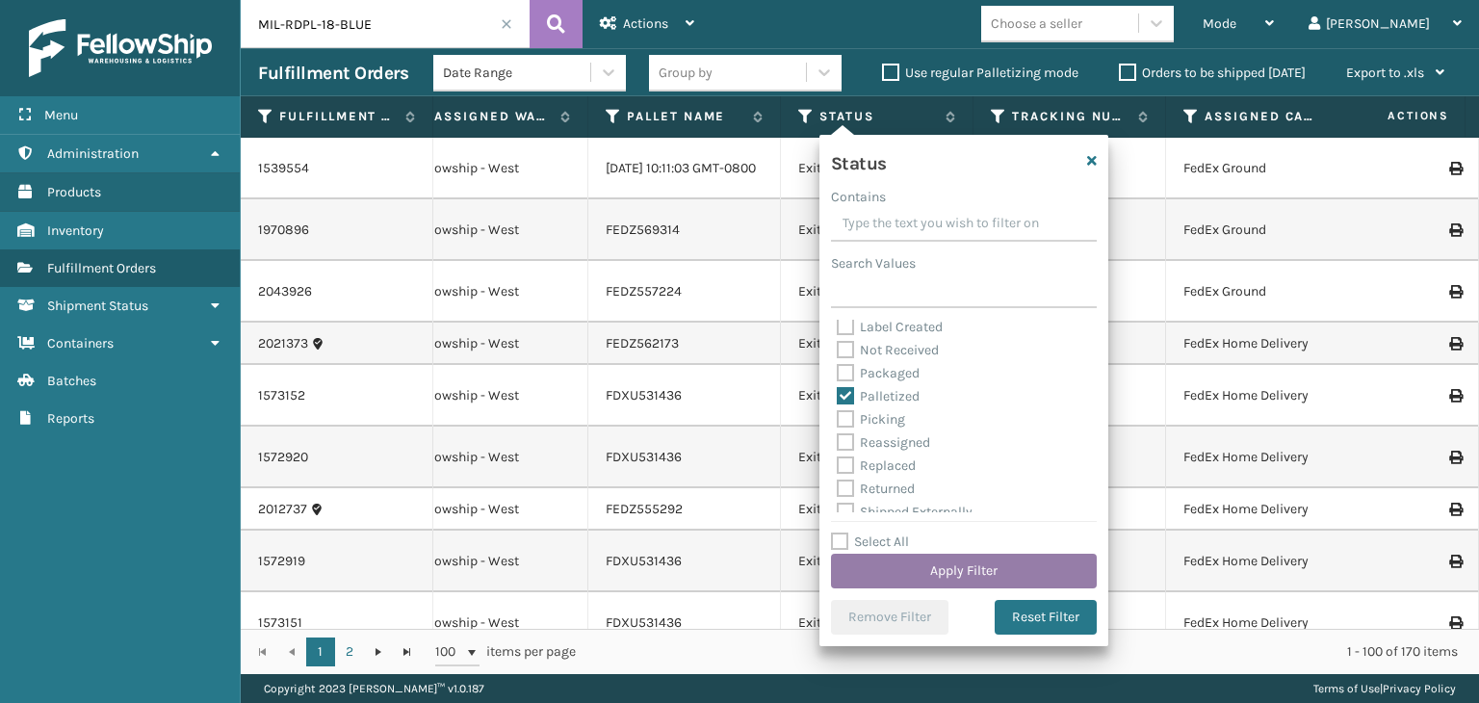
click at [949, 563] on button "Apply Filter" at bounding box center [964, 571] width 266 height 35
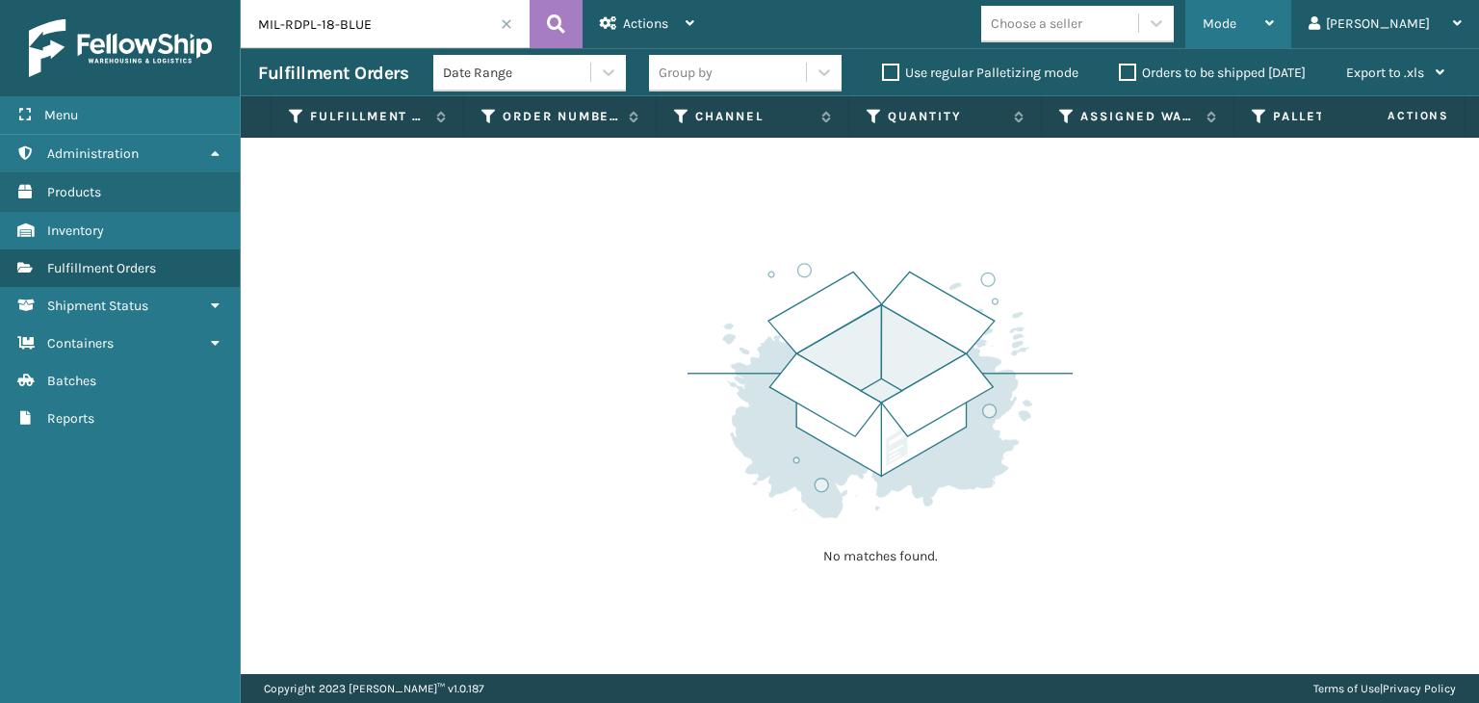
click at [1236, 26] on span "Mode" at bounding box center [1220, 23] width 34 height 16
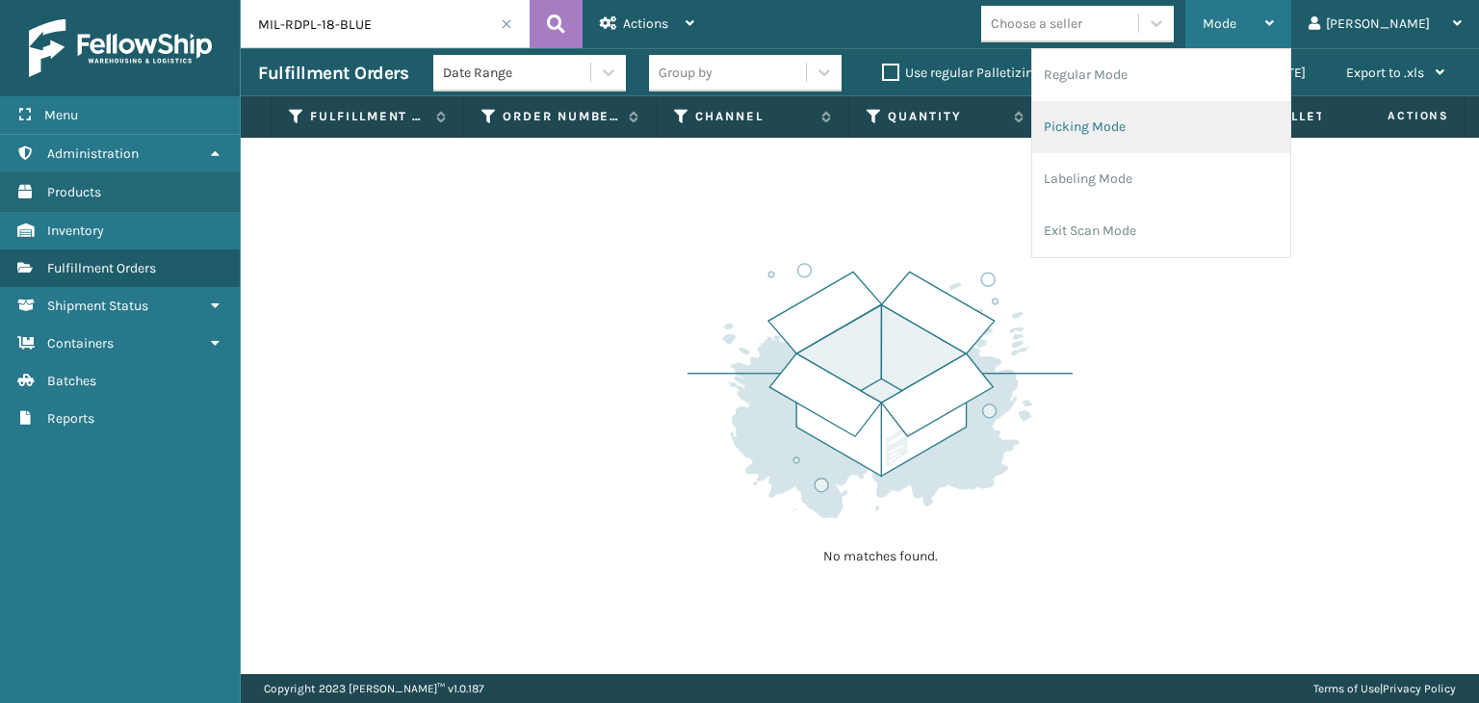
click at [1254, 114] on li "Picking Mode" at bounding box center [1161, 127] width 258 height 52
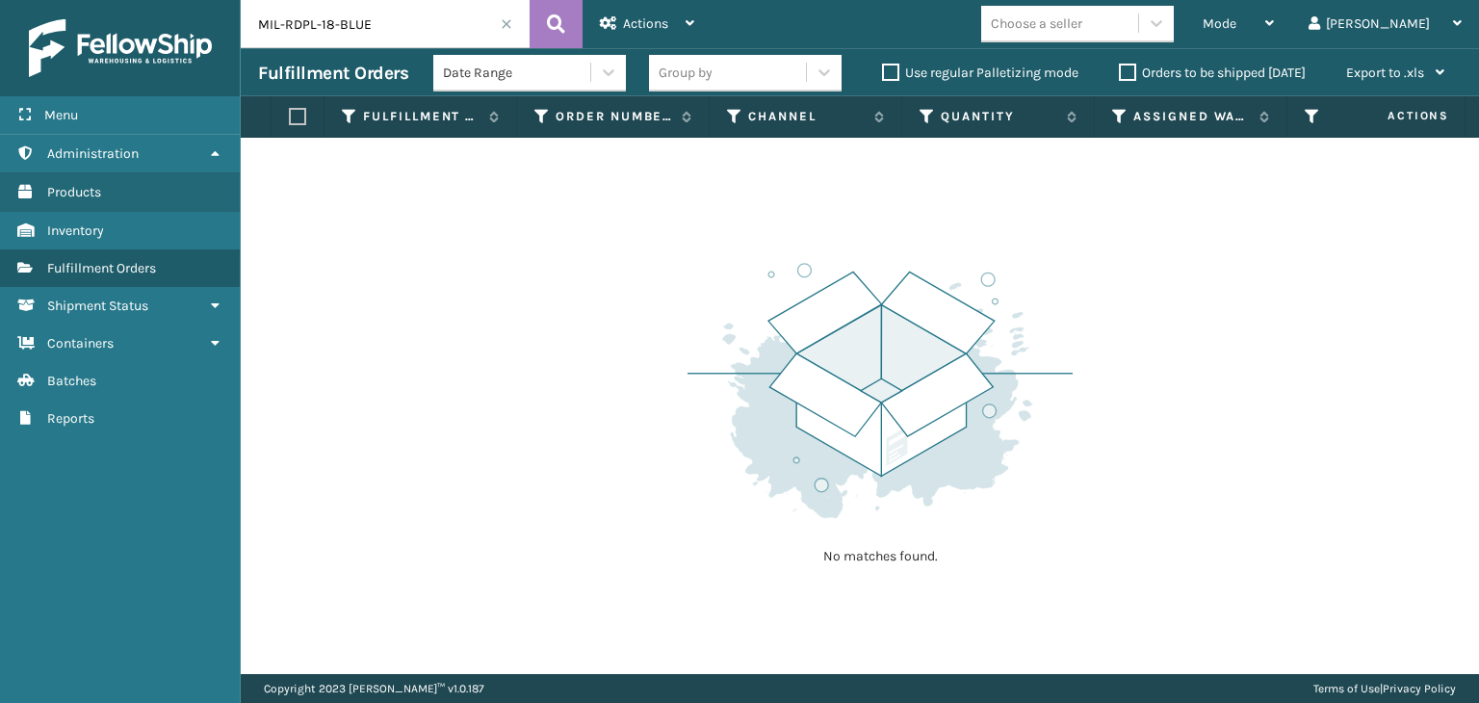
click at [505, 18] on span at bounding box center [507, 24] width 12 height 12
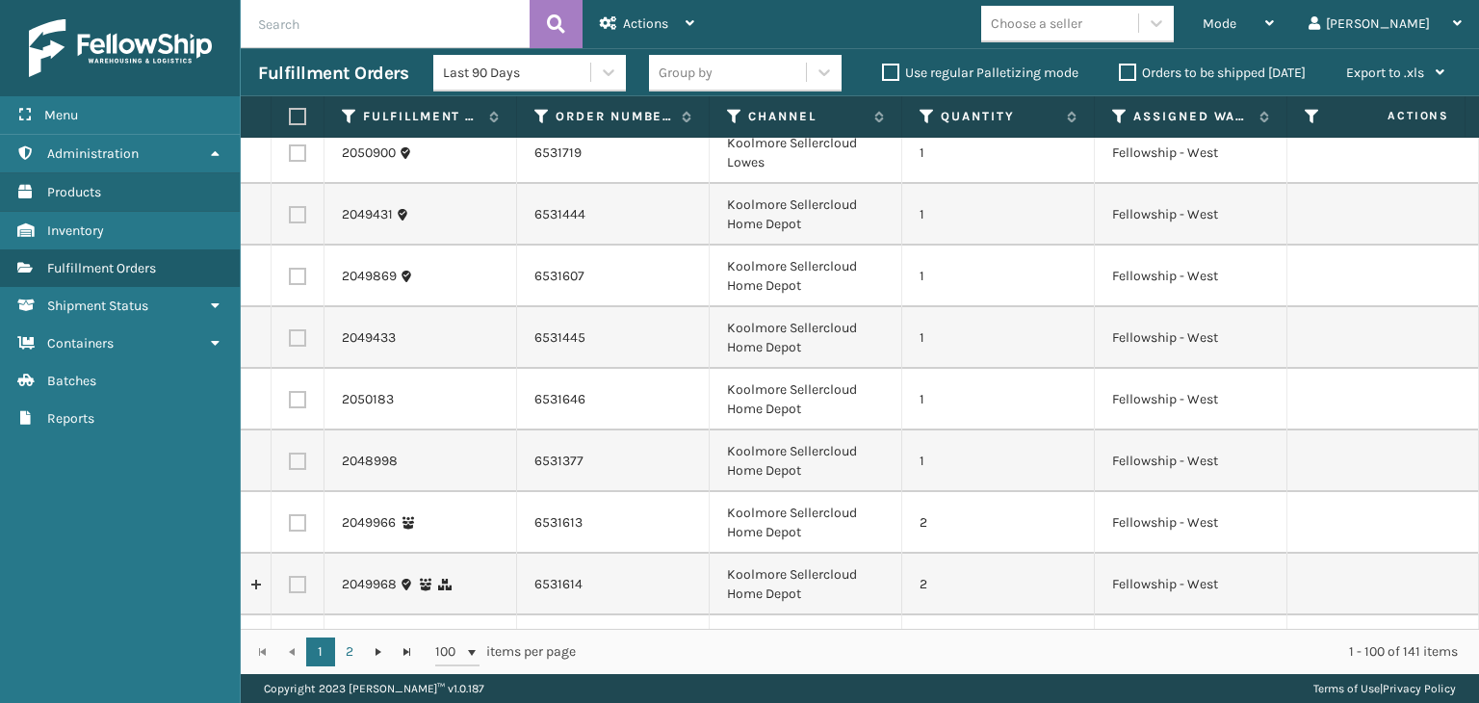
scroll to position [3659, 0]
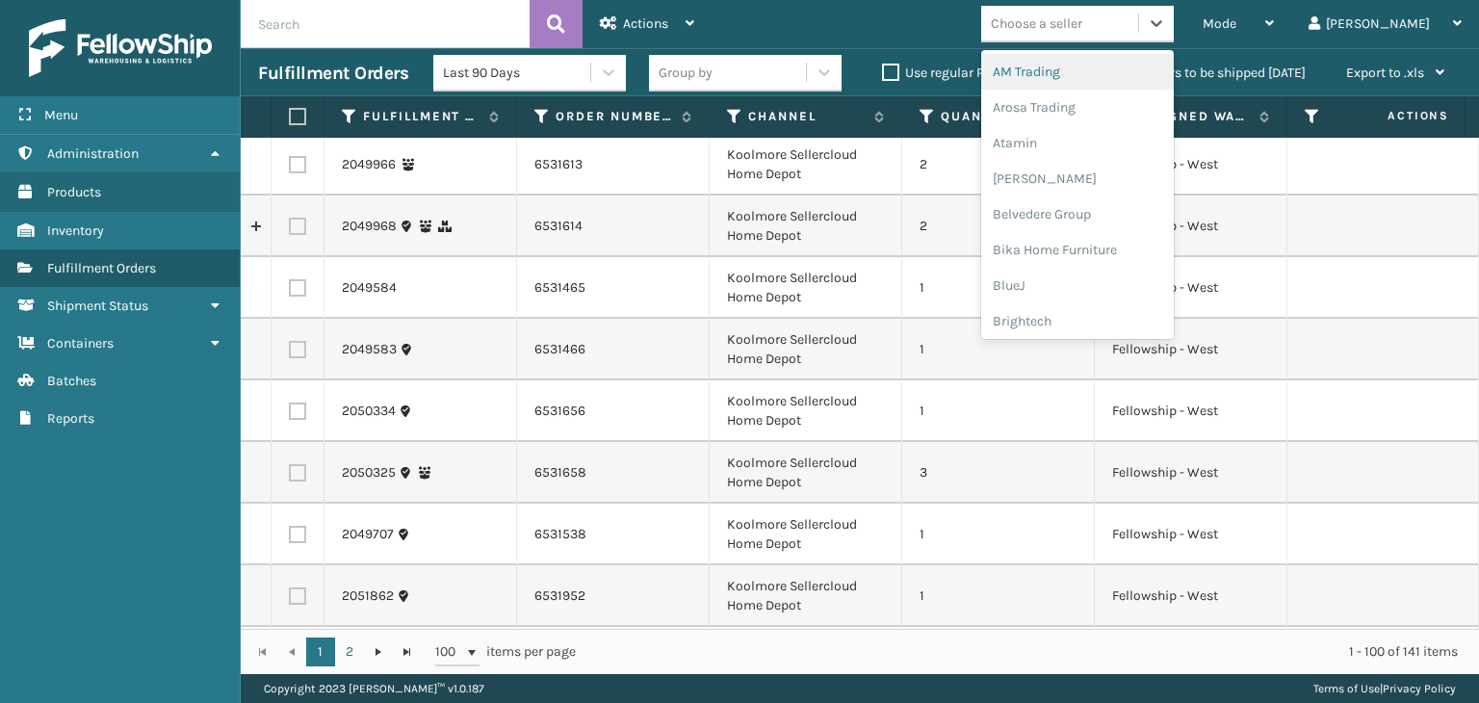
click at [1082, 25] on div "Choose a seller" at bounding box center [1036, 23] width 91 height 20
type input "BR"
click at [1113, 71] on div "Brightech" at bounding box center [1077, 72] width 193 height 36
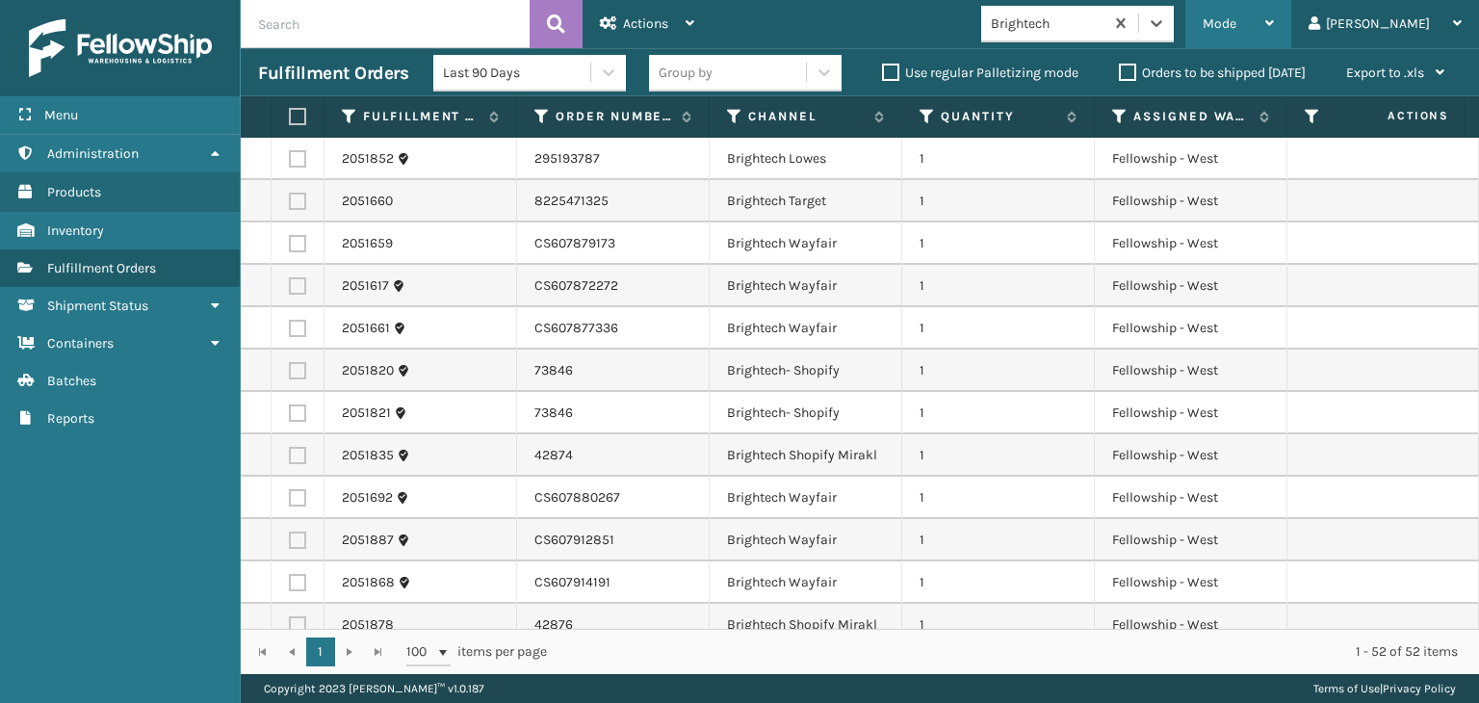
click at [1274, 13] on div "Mode" at bounding box center [1238, 24] width 71 height 48
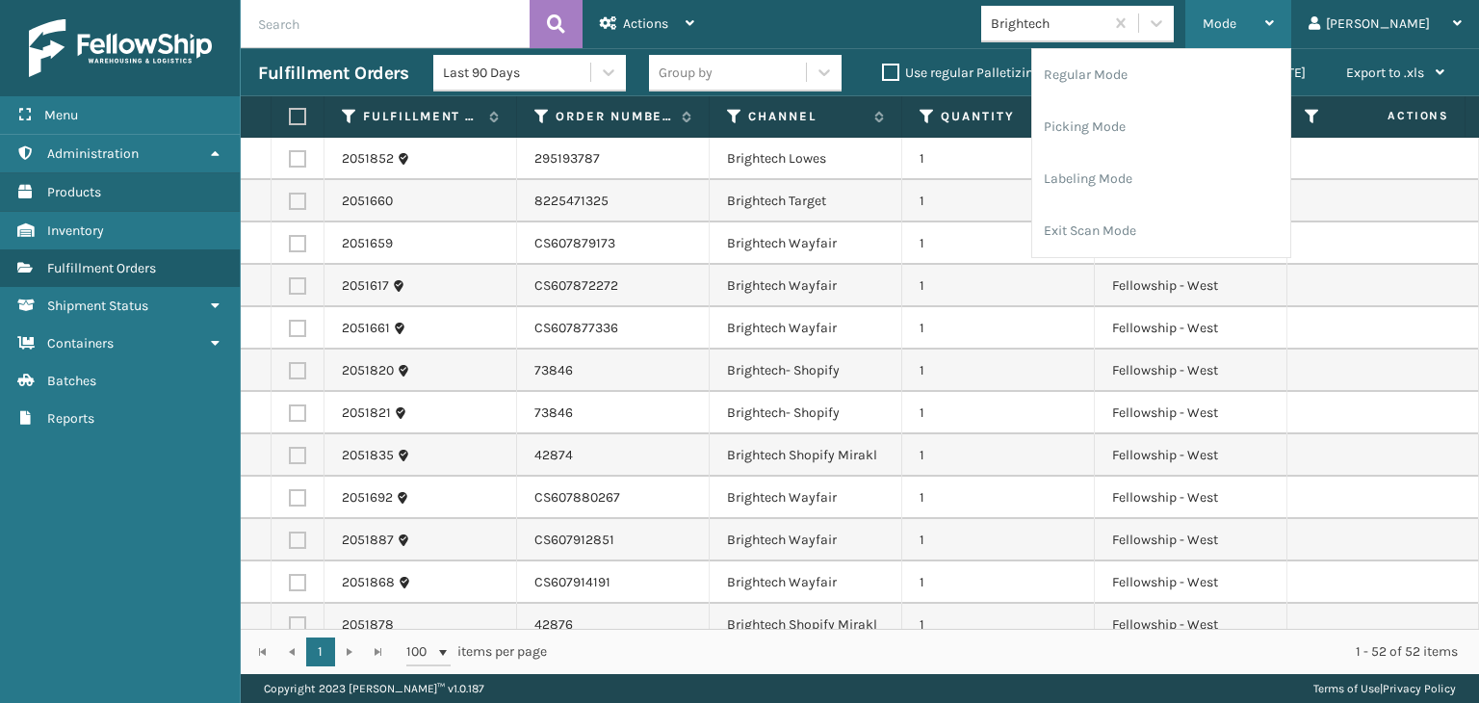
click at [1274, 16] on div "Mode" at bounding box center [1238, 24] width 71 height 48
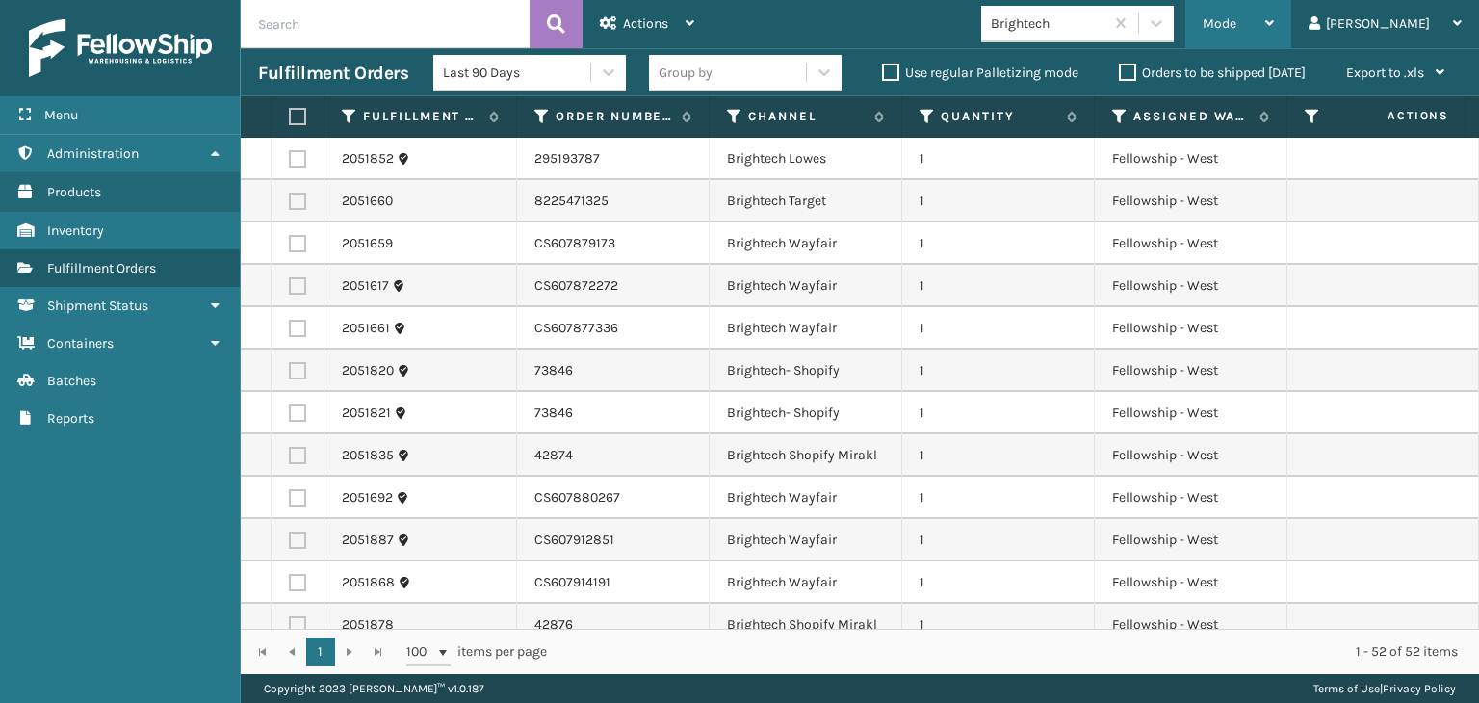
click at [1274, 5] on div "Mode" at bounding box center [1238, 24] width 71 height 48
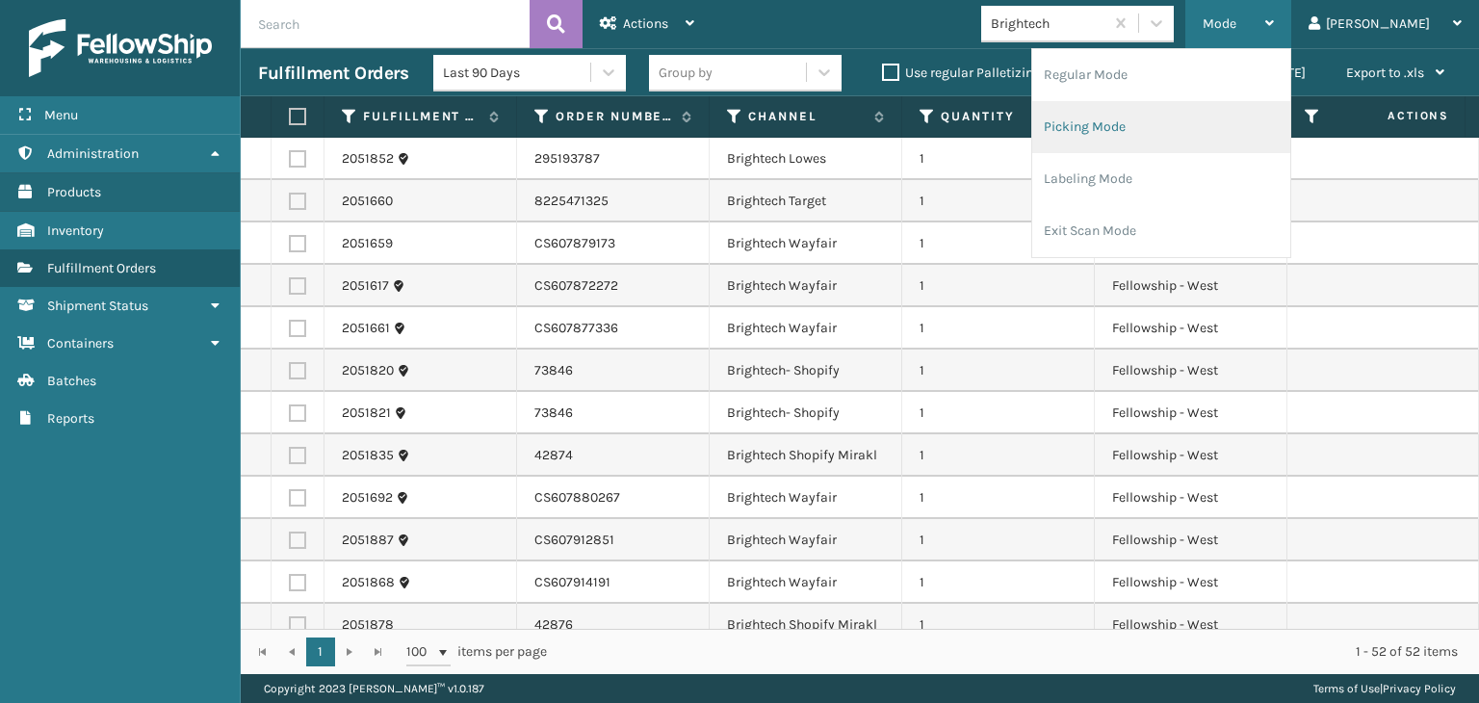
click at [1285, 103] on li "Picking Mode" at bounding box center [1161, 127] width 258 height 52
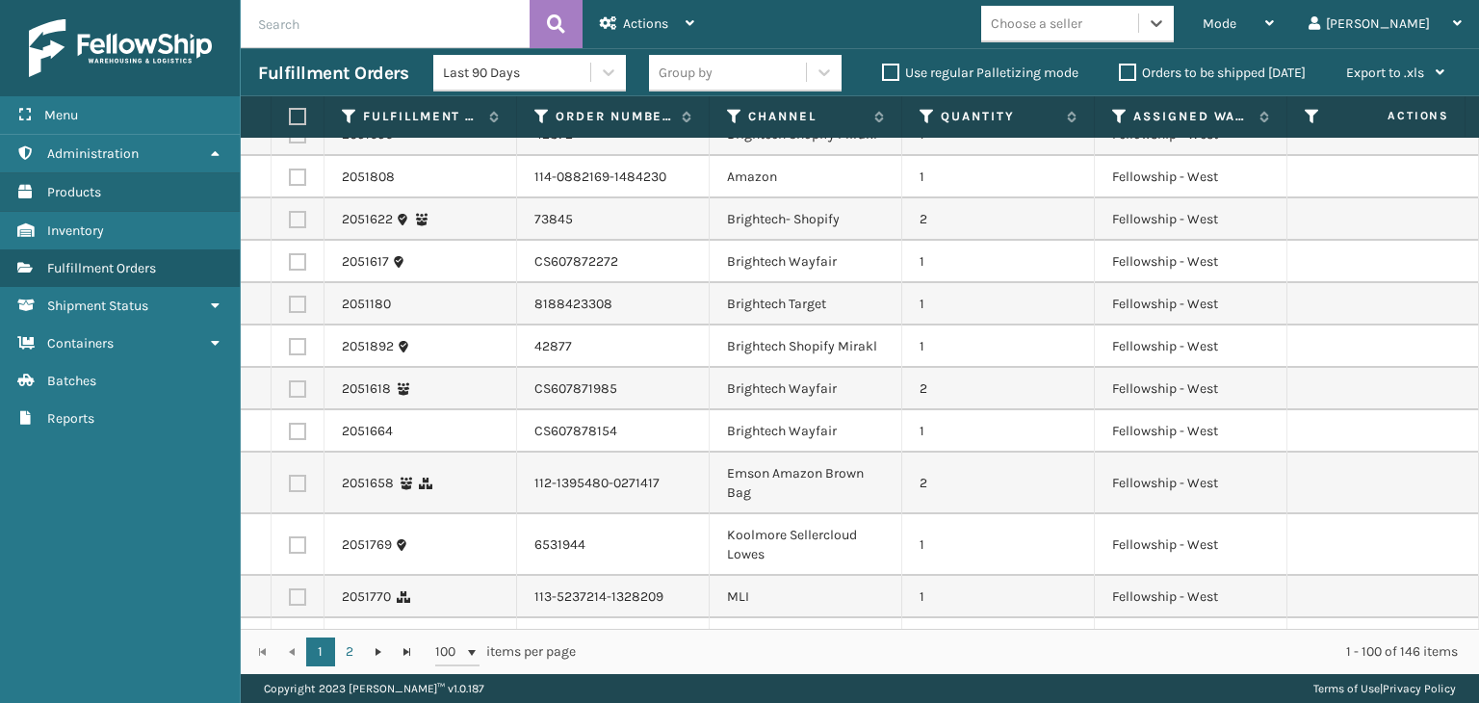
scroll to position [1252, 0]
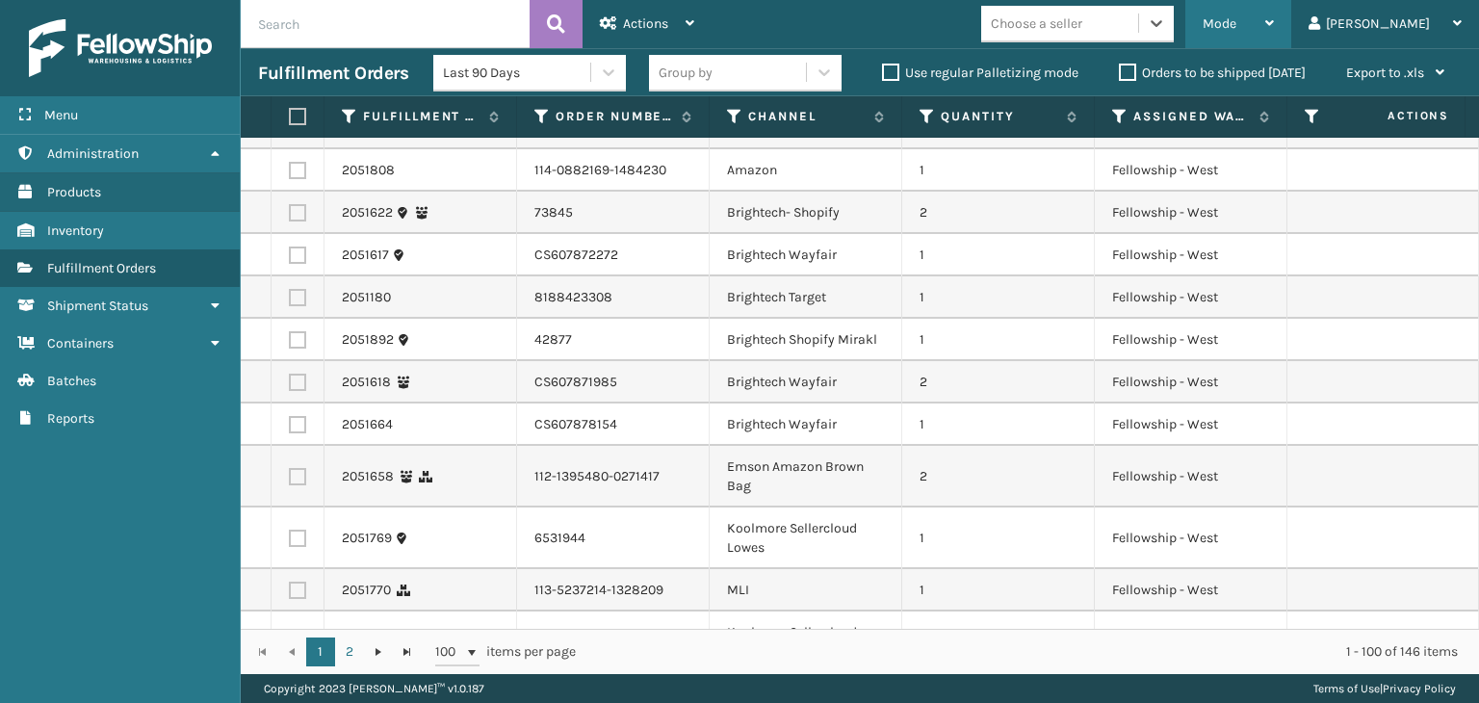
click at [1236, 27] on span "Mode" at bounding box center [1220, 23] width 34 height 16
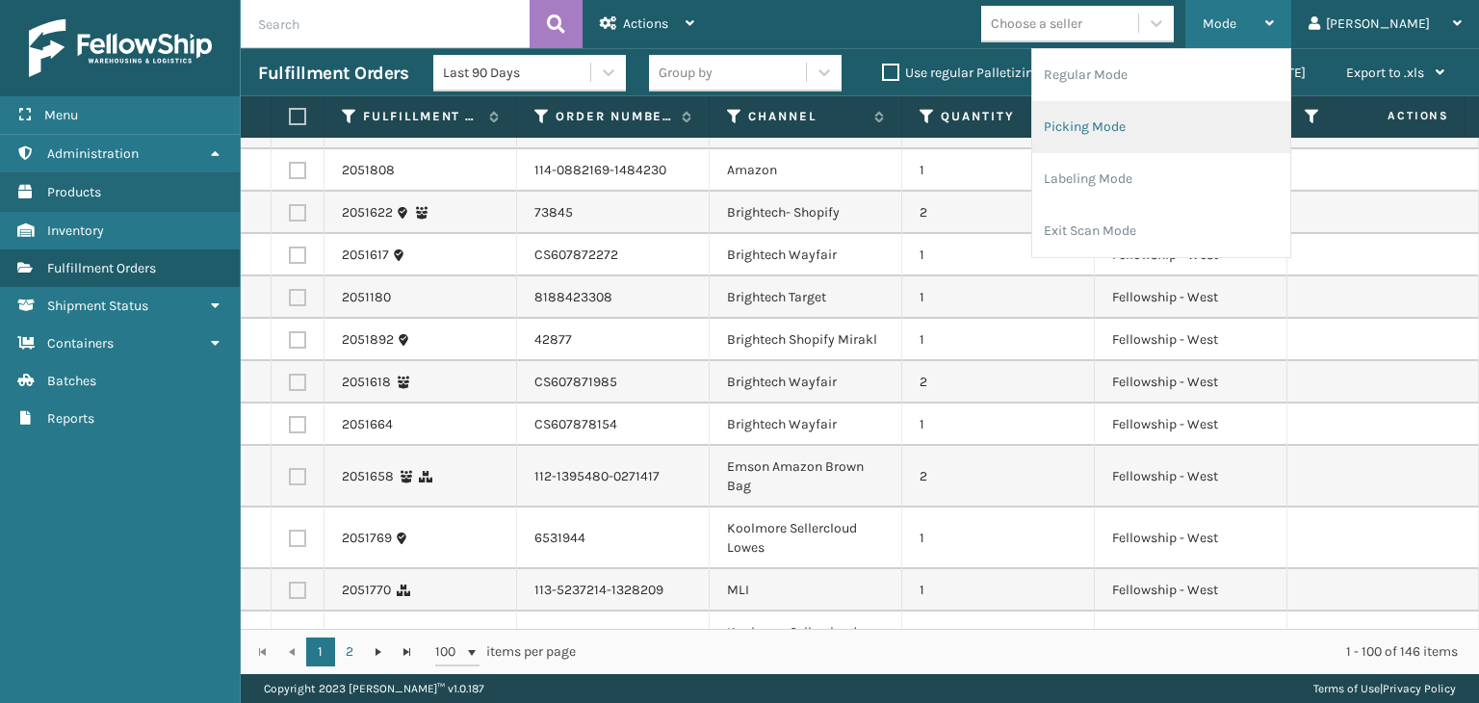
click at [1236, 133] on li "Picking Mode" at bounding box center [1161, 127] width 258 height 52
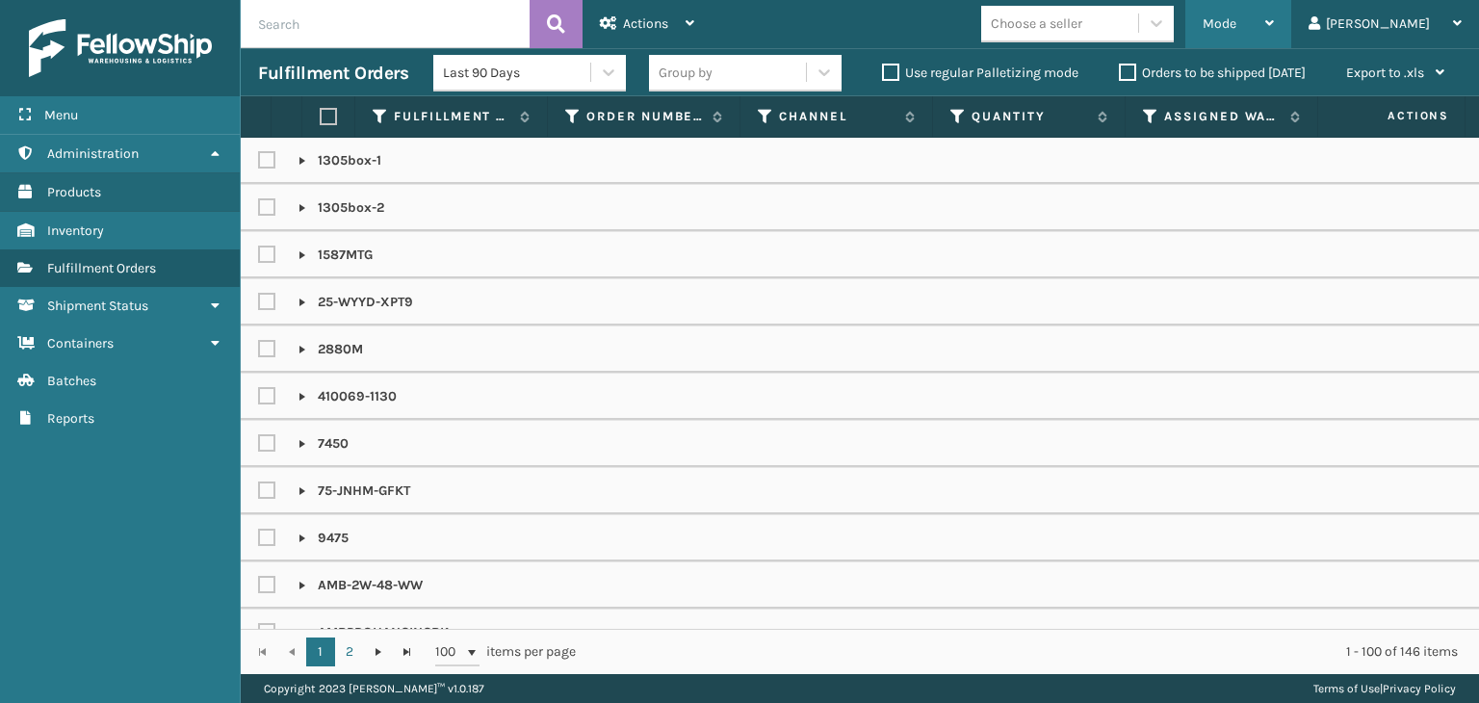
click at [1236, 15] on span "Mode" at bounding box center [1220, 23] width 34 height 16
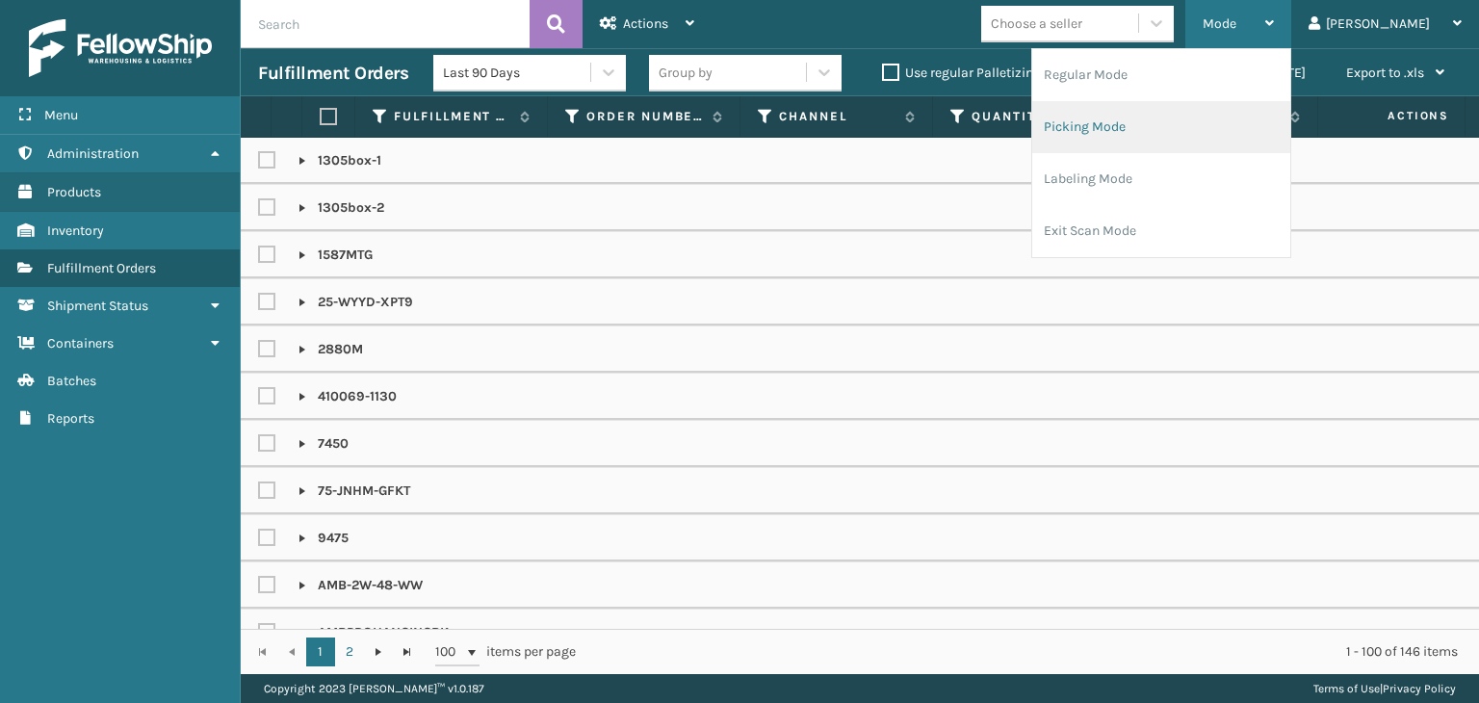
click at [1246, 113] on li "Picking Mode" at bounding box center [1161, 127] width 258 height 52
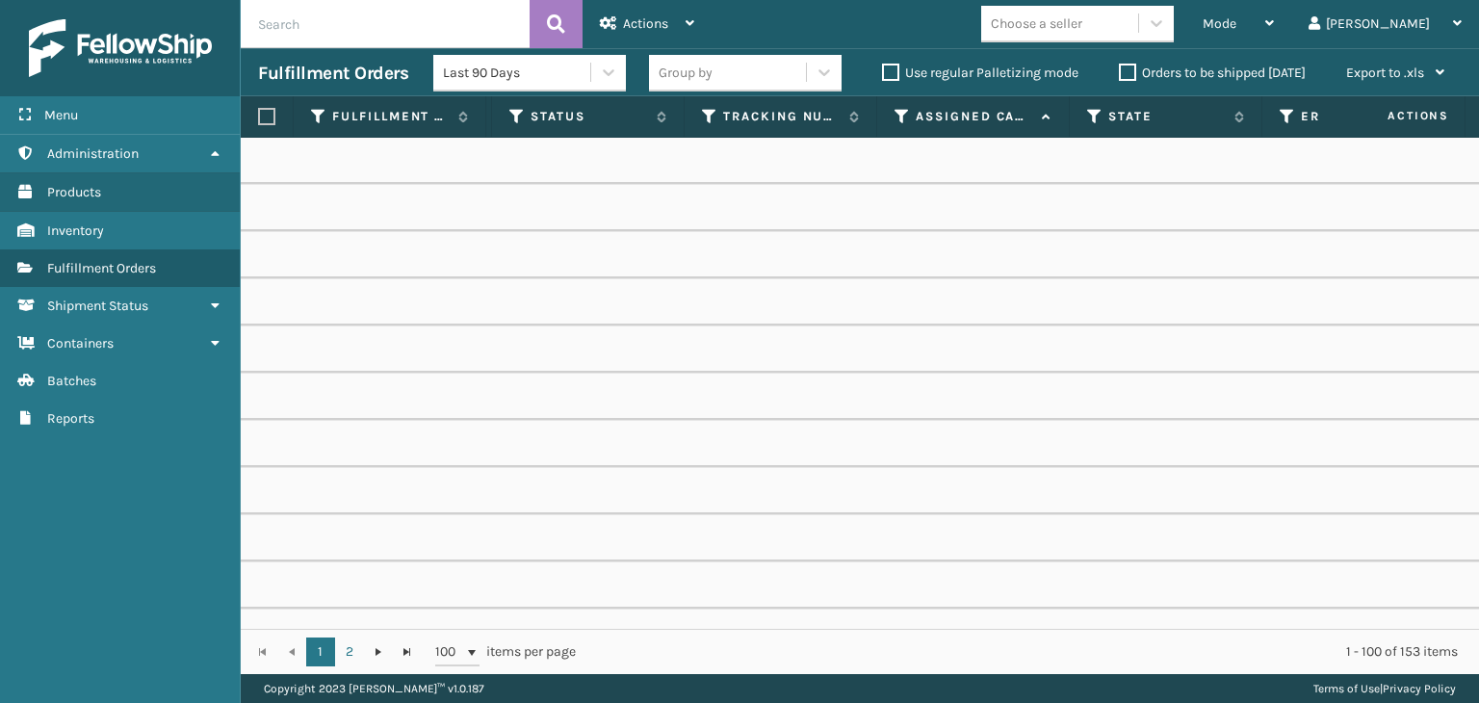
scroll to position [0, 1025]
click at [897, 123] on icon at bounding box center [896, 116] width 15 height 17
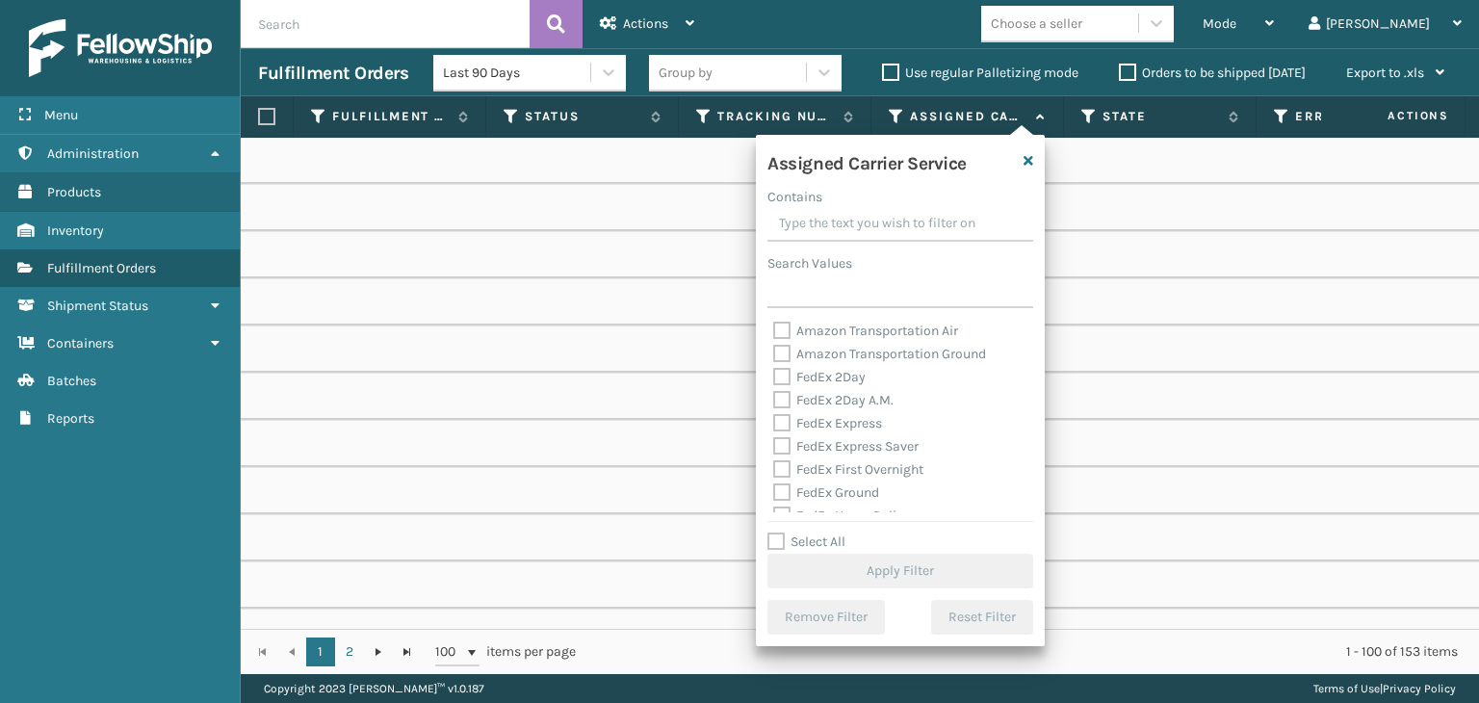
click at [808, 539] on label "Select All" at bounding box center [806, 541] width 78 height 16
click at [808, 532] on input "Select All" at bounding box center [911, 532] width 289 height 2
checkbox input "true"
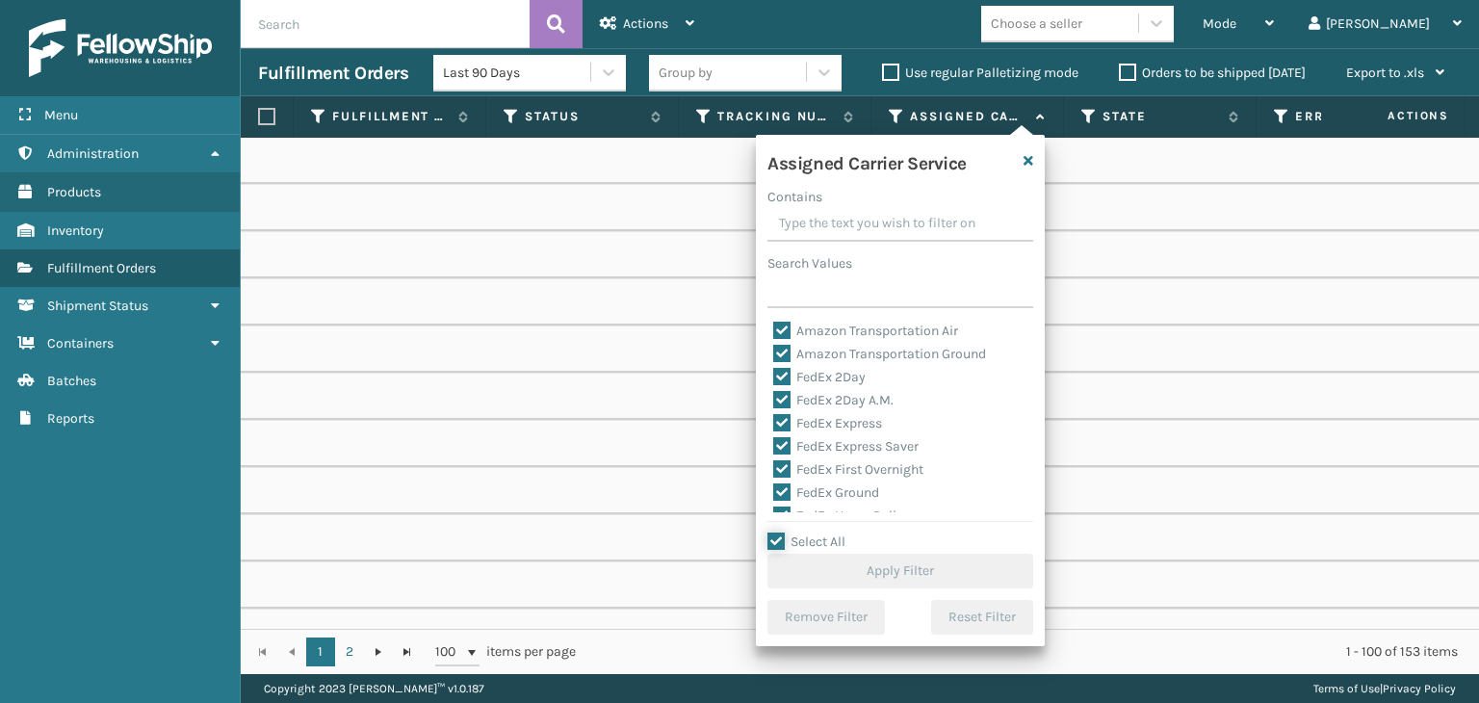
checkbox input "true"
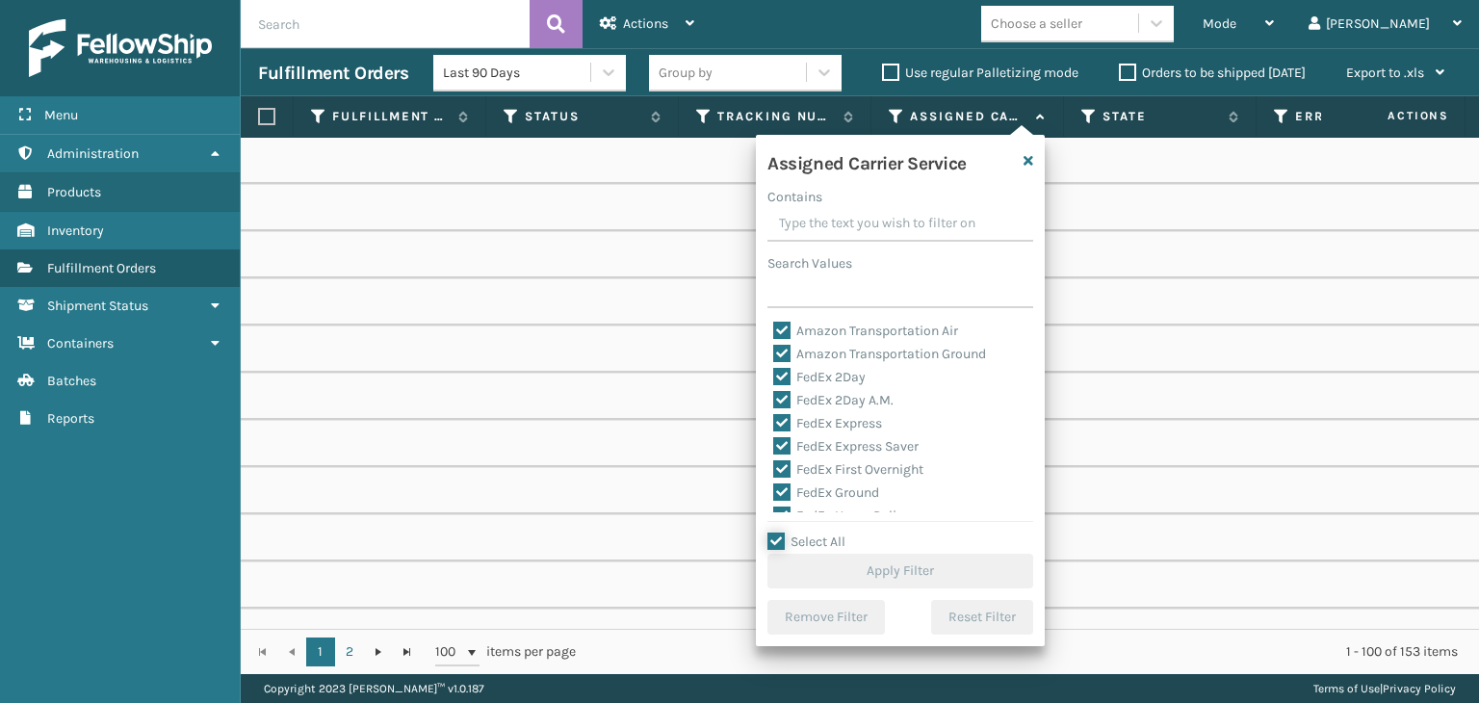
checkbox input "true"
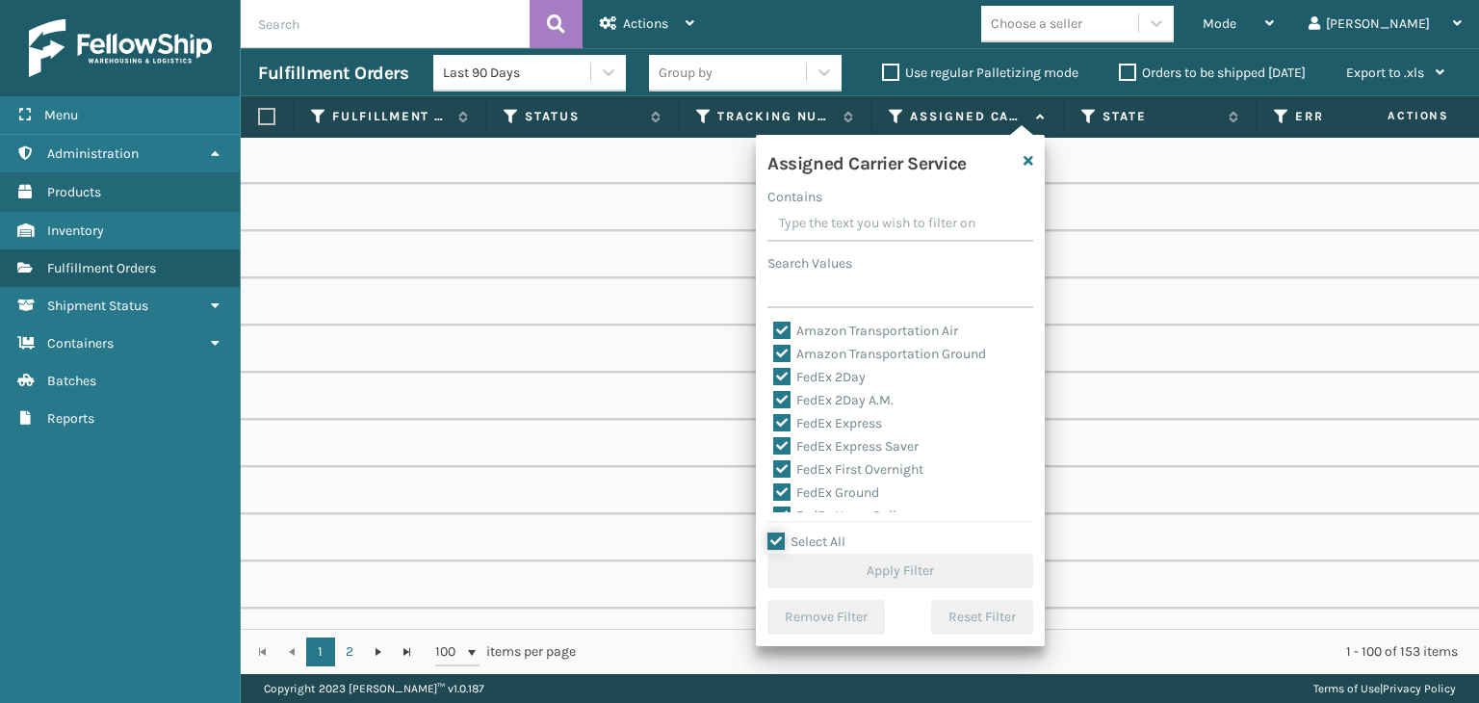
checkbox input "true"
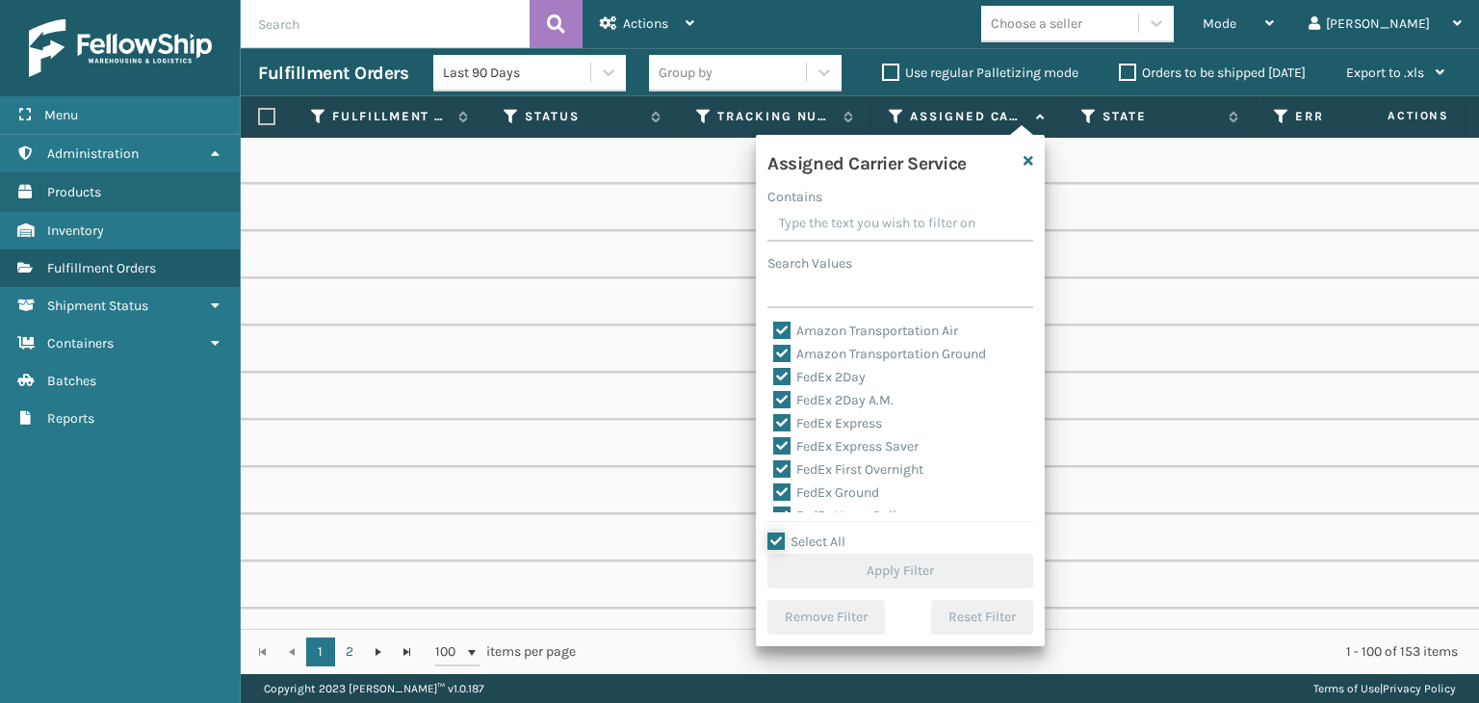
checkbox input "true"
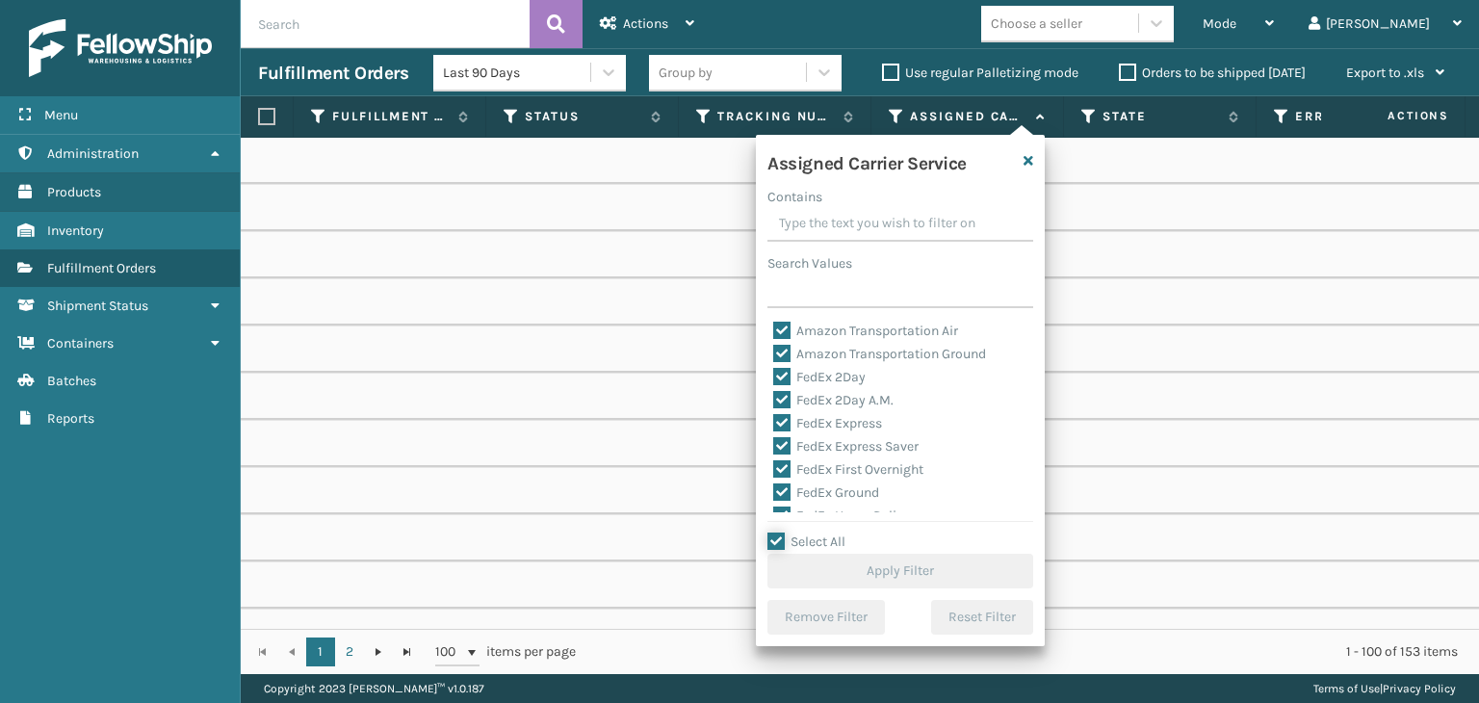
checkbox input "true"
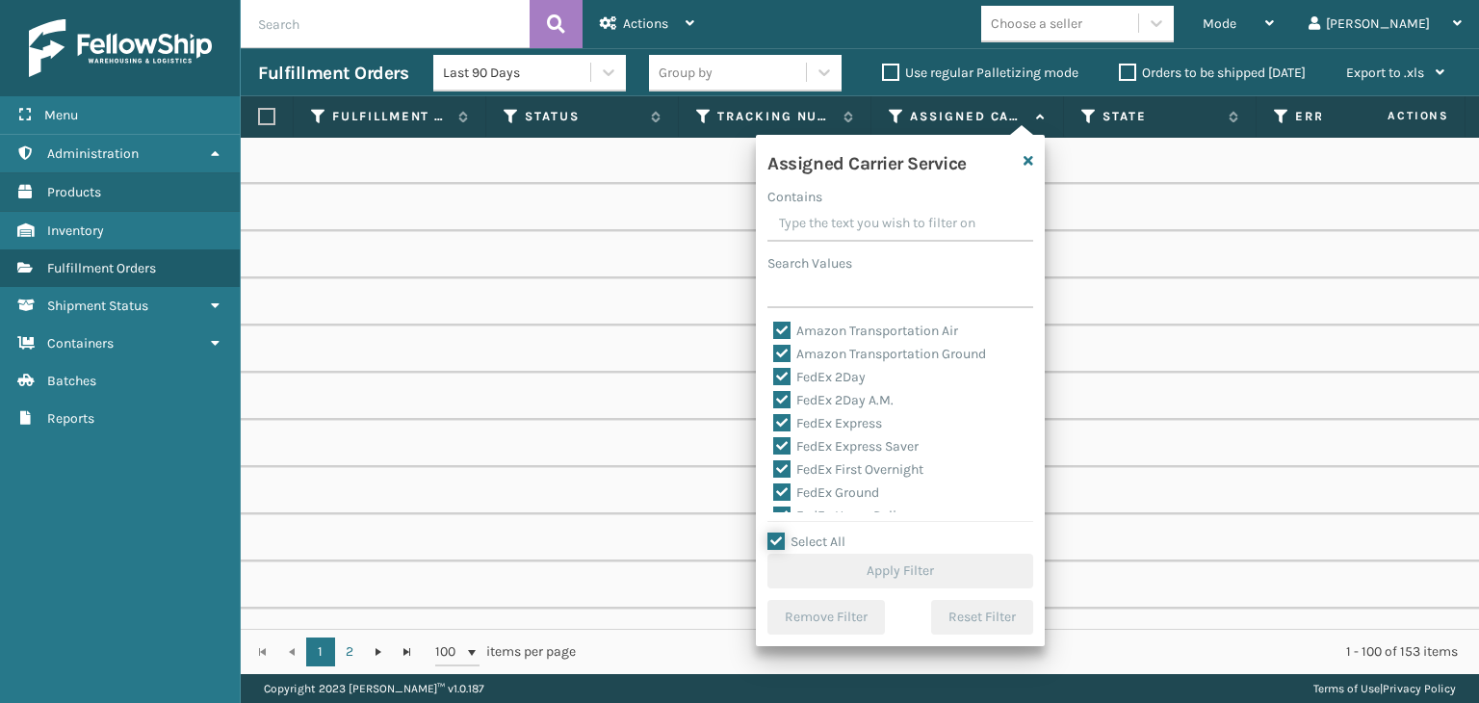
checkbox input "true"
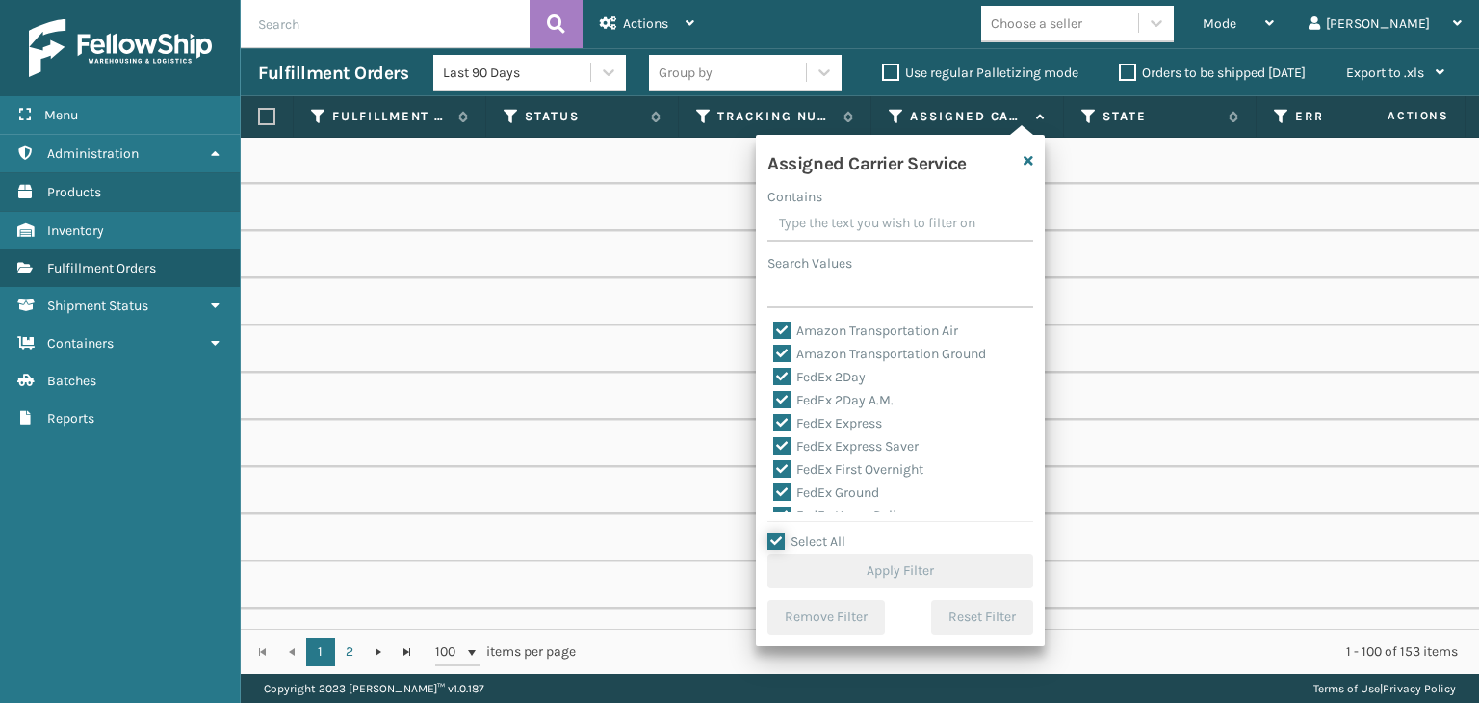
checkbox input "true"
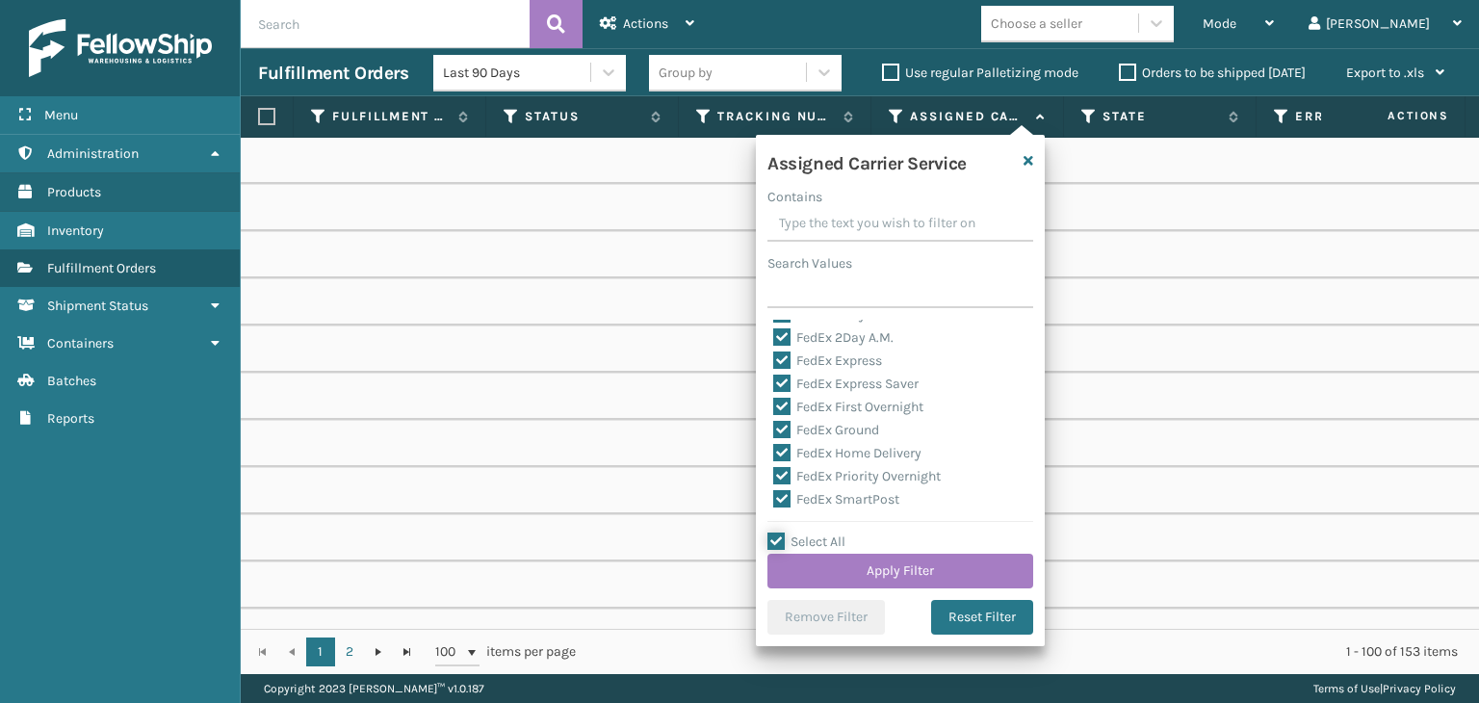
scroll to position [96, 0]
click at [798, 511] on label "LTL" at bounding box center [794, 512] width 42 height 16
click at [774, 511] on input "LTL" at bounding box center [773, 507] width 1 height 13
checkbox input "false"
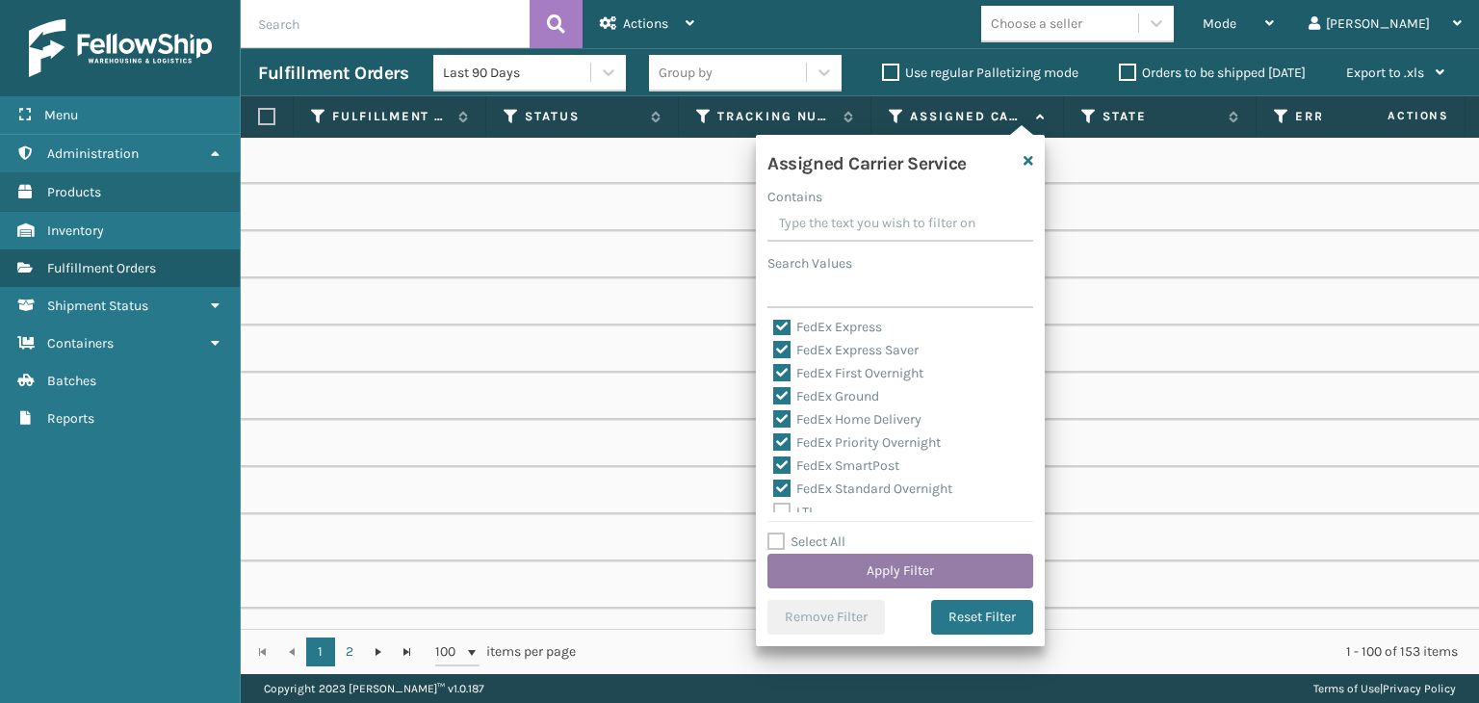
click at [851, 573] on button "Apply Filter" at bounding box center [900, 571] width 266 height 35
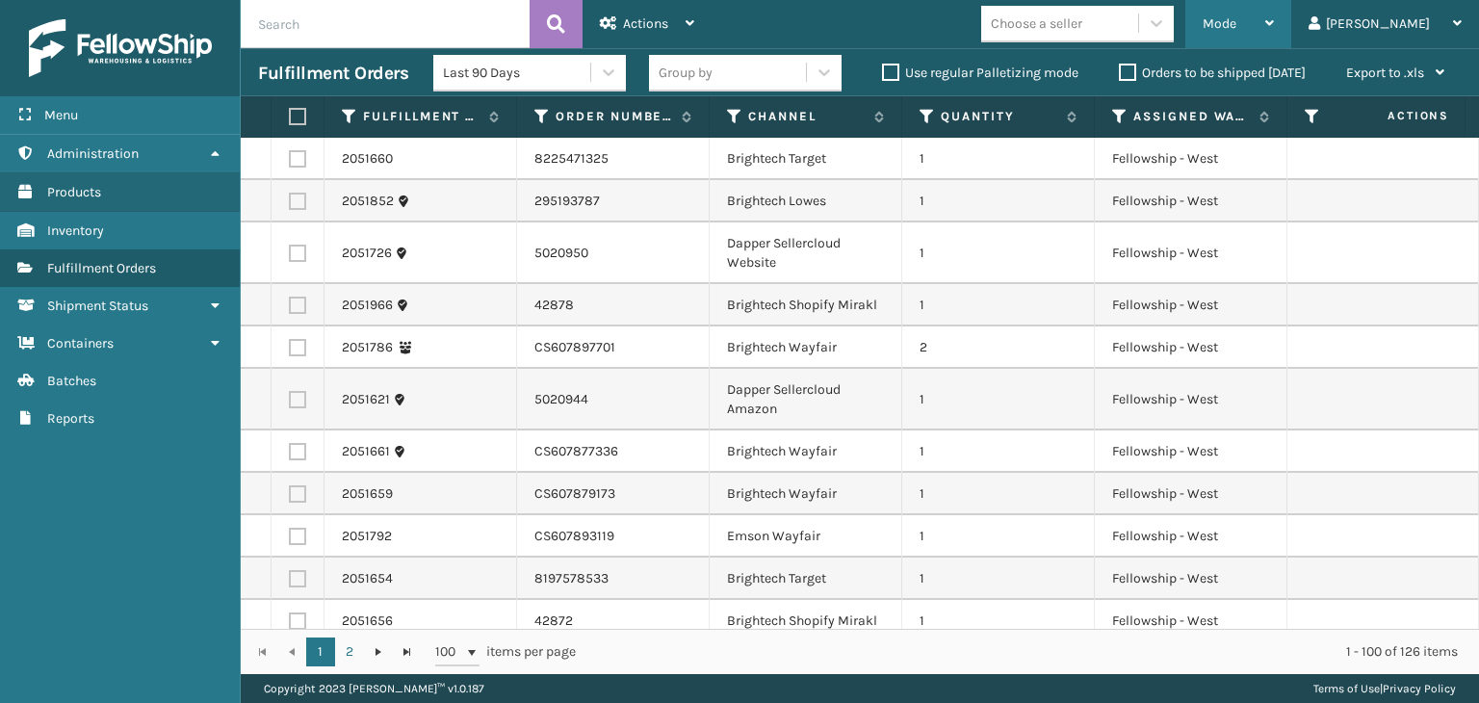
click at [1274, 33] on div "Mode" at bounding box center [1238, 24] width 71 height 48
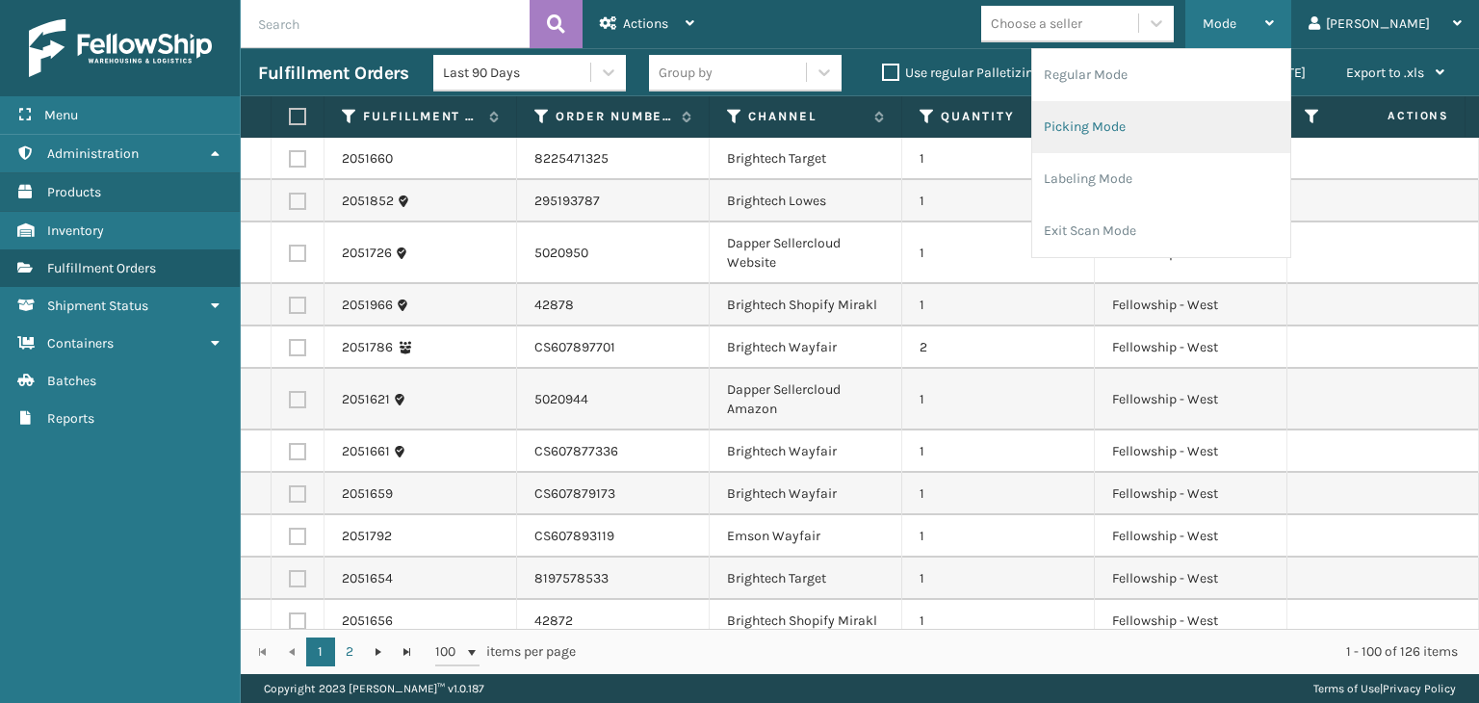
click at [1225, 143] on li "Picking Mode" at bounding box center [1161, 127] width 258 height 52
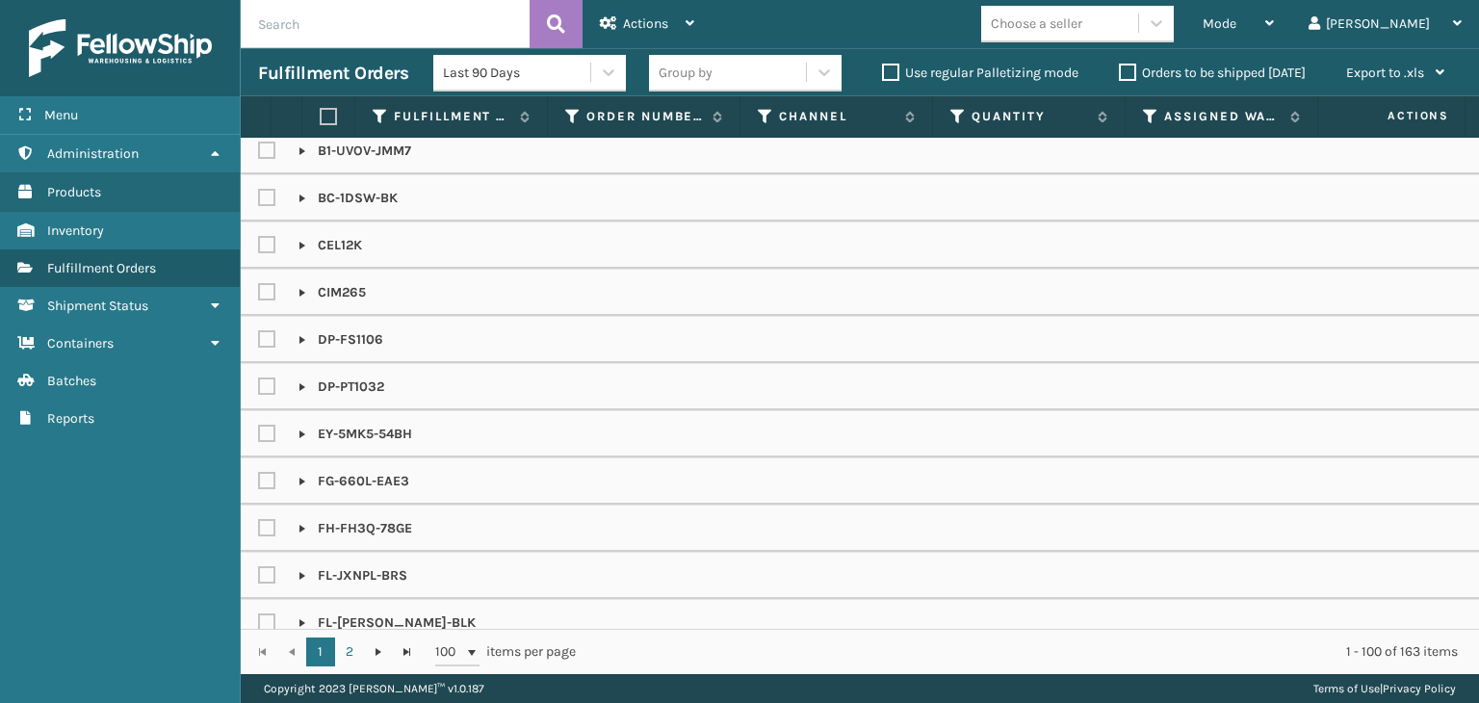
scroll to position [867, 0]
